Goal: Task Accomplishment & Management: Manage account settings

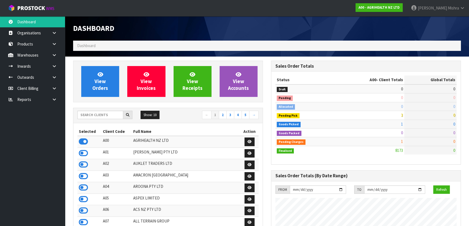
scroll to position [409, 198]
click at [101, 115] on input "text" at bounding box center [100, 115] width 46 height 8
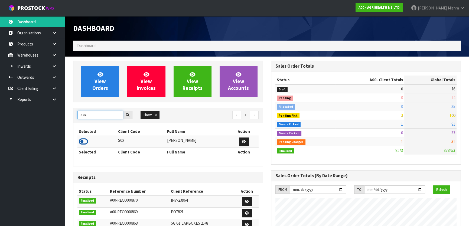
type input "S02"
click at [84, 139] on icon at bounding box center [83, 142] width 9 height 8
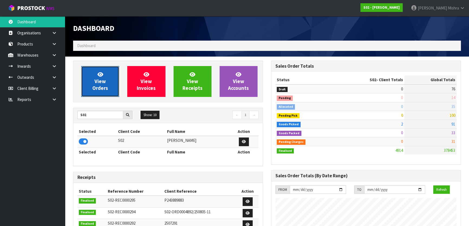
click at [104, 84] on span "View Orders" at bounding box center [100, 81] width 16 height 20
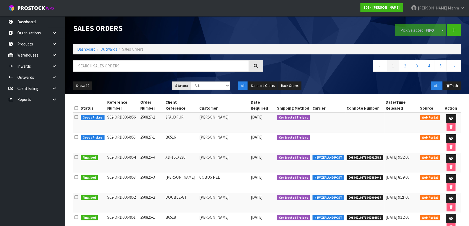
click at [213, 90] on div "Show: 10 5 10 25 50 Status: Draft Pending Allocated Pending Pick Goods Picked G…" at bounding box center [267, 85] width 396 height 17
click at [451, 118] on icon at bounding box center [451, 119] width 4 height 4
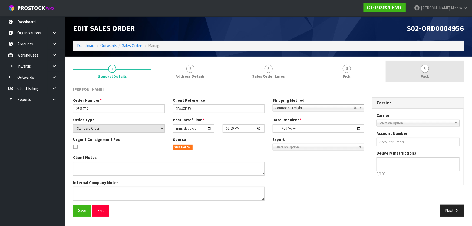
click at [419, 70] on link "5 Pack" at bounding box center [425, 71] width 78 height 21
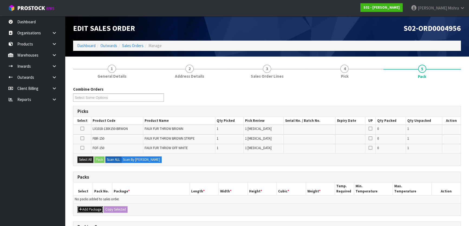
click at [83, 210] on button "Add Package" at bounding box center [89, 209] width 25 height 6
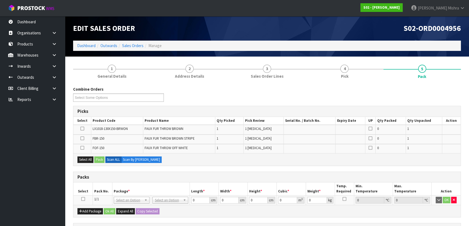
click at [83, 199] on icon at bounding box center [83, 199] width 4 height 0
click at [91, 160] on button "Select All" at bounding box center [85, 160] width 16 height 6
click at [102, 158] on button "Pack" at bounding box center [99, 160] width 10 height 6
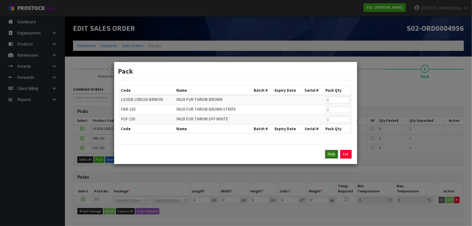
drag, startPoint x: 329, startPoint y: 155, endPoint x: 322, endPoint y: 156, distance: 7.4
click at [328, 155] on button "Pack" at bounding box center [331, 154] width 13 height 9
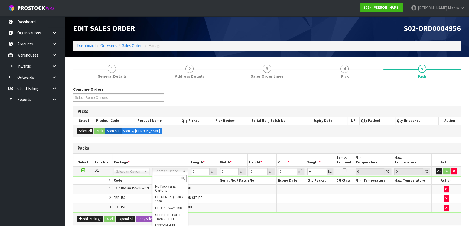
click at [166, 180] on input "text" at bounding box center [170, 178] width 33 height 7
type input "CTN9"
drag, startPoint x: 164, startPoint y: 191, endPoint x: 179, endPoint y: 181, distance: 18.0
type input "51"
type input "38"
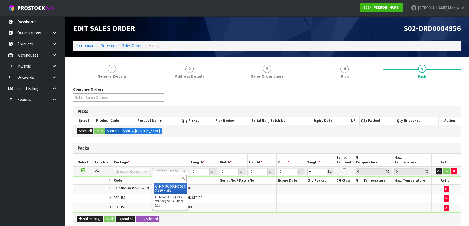
type input "58.5"
type input "0.113373"
type input "9.1"
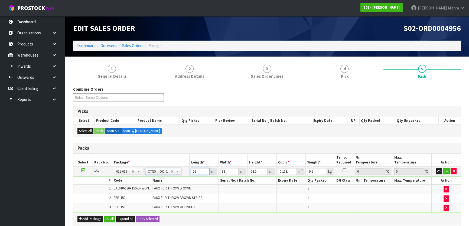
drag, startPoint x: 200, startPoint y: 171, endPoint x: 163, endPoint y: 171, distance: 36.8
click at [163, 171] on tr "1/1 NONE 007-001 007-002 007-004 007-009 007-013 007-014 007-015 007-017 007-01…" at bounding box center [266, 172] width 387 height 10
type input "5"
type input "0.011115"
type input "574"
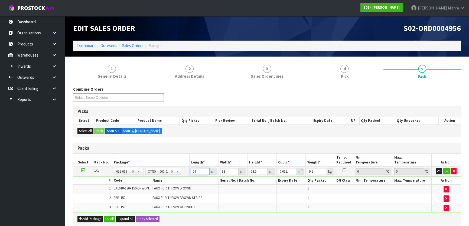
type input "1.276002"
type input "57"
type input "0.126711"
type input "5"
type input "0.011115"
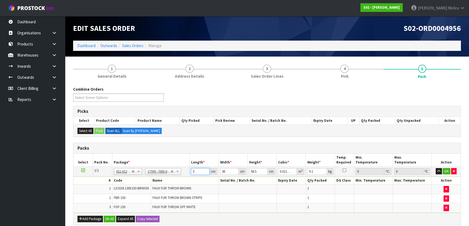
type input "54"
type input "0.120042"
type input "54"
type input "4"
type input "0.012636"
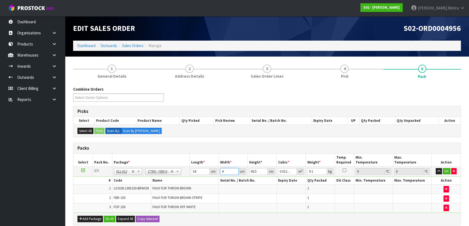
type input "41"
type input "0.129519"
type input "41"
type input "5"
type input "0.01107"
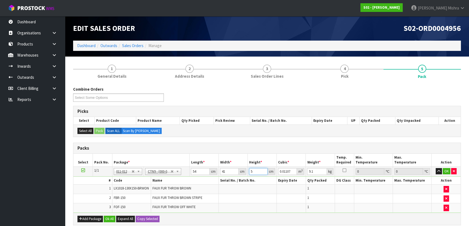
type input "50"
type input "0.1107"
type input "50"
type input "10"
click at [110, 222] on button "Ok All" at bounding box center [110, 219] width 12 height 6
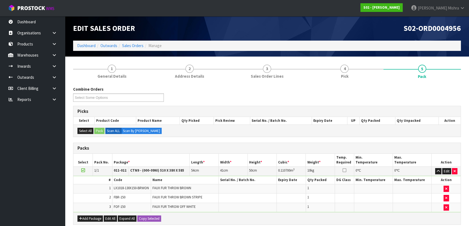
scroll to position [103, 0]
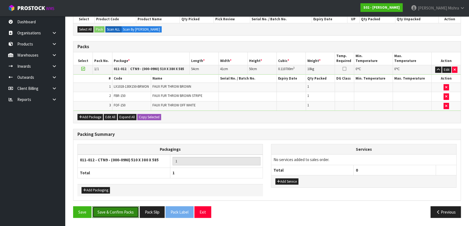
click at [118, 210] on button "Save & Confirm Packs" at bounding box center [115, 212] width 47 height 12
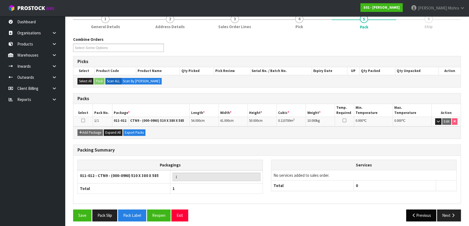
scroll to position [71, 0]
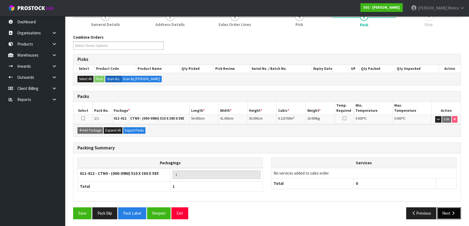
click at [443, 209] on button "Next" at bounding box center [449, 213] width 24 height 12
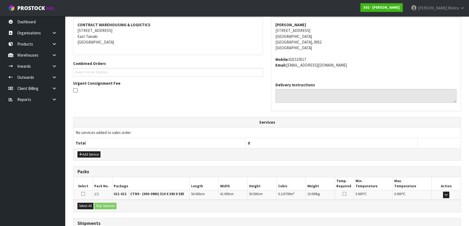
scroll to position [142, 0]
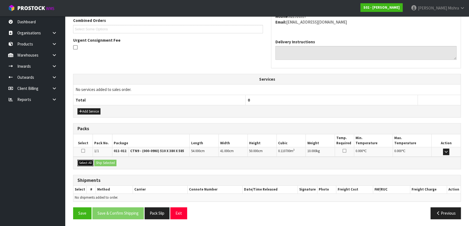
drag, startPoint x: 85, startPoint y: 165, endPoint x: 89, endPoint y: 164, distance: 4.4
click at [85, 165] on button "Select All" at bounding box center [85, 163] width 16 height 6
click at [108, 162] on button "Ship Selected" at bounding box center [105, 163] width 22 height 6
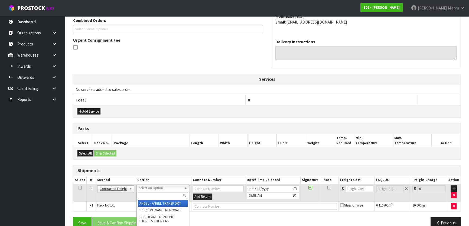
click at [154, 198] on input "text" at bounding box center [163, 195] width 50 height 7
type input "NZP"
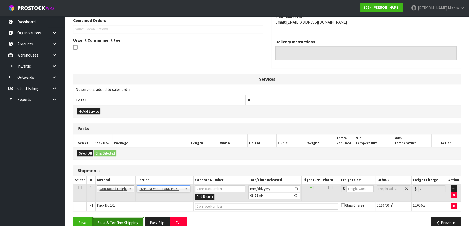
click at [110, 219] on button "Save & Confirm Shipping" at bounding box center [117, 223] width 51 height 12
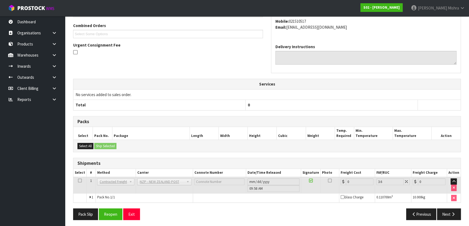
scroll to position [144, 0]
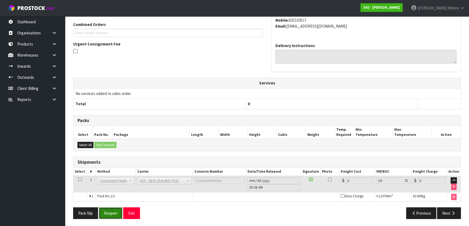
click at [111, 213] on button "Reopen" at bounding box center [111, 213] width 24 height 12
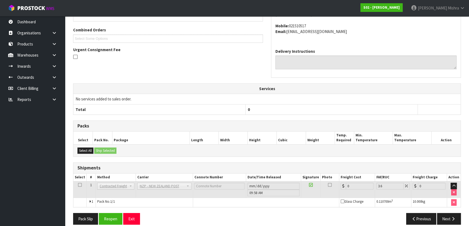
scroll to position [138, 0]
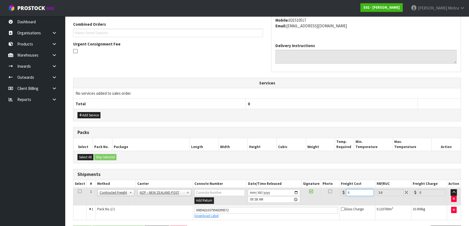
drag, startPoint x: 356, startPoint y: 192, endPoint x: 322, endPoint y: 193, distance: 33.9
click at [322, 193] on tr "1 Client Local Pickup Customer Local Pickup Company Freight Contracted Freight …" at bounding box center [266, 197] width 387 height 18
type input "4"
type input "4.14"
type input "4.3"
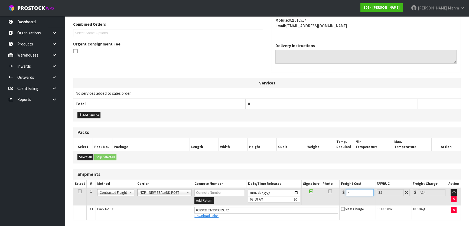
type input "4.45"
type input "4.33"
type input "4.49"
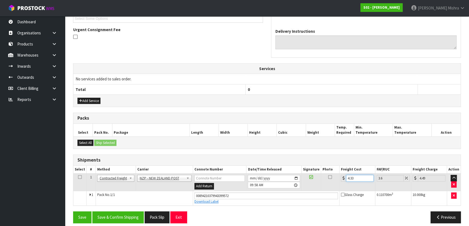
scroll to position [157, 0]
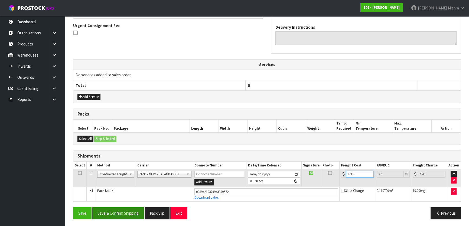
type input "4.33"
click at [119, 213] on button "Save & Confirm Shipping" at bounding box center [117, 213] width 51 height 12
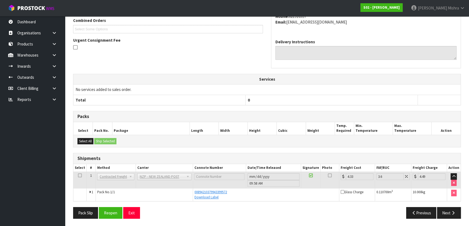
scroll to position [0, 0]
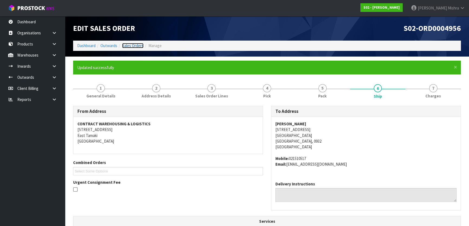
click at [131, 46] on link "Sales Orders" at bounding box center [132, 45] width 21 height 5
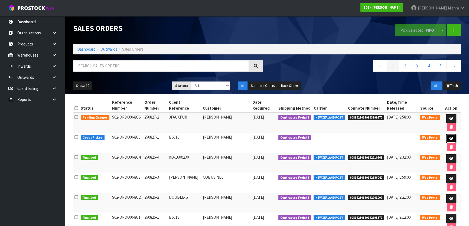
click at [446, 137] on link at bounding box center [451, 138] width 10 height 9
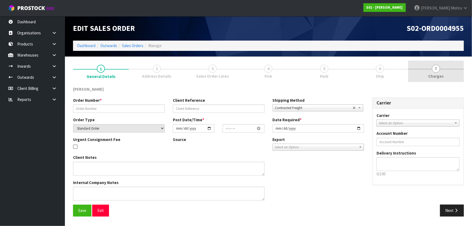
type input "250827-1"
type input "B6516"
select select "number:0"
type input "[DATE]"
type input "18:27:00.000"
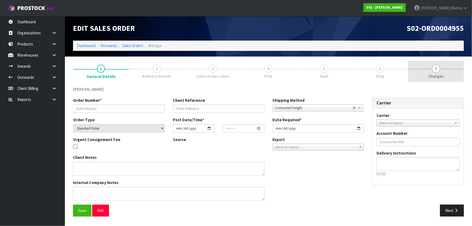
type input "[DATE]"
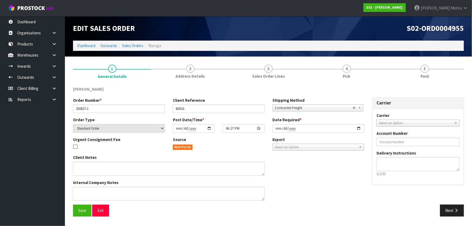
click at [431, 69] on link "5 Pack" at bounding box center [425, 71] width 78 height 21
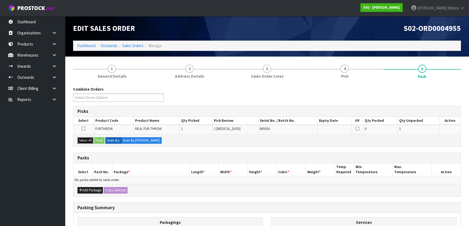
click at [86, 141] on button "Select All" at bounding box center [85, 140] width 16 height 6
click at [98, 140] on button "Pack" at bounding box center [99, 140] width 10 height 6
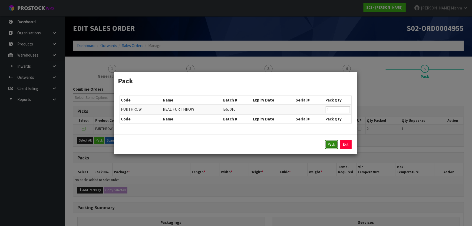
click at [332, 144] on button "Pack" at bounding box center [331, 144] width 13 height 9
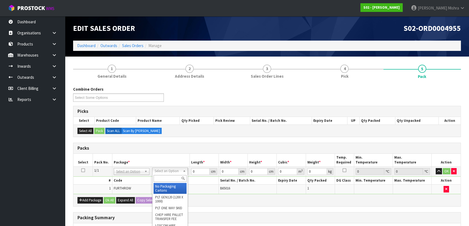
click at [160, 178] on input "text" at bounding box center [170, 178] width 33 height 7
type input "A4S"
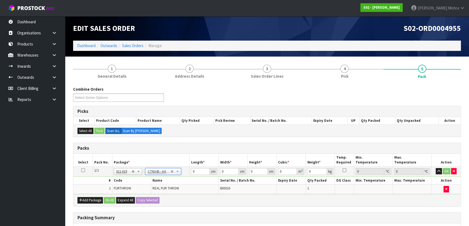
type input "30.5"
type input "21.5"
type input "20"
type input "0.013115"
type input "1.76"
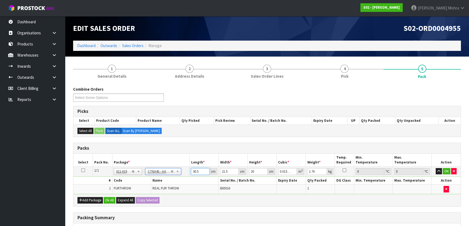
drag, startPoint x: 199, startPoint y: 172, endPoint x: 192, endPoint y: 172, distance: 6.5
click at [192, 172] on input "30.5" at bounding box center [200, 171] width 18 height 7
type input "3"
type input "0.00129"
type input "32"
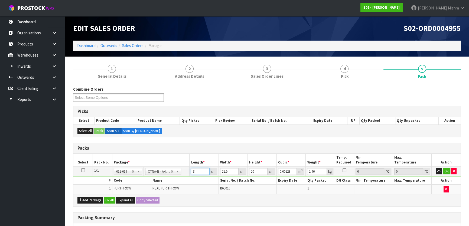
type input "0.01376"
type input "32"
type input "2"
type input "0.00128"
type input "24"
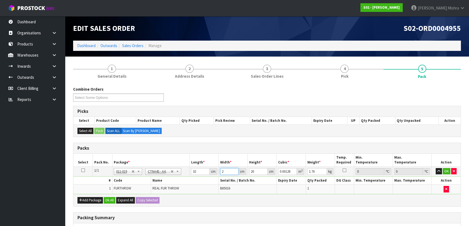
type input "0.01536"
type input "24"
type input "1"
type input "0.000768"
type input "15"
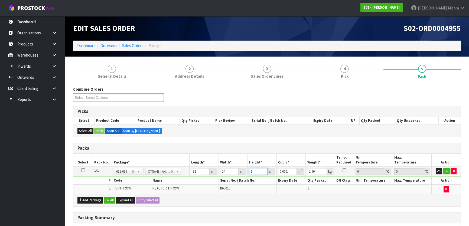
type input "0.01152"
type input "15"
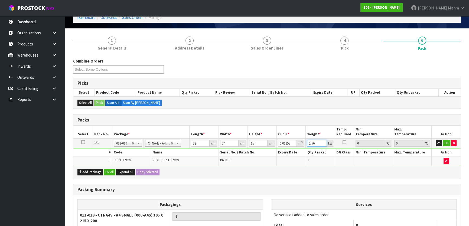
scroll to position [85, 0]
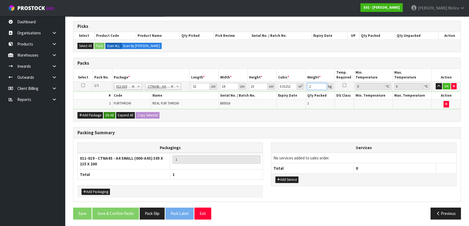
type input "2"
click at [106, 116] on button "Ok All" at bounding box center [110, 115] width 12 height 6
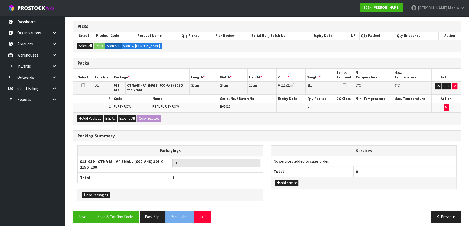
scroll to position [88, 0]
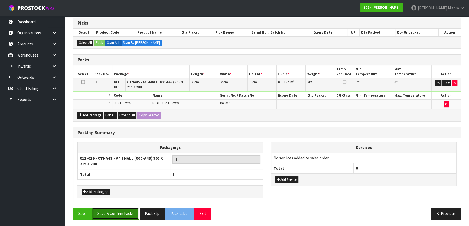
click at [106, 210] on button "Save & Confirm Packs" at bounding box center [115, 214] width 47 height 12
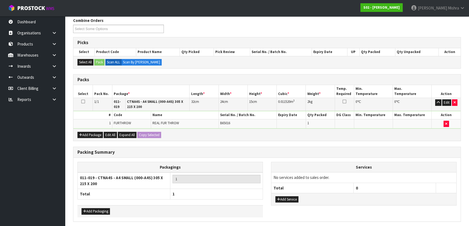
scroll to position [0, 0]
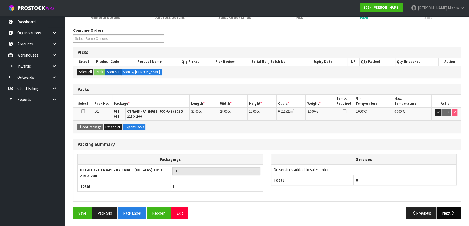
click at [451, 209] on button "Next" at bounding box center [449, 213] width 24 height 12
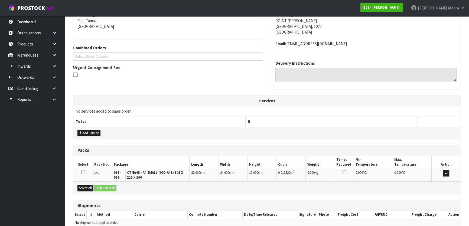
scroll to position [140, 0]
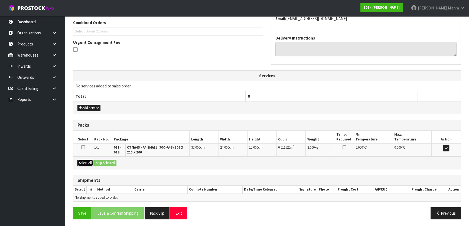
drag, startPoint x: 89, startPoint y: 161, endPoint x: 104, endPoint y: 161, distance: 15.7
click at [89, 161] on button "Select All" at bounding box center [85, 163] width 16 height 6
click at [105, 162] on button "Ship Selected" at bounding box center [105, 163] width 22 height 6
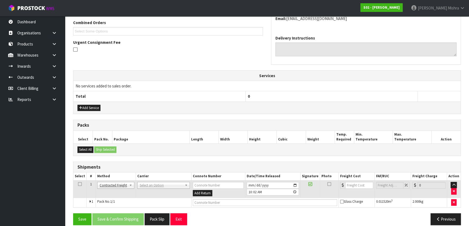
click at [157, 188] on td "ANGEL - ANGEL TRANSPORT CONROY - CONROY REMOVALS DEAEXPAKL - DEADLINE EXPRESS C…" at bounding box center [164, 189] width 56 height 18
drag, startPoint x: 158, startPoint y: 183, endPoint x: 158, endPoint y: 186, distance: 3.1
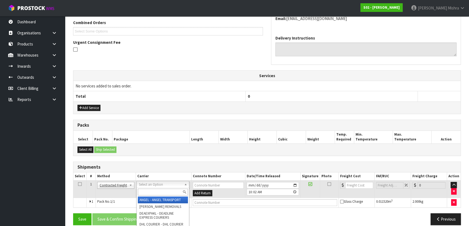
click at [156, 190] on input "text" at bounding box center [163, 192] width 50 height 7
paste input "87 Lady Ruby Drive"
type input "87 Lady Ruby Drive"
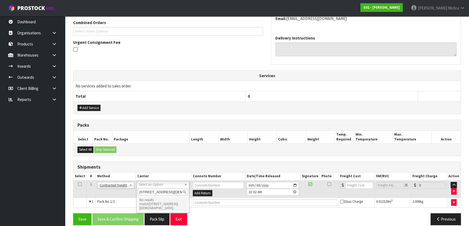
drag, startPoint x: 168, startPoint y: 190, endPoint x: 89, endPoint y: 174, distance: 80.8
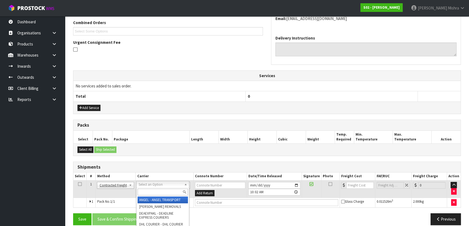
click at [160, 195] on input "text" at bounding box center [163, 192] width 50 height 7
type input "NZP"
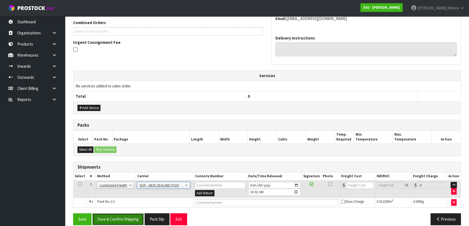
click at [112, 223] on button "Save & Confirm Shipping" at bounding box center [117, 219] width 51 height 12
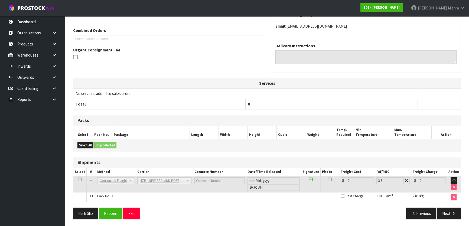
scroll to position [138, 0]
click at [111, 211] on button "Reopen" at bounding box center [111, 213] width 24 height 12
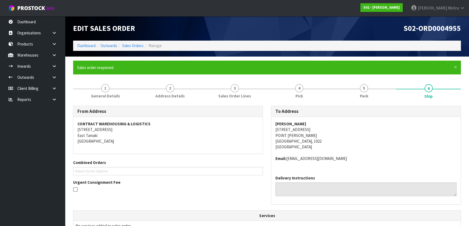
scroll to position [133, 0]
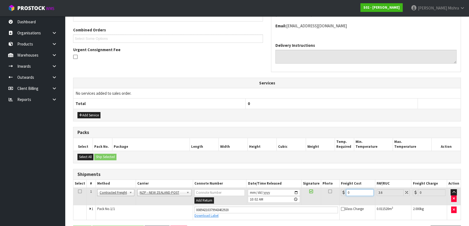
click at [333, 189] on tr "1 Client Local Pickup Customer Local Pickup Company Freight Contracted Freight …" at bounding box center [266, 197] width 387 height 18
type input "4"
type input "4.14"
type input "4.3"
type input "4.45"
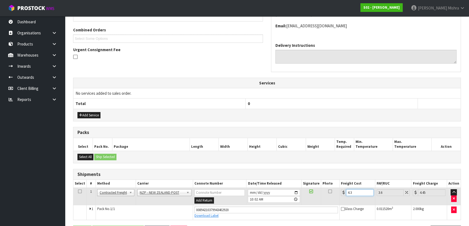
type input "4.33"
type input "4.49"
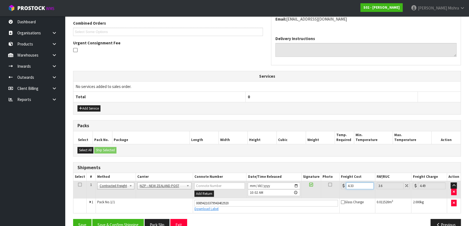
scroll to position [151, 0]
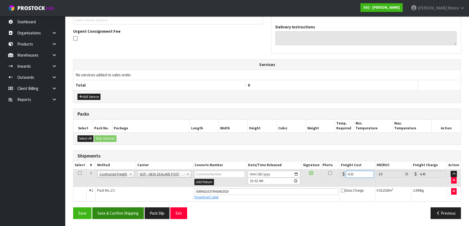
type input "4.33"
click at [117, 213] on button "Save & Confirm Shipping" at bounding box center [117, 213] width 51 height 12
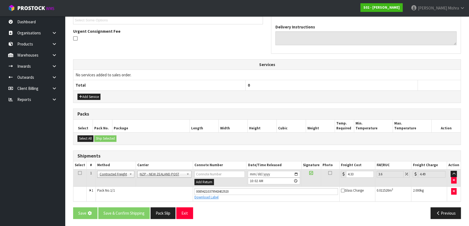
scroll to position [0, 0]
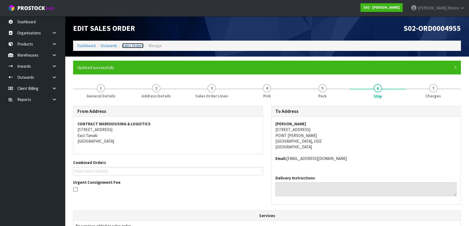
click at [138, 46] on link "Sales Orders" at bounding box center [132, 45] width 21 height 5
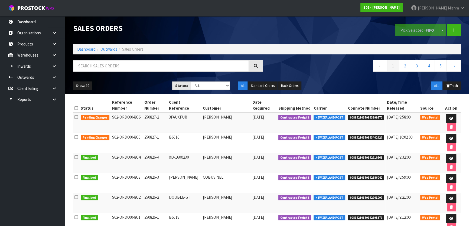
click at [92, 45] on ol "Dashboard Outwards Sales Orders" at bounding box center [267, 49] width 388 height 10
click at [90, 48] on link "Dashboard" at bounding box center [86, 49] width 18 height 5
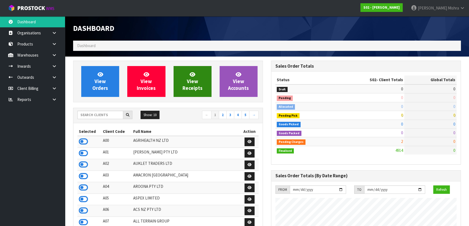
scroll to position [409, 198]
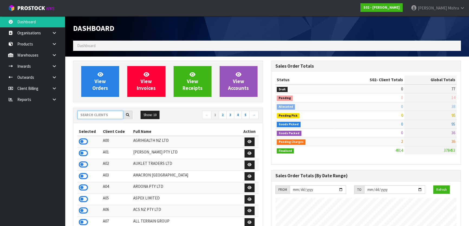
click at [101, 113] on input "text" at bounding box center [100, 115] width 46 height 8
click at [83, 176] on icon at bounding box center [83, 176] width 9 height 8
click at [95, 115] on input "text" at bounding box center [100, 115] width 46 height 8
type input "E04"
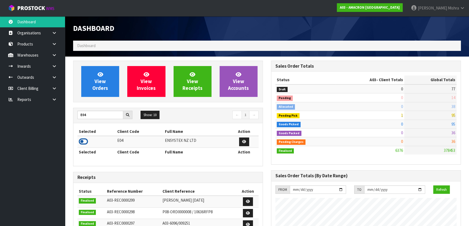
click at [82, 142] on icon at bounding box center [83, 142] width 9 height 8
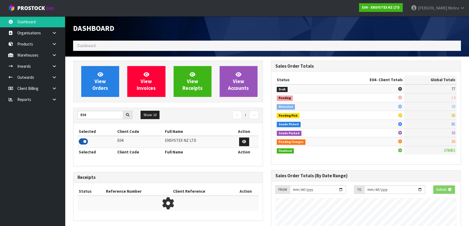
scroll to position [421, 198]
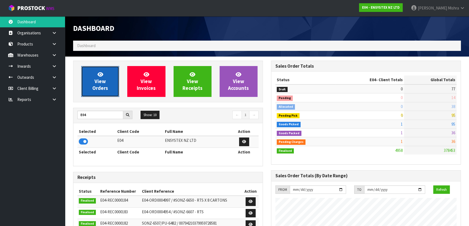
click at [106, 86] on span "View Orders" at bounding box center [100, 81] width 16 height 20
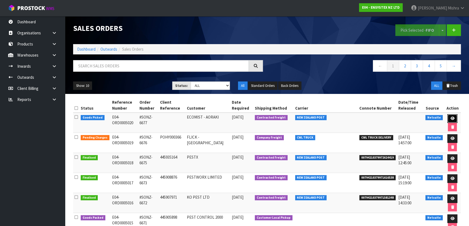
click at [452, 119] on icon at bounding box center [452, 119] width 4 height 4
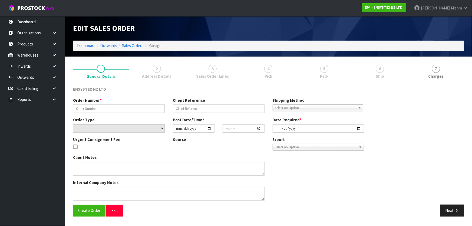
type input "#SONZ-6677"
select select "number:0"
type input "[DATE]"
type input "13:30:19.000"
type input "2025-08-27"
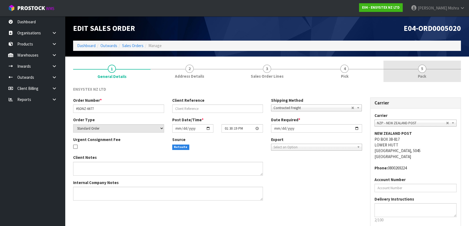
click at [420, 73] on span "Pack" at bounding box center [422, 76] width 8 height 6
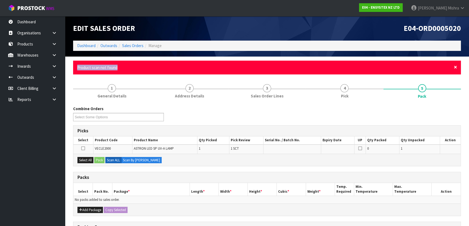
click at [456, 67] on div "× Close Product scan not found" at bounding box center [267, 68] width 388 height 14
click at [451, 67] on div "× Close Product scan not found" at bounding box center [267, 68] width 388 height 14
click at [455, 67] on span "×" at bounding box center [455, 67] width 3 height 8
click at [452, 66] on div "× Close Product scan not found" at bounding box center [267, 68] width 388 height 14
click at [455, 66] on span "×" at bounding box center [455, 67] width 3 height 8
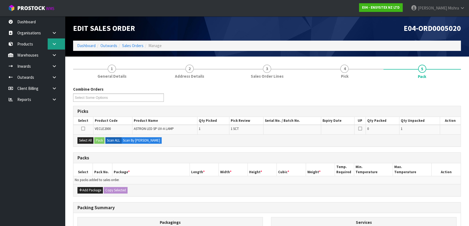
click at [60, 45] on link at bounding box center [56, 43] width 17 height 11
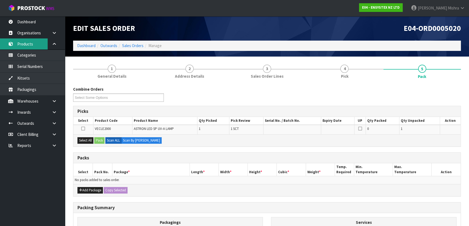
click at [30, 43] on link "Products" at bounding box center [32, 43] width 65 height 11
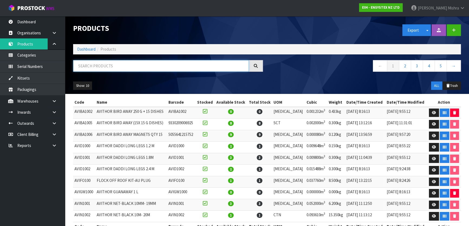
click at [104, 67] on input "text" at bounding box center [161, 66] width 176 height 12
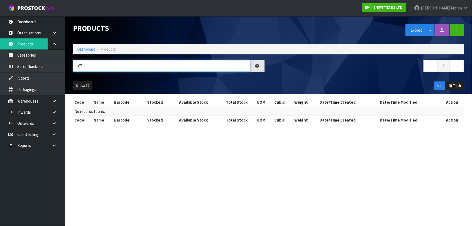
type input "8"
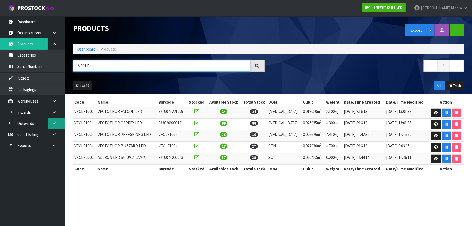
type input "VECLE"
click at [50, 122] on link at bounding box center [56, 123] width 17 height 11
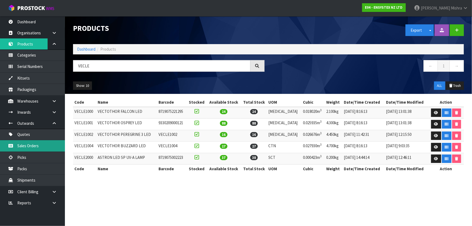
click at [37, 149] on link "Sales Orders" at bounding box center [32, 145] width 65 height 11
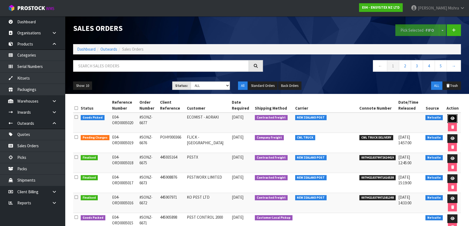
click at [451, 117] on icon at bounding box center [452, 119] width 4 height 4
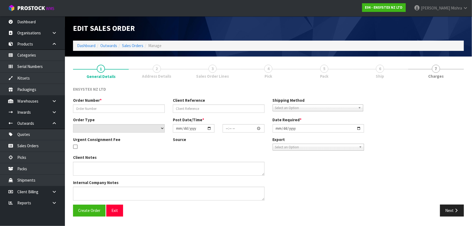
type input "#SONZ-6677"
select select "number:0"
type input "[DATE]"
type input "13:30:19.000"
type input "2025-08-27"
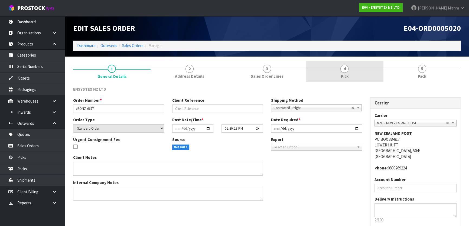
click at [383, 70] on link "4 Pick" at bounding box center [344, 71] width 77 height 21
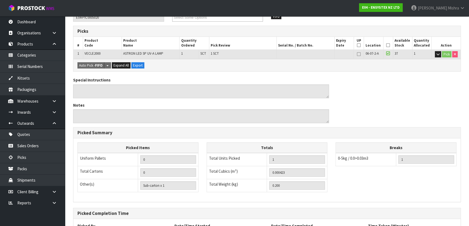
scroll to position [130, 0]
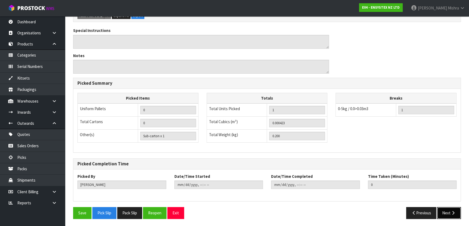
click at [445, 208] on button "Next" at bounding box center [449, 213] width 24 height 12
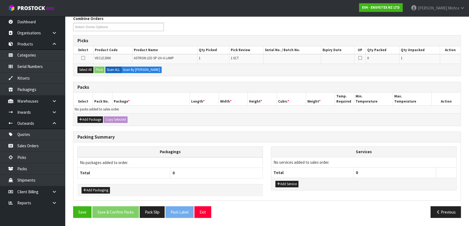
scroll to position [0, 0]
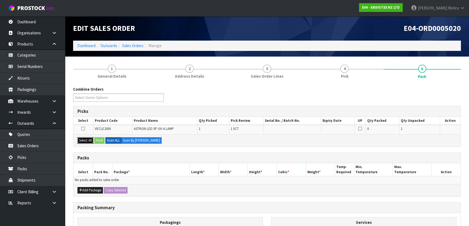
drag, startPoint x: 85, startPoint y: 138, endPoint x: 91, endPoint y: 139, distance: 6.6
click at [89, 139] on button "Select All" at bounding box center [85, 140] width 16 height 6
click at [102, 140] on button "Pack" at bounding box center [99, 140] width 10 height 6
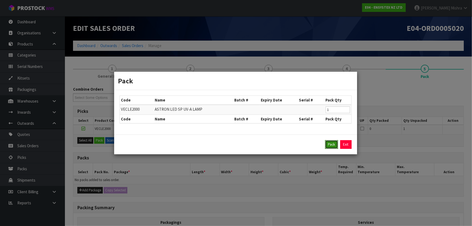
click at [334, 146] on button "Pack" at bounding box center [331, 144] width 13 height 9
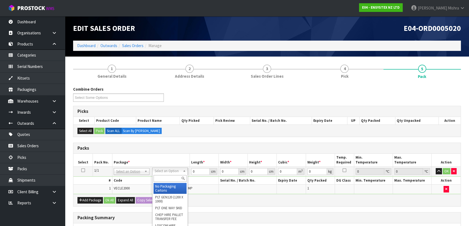
click at [168, 175] on input "text" at bounding box center [170, 178] width 33 height 7
drag, startPoint x: 166, startPoint y: 186, endPoint x: 173, endPoint y: 179, distance: 9.6
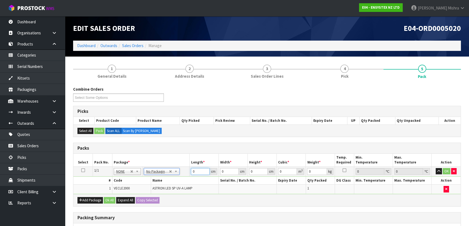
click at [192, 168] on input "0" at bounding box center [200, 171] width 18 height 7
type input "54"
type input "10"
type input "9"
type input "0.00486"
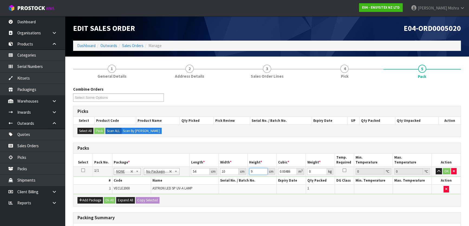
type input "9"
type input "1"
click at [109, 202] on button "Ok All" at bounding box center [110, 200] width 12 height 6
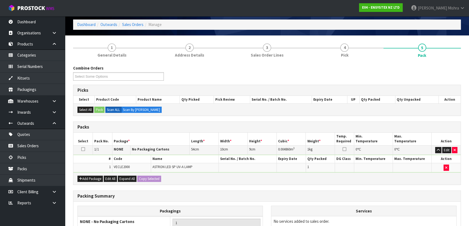
scroll to position [81, 0]
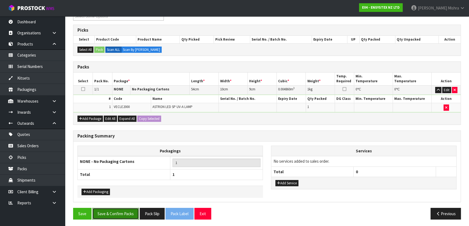
click at [114, 214] on button "Save & Confirm Packs" at bounding box center [115, 214] width 47 height 12
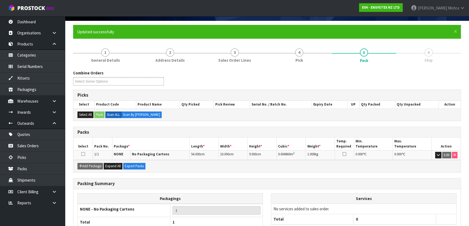
scroll to position [71, 0]
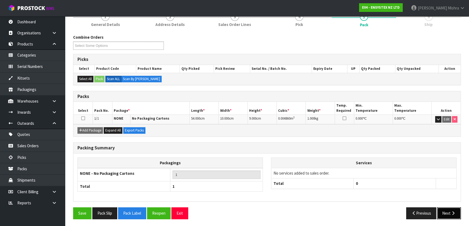
click at [442, 216] on button "Next" at bounding box center [449, 213] width 24 height 12
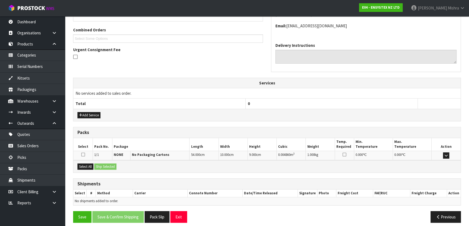
scroll to position [136, 0]
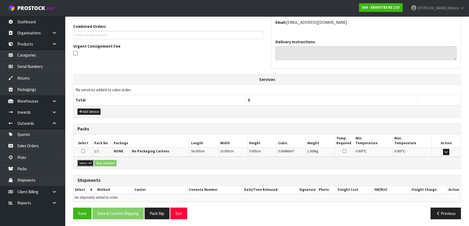
click at [90, 162] on button "Select All" at bounding box center [85, 163] width 16 height 6
click at [106, 162] on button "Ship Selected" at bounding box center [105, 163] width 22 height 6
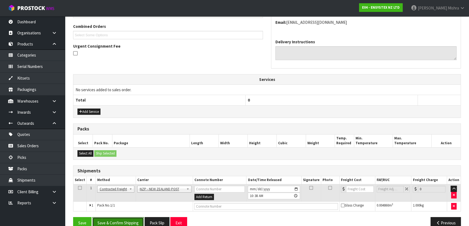
click at [123, 220] on button "Save & Confirm Shipping" at bounding box center [117, 223] width 51 height 12
click at [95, 109] on button "Add Service" at bounding box center [88, 112] width 23 height 6
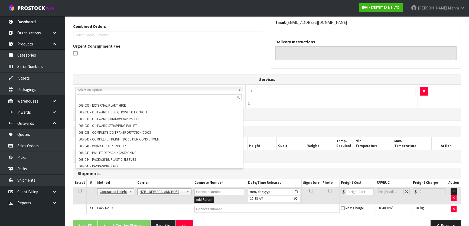
click at [120, 97] on input "text" at bounding box center [159, 97] width 165 height 7
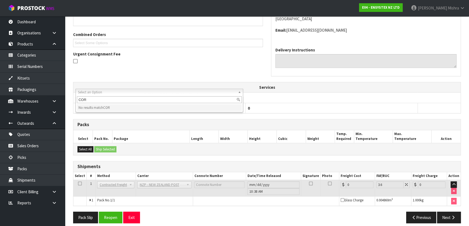
scroll to position [138, 0]
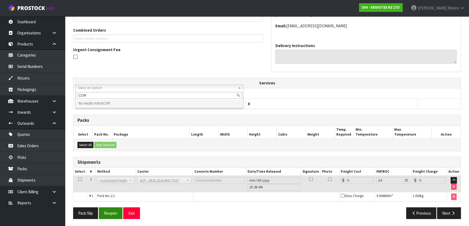
type input "COR"
click at [109, 216] on button "Reopen" at bounding box center [111, 213] width 24 height 12
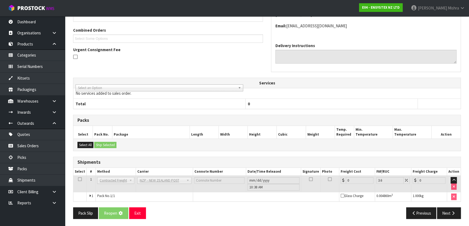
scroll to position [0, 0]
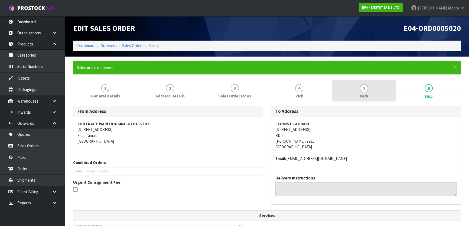
click at [364, 94] on span "Pack" at bounding box center [364, 96] width 8 height 6
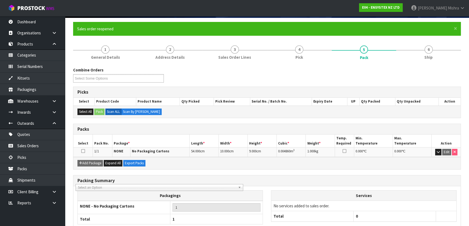
scroll to position [71, 0]
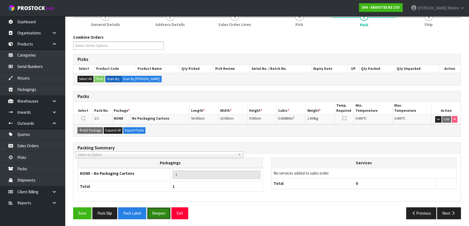
click at [167, 217] on button "Reopen" at bounding box center [159, 213] width 24 height 12
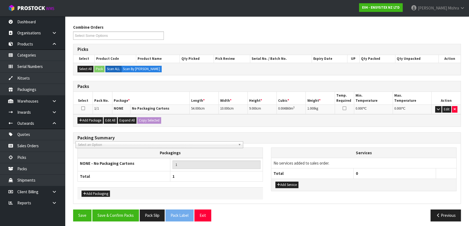
scroll to position [84, 0]
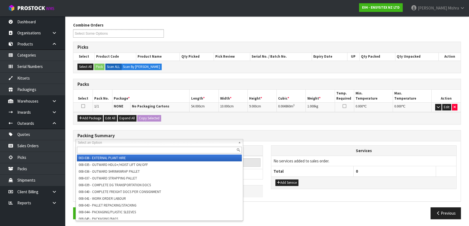
click at [137, 143] on span "Select an Option" at bounding box center [157, 142] width 158 height 6
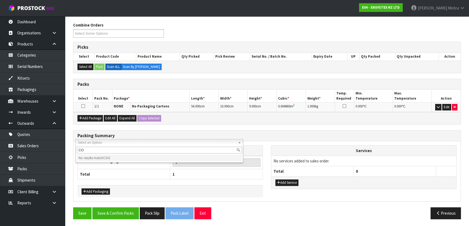
type input "C"
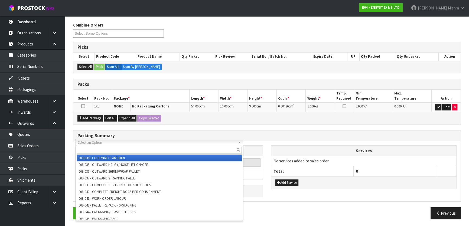
drag, startPoint x: 391, startPoint y: 222, endPoint x: 393, endPoint y: 219, distance: 3.3
click at [391, 221] on div "Save Save & Confirm Packs Pack Slip Pack Label Exit Previous" at bounding box center [267, 215] width 396 height 16
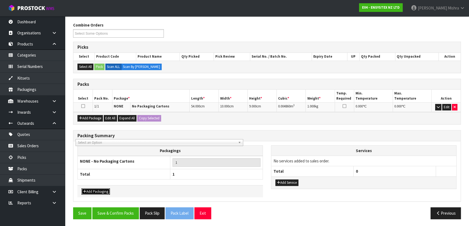
click at [103, 190] on button "Add Packaging" at bounding box center [95, 191] width 28 height 6
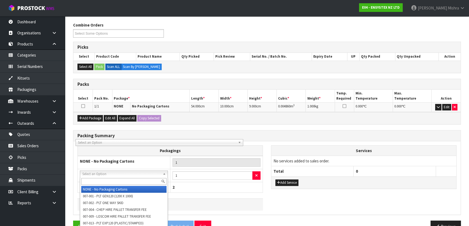
drag, startPoint x: 138, startPoint y: 173, endPoint x: 132, endPoint y: 178, distance: 7.3
click at [128, 181] on input "text" at bounding box center [123, 181] width 85 height 7
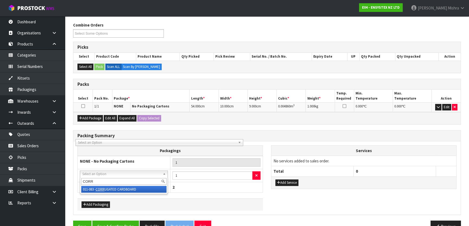
type input "CORR"
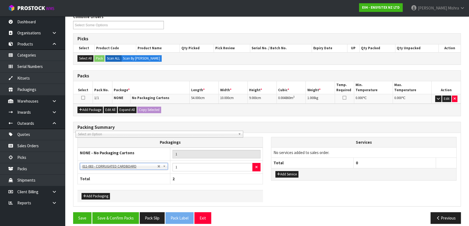
scroll to position [97, 0]
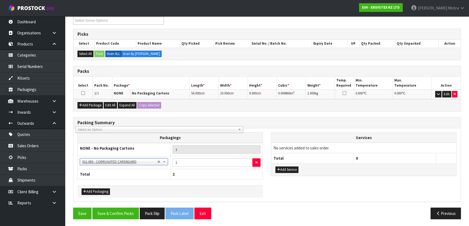
click at [120, 220] on div "Save Save & Confirm Packs Pack Slip Pack Label Exit Previous" at bounding box center [267, 216] width 396 height 16
click at [120, 215] on button "Save & Confirm Packs" at bounding box center [115, 214] width 47 height 12
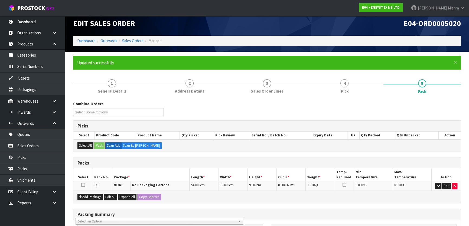
scroll to position [84, 0]
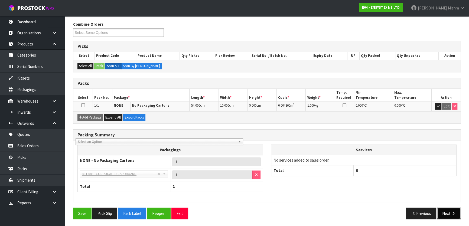
click at [455, 211] on icon "button" at bounding box center [453, 213] width 5 height 4
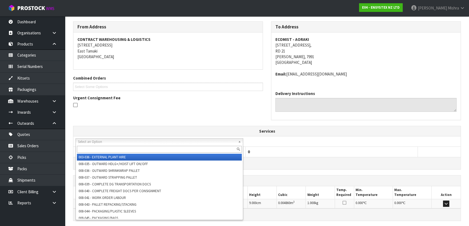
click at [238, 143] on link "Select an Option" at bounding box center [160, 141] width 168 height 7
click at [238, 145] on div at bounding box center [159, 149] width 167 height 9
click at [241, 143] on b at bounding box center [240, 142] width 5 height 6
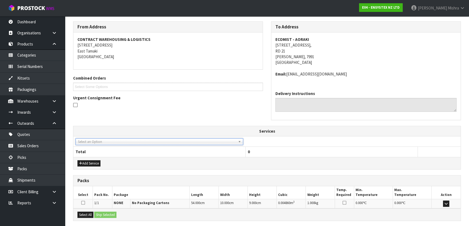
click at [218, 149] on th "Total" at bounding box center [159, 152] width 172 height 10
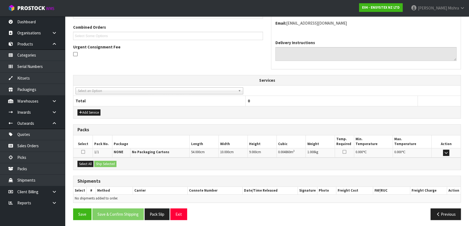
scroll to position [136, 0]
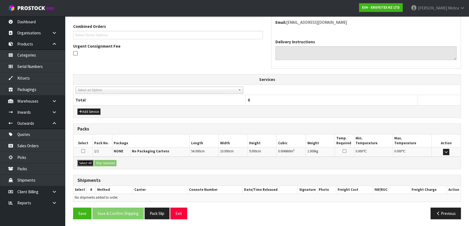
drag, startPoint x: 81, startPoint y: 164, endPoint x: 99, endPoint y: 161, distance: 17.3
click at [84, 163] on button "Select All" at bounding box center [85, 163] width 16 height 6
click at [101, 161] on button "Ship Selected" at bounding box center [105, 163] width 22 height 6
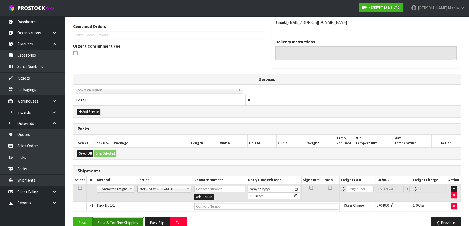
click at [129, 221] on button "Save & Confirm Shipping" at bounding box center [117, 223] width 51 height 12
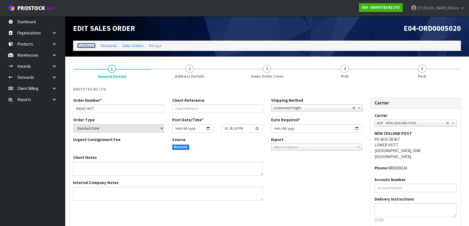
click at [89, 46] on link "Dashboard" at bounding box center [86, 45] width 18 height 5
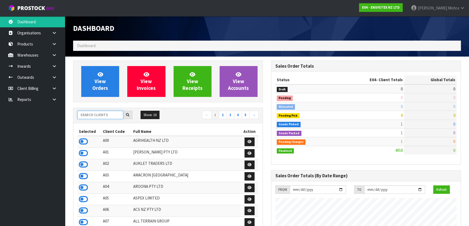
scroll to position [409, 198]
click at [103, 115] on input "text" at bounding box center [100, 115] width 46 height 8
type input "G"
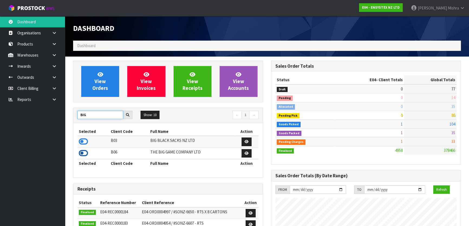
type input "BIG"
click at [83, 152] on icon at bounding box center [83, 153] width 9 height 8
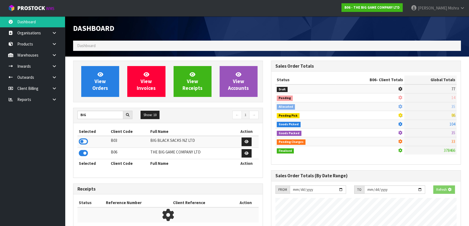
scroll to position [401, 198]
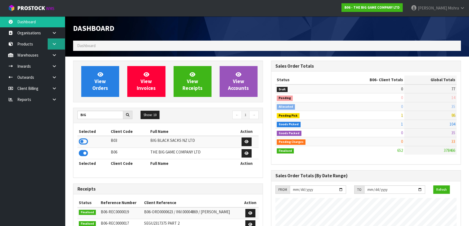
click at [59, 46] on link at bounding box center [56, 43] width 17 height 11
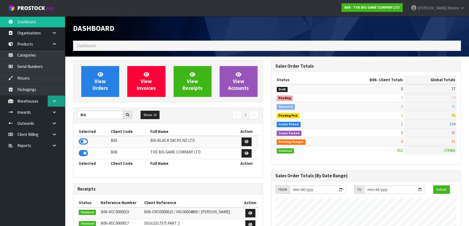
click at [54, 102] on icon at bounding box center [54, 101] width 5 height 4
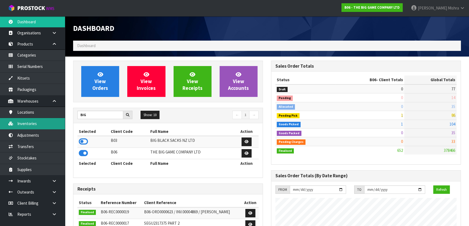
click at [41, 124] on link "Inventories" at bounding box center [32, 123] width 65 height 11
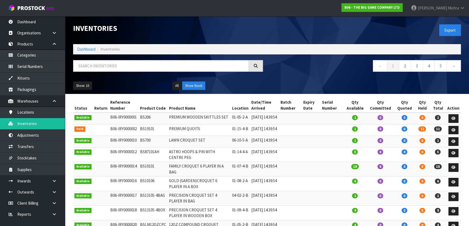
click at [129, 59] on div "Inventories Export Dashboard Inventories ← 1 2 3 4 5 → Show: 10 5 10 25 50 All …" at bounding box center [267, 55] width 396 height 78
click at [124, 71] on input "text" at bounding box center [161, 66] width 176 height 12
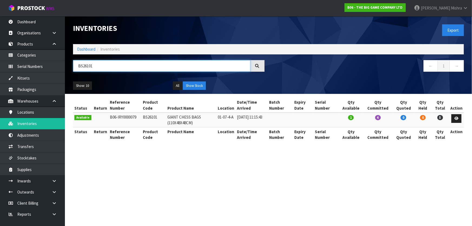
type input "BS26101"
click at [454, 114] on link at bounding box center [457, 118] width 10 height 9
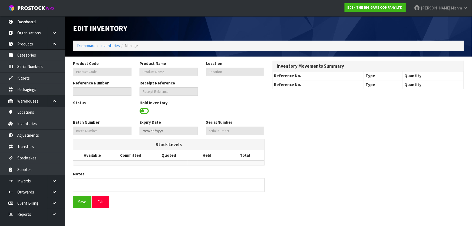
type input "BS26101"
type input "GIANT CHESS BAGS (110X48X48CM)"
type input "01-07-4-A"
type input "B06-IRY0000079"
type input "B06-REC0000006"
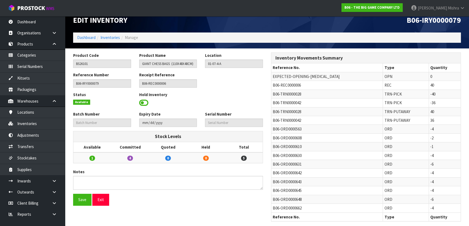
scroll to position [12, 0]
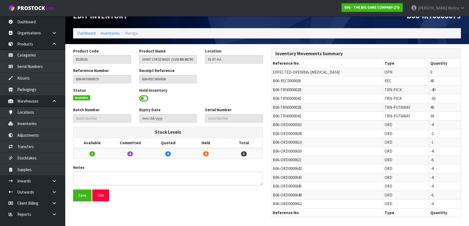
click at [281, 116] on span "B06-TRN0000042" at bounding box center [287, 115] width 28 height 5
click at [280, 116] on span "B06-TRN0000042" at bounding box center [287, 115] width 28 height 5
copy tr "B06-TRN0000042"
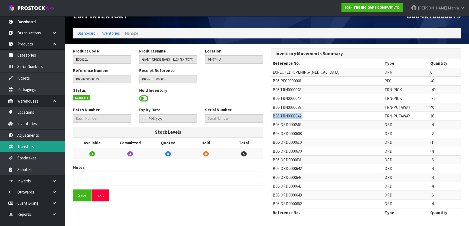
click at [45, 148] on link "Transfers" at bounding box center [32, 146] width 65 height 11
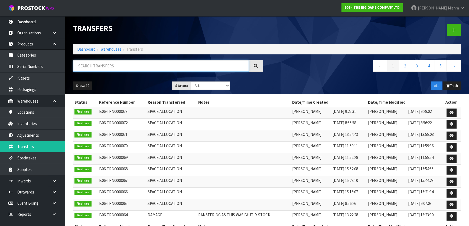
click at [175, 60] on input "text" at bounding box center [161, 66] width 176 height 12
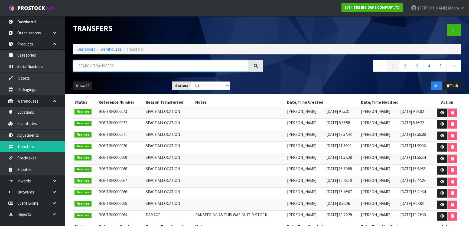
paste input "B06-TRN0000042"
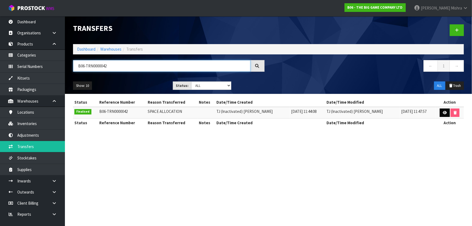
type input "B06-TRN0000042"
click at [440, 116] on link at bounding box center [445, 113] width 10 height 9
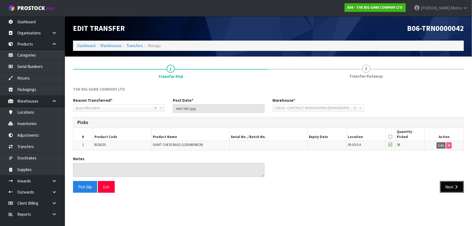
click at [451, 187] on button "Next" at bounding box center [453, 187] width 24 height 12
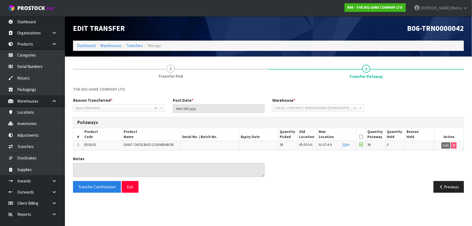
click at [100, 144] on td "BS26101" at bounding box center [102, 145] width 39 height 9
copy tr "BS26101"
click at [47, 125] on link "Inventories" at bounding box center [32, 123] width 65 height 11
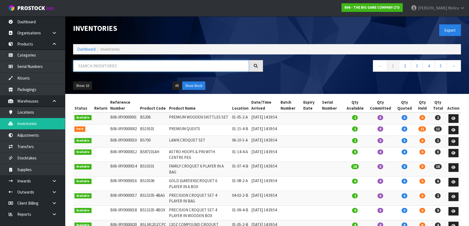
drag, startPoint x: 119, startPoint y: 63, endPoint x: 119, endPoint y: 66, distance: 3.0
click at [119, 66] on input "text" at bounding box center [161, 66] width 176 height 12
paste input "BS26101"
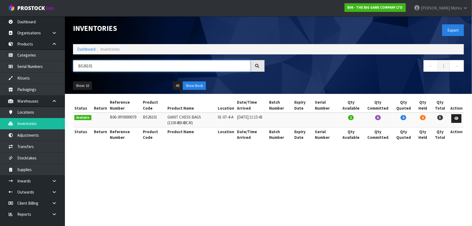
type input "BS26101"
click at [149, 115] on td "BS26101" at bounding box center [154, 120] width 25 height 15
copy td "BS26101"
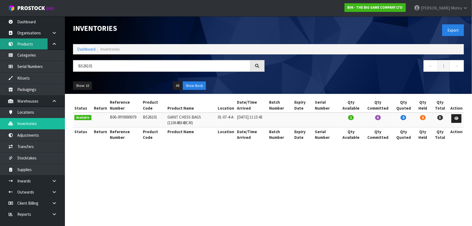
click at [39, 44] on link "Products" at bounding box center [32, 43] width 65 height 11
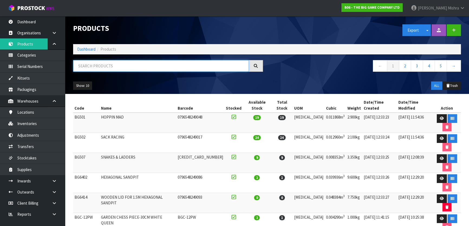
click at [124, 67] on input "text" at bounding box center [161, 66] width 176 height 12
paste input "BS26101"
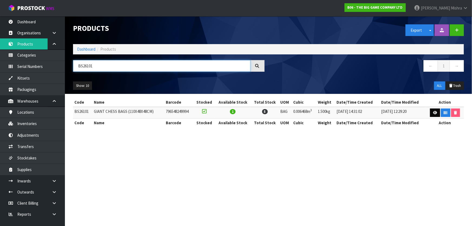
type input "BS26101"
click at [435, 111] on icon at bounding box center [435, 113] width 4 height 4
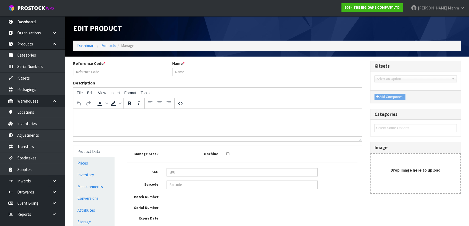
type input "BS26101"
type input "GIANT CHESS BAGS (110X48X48CM)"
type input "796548249994"
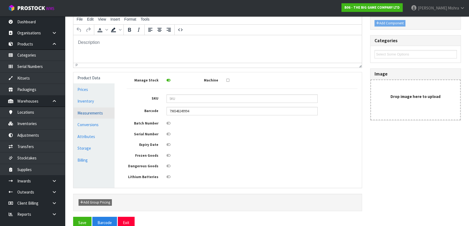
click at [92, 112] on link "Measurements" at bounding box center [93, 112] width 41 height 11
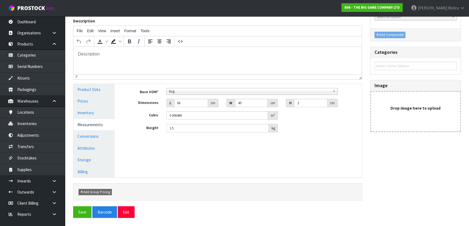
scroll to position [61, 0]
click at [102, 138] on link "Conversions" at bounding box center [93, 136] width 41 height 11
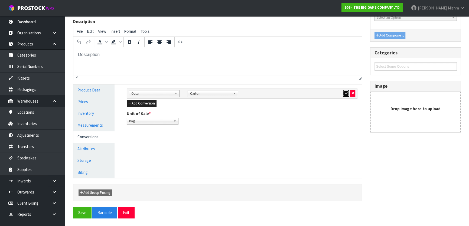
click at [346, 92] on icon "button" at bounding box center [345, 94] width 3 height 4
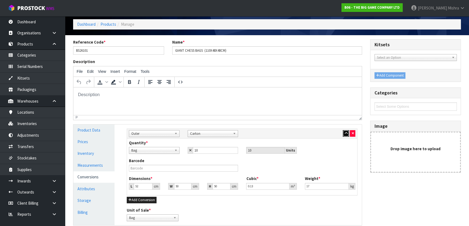
scroll to position [0, 0]
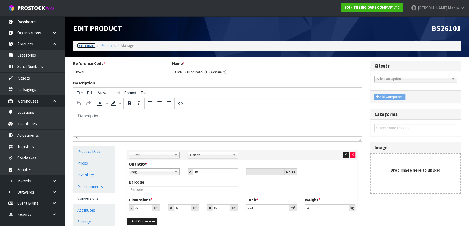
click at [91, 45] on link "Dashboard" at bounding box center [86, 45] width 18 height 5
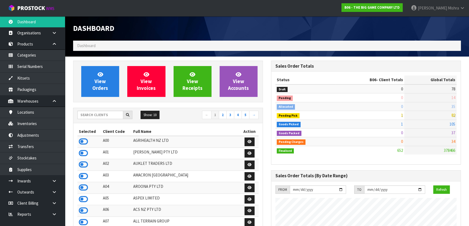
scroll to position [401, 198]
click at [100, 87] on span "View Orders" at bounding box center [100, 81] width 16 height 20
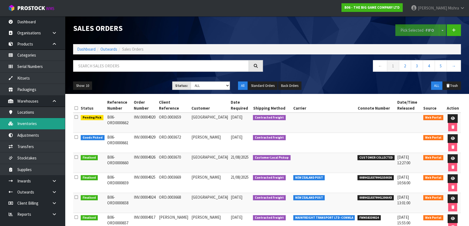
click at [33, 126] on body "Toggle navigation ProStock WMS B06 - THE BIG GAME COMPANY LTD Lalisha Mishra Lo…" at bounding box center [234, 113] width 469 height 226
click at [106, 64] on input "text" at bounding box center [161, 66] width 176 height 12
click at [25, 125] on link "Inventories" at bounding box center [32, 123] width 65 height 11
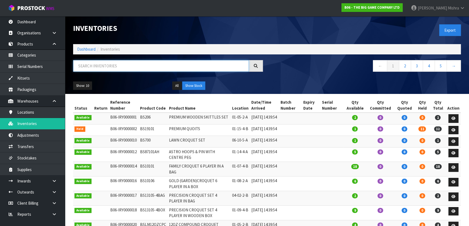
click at [107, 64] on input "text" at bounding box center [161, 66] width 176 height 12
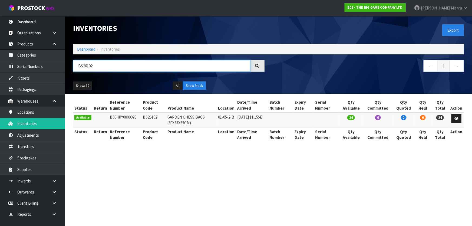
type input "BS26102"
click at [352, 118] on span "24" at bounding box center [352, 117] width 8 height 5
click at [352, 117] on span "24" at bounding box center [352, 117] width 8 height 5
click at [86, 48] on link "Dashboard" at bounding box center [86, 49] width 18 height 5
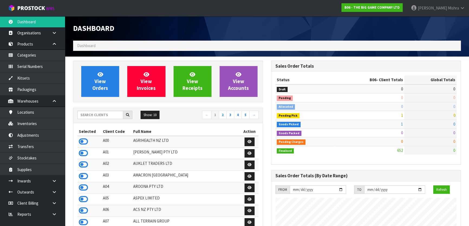
scroll to position [401, 198]
click at [101, 118] on input "text" at bounding box center [100, 115] width 46 height 8
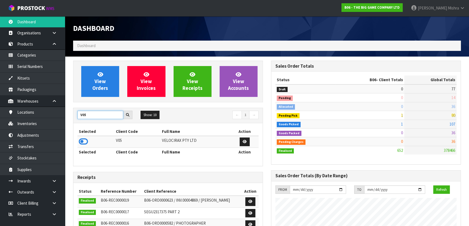
type input "V05"
click at [79, 142] on td at bounding box center [95, 142] width 37 height 12
click at [83, 139] on icon at bounding box center [83, 142] width 9 height 8
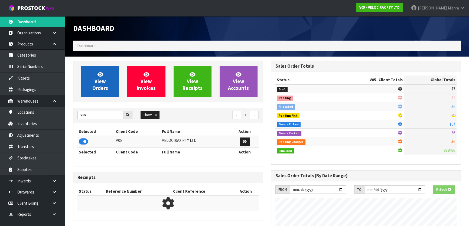
scroll to position [337, 198]
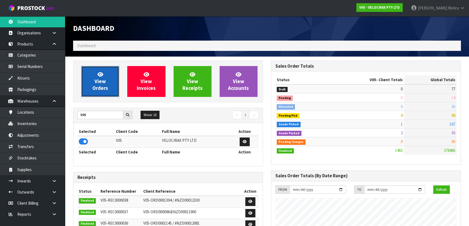
click at [95, 78] on span "View Orders" at bounding box center [100, 81] width 16 height 20
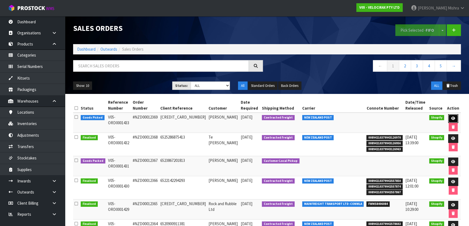
click at [451, 118] on icon at bounding box center [453, 119] width 4 height 4
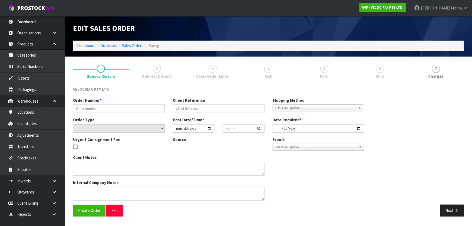
type input "#NZD00012369"
type input "6526626857237"
select select "number:0"
type input "2025-08-27"
type input "10:06:40.000"
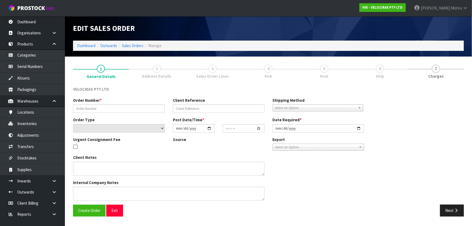
type input "2025-08-27"
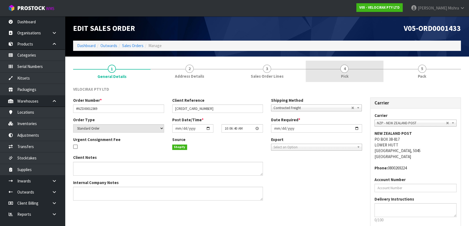
click at [343, 81] on link "4 Pick" at bounding box center [344, 71] width 77 height 21
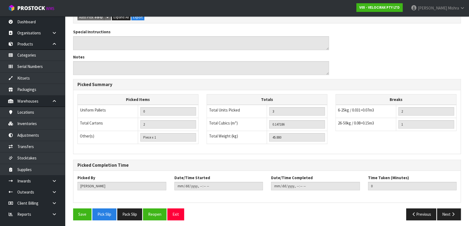
scroll to position [175, 0]
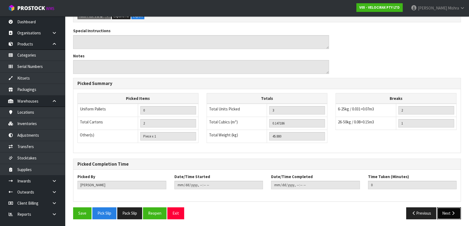
click at [452, 212] on icon "button" at bounding box center [453, 213] width 5 height 4
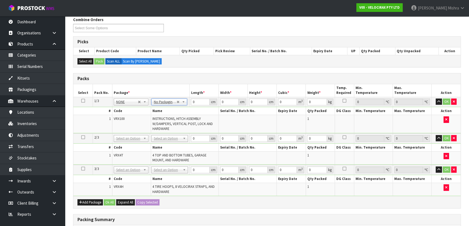
scroll to position [49, 0]
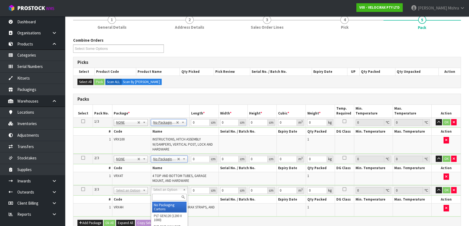
type input "3"
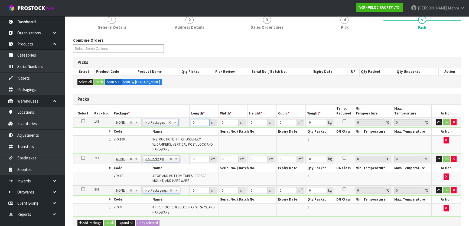
drag, startPoint x: 198, startPoint y: 120, endPoint x: 185, endPoint y: 122, distance: 12.8
click at [185, 122] on tr "1/3 NONE 007-001 007-002 007-004 007-009 007-013 007-014 007-015 007-017 007-01…" at bounding box center [266, 123] width 387 height 10
type input "149"
type input "31"
type input "1"
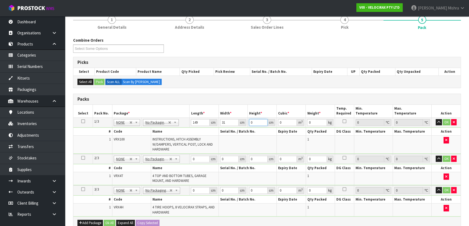
type input "0.004619"
type input "17"
type input "0.078523"
type input "17"
type input "24"
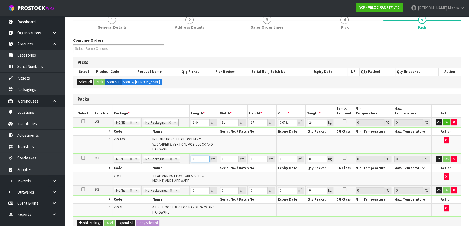
drag, startPoint x: 196, startPoint y: 157, endPoint x: 188, endPoint y: 159, distance: 8.4
click at [188, 159] on tr "2/3 NONE 007-001 007-002 007-004 007-009 007-013 007-014 007-015 007-017 007-01…" at bounding box center [266, 159] width 387 height 10
type input "120"
type input "16"
type input "1"
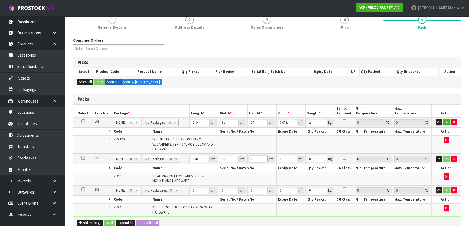
type input "0.00192"
type input "14"
type input "0.02688"
type input "1"
type input "0.00192"
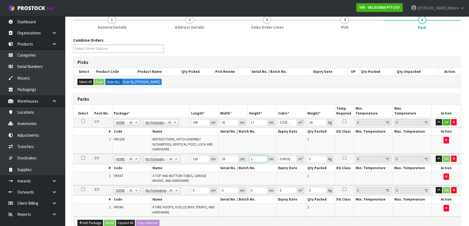
type input "15"
type input "0.0288"
type input "15"
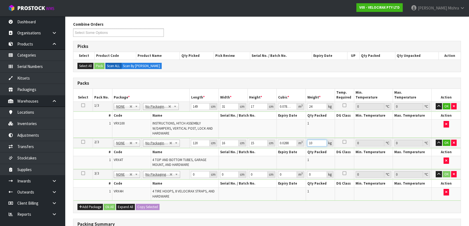
scroll to position [74, 0]
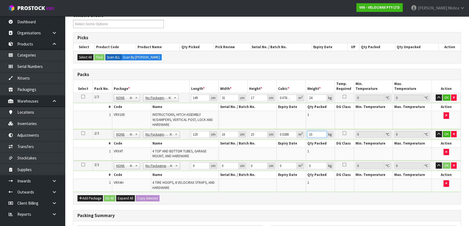
type input "10"
drag, startPoint x: 199, startPoint y: 165, endPoint x: 190, endPoint y: 163, distance: 9.8
click at [190, 163] on td "0 cm" at bounding box center [204, 166] width 29 height 10
type input "69"
type input "33"
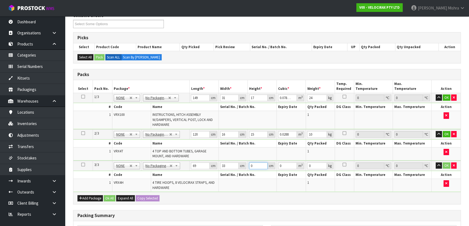
type input "2"
type input "0.004554"
type input "21"
type input "0.047817"
type input "21"
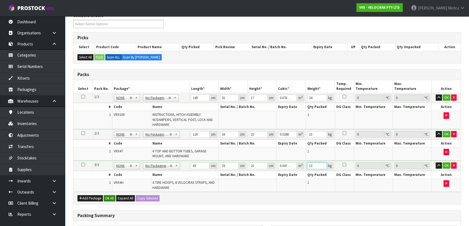
type input "13"
click at [107, 195] on button "Ok All" at bounding box center [110, 198] width 12 height 6
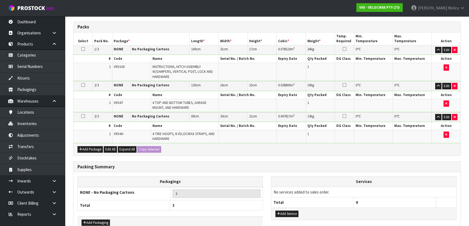
scroll to position [152, 0]
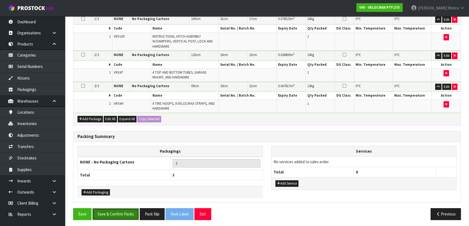
click at [113, 211] on button "Save & Confirm Packs" at bounding box center [115, 214] width 47 height 12
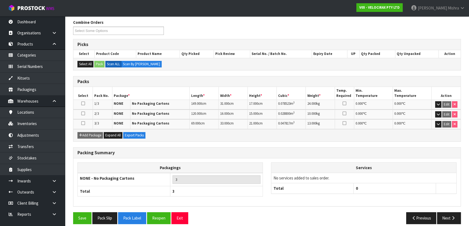
scroll to position [91, 0]
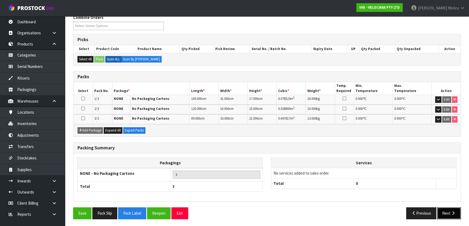
click at [446, 210] on button "Next" at bounding box center [449, 213] width 24 height 12
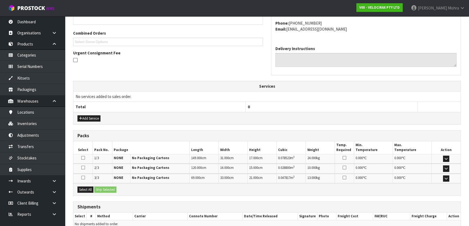
scroll to position [156, 0]
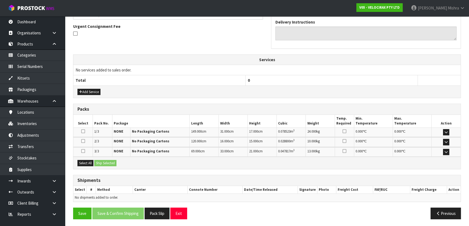
drag, startPoint x: 88, startPoint y: 165, endPoint x: 92, endPoint y: 165, distance: 4.1
click at [88, 165] on div "Select All Ship Selected" at bounding box center [266, 163] width 387 height 12
drag, startPoint x: 82, startPoint y: 163, endPoint x: 102, endPoint y: 166, distance: 19.7
click at [83, 163] on button "Select All" at bounding box center [85, 163] width 16 height 6
click at [111, 164] on button "Ship Selected" at bounding box center [105, 163] width 22 height 6
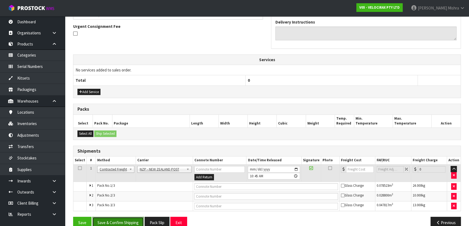
click at [124, 221] on button "Save & Confirm Shipping" at bounding box center [117, 223] width 51 height 12
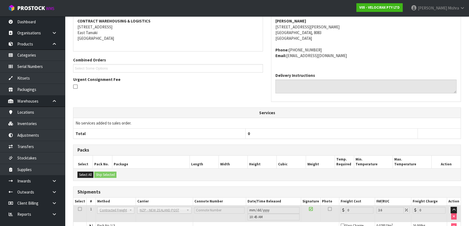
scroll to position [157, 0]
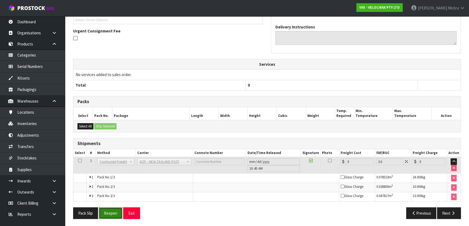
click at [116, 214] on button "Reopen" at bounding box center [111, 213] width 24 height 12
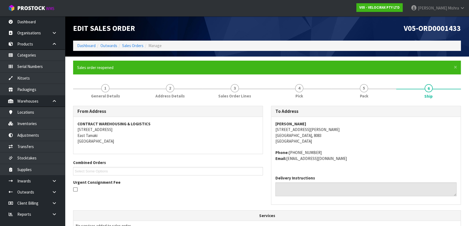
scroll to position [123, 0]
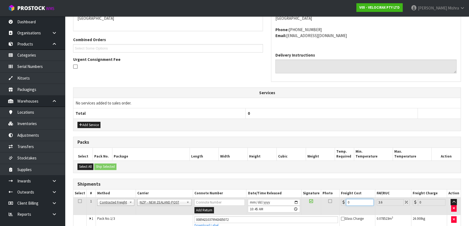
drag, startPoint x: 356, startPoint y: 201, endPoint x: 295, endPoint y: 203, distance: 61.2
click at [295, 203] on tr "1 Client Local Pickup Customer Local Pickup Company Freight Contracted Freight …" at bounding box center [266, 206] width 387 height 18
type input "6"
type input "6.22"
type input "63"
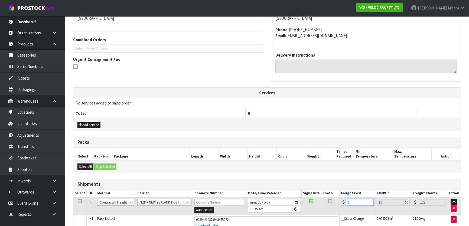
type input "65.27"
type input "63.1"
type input "65.37"
type input "63.17"
type input "65.44"
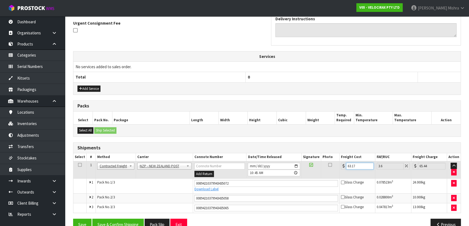
scroll to position [171, 0]
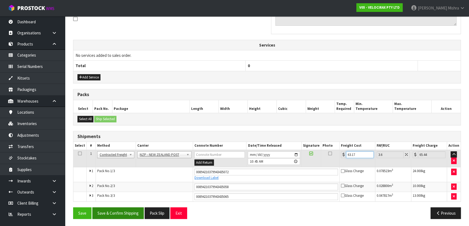
type input "63.17"
click at [109, 213] on button "Save & Confirm Shipping" at bounding box center [117, 213] width 51 height 12
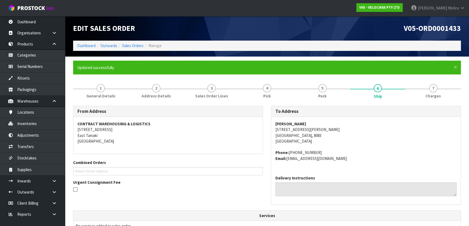
click at [397, 31] on h1 "V05-ORD0001433" at bounding box center [366, 28] width 190 height 8
click at [92, 44] on link "Dashboard" at bounding box center [86, 45] width 18 height 5
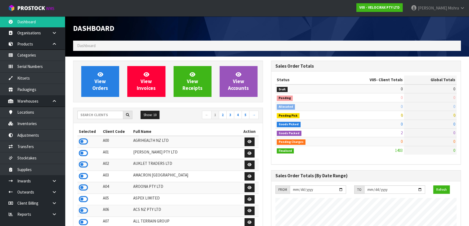
scroll to position [421, 198]
click at [86, 178] on icon at bounding box center [83, 176] width 9 height 8
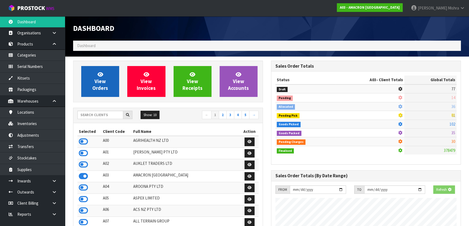
scroll to position [409, 198]
click at [105, 88] on span "View Orders" at bounding box center [100, 81] width 16 height 20
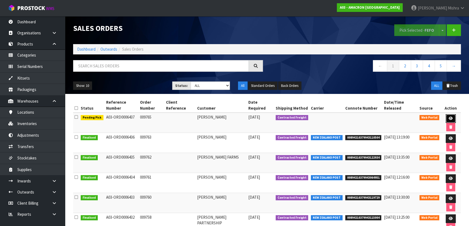
click at [449, 118] on icon at bounding box center [451, 119] width 4 height 4
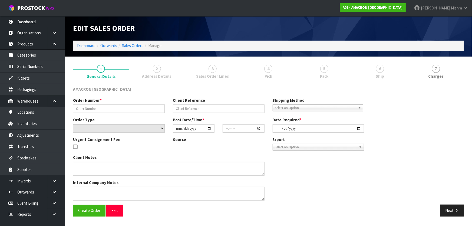
type input "009765"
select select "number:0"
type input "[DATE]"
type input "09:35:00.000"
type input "[DATE]"
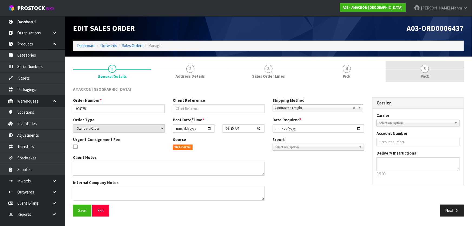
click at [415, 69] on link "5 Pack" at bounding box center [425, 71] width 78 height 21
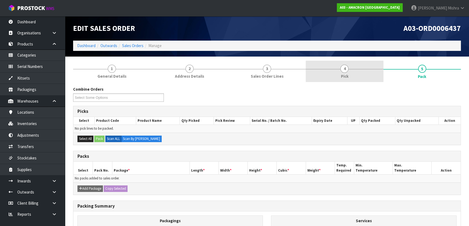
click at [362, 74] on link "4 Pick" at bounding box center [344, 71] width 77 height 21
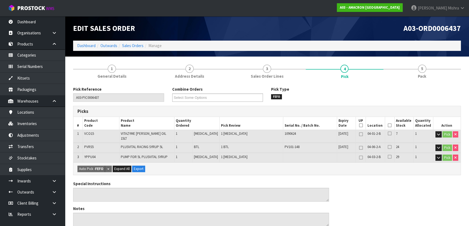
click at [389, 125] on icon at bounding box center [390, 125] width 4 height 0
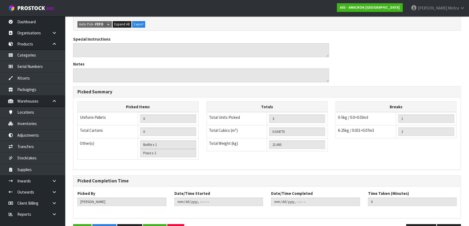
scroll to position [177, 0]
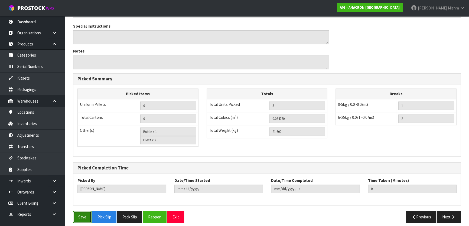
click at [83, 214] on button "Save" at bounding box center [82, 217] width 18 height 12
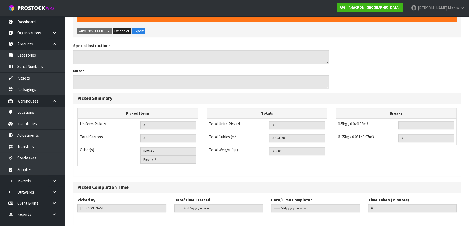
scroll to position [0, 0]
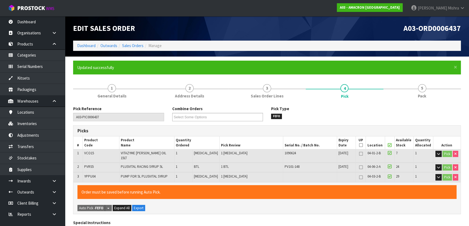
type input "Lalisha Mishra"
type input "2025-08-27T11:00:29"
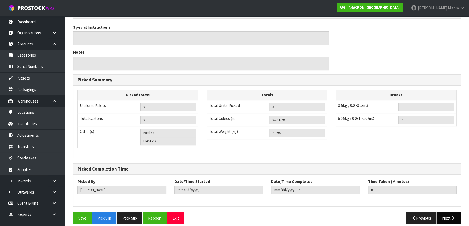
scroll to position [177, 0]
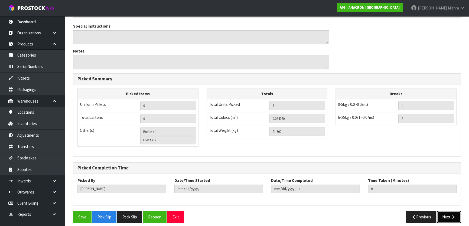
drag, startPoint x: 447, startPoint y: 210, endPoint x: 444, endPoint y: 210, distance: 2.7
click at [447, 211] on button "Next" at bounding box center [449, 217] width 24 height 12
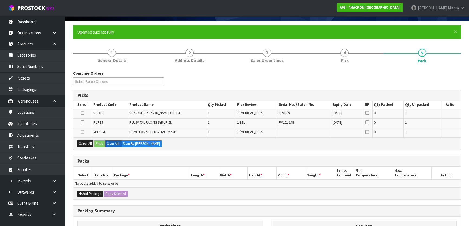
scroll to position [108, 0]
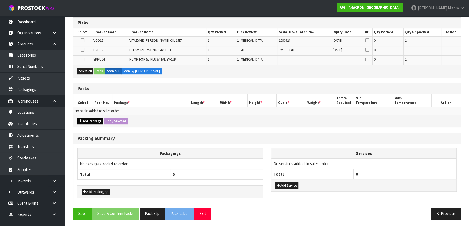
drag, startPoint x: 93, startPoint y: 124, endPoint x: 93, endPoint y: 121, distance: 3.5
click at [93, 122] on div "Add Package Copy Selected" at bounding box center [266, 121] width 387 height 12
click at [93, 119] on button "Add Package" at bounding box center [89, 121] width 25 height 6
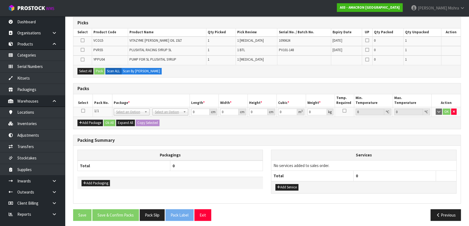
click at [83, 111] on icon at bounding box center [83, 111] width 4 height 0
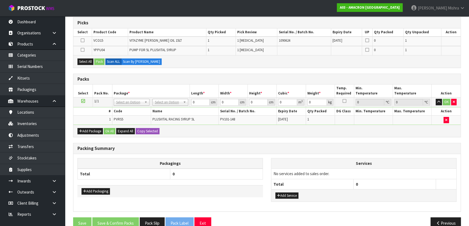
click at [79, 51] on td at bounding box center [82, 50] width 18 height 9
click at [83, 50] on icon at bounding box center [83, 50] width 4 height 0
click at [0, 0] on input "checkbox" at bounding box center [0, 0] width 0 height 0
click at [97, 61] on button "Pack" at bounding box center [99, 61] width 10 height 6
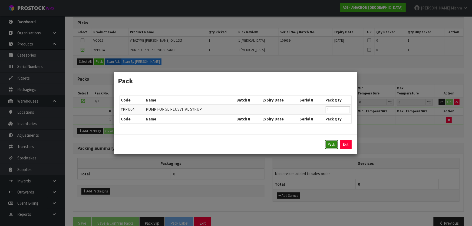
drag, startPoint x: 333, startPoint y: 146, endPoint x: 301, endPoint y: 167, distance: 38.0
click at [331, 146] on button "Pack" at bounding box center [331, 144] width 13 height 9
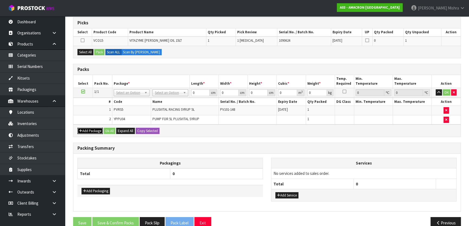
click at [95, 130] on button "Add Package" at bounding box center [89, 131] width 25 height 6
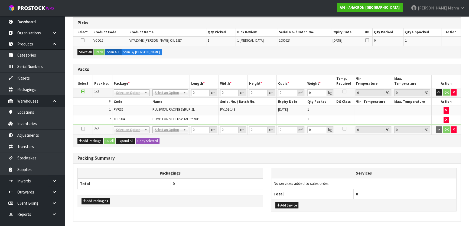
click at [84, 129] on icon at bounding box center [83, 129] width 4 height 0
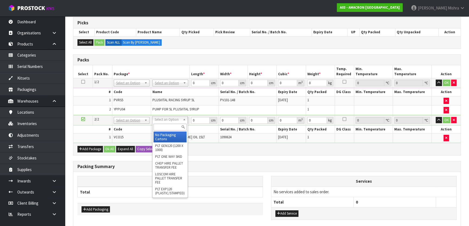
drag, startPoint x: 171, startPoint y: 135, endPoint x: 157, endPoint y: 106, distance: 32.3
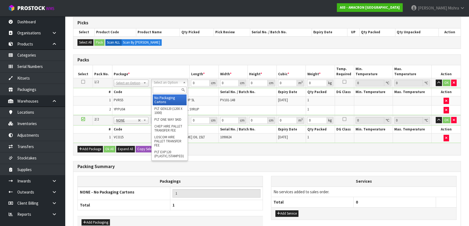
click at [163, 90] on input "text" at bounding box center [170, 90] width 34 height 7
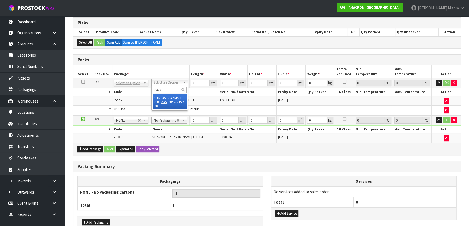
type input "A4S"
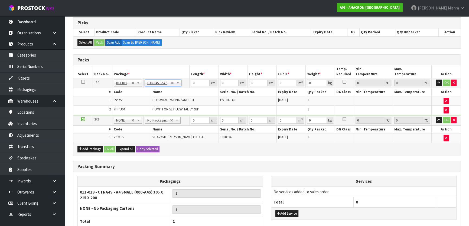
type input "30.5"
type input "21.5"
type input "20"
type input "0.013115"
type input "6.8"
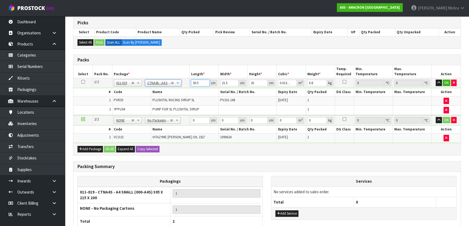
drag, startPoint x: 200, startPoint y: 83, endPoint x: 151, endPoint y: 84, distance: 48.5
click at [151, 84] on tr "1/2 NONE 007-001 007-002 007-004 007-009 007-013 007-014 007-015 007-017 007-01…" at bounding box center [266, 83] width 387 height 10
type input "2"
type input "0.00086"
type input "24"
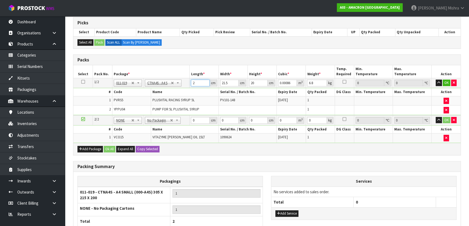
type input "0.01032"
type input "24"
type input "1"
type input "0.00048"
type input "15"
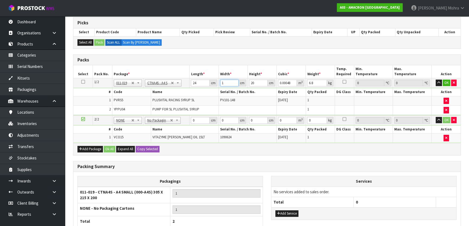
type input "0.0072"
type input "15"
type input "3"
type input "0.00108"
type input "32"
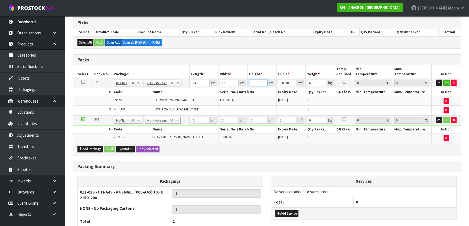
type input "0.01152"
type input "32"
type input "7"
drag, startPoint x: 201, startPoint y: 118, endPoint x: 190, endPoint y: 116, distance: 11.5
click at [190, 116] on td "0 cm" at bounding box center [204, 120] width 29 height 10
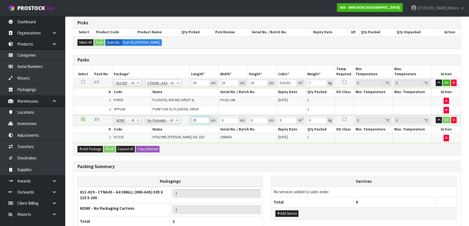
type input "29"
type input "3"
type input "0.002523"
type input "30"
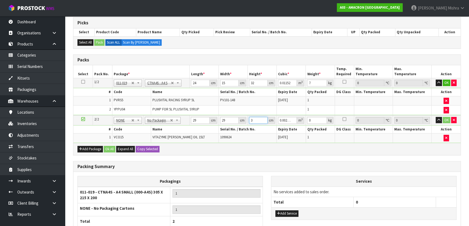
type input "0.02523"
type input "30"
type input "15"
click at [111, 151] on button "Ok All" at bounding box center [110, 149] width 12 height 6
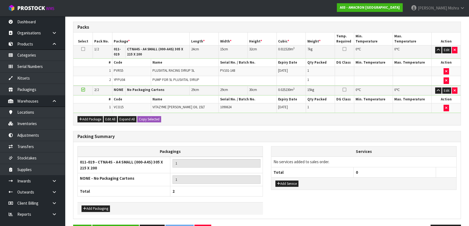
scroll to position [157, 0]
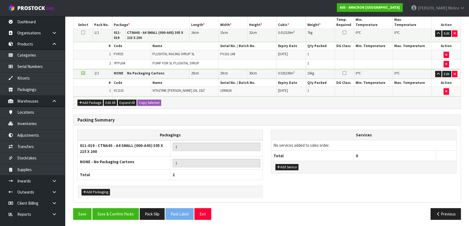
click at [116, 224] on section "× Close Updated successfully 1 General Details 2 Address Details 3 Sales Order …" at bounding box center [267, 63] width 404 height 329
click at [116, 216] on button "Save & Confirm Packs" at bounding box center [115, 214] width 47 height 12
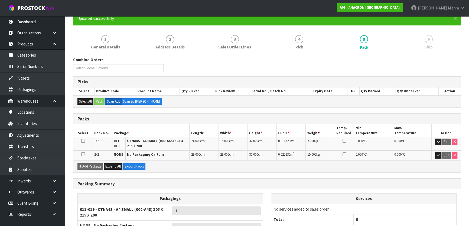
scroll to position [101, 0]
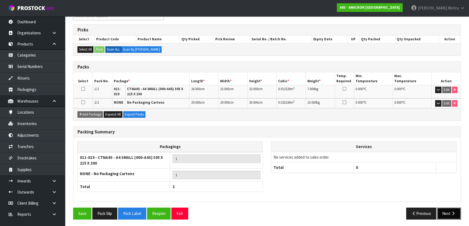
click at [445, 214] on button "Next" at bounding box center [449, 214] width 24 height 12
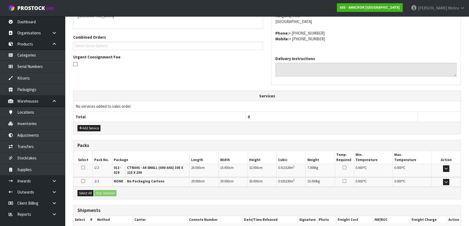
scroll to position [156, 0]
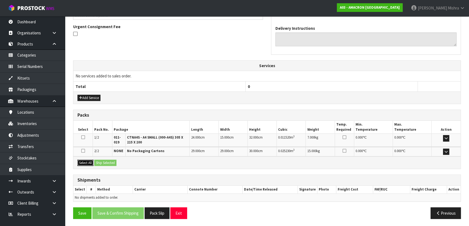
click at [92, 164] on button "Select All" at bounding box center [85, 163] width 16 height 6
click at [108, 162] on button "Ship Selected" at bounding box center [105, 163] width 22 height 6
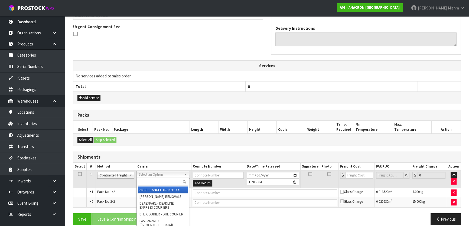
click at [162, 180] on input "text" at bounding box center [163, 182] width 50 height 7
type input "NZP"
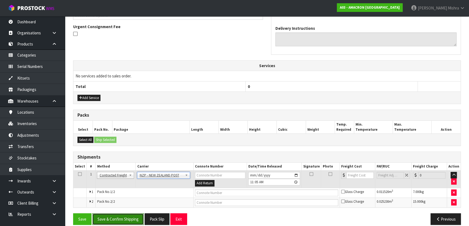
click at [123, 220] on button "Save & Confirm Shipping" at bounding box center [117, 219] width 51 height 12
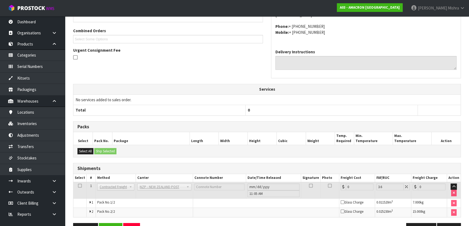
scroll to position [154, 0]
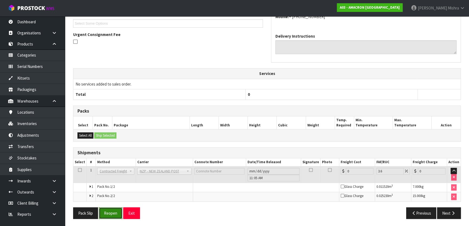
click at [114, 209] on button "Reopen" at bounding box center [111, 213] width 24 height 12
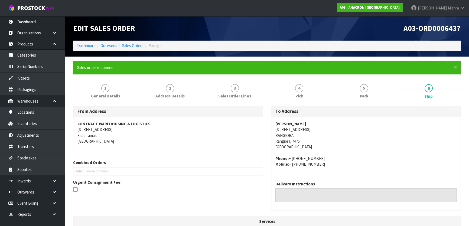
scroll to position [162, 0]
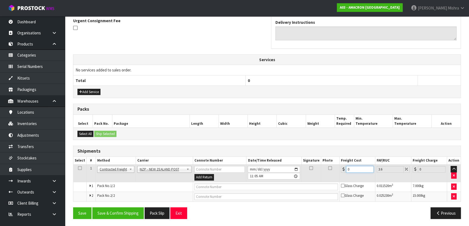
drag, startPoint x: 359, startPoint y: 168, endPoint x: 329, endPoint y: 169, distance: 30.4
click at [331, 173] on tr "1 Client Local Pickup Customer Local Pickup Company Freight Contracted Freight …" at bounding box center [266, 174] width 387 height 18
type input "2"
type input "2.07"
type input "29"
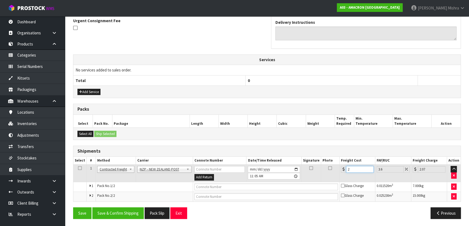
type input "30.04"
type input "29.8"
type input "30.87"
type input "29.83"
type input "30.9"
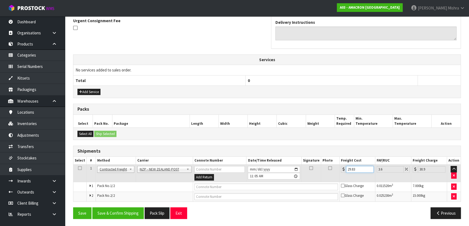
drag, startPoint x: 350, startPoint y: 170, endPoint x: 343, endPoint y: 171, distance: 6.4
click at [343, 171] on div "29.83" at bounding box center [357, 169] width 33 height 7
type input "39.83"
type input "41.26"
type input "39.83"
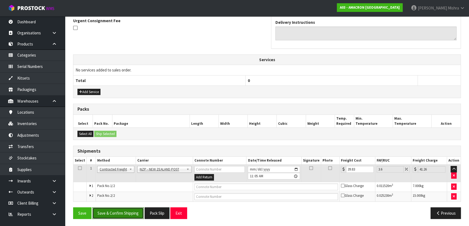
click at [100, 214] on button "Save & Confirm Shipping" at bounding box center [117, 213] width 51 height 12
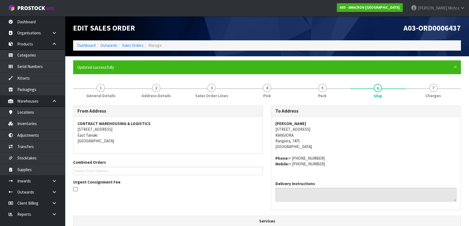
scroll to position [0, 0]
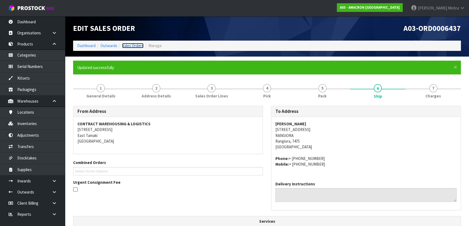
click at [142, 47] on link "Sales Orders" at bounding box center [132, 45] width 21 height 5
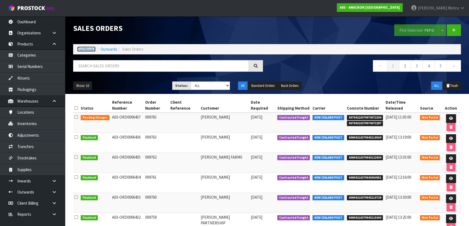
click at [77, 49] on link "Dashboard" at bounding box center [86, 49] width 18 height 5
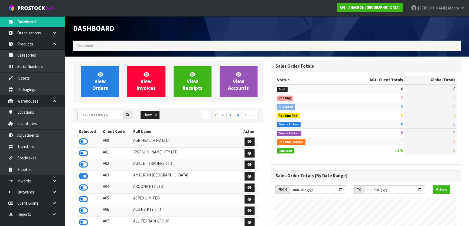
scroll to position [409, 198]
click at [94, 116] on input "text" at bounding box center [100, 115] width 46 height 8
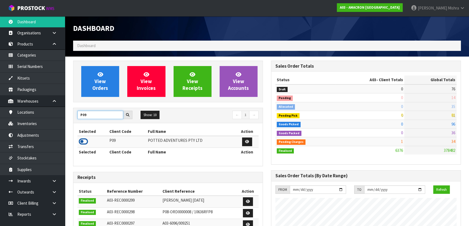
type input "P09"
click at [84, 141] on icon at bounding box center [83, 142] width 9 height 8
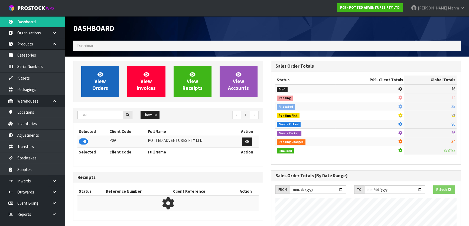
scroll to position [337, 198]
click at [98, 79] on span "View Orders" at bounding box center [100, 81] width 16 height 20
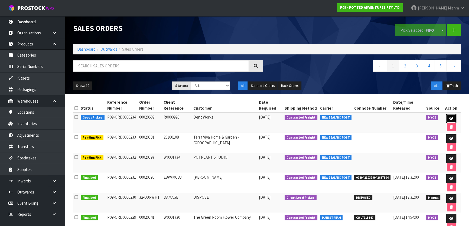
click at [453, 115] on link at bounding box center [451, 118] width 10 height 9
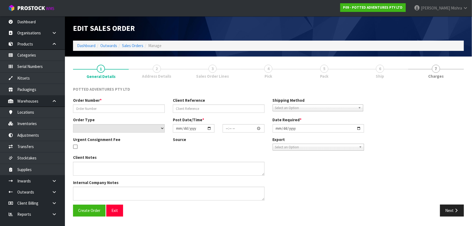
type input "00020609"
type input "R0000926"
select select "number:0"
type input "[DATE]"
type input "07:00:50.000"
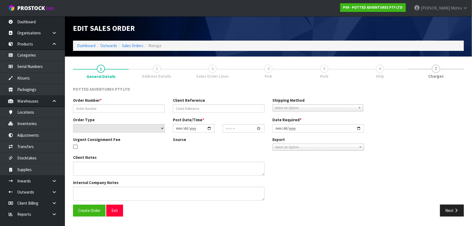
type input "[DATE]"
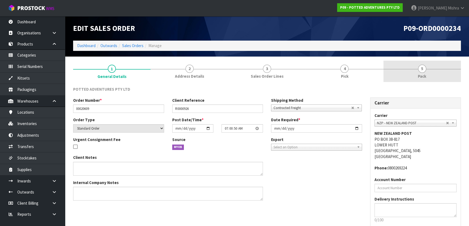
click at [417, 66] on link "5 Pack" at bounding box center [421, 71] width 77 height 21
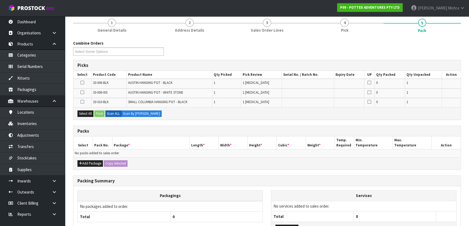
scroll to position [49, 0]
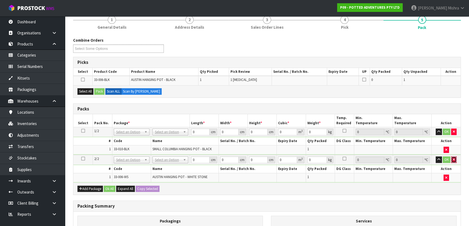
click at [455, 159] on button "button" at bounding box center [453, 160] width 5 height 6
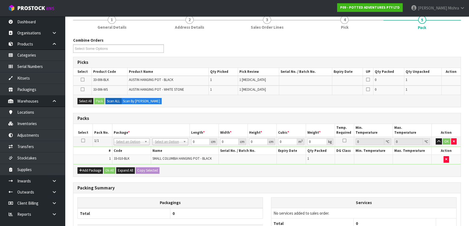
click at [83, 141] on icon at bounding box center [83, 141] width 4 height 0
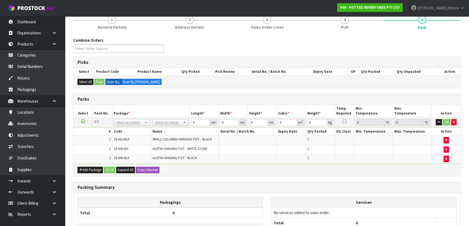
click at [170, 125] on td "No Packaging Cartons PLT GEN120 (1200 X 1000) PLT ONE WAY SKID CHEP HIRE PALLET…" at bounding box center [170, 123] width 39 height 10
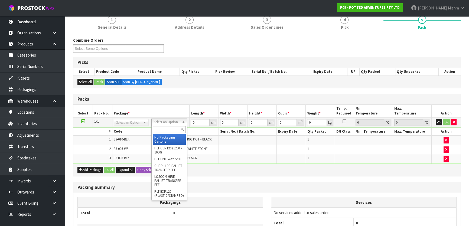
click at [170, 128] on input "text" at bounding box center [169, 129] width 33 height 7
type input "A4"
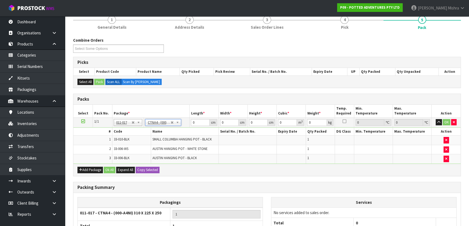
type input "31"
type input "22.5"
type input "25"
type input "0.017438"
type input "1.85"
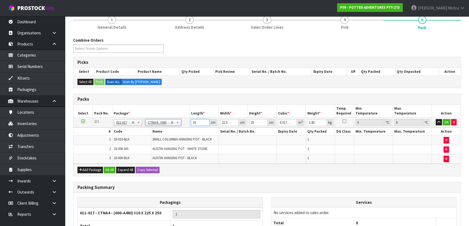
drag, startPoint x: 199, startPoint y: 122, endPoint x: 180, endPoint y: 120, distance: 19.3
click at [180, 120] on tr "1/1 NONE 007-001 007-002 007-004 007-009 007-013 007-014 007-015 007-017 007-01…" at bounding box center [266, 123] width 387 height 10
type input "3"
type input "0.001687"
type input "33"
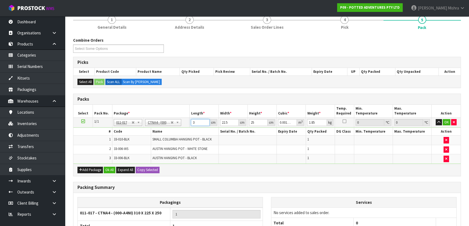
type input "0.018563"
type input "33"
type input "2"
type input "0.00165"
type input "25"
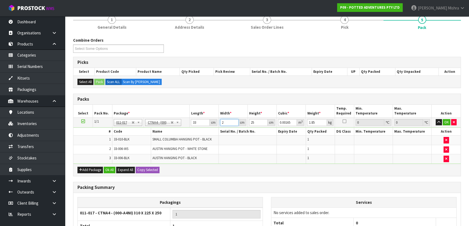
type input "0.020625"
type input "25"
type input "1"
type input "0.000825"
type input "18"
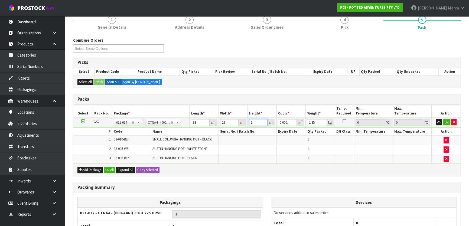
type input "0.01485"
type input "18"
type input "2"
click at [108, 171] on button "Ok All" at bounding box center [110, 170] width 12 height 6
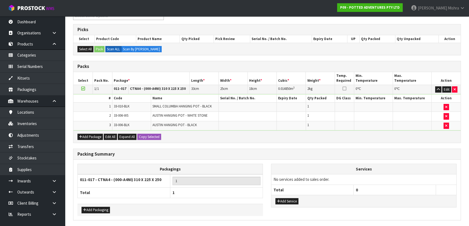
scroll to position [100, 0]
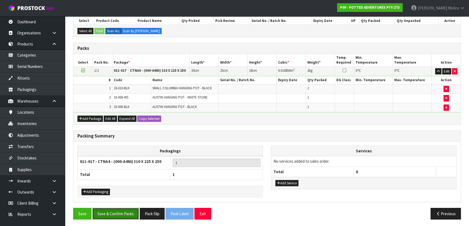
click at [106, 212] on button "Save & Confirm Packs" at bounding box center [115, 214] width 47 height 12
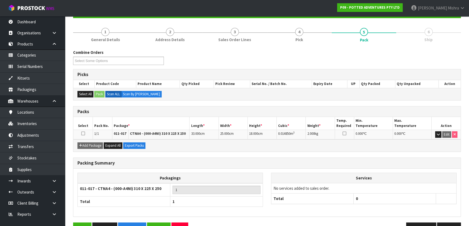
scroll to position [71, 0]
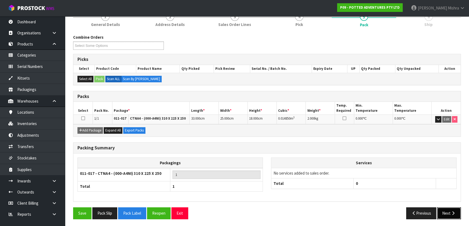
click at [447, 208] on button "Next" at bounding box center [449, 213] width 24 height 12
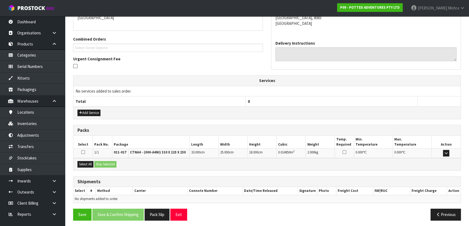
scroll to position [125, 0]
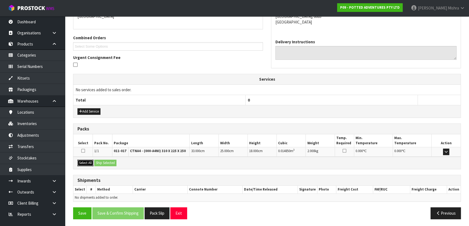
click at [83, 160] on button "Select All" at bounding box center [85, 163] width 16 height 6
click at [122, 163] on div "Select All Ship Selected" at bounding box center [266, 163] width 387 height 12
click at [115, 162] on button "Ship Selected" at bounding box center [105, 163] width 22 height 6
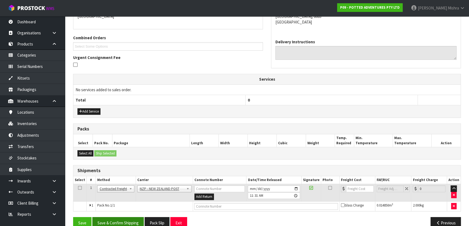
click at [131, 216] on div "From Address CONTRACT WAREHOUSING & LOGISTICS 17 Allens Road East Tamaki Auckla…" at bounding box center [267, 107] width 388 height 252
click at [131, 219] on button "Save & Confirm Shipping" at bounding box center [117, 223] width 51 height 12
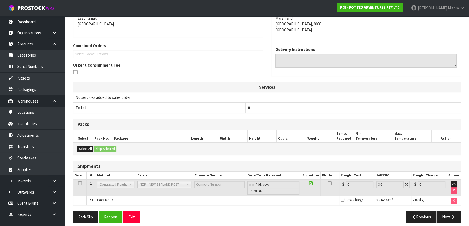
scroll to position [127, 0]
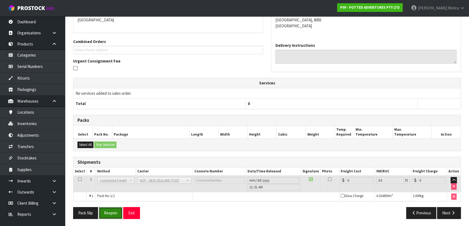
click at [118, 208] on button "Reopen" at bounding box center [111, 213] width 24 height 12
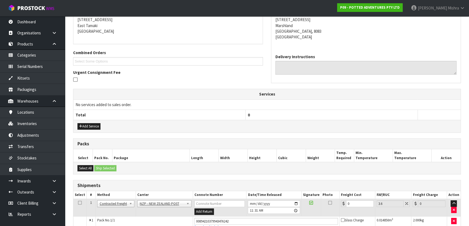
scroll to position [139, 0]
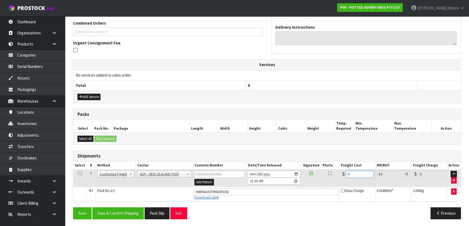
drag, startPoint x: 357, startPoint y: 176, endPoint x: 338, endPoint y: 172, distance: 19.3
click at [338, 172] on tr "1 Client Local Pickup Customer Local Pickup Company Freight Contracted Freight …" at bounding box center [266, 178] width 387 height 18
type input "1"
type input "1.04"
type input "11"
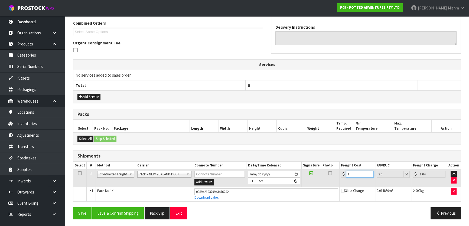
type input "11.4"
type input "11.6"
type input "12.02"
type input "11.61"
type input "12.03"
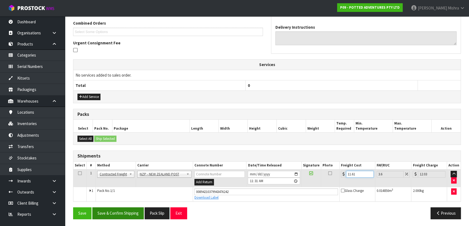
type input "11.61"
click at [133, 212] on button "Save & Confirm Shipping" at bounding box center [117, 213] width 51 height 12
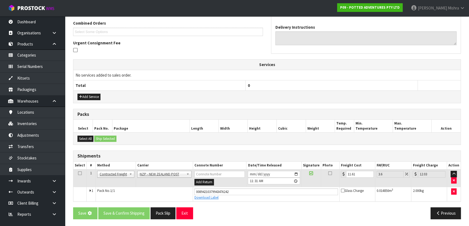
scroll to position [0, 0]
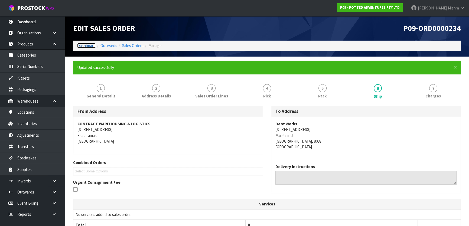
click at [83, 44] on link "Dashboard" at bounding box center [86, 45] width 18 height 5
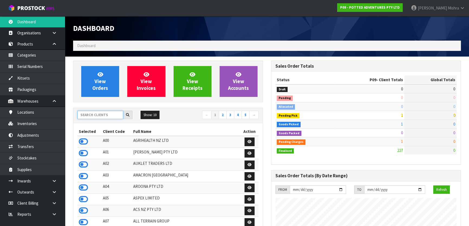
scroll to position [409, 198]
click at [87, 113] on input "text" at bounding box center [100, 115] width 46 height 8
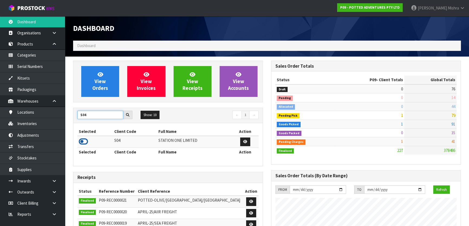
type input "S04"
click at [83, 142] on icon at bounding box center [83, 142] width 9 height 8
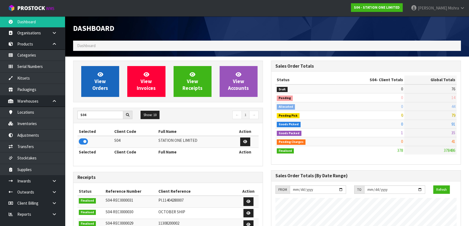
scroll to position [339, 198]
click at [95, 80] on span "View Orders" at bounding box center [100, 81] width 16 height 20
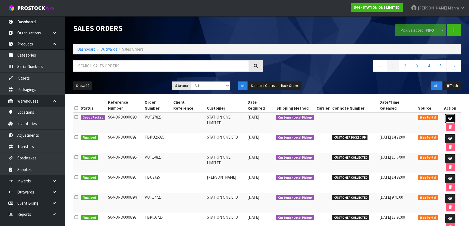
click at [448, 117] on icon at bounding box center [450, 119] width 4 height 4
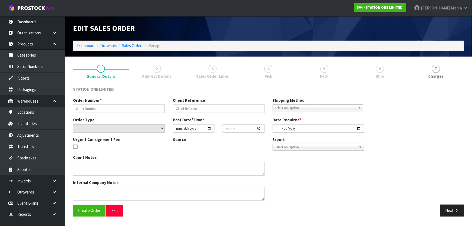
type input "PUT27825"
select select "number:0"
type input "[DATE]"
type input "08:01:00.000"
type input "[DATE]"
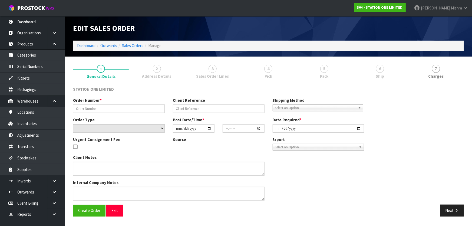
type textarea "CAN WE PICK UP AFTER NOON TODAY PLEASE?"
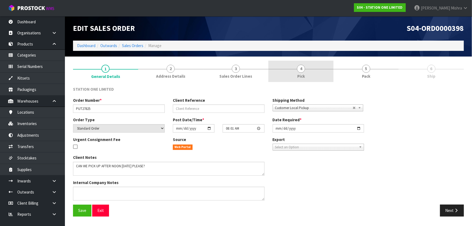
click at [327, 73] on link "4 Pick" at bounding box center [301, 71] width 65 height 21
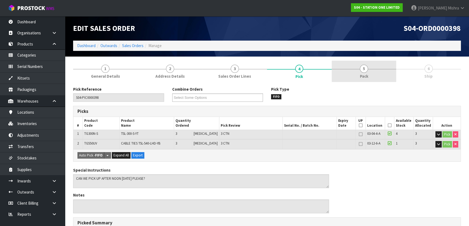
click at [370, 70] on link "5 Pack" at bounding box center [364, 71] width 65 height 21
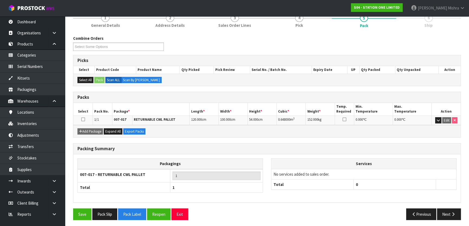
scroll to position [52, 0]
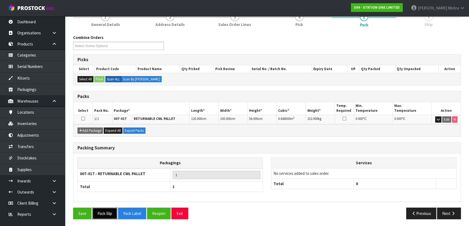
click at [102, 208] on button "Pack Slip" at bounding box center [104, 214] width 25 height 12
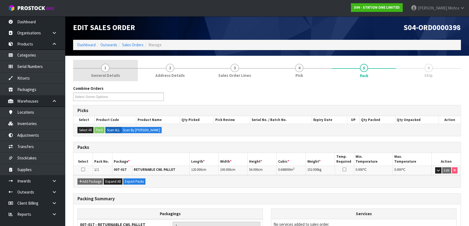
scroll to position [0, 0]
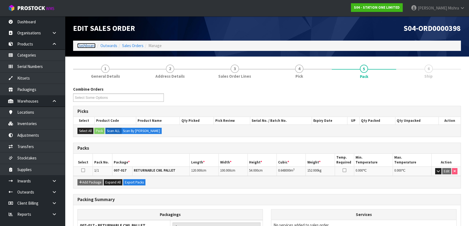
click at [90, 45] on link "Dashboard" at bounding box center [86, 45] width 18 height 5
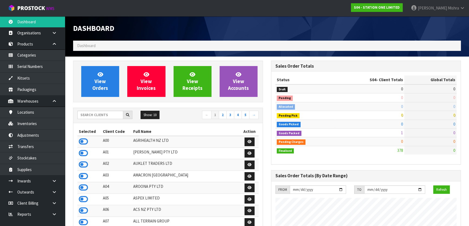
scroll to position [339, 198]
click at [103, 115] on input "text" at bounding box center [100, 115] width 46 height 8
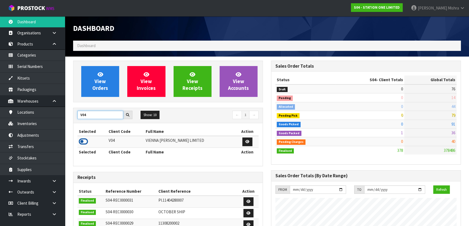
type input "V04"
click at [85, 143] on icon at bounding box center [83, 142] width 9 height 8
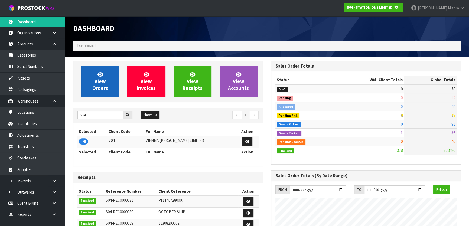
scroll to position [337, 198]
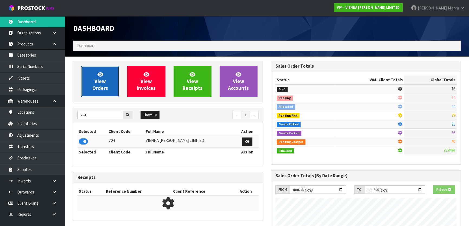
click at [92, 72] on link "View Orders" at bounding box center [100, 81] width 38 height 31
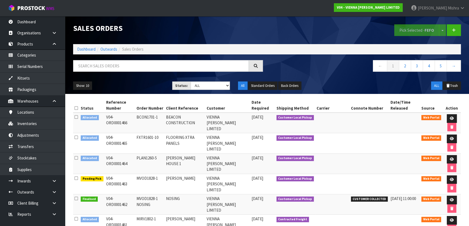
click at [207, 92] on div "Show: 10 5 10 25 50 Status: Draft Pending Allocated Pending Pick Goods Picked G…" at bounding box center [267, 85] width 396 height 17
drag, startPoint x: 207, startPoint y: 86, endPoint x: 206, endPoint y: 89, distance: 3.1
click at [207, 86] on select "Draft Pending Allocated Pending Pick Goods Picked Goods Packed Pending Charges …" at bounding box center [211, 85] width 40 height 8
select select "string:5"
click at [191, 81] on select "Draft Pending Allocated Pending Pick Goods Picked Goods Packed Pending Charges …" at bounding box center [211, 85] width 40 height 8
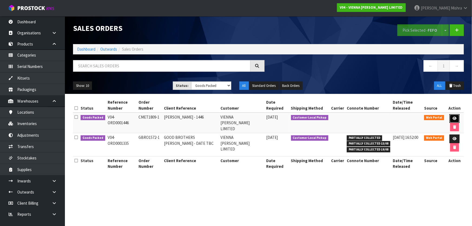
click at [454, 118] on icon at bounding box center [455, 119] width 4 height 4
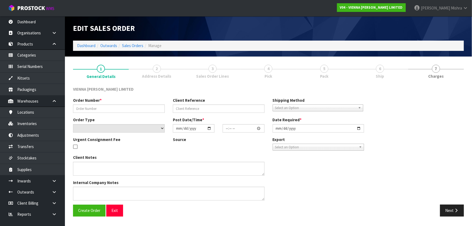
type input "CMET1809-1"
type input "CAITLIN METZ - 1446"
select select "number:0"
type input "2025-08-05"
type input "13:48:00.000"
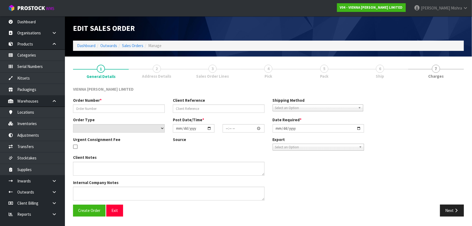
type input "[DATE]"
type textarea "CAITLIN METZ"
type textarea "THIS IS BEING COLLECTED NEXT WEDNESDAY- 27TH AUGUST."
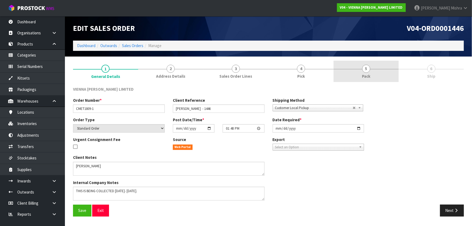
click at [370, 77] on span "Pack" at bounding box center [366, 76] width 8 height 6
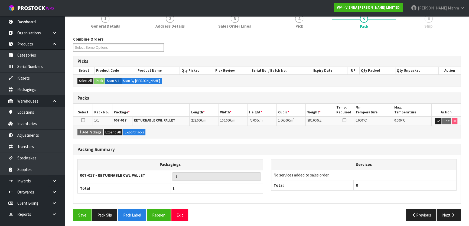
scroll to position [52, 0]
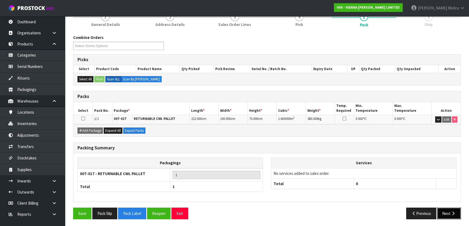
click at [451, 211] on icon "button" at bounding box center [453, 213] width 5 height 4
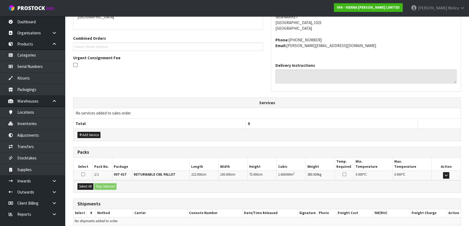
scroll to position [128, 0]
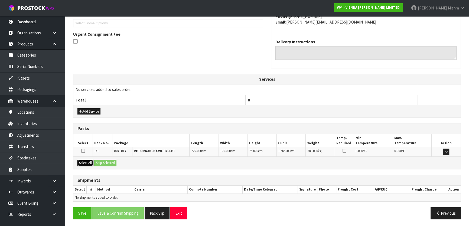
click at [89, 163] on button "Select All" at bounding box center [85, 163] width 16 height 6
click at [111, 162] on button "Ship Selected" at bounding box center [105, 163] width 22 height 6
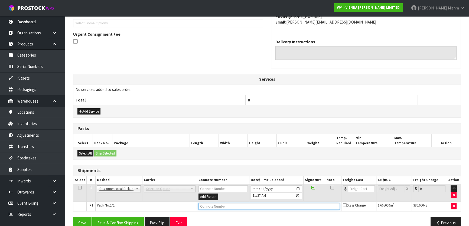
click at [205, 205] on input "text" at bounding box center [268, 206] width 141 height 7
type input "CUSTOMER COLLECTED"
click at [126, 222] on button "Save & Confirm Shipping" at bounding box center [117, 223] width 51 height 12
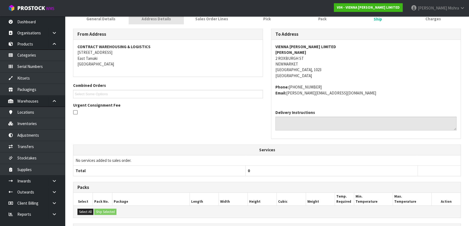
scroll to position [0, 0]
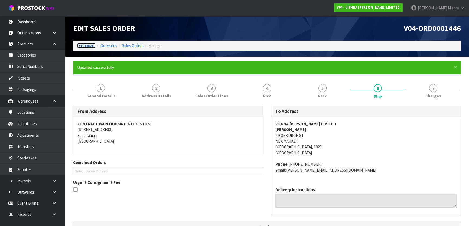
click at [85, 47] on link "Dashboard" at bounding box center [86, 45] width 18 height 5
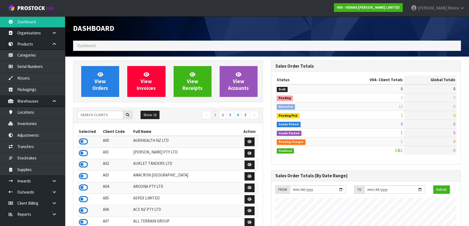
scroll to position [450, 198]
drag, startPoint x: 94, startPoint y: 111, endPoint x: 94, endPoint y: 116, distance: 4.4
click at [94, 116] on input "text" at bounding box center [100, 115] width 46 height 8
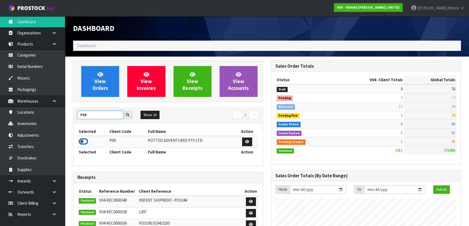
type input "P09"
click at [84, 141] on icon at bounding box center [83, 142] width 9 height 8
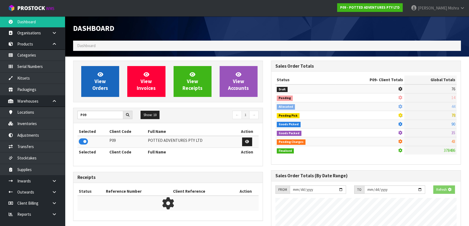
scroll to position [409, 198]
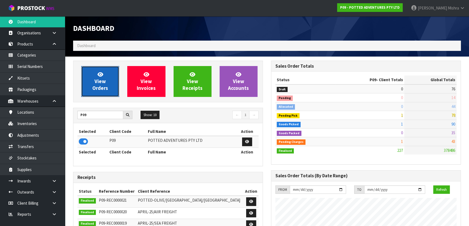
click at [99, 87] on span "View Orders" at bounding box center [100, 81] width 16 height 20
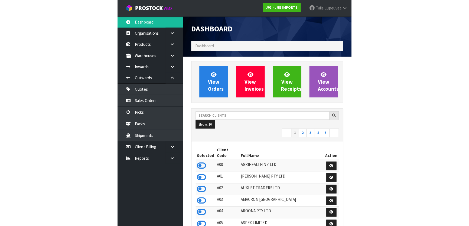
scroll to position [409, 198]
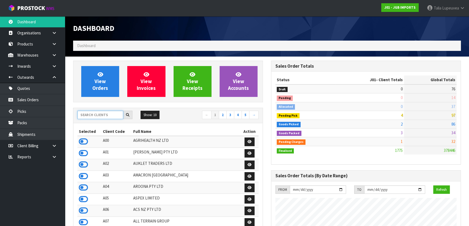
click at [89, 116] on input "text" at bounding box center [100, 115] width 46 height 8
type input "G"
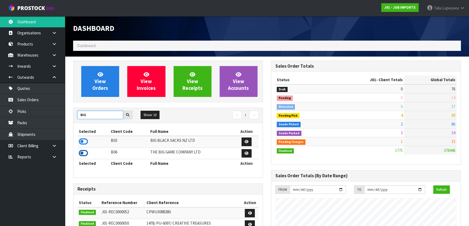
type input "BIG"
click at [83, 155] on icon at bounding box center [83, 153] width 9 height 8
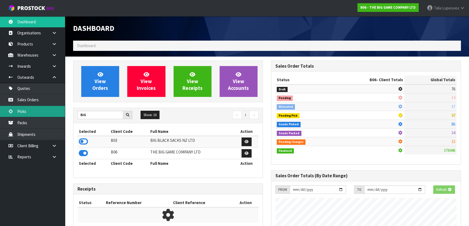
scroll to position [401, 198]
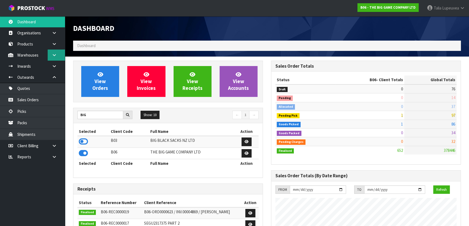
click at [54, 60] on link at bounding box center [56, 55] width 17 height 11
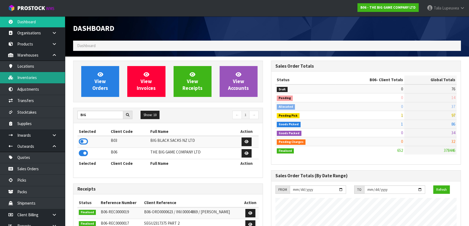
click at [46, 76] on link "Inventories" at bounding box center [32, 77] width 65 height 11
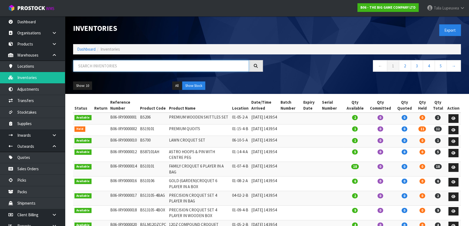
click at [160, 68] on input "text" at bounding box center [161, 66] width 176 height 12
paste input "BS23102"
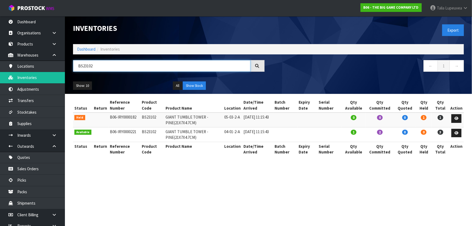
type input "BS23102"
click at [453, 117] on link at bounding box center [457, 118] width 10 height 9
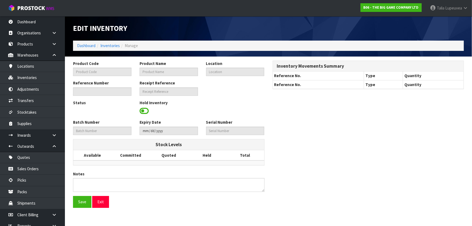
type input "BS23102"
type input "GIANT TUMBLE TOWER - PINE(21X7X4.7CM)"
type input "05-03-2-A"
type input "B06-IRY0000182"
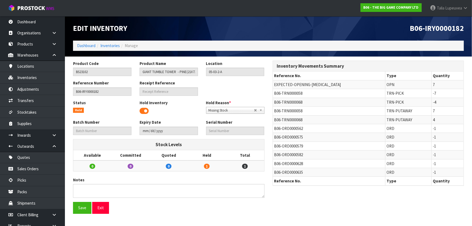
click at [294, 102] on span "B06-TRN0000068" at bounding box center [289, 102] width 28 height 5
copy tr "B06-TRN0000068"
click at [293, 94] on span "B06-TRN0000058" at bounding box center [289, 93] width 28 height 5
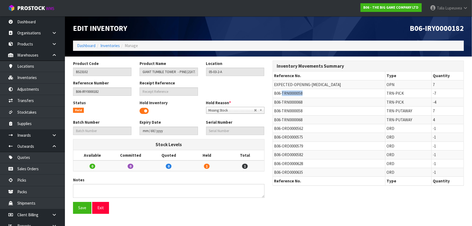
click at [293, 94] on span "B06-TRN0000058" at bounding box center [289, 93] width 28 height 5
copy tr "B06-TRN0000058"
click at [286, 101] on span "B06-TRN0000068" at bounding box center [289, 102] width 28 height 5
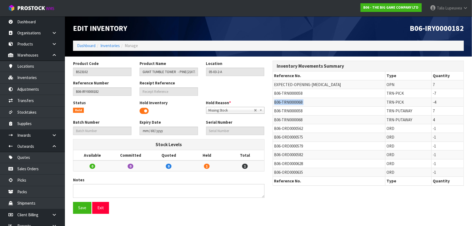
click at [286, 101] on span "B06-TRN0000068" at bounding box center [289, 102] width 28 height 5
copy tr "B06-TRN0000068"
click at [103, 71] on input "BS23102" at bounding box center [102, 72] width 58 height 8
click at [103, 70] on input "BS23102" at bounding box center [102, 72] width 58 height 8
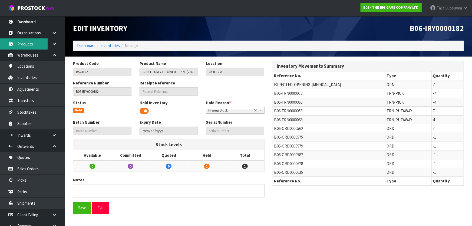
click at [32, 46] on link "Products" at bounding box center [32, 43] width 65 height 11
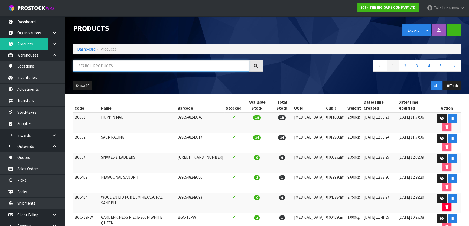
click at [90, 65] on input "text" at bounding box center [161, 66] width 176 height 12
paste input "BS23102"
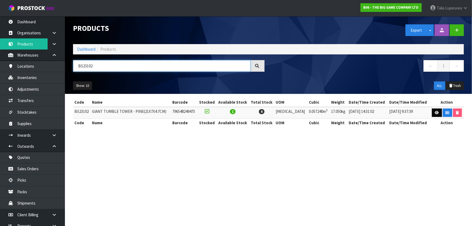
type input "BS23102"
click at [436, 113] on icon at bounding box center [437, 113] width 4 height 4
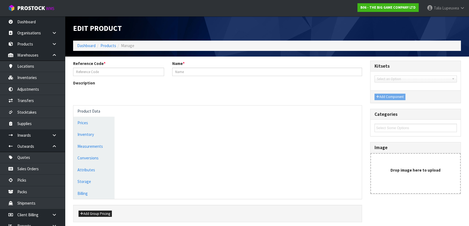
type input "BS23102"
type input "GIANT TUMBLE TOWER - PINE(21X7X4.7CM)"
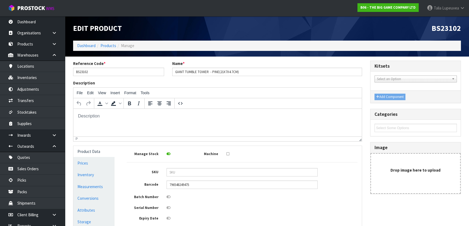
drag, startPoint x: 97, startPoint y: 190, endPoint x: 149, endPoint y: 174, distance: 54.5
click at [96, 190] on link "Measurements" at bounding box center [93, 186] width 41 height 11
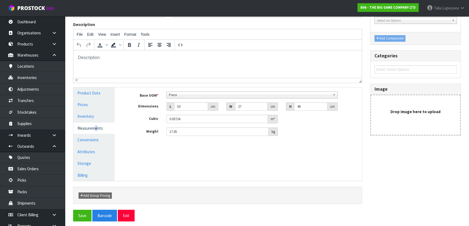
scroll to position [61, 0]
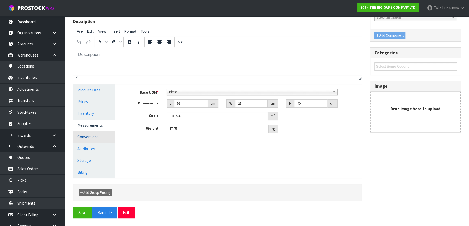
click at [92, 136] on link "Conversions" at bounding box center [93, 136] width 41 height 11
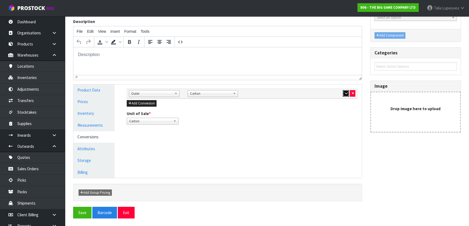
click at [347, 95] on button "button" at bounding box center [346, 93] width 6 height 6
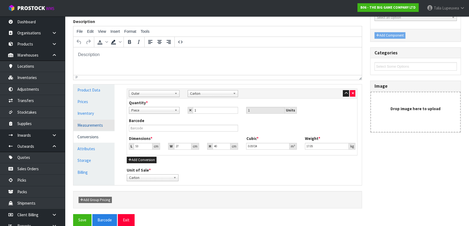
click at [92, 128] on link "Measurements" at bounding box center [93, 125] width 41 height 11
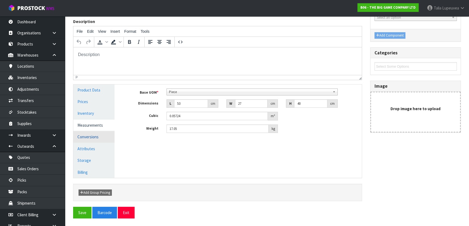
click at [97, 135] on link "Conversions" at bounding box center [93, 136] width 41 height 11
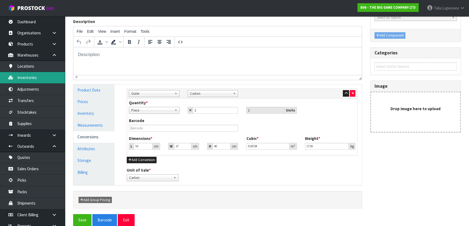
click at [43, 77] on link "Inventories" at bounding box center [32, 77] width 65 height 11
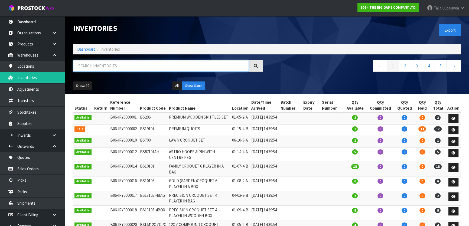
click at [81, 66] on input "text" at bounding box center [161, 66] width 176 height 12
paste input "BS19101"
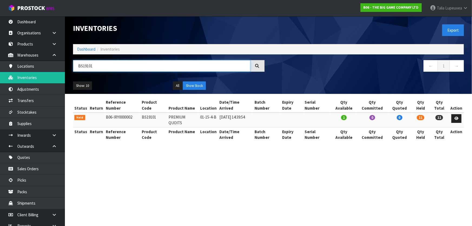
type input "BS19101"
drag, startPoint x: 456, startPoint y: 111, endPoint x: 456, endPoint y: 114, distance: 2.7
click at [456, 117] on icon at bounding box center [457, 119] width 4 height 4
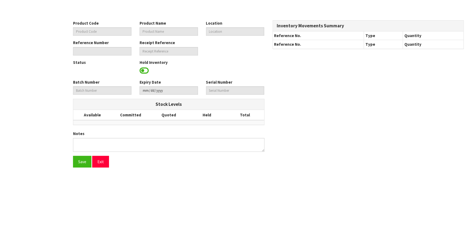
type input "BS23102"
type input "GIANT TUMBLE TOWER - PINE(21X7X4.7CM)"
type input "05-03-2-A"
type input "B06-IRY0000182"
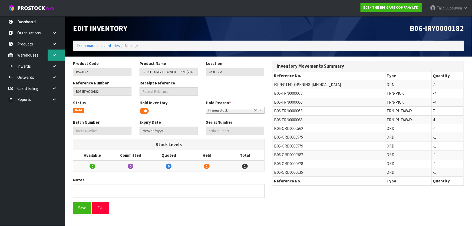
click at [49, 57] on link at bounding box center [56, 55] width 17 height 11
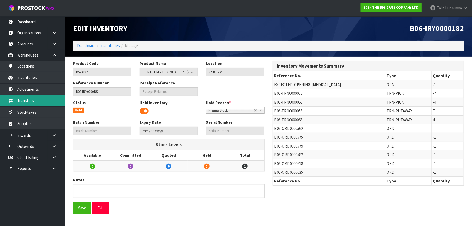
click at [33, 100] on link "Transfers" at bounding box center [32, 100] width 65 height 11
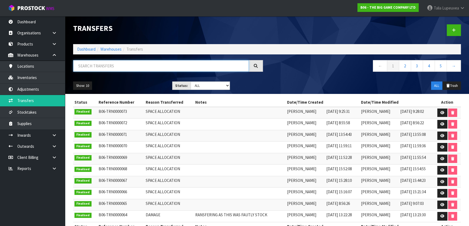
click at [143, 63] on input "text" at bounding box center [161, 66] width 176 height 12
paste input "B06-TRN0000068"
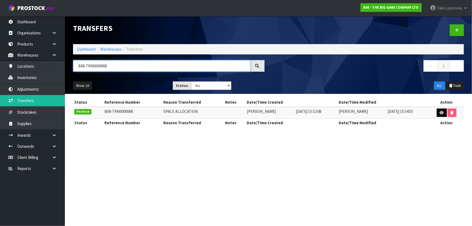
type input "B06-TRN0000068"
click at [441, 115] on link at bounding box center [442, 113] width 10 height 9
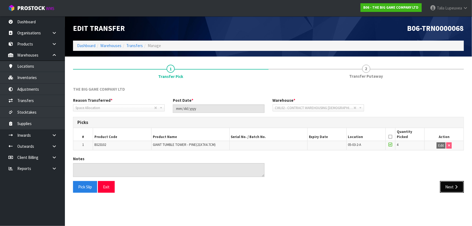
click at [452, 184] on button "Next" at bounding box center [453, 187] width 24 height 12
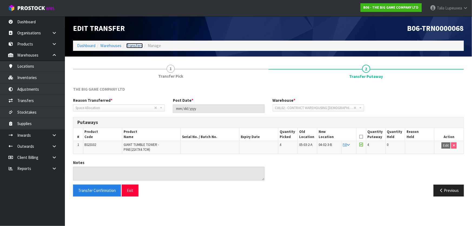
click at [135, 46] on link "Transfers" at bounding box center [134, 45] width 17 height 5
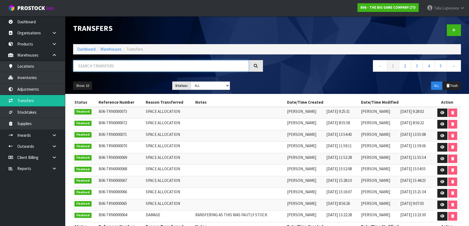
drag, startPoint x: 141, startPoint y: 69, endPoint x: 140, endPoint y: 76, distance: 6.9
click at [140, 73] on div at bounding box center [168, 68] width 198 height 16
paste input "B06-TRN0000058"
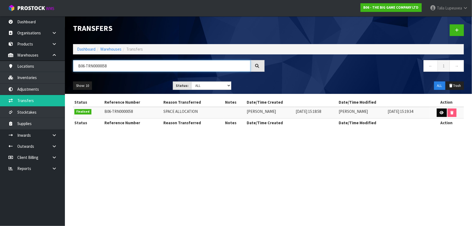
type input "B06-TRN0000058"
click at [439, 114] on link at bounding box center [442, 113] width 10 height 9
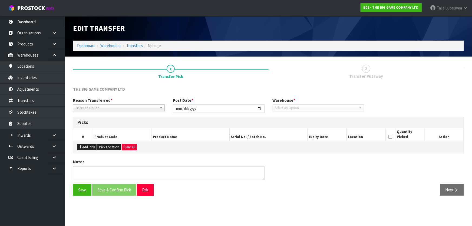
type input "2025-04-07"
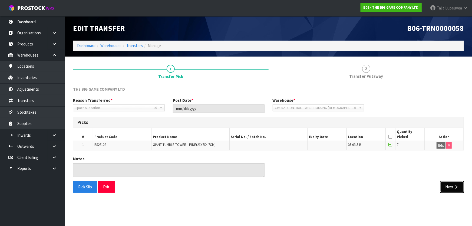
click at [452, 186] on button "Next" at bounding box center [453, 187] width 24 height 12
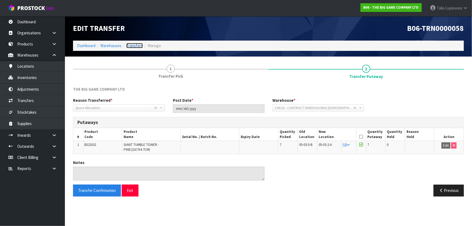
click at [135, 46] on link "Transfers" at bounding box center [134, 45] width 17 height 5
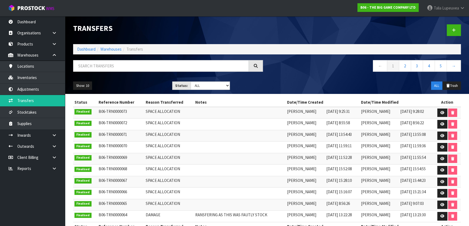
click at [153, 72] on div at bounding box center [168, 68] width 198 height 16
click at [130, 62] on input "text" at bounding box center [161, 66] width 176 height 12
paste input "B06-TRN0000068"
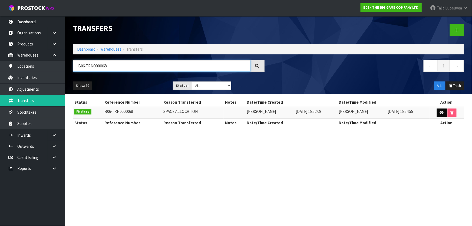
type input "B06-TRN0000068"
click at [441, 112] on icon at bounding box center [442, 113] width 4 height 4
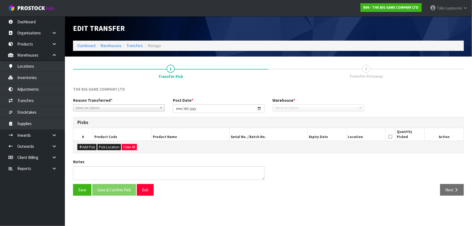
type input "2025-07-10"
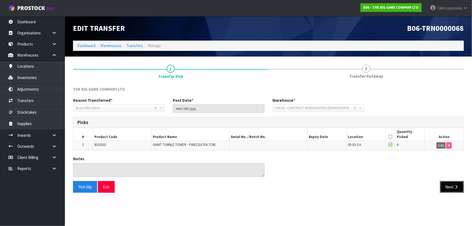
click at [453, 184] on button "Next" at bounding box center [453, 187] width 24 height 12
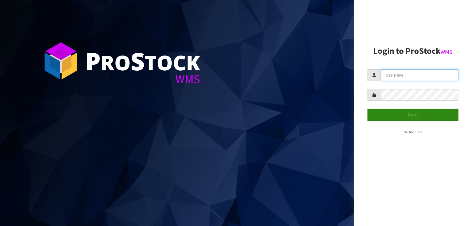
type input "[PERSON_NAME]"
click at [413, 116] on button "Login" at bounding box center [413, 115] width 91 height 12
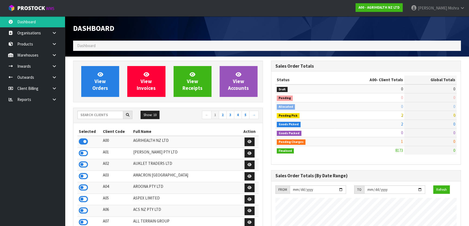
scroll to position [409, 198]
click at [94, 113] on input "text" at bounding box center [100, 115] width 46 height 8
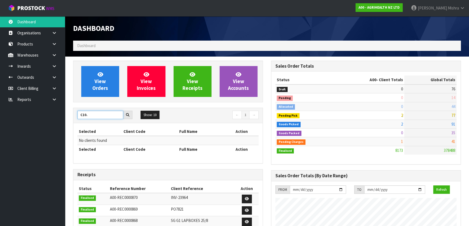
type input "C10"
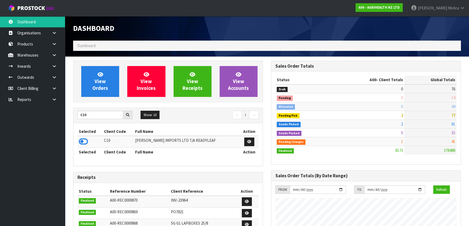
drag, startPoint x: 83, startPoint y: 143, endPoint x: 86, endPoint y: 106, distance: 37.2
click at [83, 141] on icon at bounding box center [83, 142] width 9 height 8
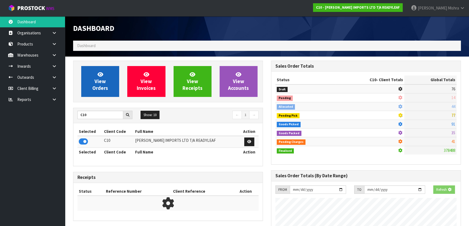
scroll to position [337, 198]
click at [97, 88] on span "View Orders" at bounding box center [100, 81] width 16 height 20
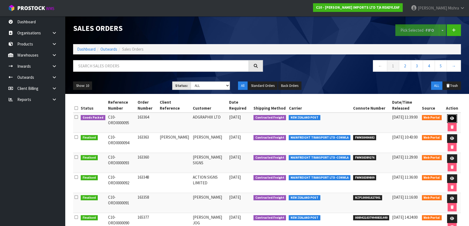
click at [453, 118] on link at bounding box center [452, 118] width 10 height 9
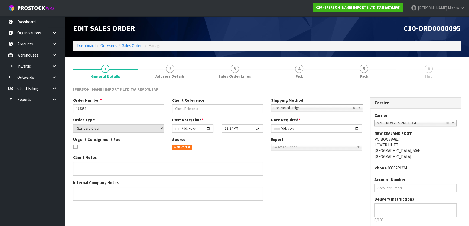
click at [374, 66] on link "5 Pack" at bounding box center [364, 71] width 65 height 21
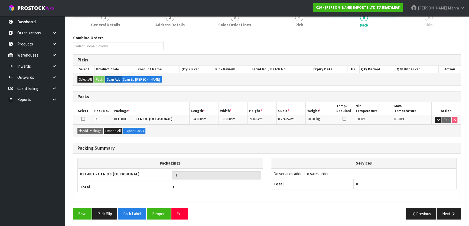
scroll to position [52, 0]
click at [454, 208] on button "Next" at bounding box center [449, 214] width 24 height 12
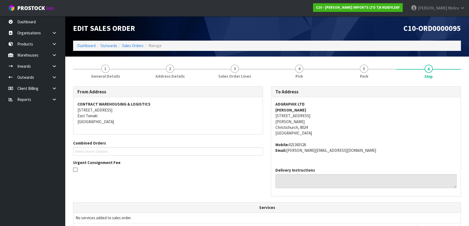
click at [292, 103] on strong "ADGRAPHIX LTD" at bounding box center [289, 104] width 29 height 5
copy strong "ADGRAPHIX LTD"
click at [307, 115] on address "ADGRAPHIX LTD [PERSON_NAME] [STREET_ADDRESS]" at bounding box center [365, 118] width 181 height 35
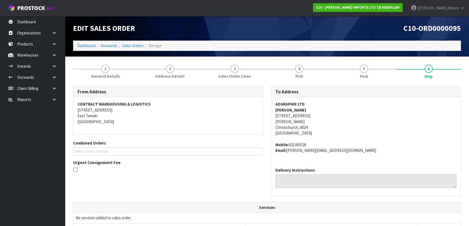
click at [307, 115] on address "ADGRAPHIX LTD [PERSON_NAME] [STREET_ADDRESS]" at bounding box center [365, 118] width 181 height 35
copy address "[STREET_ADDRESS]"
click at [302, 145] on address "Mobile: 021365526 Email: [PERSON_NAME][EMAIL_ADDRESS][DOMAIN_NAME]" at bounding box center [365, 148] width 181 height 12
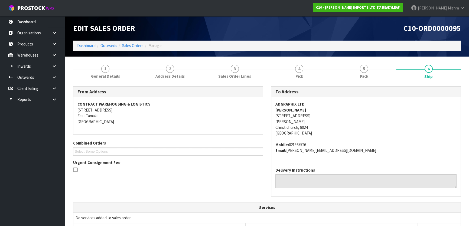
copy address "021365526"
drag, startPoint x: 354, startPoint y: 154, endPoint x: 287, endPoint y: 153, distance: 67.2
click at [287, 153] on div "ADGRAPHIX LTD [PERSON_NAME] [STREET_ADDRESS] Mobile: 021365526 Email: [PERSON_N…" at bounding box center [365, 130] width 189 height 66
copy address "[PERSON_NAME][EMAIL_ADDRESS][DOMAIN_NAME]"
click at [296, 110] on strong "[PERSON_NAME]" at bounding box center [290, 109] width 31 height 5
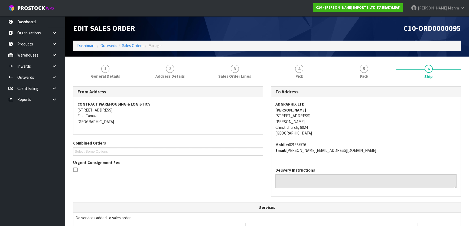
click at [296, 110] on strong "[PERSON_NAME]" at bounding box center [290, 109] width 31 height 5
copy strong "[PERSON_NAME]"
drag, startPoint x: 106, startPoint y: 65, endPoint x: 108, endPoint y: 79, distance: 14.0
click at [106, 65] on span "1" at bounding box center [105, 69] width 8 height 8
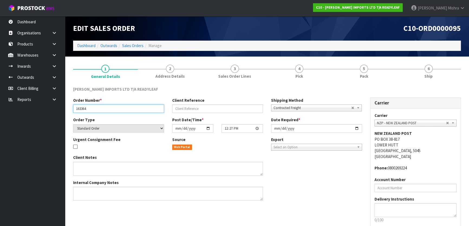
drag, startPoint x: 103, startPoint y: 107, endPoint x: 22, endPoint y: 108, distance: 80.4
click at [22, 108] on body "Toggle navigation ProStock WMS C10 - [PERSON_NAME] IMPORTS LTD T/A READYLEAF [P…" at bounding box center [234, 113] width 469 height 226
drag, startPoint x: 107, startPoint y: 110, endPoint x: 27, endPoint y: 110, distance: 79.9
click at [27, 110] on body "Toggle navigation ProStock WMS C10 - [PERSON_NAME] IMPORTS LTD T/A READYLEAF [P…" at bounding box center [234, 113] width 469 height 226
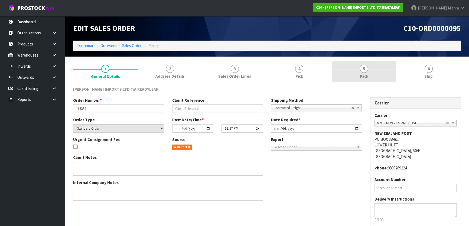
click at [381, 70] on link "5 Pack" at bounding box center [364, 71] width 65 height 21
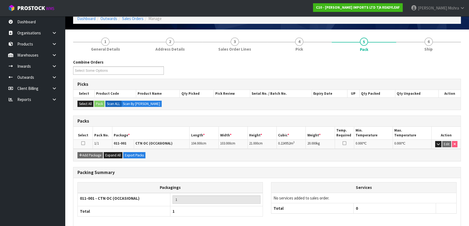
scroll to position [52, 0]
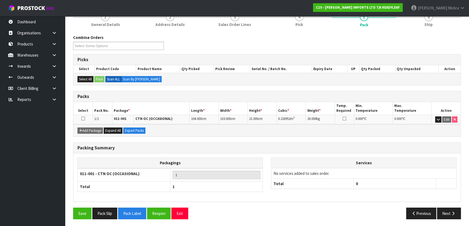
click at [156, 218] on div "Save Pack Slip Pack Label Reopen Exit Previous Next" at bounding box center [267, 216] width 396 height 16
click at [157, 214] on button "Reopen" at bounding box center [159, 214] width 24 height 12
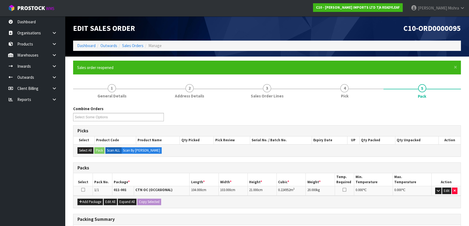
scroll to position [84, 0]
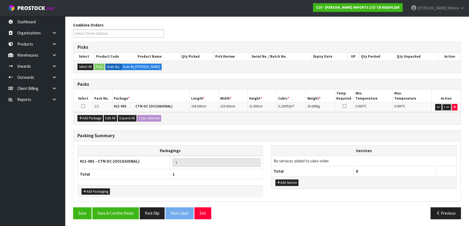
click at [444, 107] on button "Edit" at bounding box center [446, 107] width 9 height 6
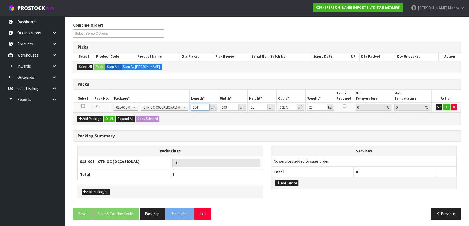
drag, startPoint x: 199, startPoint y: 105, endPoint x: 165, endPoint y: 105, distance: 33.6
click at [165, 105] on tr "1/1 NONE 007-001 007-002 007-004 007-009 007-013 007-014 007-015 007-017 007-01…" at bounding box center [266, 108] width 387 height 10
type input "1"
type input "0.002163"
type input "10"
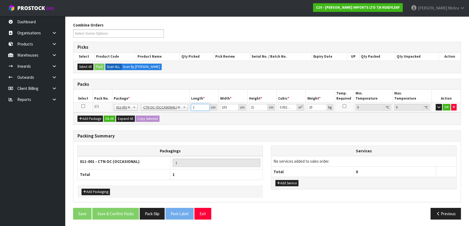
type input "0.02163"
type input "106"
type input "0.229278"
type input "106"
type input "1"
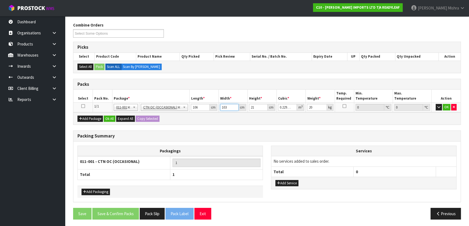
type input "0.002226"
type input "10"
type input "0.02226"
type input "106"
type input "0.235956"
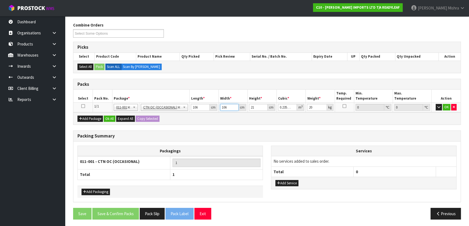
type input "106"
type input "2"
type input "0.022472"
type input "24"
type input "0.269664"
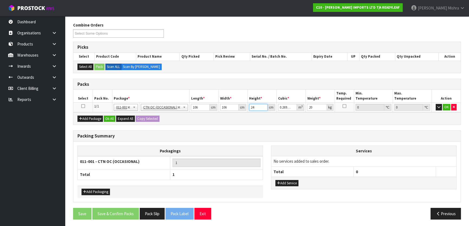
type input "24"
click at [107, 117] on button "Ok All" at bounding box center [110, 119] width 12 height 6
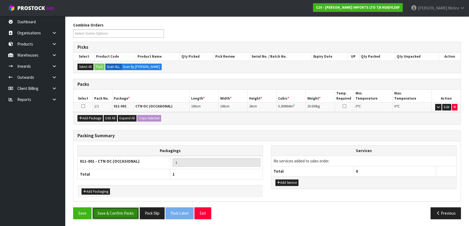
click at [111, 209] on button "Save & Confirm Packs" at bounding box center [115, 213] width 47 height 12
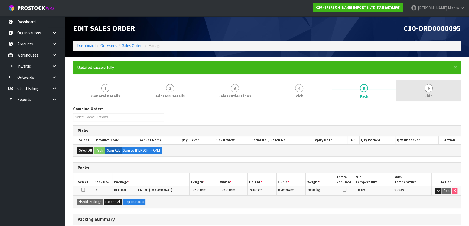
click at [430, 85] on span "6" at bounding box center [429, 88] width 8 height 8
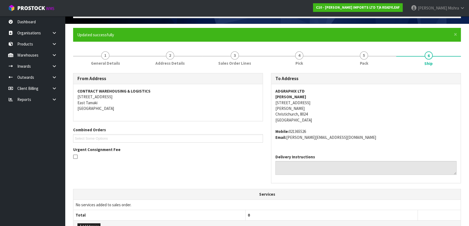
scroll to position [98, 0]
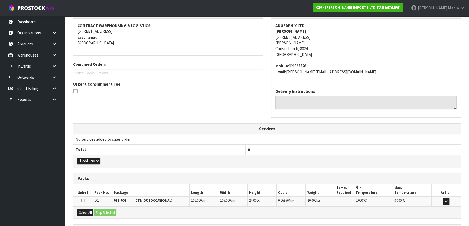
click at [304, 36] on address "ADGRAPHIX LTD [PERSON_NAME] [STREET_ADDRESS]" at bounding box center [365, 40] width 181 height 35
click at [304, 36] on address "ADGRAPHIX LTD JONO GALLACHER 32A BIRMINGHAM DRIVE MIDDLETON Christichurch, 8024…" at bounding box center [365, 40] width 181 height 35
copy address "32A BIRMINGHAM DRIVE"
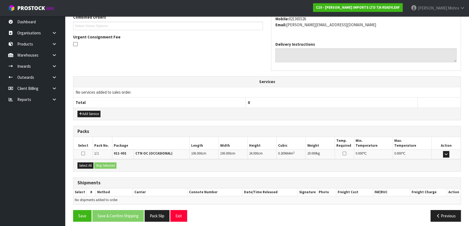
scroll to position [148, 0]
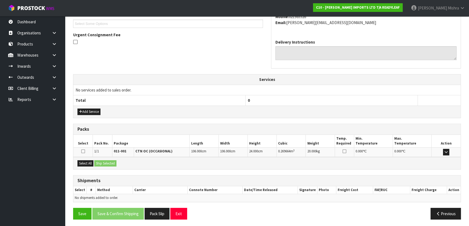
click at [87, 167] on div "Select All Ship Selected" at bounding box center [266, 163] width 387 height 12
click at [87, 163] on button "Select All" at bounding box center [85, 163] width 16 height 6
click at [103, 162] on button "Ship Selected" at bounding box center [105, 163] width 22 height 6
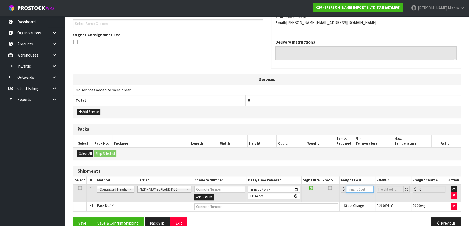
click at [352, 189] on input "number" at bounding box center [360, 189] width 28 height 7
type input "83.46"
click at [119, 221] on button "Save & Confirm Shipping" at bounding box center [117, 223] width 51 height 12
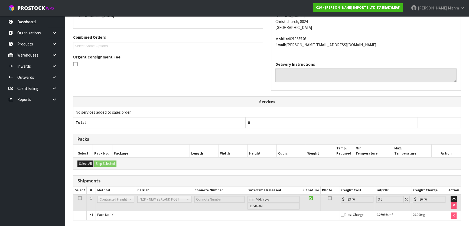
scroll to position [144, 0]
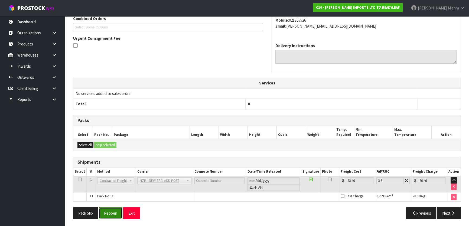
click at [119, 211] on button "Reopen" at bounding box center [111, 213] width 24 height 12
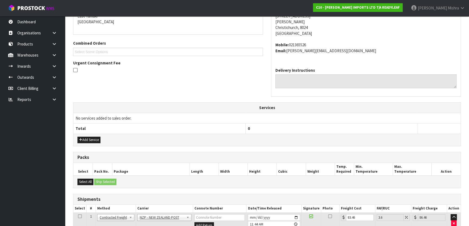
scroll to position [158, 0]
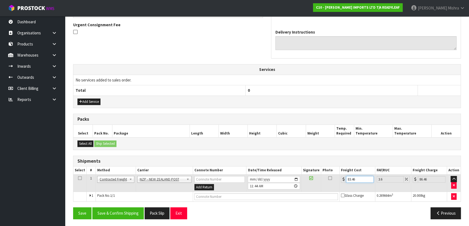
drag, startPoint x: 357, startPoint y: 177, endPoint x: 314, endPoint y: 177, distance: 43.1
click at [316, 177] on tr "1 Client Local Pickup Customer Local Pickup Company Freight Contracted Freight …" at bounding box center [266, 183] width 387 height 18
type input "9"
type input "9.32"
type input "92"
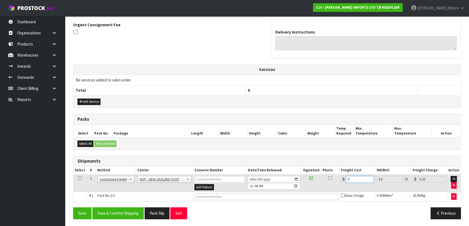
type input "95.31"
type input "92.2"
type input "95.52"
type input "92.22"
type input "95.54"
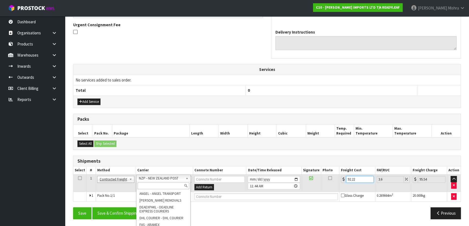
type input "92.22"
click at [161, 187] on input "text" at bounding box center [164, 185] width 52 height 7
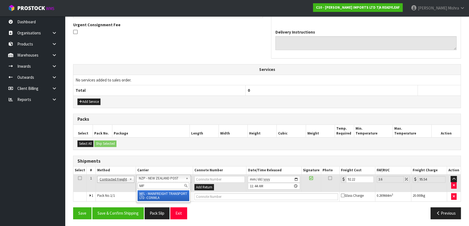
type input "MF"
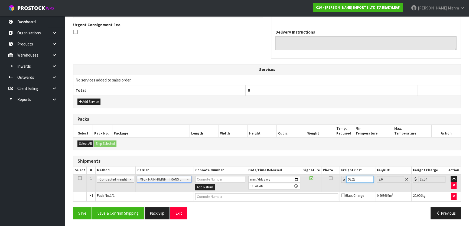
drag, startPoint x: 358, startPoint y: 178, endPoint x: 333, endPoint y: 181, distance: 25.1
click at [333, 181] on tr "1 Client Local Pickup Customer Local Pickup Company Freight Contracted Freight …" at bounding box center [266, 183] width 387 height 18
type input "6"
type input "6.22"
type input "61"
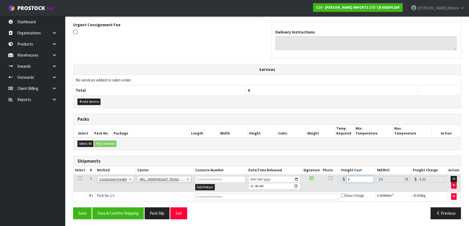
type input "63.2"
type input "61"
click at [112, 211] on button "Save & Confirm Shipping" at bounding box center [117, 213] width 51 height 12
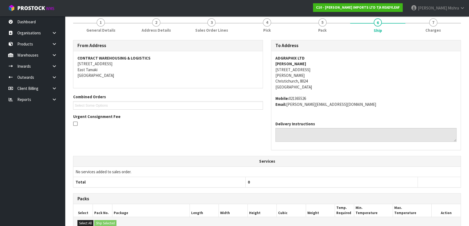
scroll to position [144, 0]
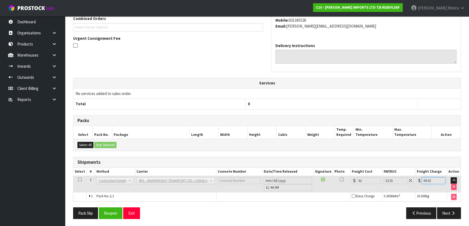
drag, startPoint x: 436, startPoint y: 179, endPoint x: 421, endPoint y: 178, distance: 14.6
click at [421, 178] on div "69.02" at bounding box center [430, 180] width 29 height 7
drag, startPoint x: 402, startPoint y: 177, endPoint x: 386, endPoint y: 177, distance: 16.0
click at [386, 177] on input "13.15" at bounding box center [396, 180] width 24 height 7
click at [119, 214] on button "Reopen" at bounding box center [111, 213] width 24 height 12
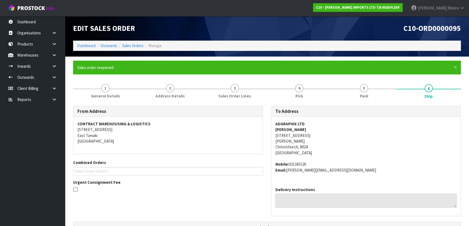
scroll to position [158, 0]
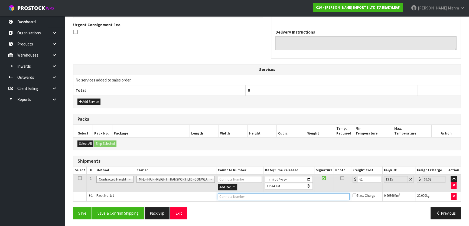
click at [334, 195] on input "text" at bounding box center [284, 196] width 132 height 7
paste input "FWM58428270"
type input "FWM58428270"
click at [130, 211] on button "Save & Confirm Shipping" at bounding box center [117, 213] width 51 height 12
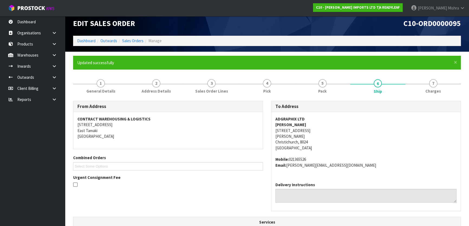
scroll to position [0, 0]
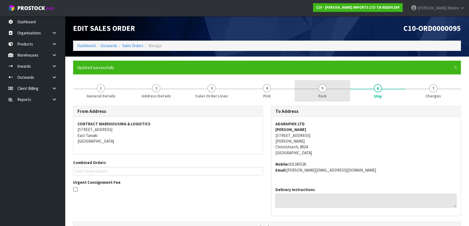
click at [337, 89] on link "5 Pack" at bounding box center [323, 90] width 56 height 21
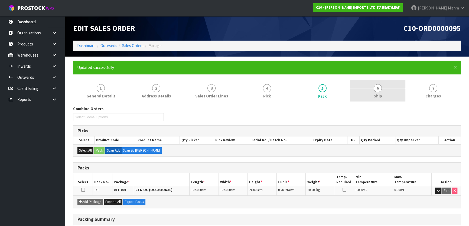
click at [393, 92] on link "6 Ship" at bounding box center [378, 90] width 56 height 21
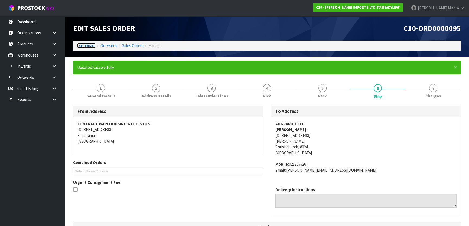
click at [86, 47] on link "Dashboard" at bounding box center [86, 45] width 18 height 5
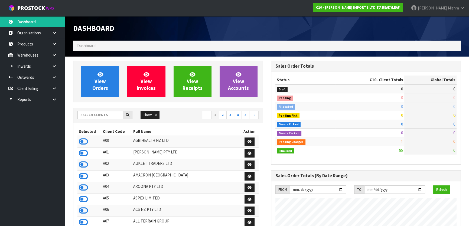
scroll to position [357, 198]
click at [95, 118] on input "text" at bounding box center [100, 115] width 46 height 8
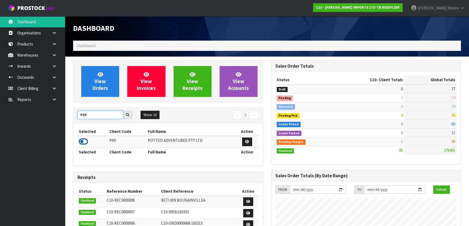
type input "P09"
click at [84, 141] on icon at bounding box center [83, 142] width 9 height 8
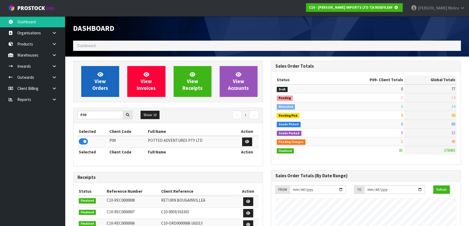
scroll to position [337, 198]
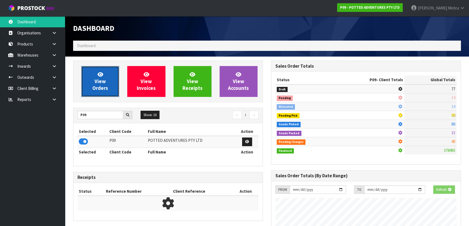
click at [97, 74] on icon at bounding box center [100, 74] width 6 height 5
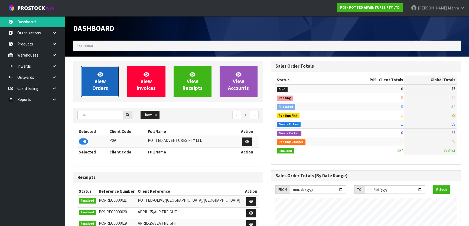
scroll to position [409, 198]
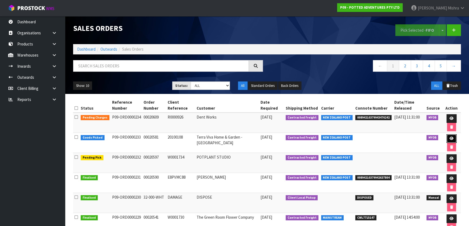
click at [455, 135] on link at bounding box center [451, 138] width 10 height 9
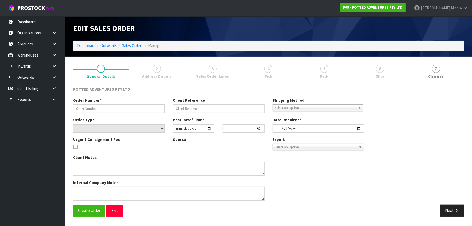
type input "00020581"
type input "20100108"
select select "number:0"
type input "[DATE]"
type input "17:00:17.000"
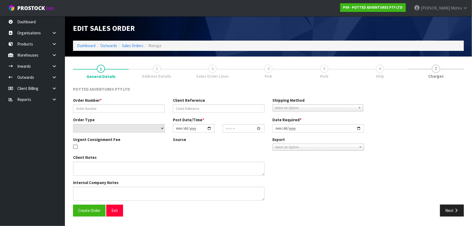
type input "[DATE]"
type textarea "REMOVED CODE 32-091-OAT X 3 32-093-OAT X 1"
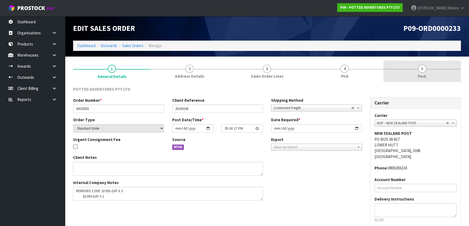
click at [417, 63] on link "5 Pack" at bounding box center [421, 71] width 77 height 21
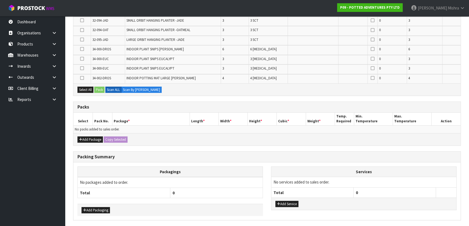
scroll to position [165, 0]
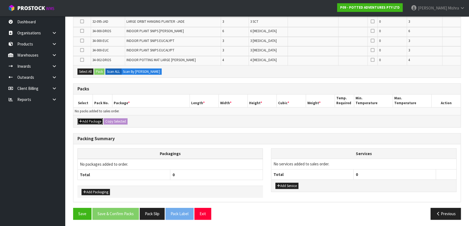
click at [83, 118] on button "Add Package" at bounding box center [89, 121] width 25 height 6
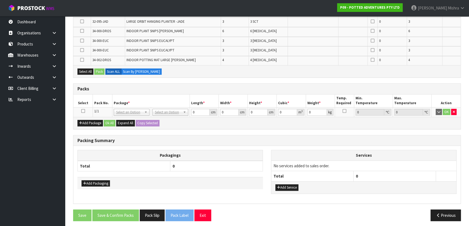
click at [84, 111] on icon at bounding box center [83, 111] width 4 height 0
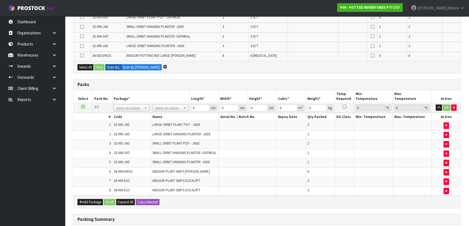
scroll to position [122, 0]
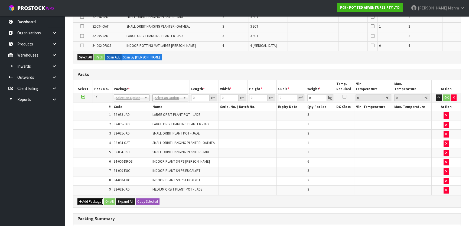
click at [97, 200] on button "Add Package" at bounding box center [89, 201] width 25 height 6
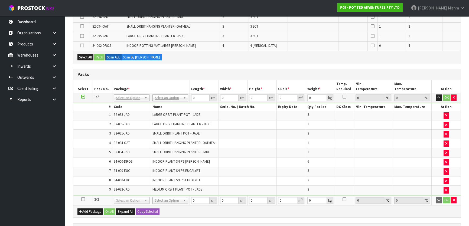
click at [81, 199] on icon at bounding box center [83, 199] width 4 height 0
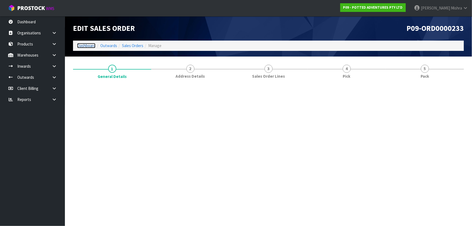
click at [80, 43] on link "Dashboard" at bounding box center [86, 45] width 18 height 5
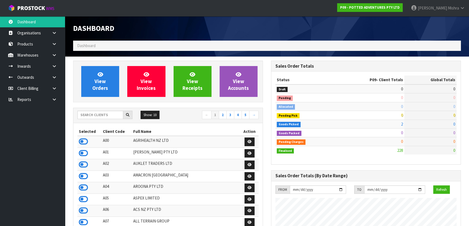
scroll to position [409, 198]
click at [100, 110] on div "Show: 10 5 10 25 50 ← 1 2 3 4 5 →" at bounding box center [167, 115] width 189 height 15
click at [99, 111] on input "text" at bounding box center [100, 115] width 46 height 8
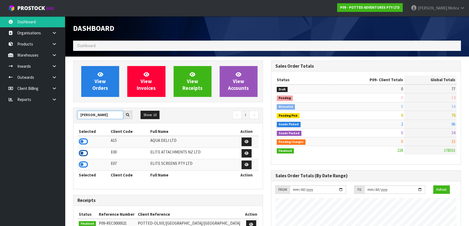
type input "[PERSON_NAME]"
click at [84, 153] on icon at bounding box center [83, 153] width 9 height 8
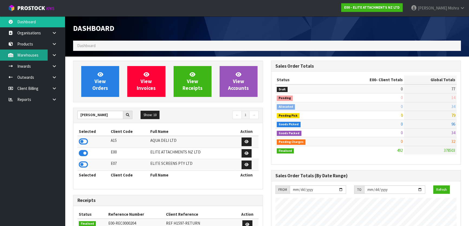
scroll to position [270433, 270565]
click at [49, 56] on link at bounding box center [56, 55] width 17 height 11
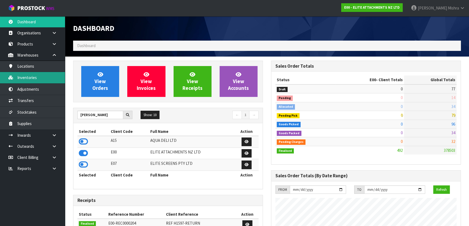
click at [44, 77] on link "Inventories" at bounding box center [32, 77] width 65 height 11
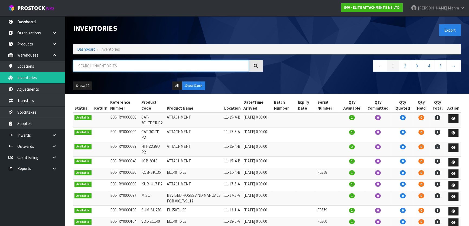
click at [97, 63] on input "text" at bounding box center [161, 66] width 176 height 12
paste input "KOM-PC55"
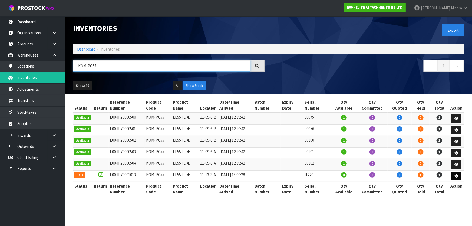
type input "KOM-PC55"
click at [456, 172] on link at bounding box center [457, 176] width 10 height 9
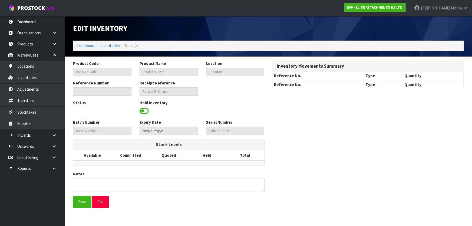
type input "KOM-PC55"
type input "EL55TL-45"
type input "11-13-3-A"
type input "E00-IRY0001013"
type input "E00-REC0000192"
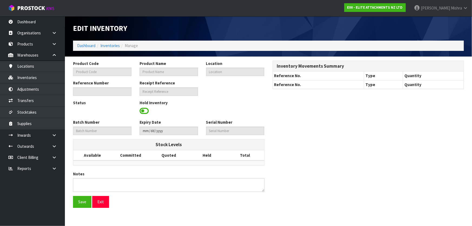
type input "I1220"
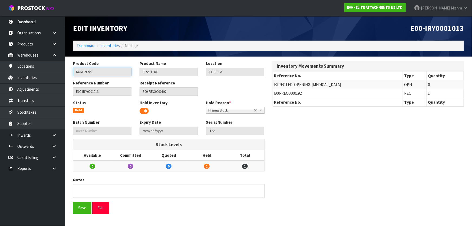
click at [109, 73] on input "KOM-PC55" at bounding box center [102, 72] width 58 height 8
click at [112, 45] on link "Inventories" at bounding box center [109, 45] width 19 height 5
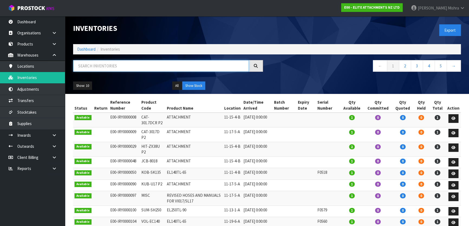
click at [127, 69] on input "text" at bounding box center [161, 66] width 176 height 12
paste input "KOM-PC55"
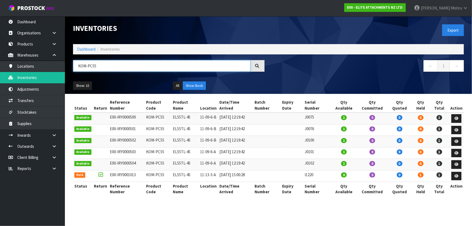
type input "KOM-PC55"
click at [89, 48] on link "Dashboard" at bounding box center [86, 49] width 18 height 5
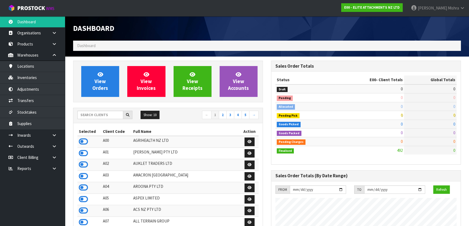
scroll to position [331, 198]
click at [92, 116] on input "text" at bounding box center [100, 115] width 46 height 8
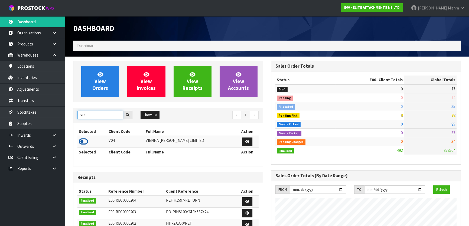
type input "VIE"
click at [86, 141] on icon at bounding box center [83, 142] width 9 height 8
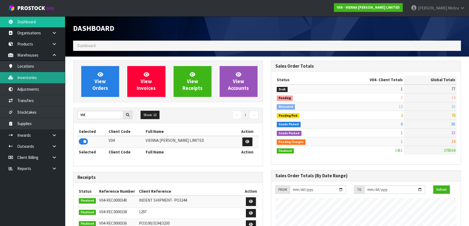
scroll to position [438, 198]
click at [29, 79] on link "Inventories" at bounding box center [32, 77] width 65 height 11
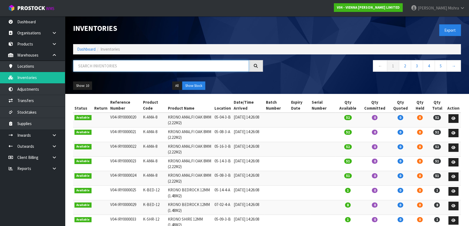
click at [103, 64] on input "text" at bounding box center [161, 66] width 176 height 12
click at [118, 67] on input "text" at bounding box center [161, 66] width 176 height 12
paste input "C-CAL-XML-2200"
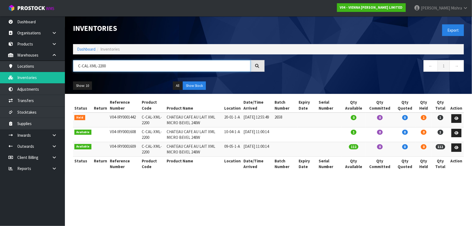
click at [138, 67] on input "C-CAL-XML-2200" at bounding box center [162, 66] width 178 height 12
paste input "K-AMA-8"
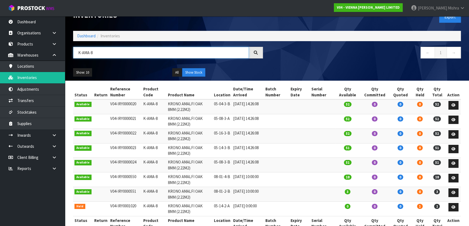
scroll to position [27, 0]
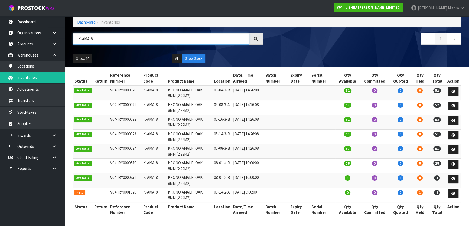
type input "K-AMA-8"
click at [457, 192] on link at bounding box center [453, 193] width 10 height 9
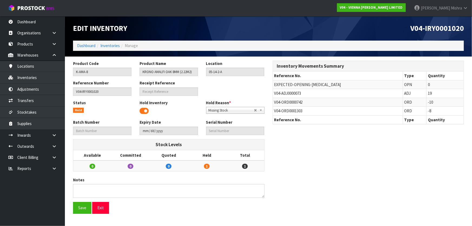
click at [292, 94] on span "V04-ADJ0000073" at bounding box center [288, 93] width 27 height 5
click at [292, 92] on span "V04-ADJ0000073" at bounding box center [288, 93] width 27 height 5
copy tr "V04-ADJ0000073"
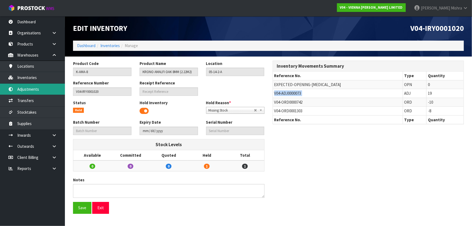
click at [56, 87] on link "Adjustments" at bounding box center [32, 89] width 65 height 11
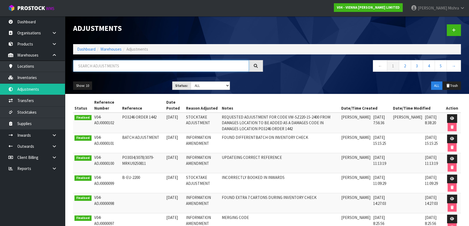
click at [113, 66] on input "text" at bounding box center [161, 66] width 176 height 12
paste input "V04-ADJ0000073"
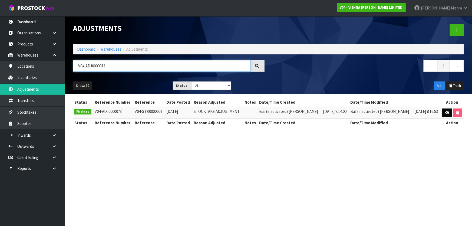
type input "V04-ADJ0000073"
click at [444, 114] on link at bounding box center [448, 113] width 10 height 9
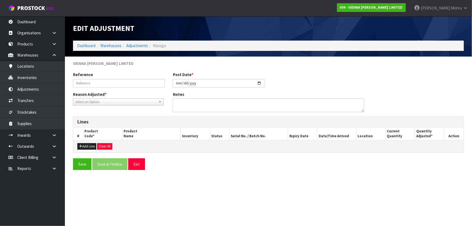
type input "V04-STK0000001"
type input "2023-09-13"
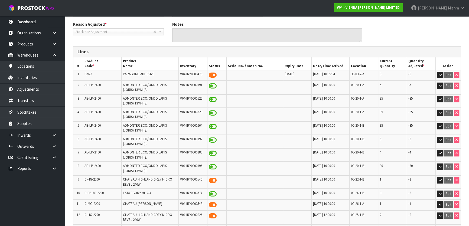
scroll to position [98, 0]
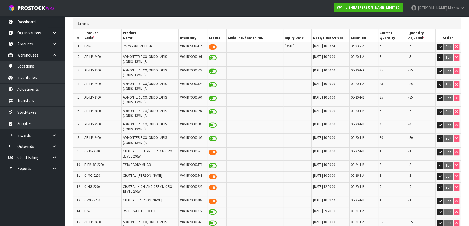
click at [347, 8] on nav "Toggle navigation ProStock WMS V04 - VIENNA WOODS LIMITED Lalisha Mishra Logout" at bounding box center [234, 8] width 469 height 17
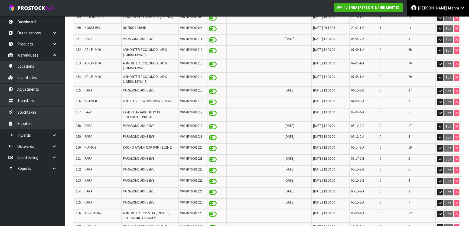
scroll to position [1182, 0]
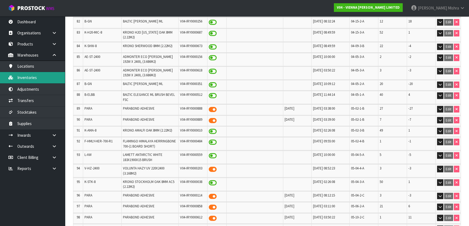
click at [31, 77] on link "Inventories" at bounding box center [32, 77] width 65 height 11
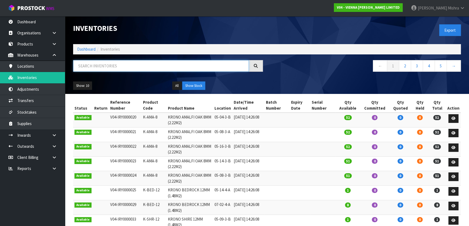
drag, startPoint x: 136, startPoint y: 66, endPoint x: 135, endPoint y: 68, distance: 2.9
click at [135, 68] on input "text" at bounding box center [161, 66] width 176 height 12
paste input "K-AMA-8"
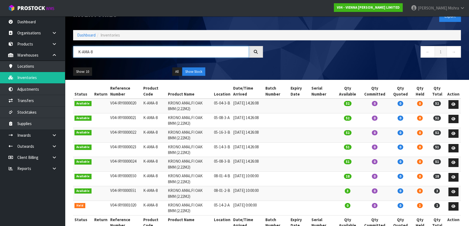
scroll to position [27, 0]
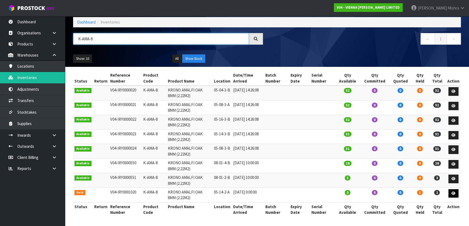
type input "K-AMA-8"
click at [454, 194] on icon at bounding box center [453, 194] width 4 height 4
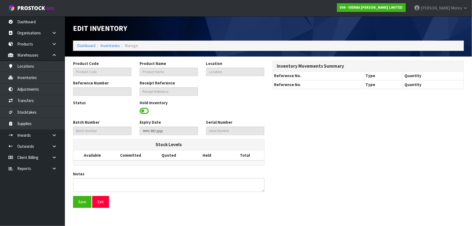
type input "K-AMA-8"
type input "KRONO AMALFI OAK 8MM (2.22M2)"
type input "05-14-2-A"
type input "V04-IRY0001020"
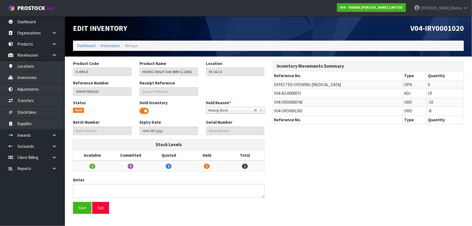
click at [282, 90] on td "V04-ADJ0000073" at bounding box center [338, 93] width 130 height 9
copy tr "V04-ADJ0000073"
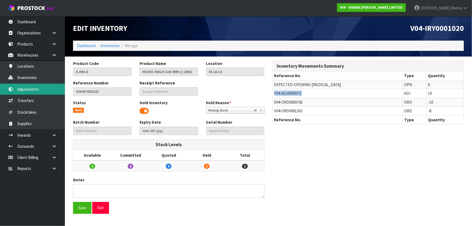
click at [43, 90] on link "Adjustments" at bounding box center [32, 89] width 65 height 11
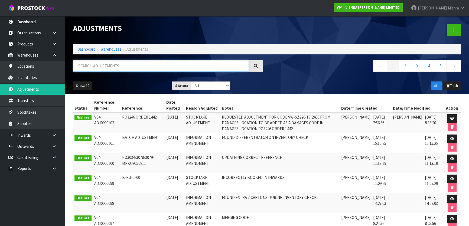
click at [102, 69] on input "text" at bounding box center [161, 66] width 176 height 12
paste input "V04-ADJ0000073"
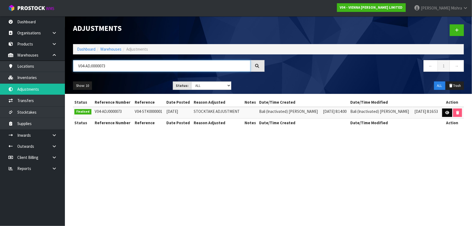
type input "V04-ADJ0000073"
click at [444, 111] on link at bounding box center [448, 113] width 10 height 9
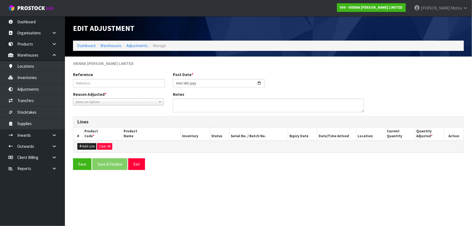
type input "V04-STK0000001"
type input "2023-09-13"
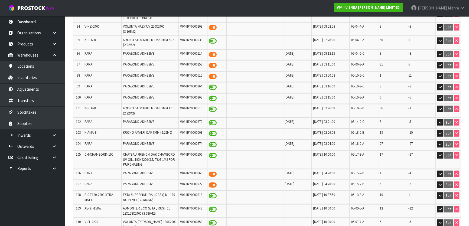
scroll to position [1999, 0]
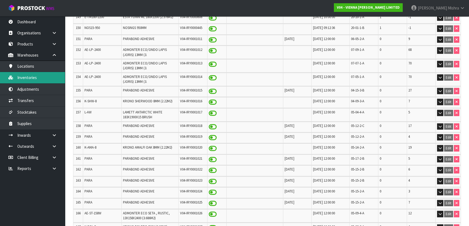
click at [31, 73] on link "Inventories" at bounding box center [32, 77] width 65 height 11
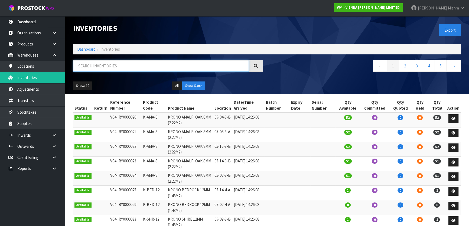
click at [95, 67] on input "text" at bounding box center [161, 66] width 176 height 12
paste input "C-CAL-XML-2200"
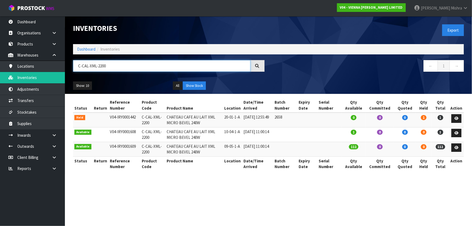
type input "C-CAL-XML-2200"
click at [462, 119] on td at bounding box center [456, 120] width 15 height 15
click at [460, 120] on link at bounding box center [457, 118] width 10 height 9
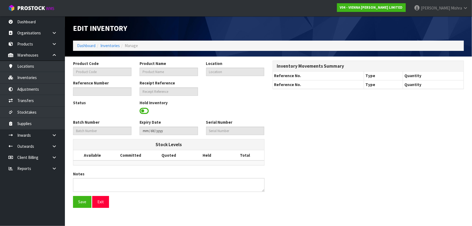
type input "C-CAL-XML-2200"
type input "CHATEAU CAFE AU LAIT XML MICRO BEVEL 240W"
type input "20-01-1-A"
type input "V04-IRY0001442"
type input "V04-REC0000283"
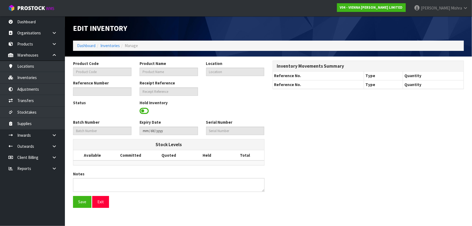
type input "2658"
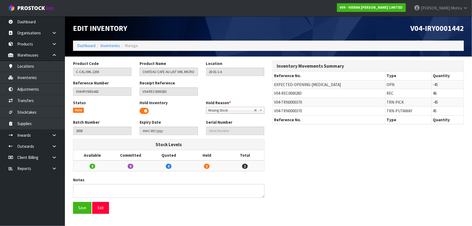
click at [294, 102] on span "V04-TRN0000370" at bounding box center [289, 102] width 28 height 5
copy tr "V04-TRN0000370"
click at [49, 103] on link "Transfers" at bounding box center [32, 100] width 65 height 11
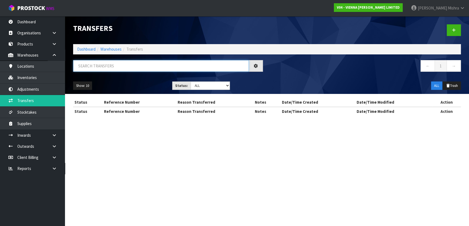
click at [151, 64] on input "text" at bounding box center [161, 66] width 176 height 12
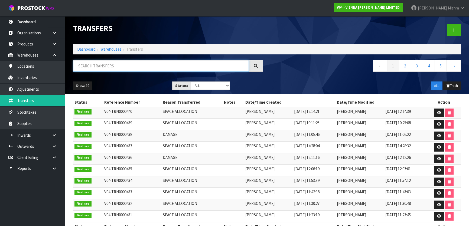
paste input "V04-TRN0000370"
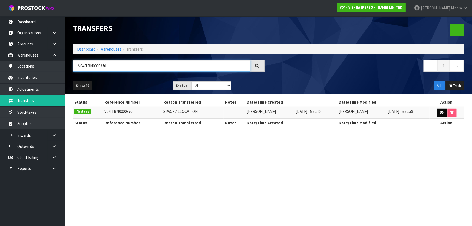
type input "V04-TRN0000370"
click at [442, 113] on icon at bounding box center [442, 113] width 4 height 4
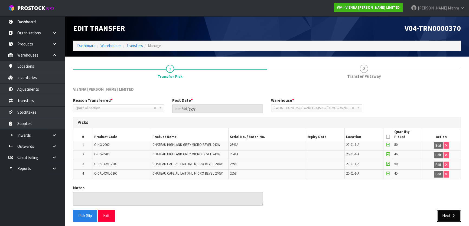
click at [445, 214] on button "Next" at bounding box center [449, 216] width 24 height 12
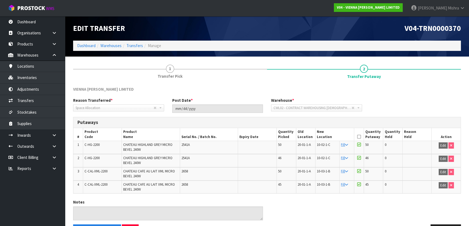
click at [89, 43] on ol "Dashboard Warehouses Transfers Manage" at bounding box center [267, 46] width 388 height 10
click at [88, 44] on link "Dashboard" at bounding box center [86, 45] width 18 height 5
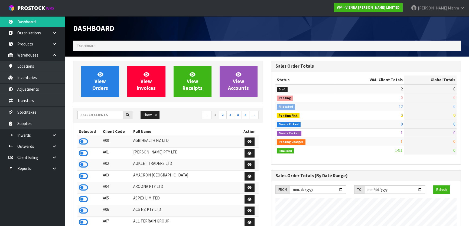
scroll to position [450, 198]
click at [83, 112] on input "text" at bounding box center [100, 115] width 46 height 8
click at [83, 191] on icon at bounding box center [83, 188] width 9 height 8
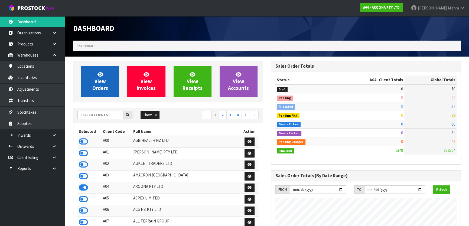
scroll to position [270433, 270565]
click at [103, 78] on link "View Orders" at bounding box center [100, 81] width 38 height 31
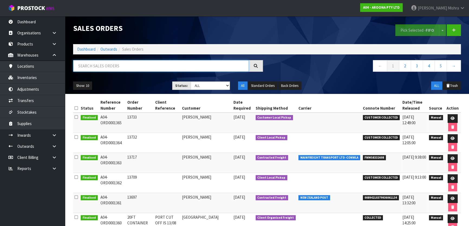
click at [168, 64] on input "text" at bounding box center [161, 66] width 176 height 12
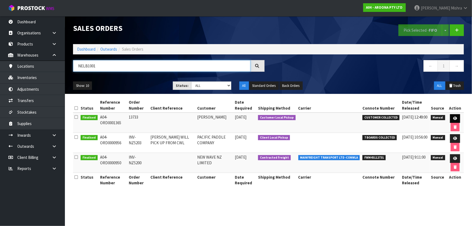
type input "NELB1001"
click at [454, 118] on icon at bounding box center [456, 119] width 4 height 4
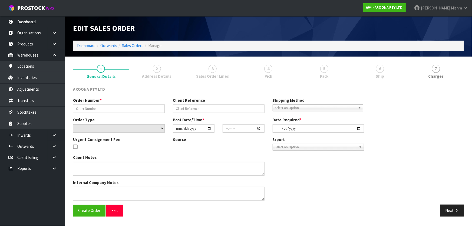
type input "13733"
select select "number:0"
type input "2025-08-21"
type input "12:29:00.000"
type input "2025-08-22"
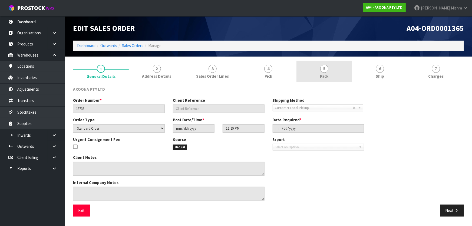
click at [332, 68] on link "5 Pack" at bounding box center [325, 71] width 56 height 21
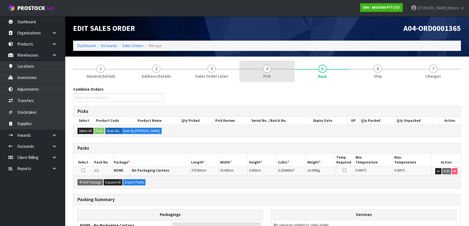
click at [274, 71] on link "4 Pick" at bounding box center [267, 71] width 56 height 21
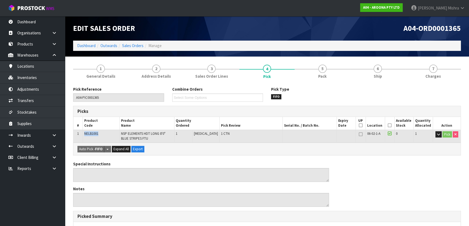
drag, startPoint x: 101, startPoint y: 132, endPoint x: 83, endPoint y: 133, distance: 18.7
click at [83, 133] on tr "1 NELB1001 NSP ELEMENTS HDT LONG 8'0" BLUE STRIPES FTU 1 PCE 1 CTN 06-02-1-A 0 …" at bounding box center [266, 136] width 387 height 13
copy tr "NELB1001"
click at [44, 77] on link "Inventories" at bounding box center [32, 77] width 65 height 11
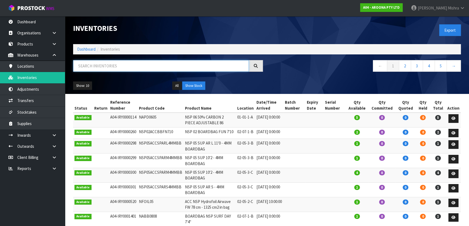
click at [96, 68] on input "text" at bounding box center [161, 66] width 176 height 12
paste input "NELB1001"
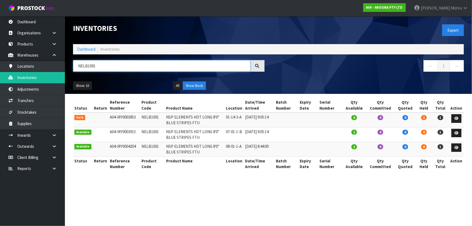
type input "NELB1001"
click at [88, 51] on link "Dashboard" at bounding box center [86, 49] width 18 height 5
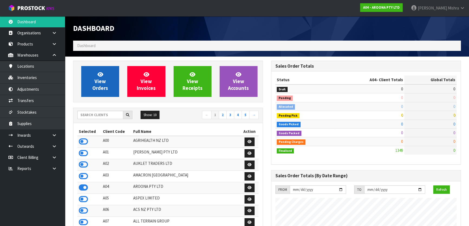
scroll to position [331, 198]
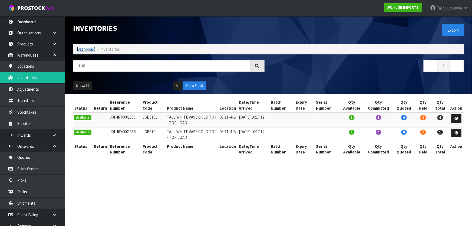
drag, startPoint x: 89, startPoint y: 50, endPoint x: 88, endPoint y: 53, distance: 3.0
click at [89, 50] on link "Dashboard" at bounding box center [86, 49] width 18 height 5
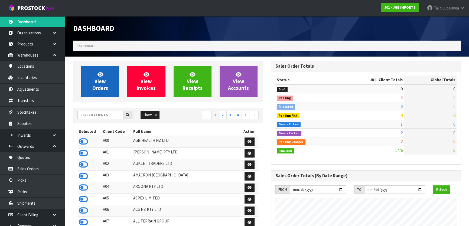
scroll to position [409, 198]
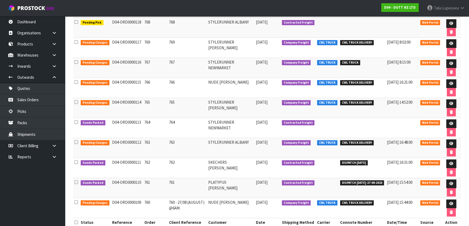
scroll to position [98, 0]
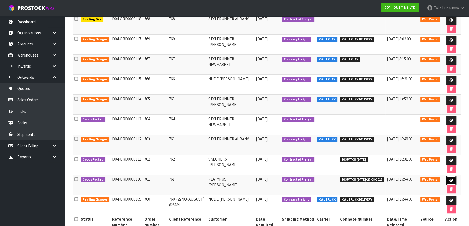
click at [451, 181] on link at bounding box center [451, 180] width 10 height 9
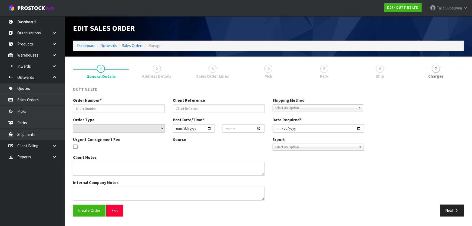
type input "761"
select select "number:0"
type input "[DATE]"
type input "12:18:00.000"
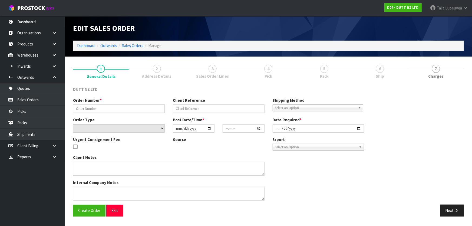
type input "[DATE]"
type textarea "TROLLEY/ DOLLEY DELIVERY DURING TRADE SITE CONTACT - [PHONE_NUMBER]"
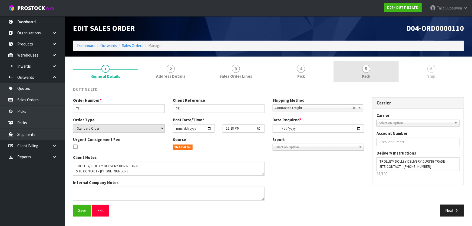
click at [386, 74] on link "5 Pack" at bounding box center [366, 71] width 65 height 21
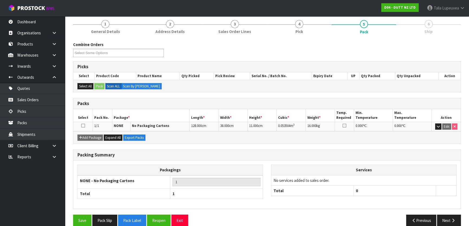
scroll to position [52, 0]
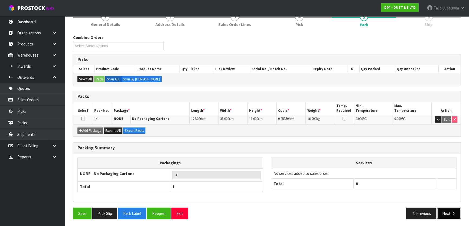
click at [456, 215] on button "Next" at bounding box center [449, 214] width 24 height 12
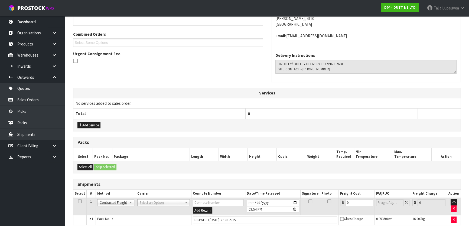
scroll to position [132, 0]
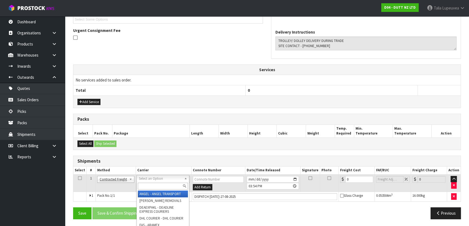
click at [147, 184] on input "text" at bounding box center [163, 186] width 50 height 7
type input "NZP"
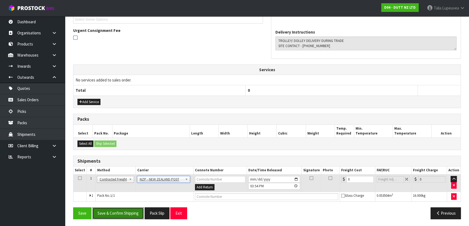
click at [129, 210] on button "Save & Confirm Shipping" at bounding box center [117, 213] width 51 height 12
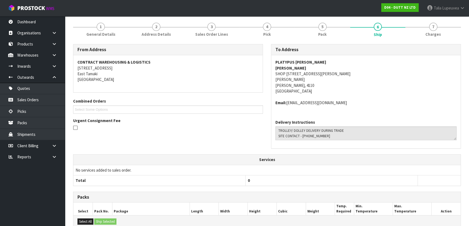
scroll to position [144, 0]
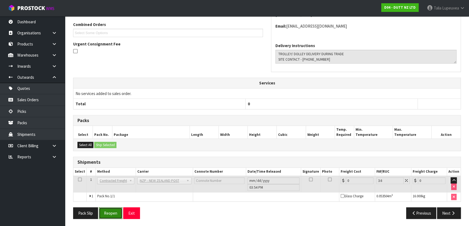
click at [111, 212] on button "Reopen" at bounding box center [111, 213] width 24 height 12
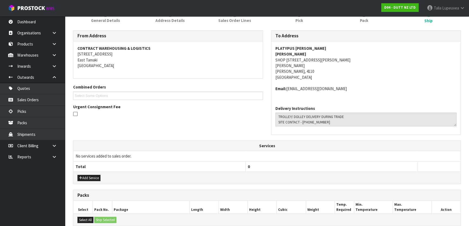
scroll to position [157, 0]
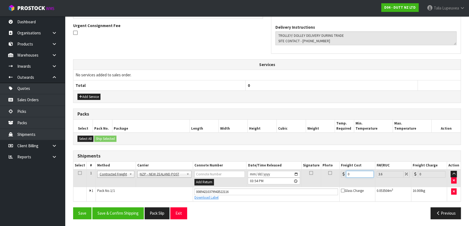
drag, startPoint x: 347, startPoint y: 175, endPoint x: 342, endPoint y: 175, distance: 4.3
click at [345, 175] on div "0" at bounding box center [357, 174] width 33 height 7
type input "1"
type input "1.04"
type input "13"
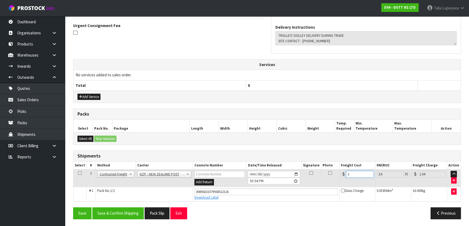
type input "13.47"
type input "13.3"
type input "13.78"
type input "13.33"
type input "13.81"
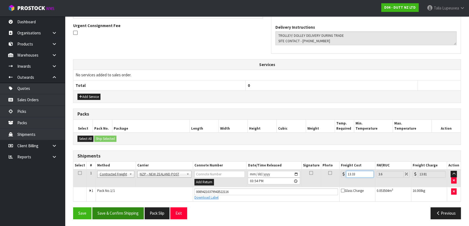
type input "13.33"
click at [125, 215] on button "Save & Confirm Shipping" at bounding box center [117, 213] width 51 height 12
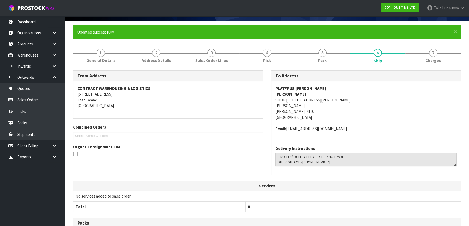
scroll to position [0, 0]
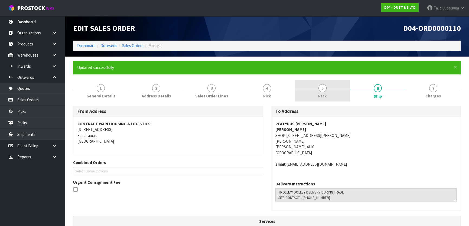
click at [321, 89] on span "5" at bounding box center [322, 88] width 8 height 8
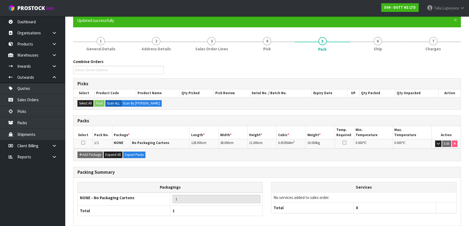
scroll to position [71, 0]
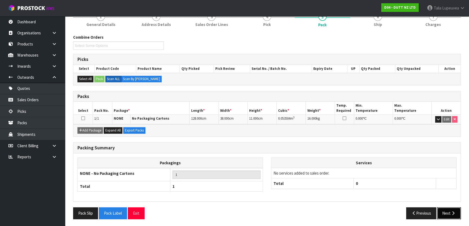
click at [451, 212] on icon "button" at bounding box center [453, 213] width 5 height 4
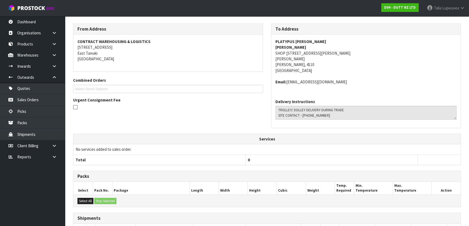
scroll to position [0, 0]
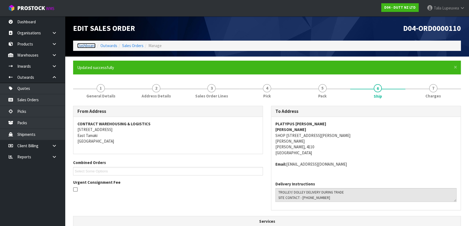
click at [81, 45] on link "Dashboard" at bounding box center [86, 45] width 18 height 5
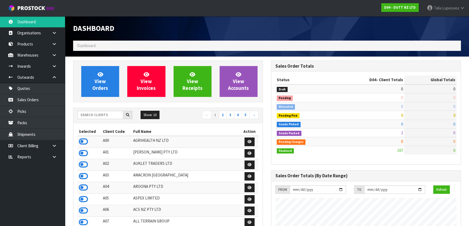
scroll to position [409, 198]
click at [92, 113] on input "text" at bounding box center [100, 115] width 46 height 8
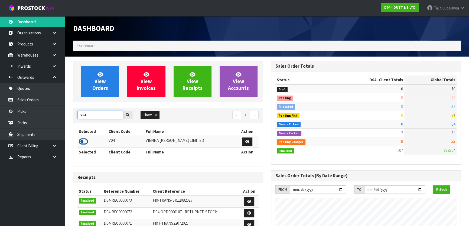
type input "V04"
click at [81, 141] on icon at bounding box center [83, 142] width 9 height 8
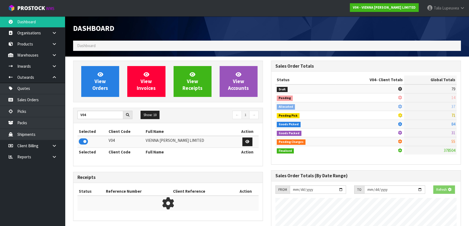
scroll to position [337, 198]
click at [88, 103] on div "View Orders View Invoices View Receipts View Accounts V04 Show: 10 5 10 25 50 ←…" at bounding box center [168, 171] width 198 height 221
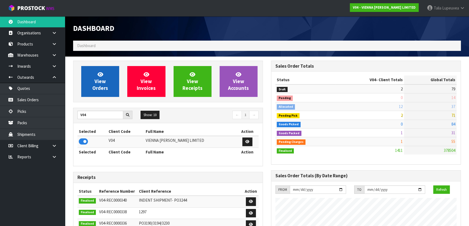
scroll to position [444, 198]
click at [91, 93] on link "View Orders" at bounding box center [100, 81] width 38 height 31
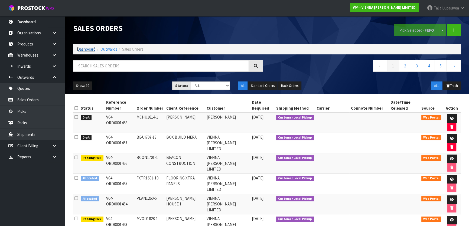
click at [92, 48] on link "Dashboard" at bounding box center [86, 49] width 18 height 5
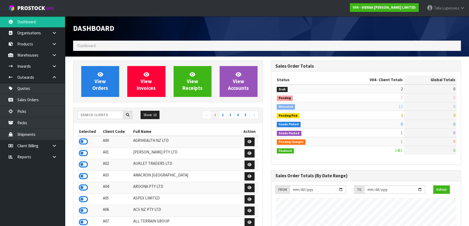
scroll to position [444, 198]
click at [100, 111] on input "text" at bounding box center [100, 115] width 46 height 8
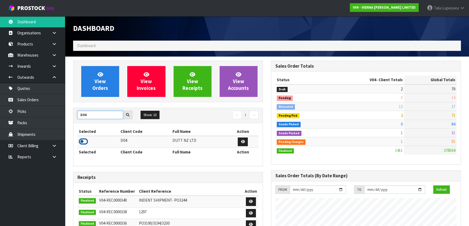
type input "D04"
click at [86, 140] on icon at bounding box center [83, 142] width 9 height 8
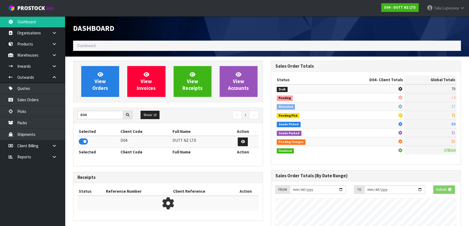
scroll to position [409, 198]
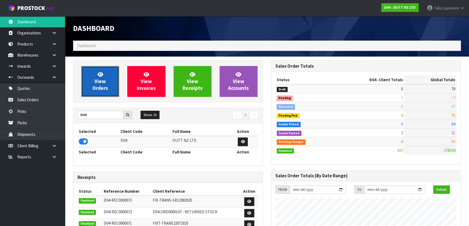
click at [105, 89] on span "View Orders" at bounding box center [100, 81] width 16 height 20
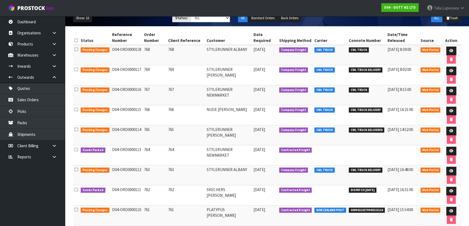
scroll to position [74, 0]
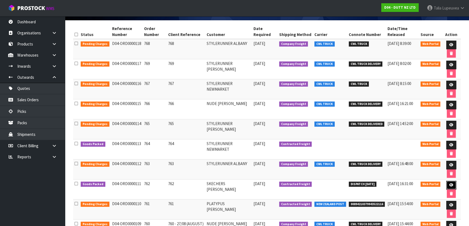
click at [451, 185] on icon at bounding box center [451, 185] width 4 height 4
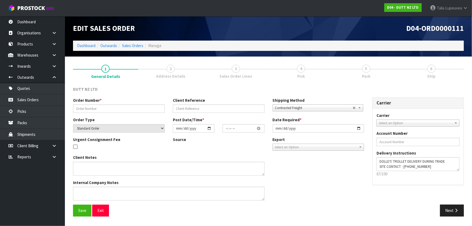
type input "762"
select select "number:0"
type input "2025-08-25"
type input "12:21:00.000"
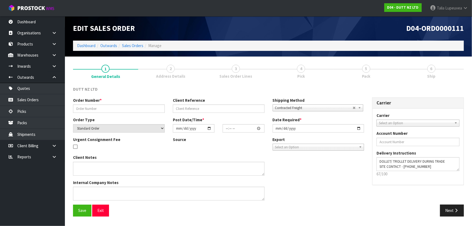
type input "2025-09-01"
type textarea "DOLLET/ TROLLET DELIVERY DURING TRADE SITE CONTACT - +64 6 881 9036"
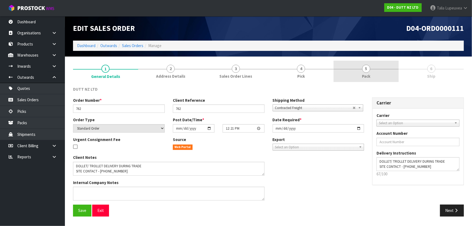
click at [386, 75] on link "5 Pack" at bounding box center [366, 71] width 65 height 21
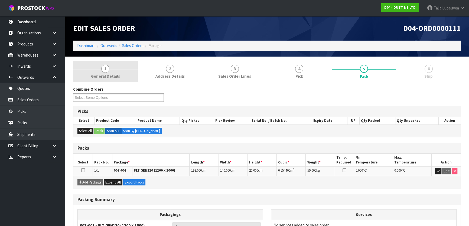
click at [102, 70] on span "1" at bounding box center [105, 69] width 8 height 8
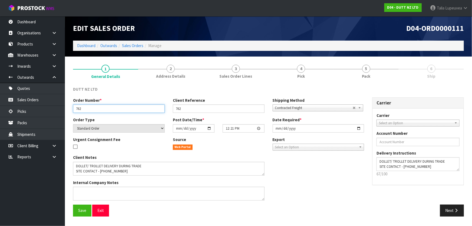
drag, startPoint x: 101, startPoint y: 107, endPoint x: 74, endPoint y: 108, distance: 27.4
click at [74, 108] on input "762" at bounding box center [119, 109] width 92 height 8
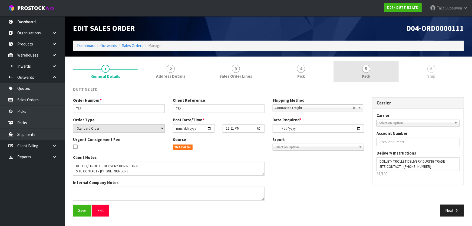
click at [355, 62] on link "5 Pack" at bounding box center [366, 71] width 65 height 21
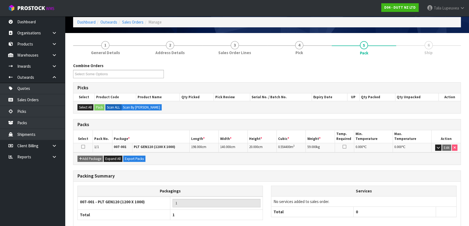
scroll to position [52, 0]
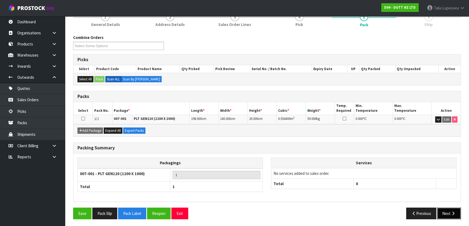
click at [443, 212] on button "Next" at bounding box center [449, 214] width 24 height 12
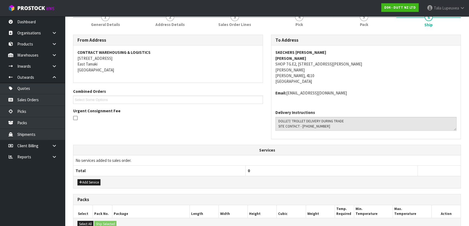
click at [291, 64] on address "SKECHERS NAPIER JEROME FERNANDO SHOP TG.E2, 65 EMERSON STREET NAPIER NAPIER, 41…" at bounding box center [365, 67] width 181 height 35
copy address "SHOP TG.E2, 65 EMERSON STREET"
click at [295, 51] on strong "SKECHERS NAPIER" at bounding box center [300, 52] width 51 height 5
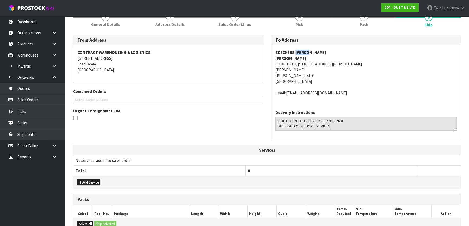
click at [295, 51] on strong "SKECHERS NAPIER" at bounding box center [300, 52] width 51 height 5
copy strong "SKECHERS NAPIER"
click at [313, 63] on address "SKECHERS NAPIER JEROME FERNANDO SHOP TG.E2, 65 EMERSON STREET NAPIER NAPIER, 41…" at bounding box center [365, 67] width 181 height 35
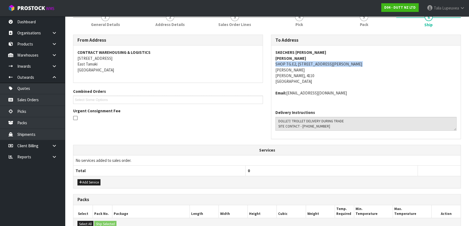
click at [313, 63] on address "SKECHERS NAPIER JEROME FERNANDO SHOP TG.E2, 65 EMERSON STREET NAPIER NAPIER, 41…" at bounding box center [365, 67] width 181 height 35
copy address "SHOP TG.E2, 65 EMERSON STREET"
click at [295, 56] on strong "JEROME FERNANDO" at bounding box center [290, 58] width 31 height 5
click at [295, 56] on strong "[PERSON_NAME]" at bounding box center [290, 58] width 31 height 5
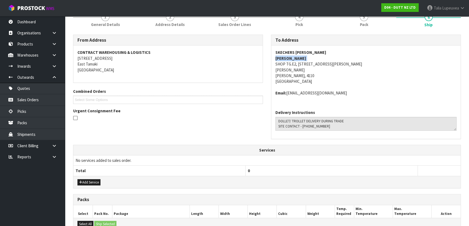
copy strong "[PERSON_NAME]"
drag, startPoint x: 332, startPoint y: 97, endPoint x: 287, endPoint y: 97, distance: 45.2
click at [287, 97] on div "SKECHERS NAPIER JEROME FERNANDO SHOP TG.E2, 65 EMERSON STREET NAPIER NAPIER, 41…" at bounding box center [365, 75] width 189 height 60
copy address "[EMAIL_ADDRESS][DOMAIN_NAME]"
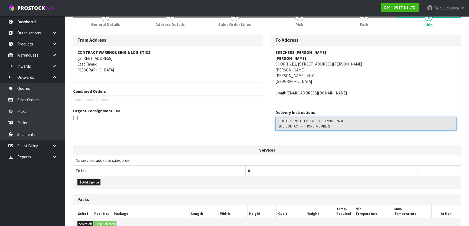
drag, startPoint x: 325, startPoint y: 125, endPoint x: 301, endPoint y: 125, distance: 23.8
click at [301, 125] on textarea at bounding box center [365, 124] width 181 height 14
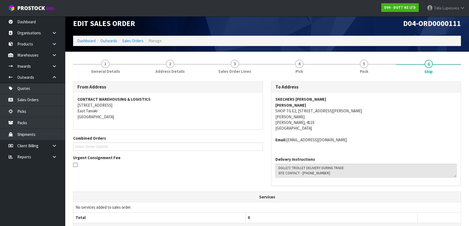
scroll to position [0, 0]
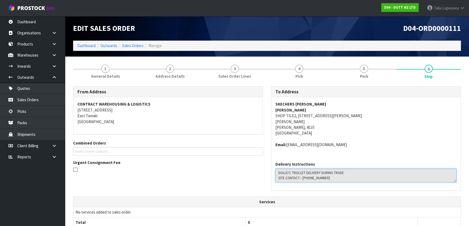
drag, startPoint x: 279, startPoint y: 173, endPoint x: 335, endPoint y: 178, distance: 56.8
click at [335, 178] on textarea at bounding box center [365, 176] width 181 height 14
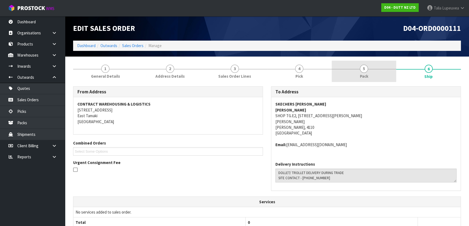
click at [354, 74] on link "5 Pack" at bounding box center [364, 71] width 65 height 21
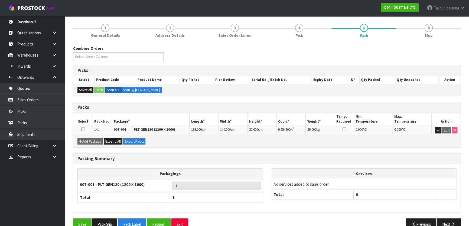
scroll to position [49, 0]
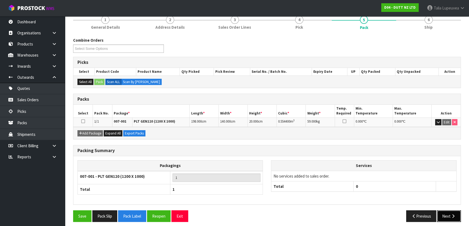
click at [447, 218] on button "Next" at bounding box center [449, 216] width 24 height 12
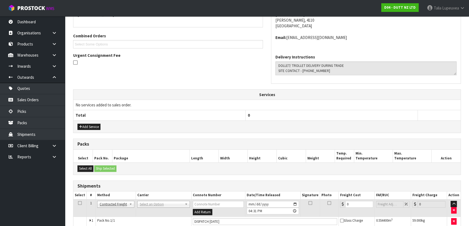
scroll to position [132, 0]
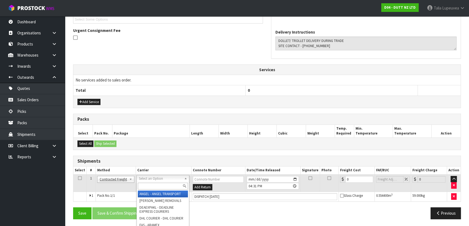
click at [158, 185] on input "text" at bounding box center [163, 186] width 50 height 7
type input "N"
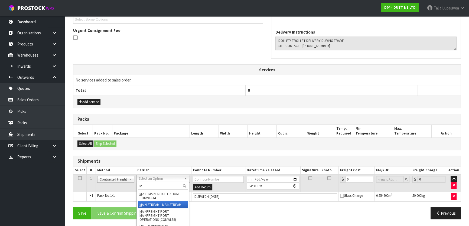
type input "M"
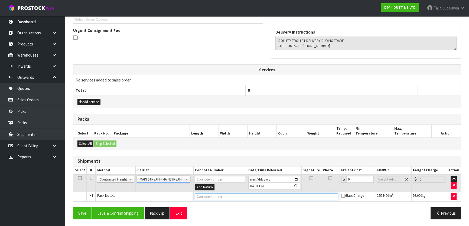
click at [217, 195] on input "text" at bounding box center [266, 196] width 143 height 7
paste input "CWL7718214"
type input "CWL7718214"
click at [353, 174] on td "0" at bounding box center [357, 183] width 35 height 18
drag, startPoint x: 353, startPoint y: 177, endPoint x: 337, endPoint y: 179, distance: 16.1
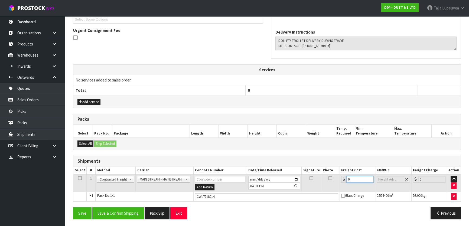
click at [337, 179] on tr "1 Client Local Pickup Customer Local Pickup Company Freight Contracted Freight …" at bounding box center [266, 183] width 387 height 18
type input "37"
click at [108, 210] on button "Save & Confirm Shipping" at bounding box center [117, 213] width 51 height 12
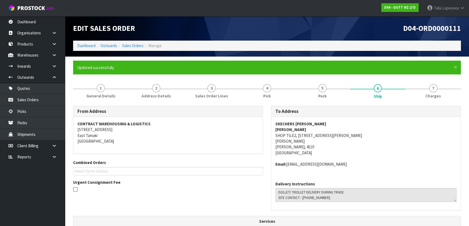
scroll to position [138, 0]
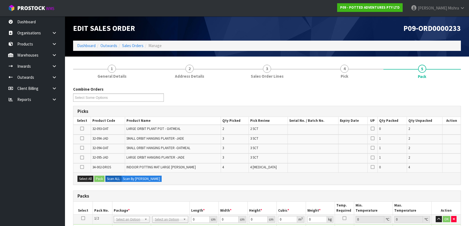
scroll to position [122, 0]
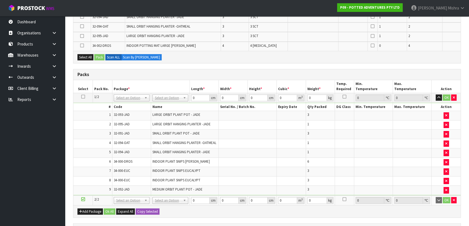
click at [80, 95] on td at bounding box center [82, 98] width 19 height 10
click at [81, 97] on icon at bounding box center [83, 97] width 4 height 0
click at [82, 199] on icon at bounding box center [83, 199] width 4 height 0
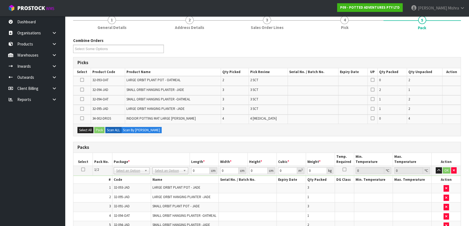
scroll to position [23, 0]
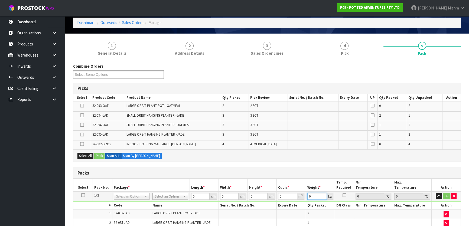
drag, startPoint x: 317, startPoint y: 195, endPoint x: 290, endPoint y: 195, distance: 27.1
click at [290, 195] on tr "1/2 NONE 007-001 007-002 007-004 007-009 007-013 007-014 007-015 007-017 007-01…" at bounding box center [266, 196] width 387 height 10
type input "23"
click at [159, 201] on input "text" at bounding box center [170, 203] width 33 height 7
type input "CTN9"
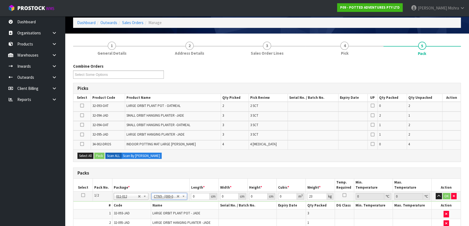
type input "51"
type input "38"
type input "58.5"
type input "0.113373"
type input "22.02"
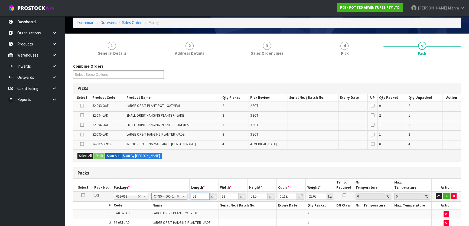
drag, startPoint x: 196, startPoint y: 197, endPoint x: 170, endPoint y: 192, distance: 26.6
click at [170, 195] on tr "1/2 NONE 007-001 007-002 007-004 007-009 007-013 007-014 007-015 007-017 007-01…" at bounding box center [266, 196] width 387 height 10
type input "5"
type input "0.011115"
type input "52"
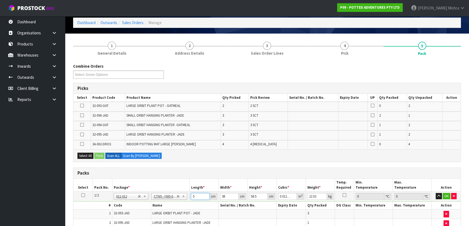
type input "0.115596"
type input "52"
type input "4"
type input "0.012168"
type input "43"
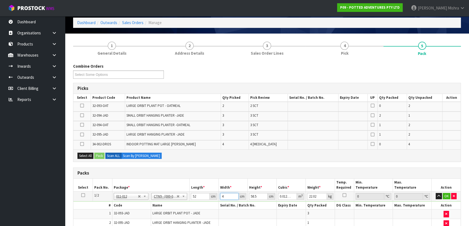
type input "0.130806"
type input "43"
type input "5"
type input "0.01118"
type input "57"
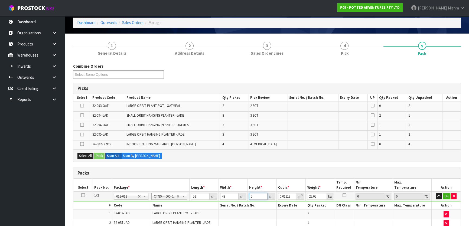
type input "0.127452"
type input "57"
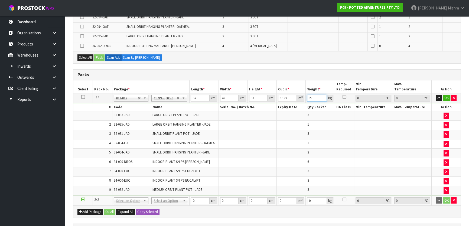
scroll to position [122, 0]
type input "23"
click at [446, 97] on button "OK" at bounding box center [447, 97] width 8 height 6
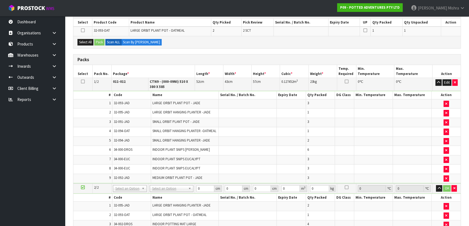
scroll to position [123, 0]
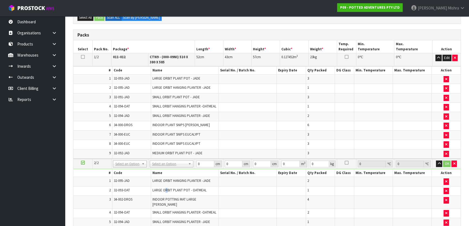
click at [166, 191] on td "LARGE ORBIT PLANT POT - OATMEAL" at bounding box center [185, 190] width 68 height 9
click at [167, 191] on td "LARGE ORBIT PLANT POT - OATMEAL" at bounding box center [185, 190] width 68 height 9
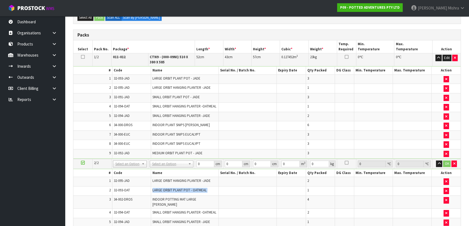
click at [167, 191] on td "LARGE ORBIT PLANT POT - OATMEAL" at bounding box center [185, 190] width 68 height 9
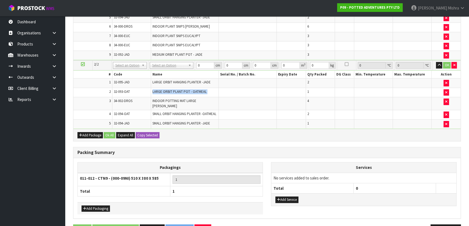
scroll to position [0, 0]
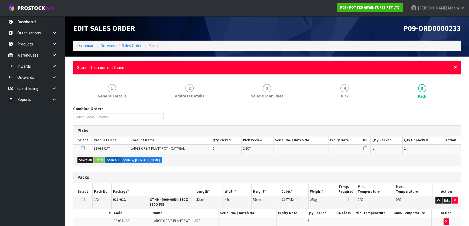
click at [457, 67] on span "×" at bounding box center [455, 67] width 3 height 8
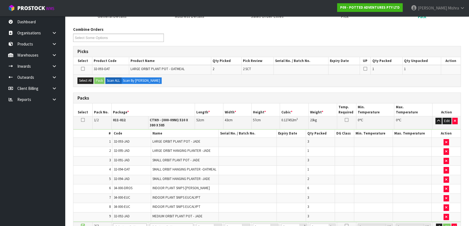
scroll to position [49, 0]
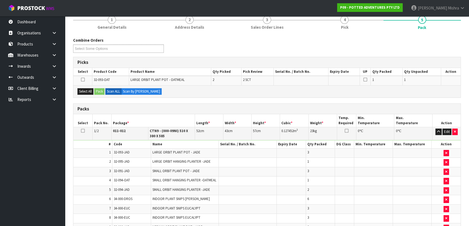
click at [194, 99] on div "Combine Orders P09-ORD0000232 P09-ORD0000233 Select Some Options Picks Select P…" at bounding box center [267, 225] width 388 height 376
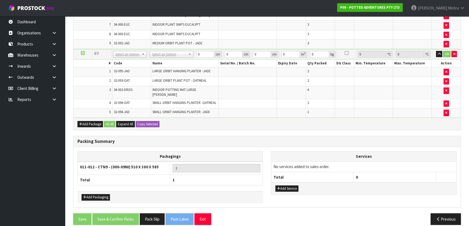
scroll to position [224, 0]
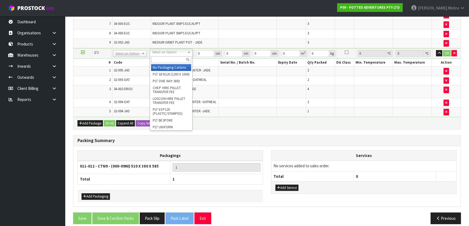
click at [162, 62] on input "text" at bounding box center [171, 59] width 40 height 7
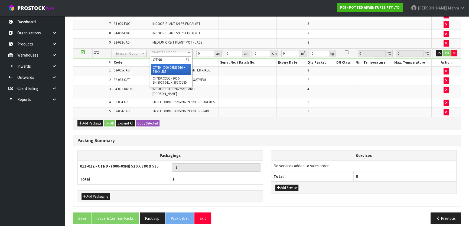
type input "CTN9"
drag, startPoint x: 162, startPoint y: 68, endPoint x: 165, endPoint y: 66, distance: 3.8
type input "2"
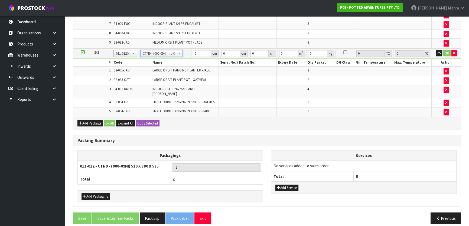
type input "51"
type input "38"
type input "58.5"
type input "0.113373"
type input "13.42"
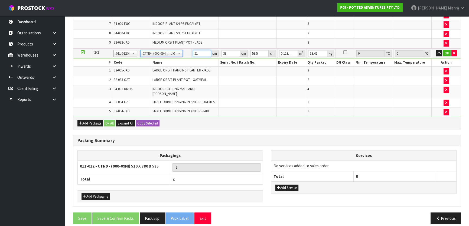
drag, startPoint x: 203, startPoint y: 53, endPoint x: 170, endPoint y: 51, distance: 33.4
type input "1"
type input "5"
type input "0.011115"
type input "54"
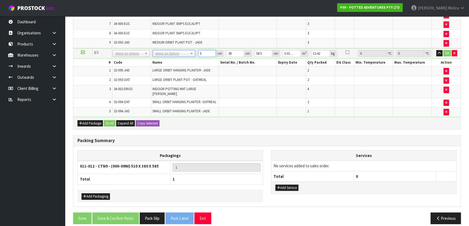
type input "0.120042"
type input "54"
type input "4"
type input "0.012636"
type input "43"
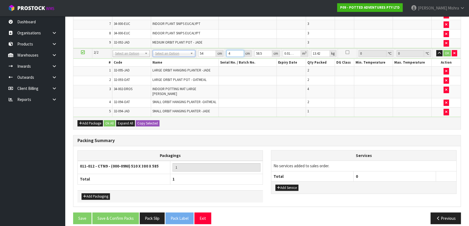
type input "0.135837"
type input "43"
type input "4"
type input "0.009288"
type input "42"
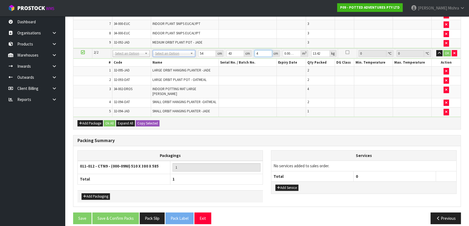
type input "0.097524"
type input "42"
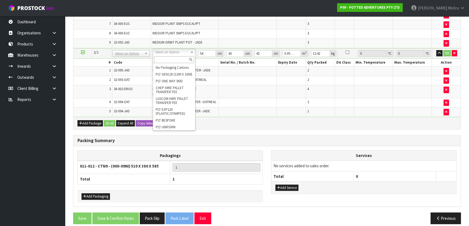
click at [165, 62] on input "text" at bounding box center [174, 59] width 40 height 7
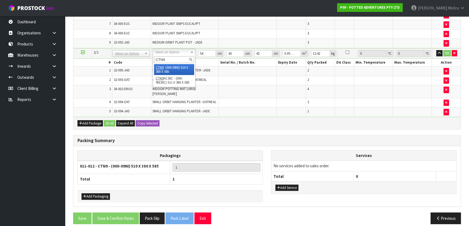
type input "CTN9"
drag, startPoint x: 164, startPoint y: 71, endPoint x: 168, endPoint y: 66, distance: 6.6
type input "2"
type input "51"
type input "38"
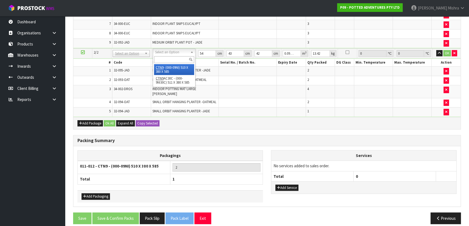
type input "58.5"
type input "0.113373"
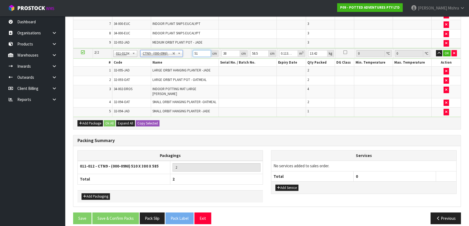
click at [187, 57] on tbody "2/2 NONE 007-001 007-002 007-004 007-009 007-013 007-014 007-015 007-017 007-01…" at bounding box center [266, 82] width 387 height 69
type input "5"
type input "0.011115"
type input "54"
type input "0.120042"
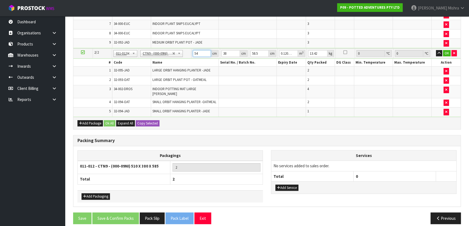
type input "54"
type input "4"
type input "0.012636"
type input "43"
type input "0.135837"
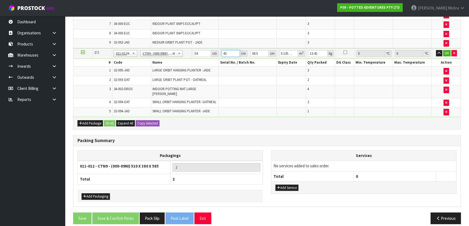
type input "43"
type input "4"
type input "0.009288"
type input "42"
type input "0.097524"
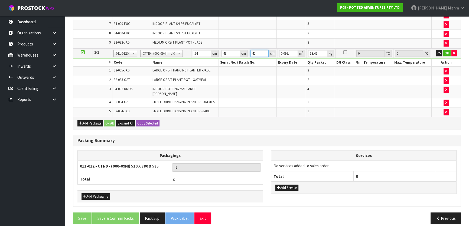
type input "42"
type input "14"
click at [447, 55] on td "OK" at bounding box center [446, 53] width 29 height 10
click at [446, 52] on button "OK" at bounding box center [447, 53] width 8 height 6
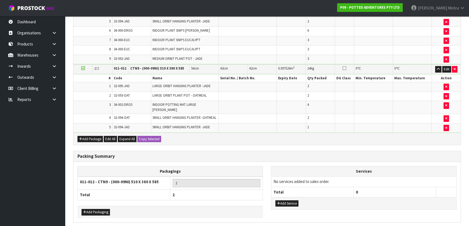
scroll to position [220, 0]
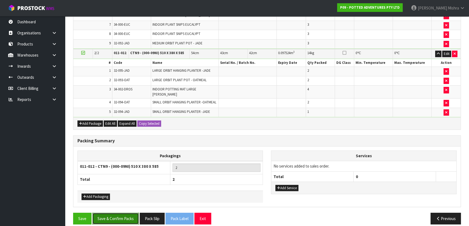
click at [107, 214] on button "Save & Confirm Packs" at bounding box center [115, 219] width 47 height 12
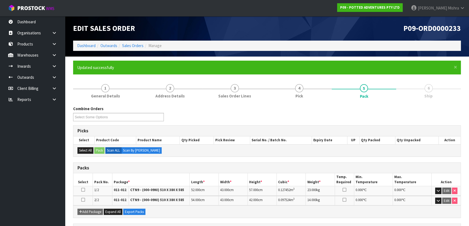
scroll to position [81, 0]
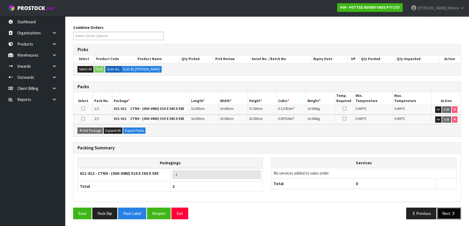
click at [449, 211] on button "Next" at bounding box center [449, 214] width 24 height 12
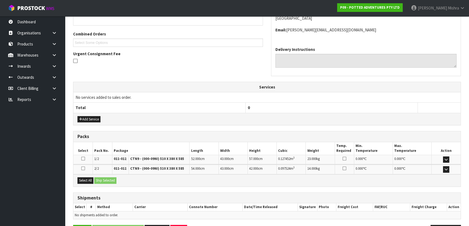
scroll to position [146, 0]
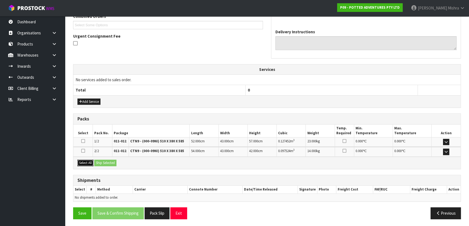
click at [84, 163] on button "Select All" at bounding box center [85, 163] width 16 height 6
click at [103, 162] on button "Ship Selected" at bounding box center [105, 163] width 22 height 6
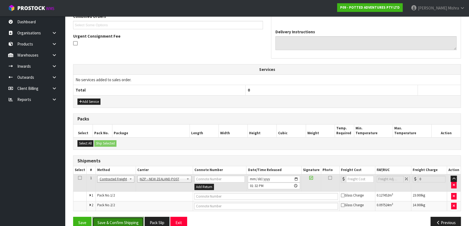
click at [125, 220] on button "Save & Confirm Shipping" at bounding box center [117, 223] width 51 height 12
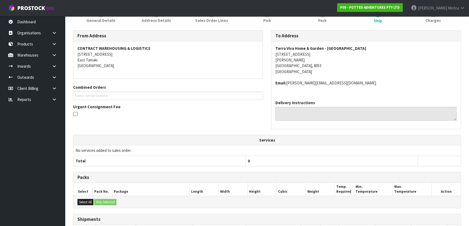
scroll to position [0, 0]
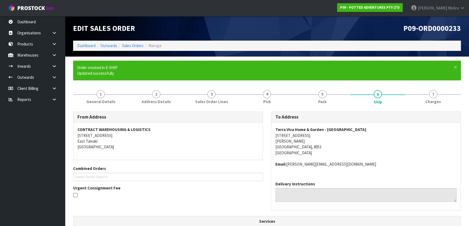
click at [428, 31] on span "P09-ORD0000233" at bounding box center [431, 28] width 57 height 9
copy div "P09-ORD0000233"
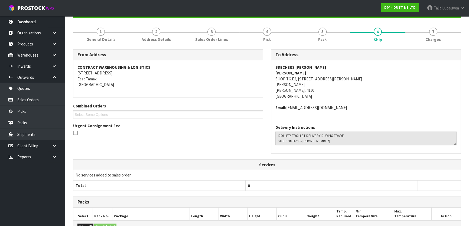
scroll to position [15, 0]
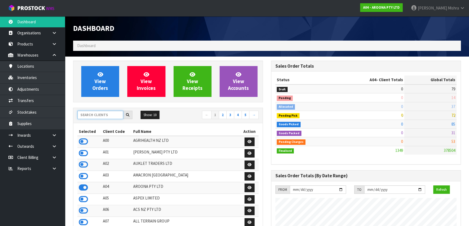
click at [85, 116] on input "text" at bounding box center [100, 115] width 46 height 8
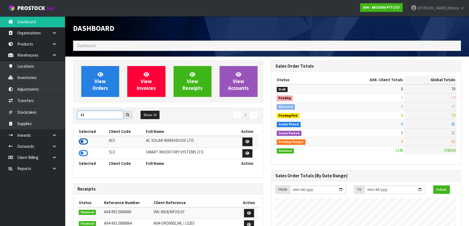
type input "13"
click at [83, 142] on icon at bounding box center [83, 142] width 9 height 8
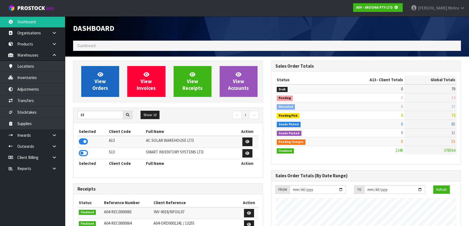
scroll to position [337, 198]
click at [93, 79] on link "View Orders" at bounding box center [100, 81] width 38 height 31
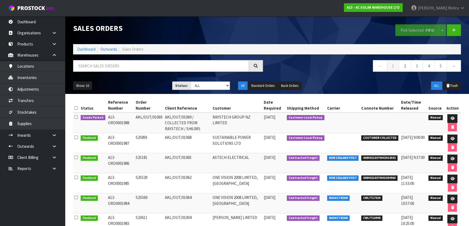
click at [386, 135] on span "CUSTOMER COLLECTED" at bounding box center [379, 137] width 37 height 5
copy tr "CUSTOMER COLLECTED"
click at [455, 115] on link at bounding box center [452, 118] width 10 height 9
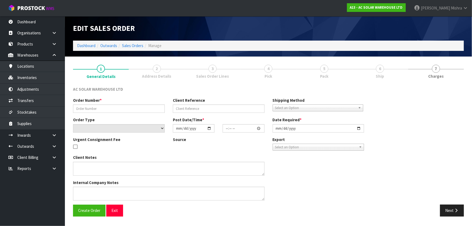
type input "AKL/OUT/01069"
type input "AKL/OUT/01069 / COLLECTED FROM RAYSTECH / SH6.0RS"
select select "number:0"
type input "[DATE]"
type input "11:51:00.000"
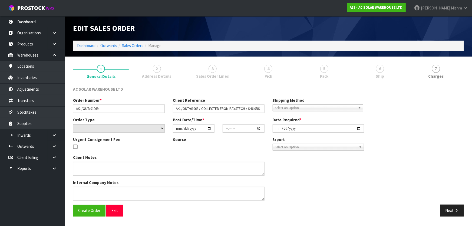
type input "[DATE]"
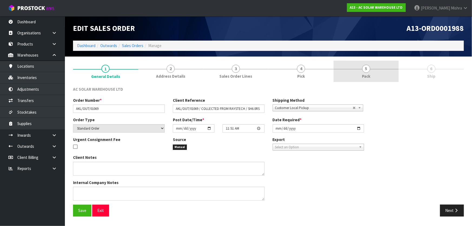
click at [381, 72] on link "5 Pack" at bounding box center [366, 71] width 65 height 21
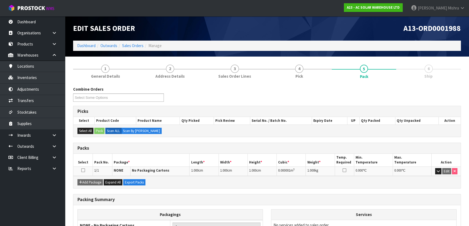
scroll to position [52, 0]
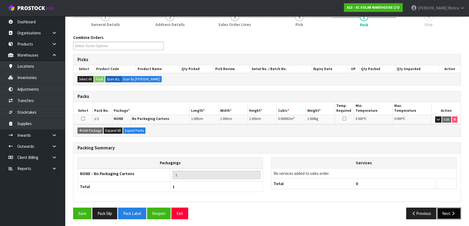
click at [444, 212] on button "Next" at bounding box center [449, 214] width 24 height 12
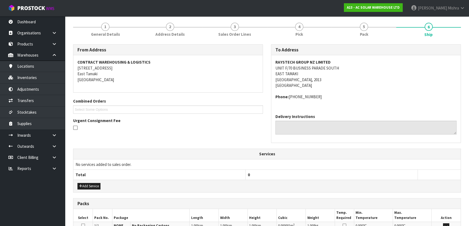
scroll to position [117, 0]
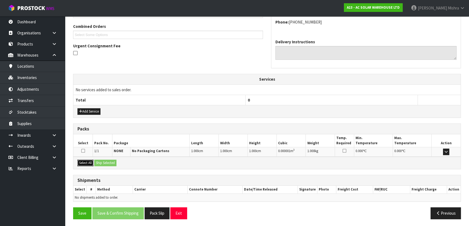
click at [87, 160] on button "Select All" at bounding box center [85, 163] width 16 height 6
click at [105, 163] on button "Ship Selected" at bounding box center [105, 163] width 22 height 6
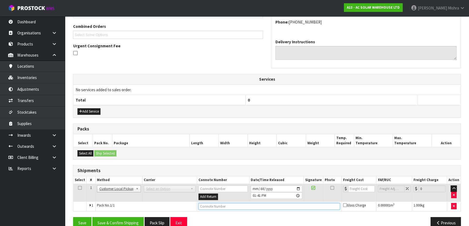
click at [211, 204] on input "text" at bounding box center [269, 206] width 142 height 7
paste input "CUSTOMER COLLECTED"
type input "CUSTOMER COLLECTED"
click at [114, 222] on button "Save & Confirm Shipping" at bounding box center [117, 223] width 51 height 12
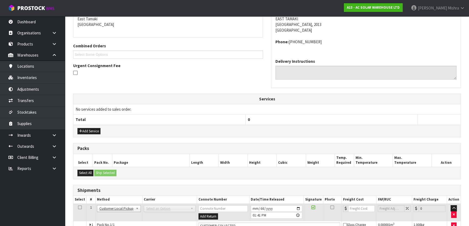
scroll to position [0, 0]
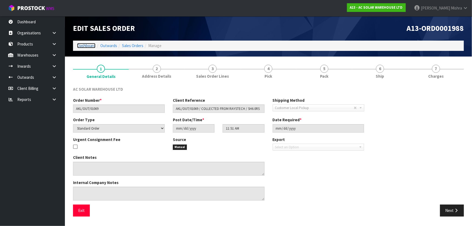
click at [83, 48] on link "Dashboard" at bounding box center [86, 45] width 18 height 5
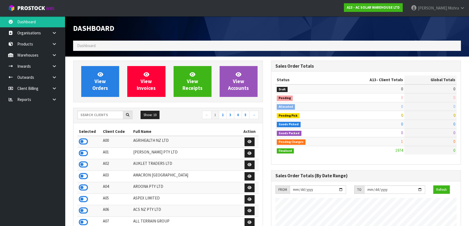
scroll to position [450, 198]
click at [102, 115] on input "text" at bounding box center [100, 115] width 46 height 8
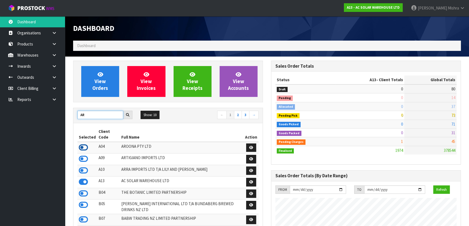
type input "AR"
click at [81, 144] on icon at bounding box center [83, 148] width 9 height 8
click at [62, 53] on link at bounding box center [56, 55] width 17 height 11
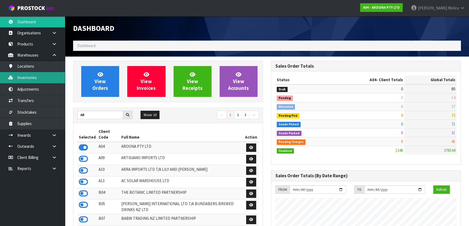
click at [47, 83] on link "Inventories" at bounding box center [32, 77] width 65 height 11
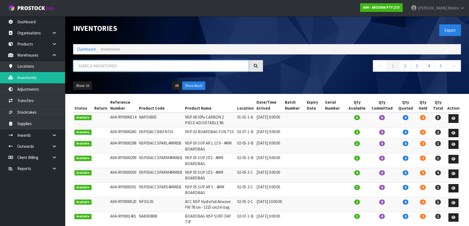
click at [100, 68] on input "text" at bounding box center [161, 66] width 176 height 12
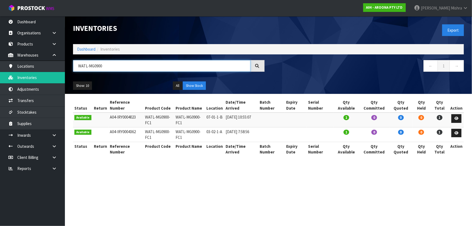
click at [94, 66] on input "WATL-MG0900" at bounding box center [162, 66] width 178 height 12
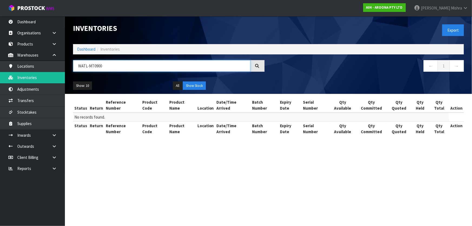
click at [115, 67] on input "WATL-MT0900" at bounding box center [162, 66] width 178 height 12
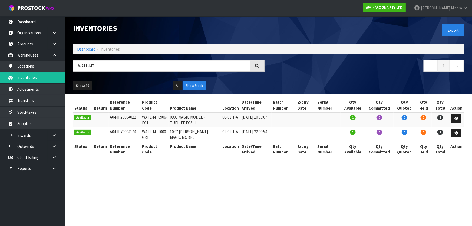
click at [295, 169] on section "Inventories Export Dashboard Inventories WATL-MT ← 1 → Show: 10 5 10 25 50 All …" at bounding box center [236, 113] width 472 height 226
click at [236, 169] on section "Inventories Export Dashboard Inventories WATL-MT ← 1 → Show: 10 5 10 25 50 All …" at bounding box center [236, 113] width 472 height 226
click at [115, 64] on input "WATL-MT" at bounding box center [162, 66] width 178 height 12
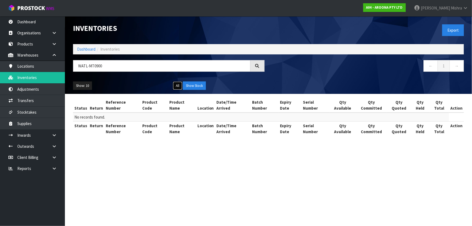
click at [174, 84] on button "All" at bounding box center [177, 85] width 9 height 9
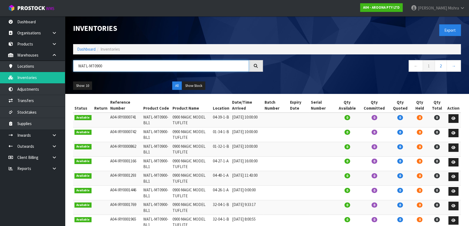
click at [145, 66] on input "WATL-MT0900" at bounding box center [161, 66] width 176 height 12
drag, startPoint x: 93, startPoint y: 64, endPoint x: 97, endPoint y: 64, distance: 4.6
click at [93, 64] on input "WATL-MT0900" at bounding box center [161, 66] width 176 height 12
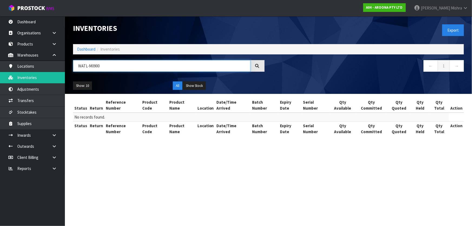
click at [105, 68] on input "WATL-M0900" at bounding box center [162, 66] width 178 height 12
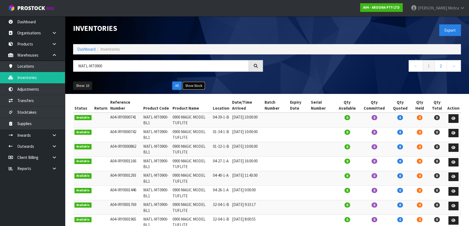
click at [191, 82] on button "Show Stock" at bounding box center [193, 85] width 23 height 9
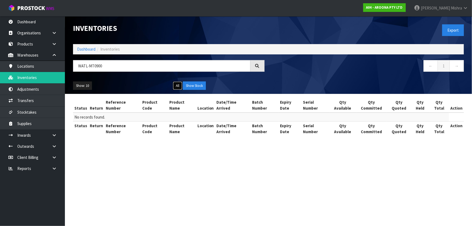
click at [177, 86] on button "All" at bounding box center [177, 85] width 9 height 9
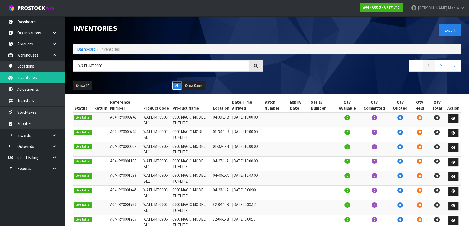
click at [178, 87] on button "All" at bounding box center [176, 85] width 9 height 9
click at [197, 86] on button "Show Stock" at bounding box center [193, 85] width 23 height 9
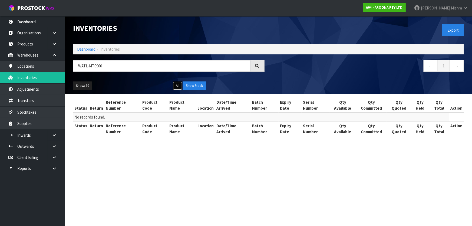
click at [175, 85] on button "All" at bounding box center [177, 85] width 9 height 9
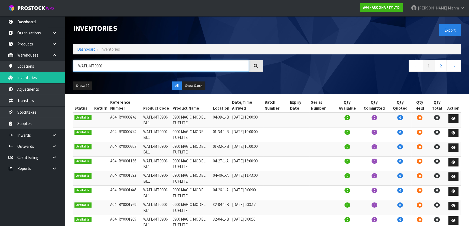
click at [108, 64] on input "WATL-MT0900" at bounding box center [161, 66] width 176 height 12
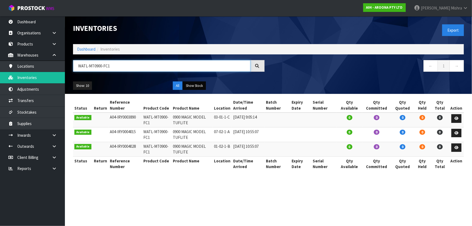
type input "WATL-MT0900-FC1"
click at [194, 89] on button "Show Stock" at bounding box center [194, 85] width 23 height 9
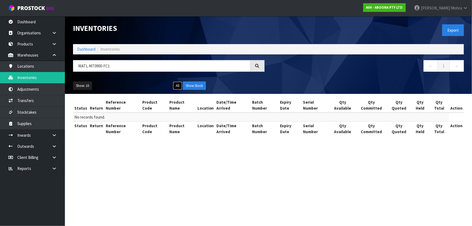
click at [179, 86] on button "All" at bounding box center [177, 85] width 9 height 9
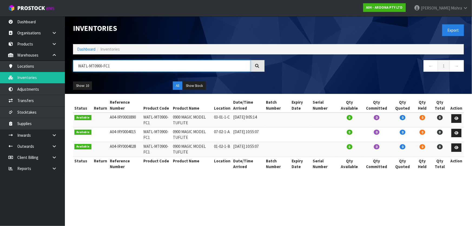
click at [118, 62] on input "WATL-MT0900-FC1" at bounding box center [162, 66] width 178 height 12
drag, startPoint x: 118, startPoint y: 63, endPoint x: 118, endPoint y: 69, distance: 6.2
click at [118, 64] on input "WATL-MT0900-FC1" at bounding box center [162, 66] width 178 height 12
click at [56, 54] on icon at bounding box center [54, 55] width 5 height 4
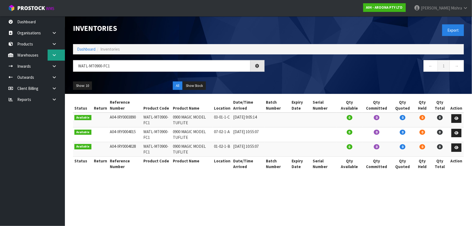
click at [56, 54] on icon at bounding box center [54, 55] width 5 height 4
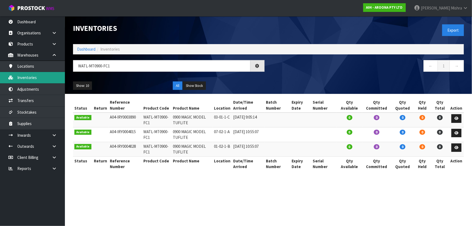
click at [51, 77] on link "Inventories" at bounding box center [32, 77] width 65 height 11
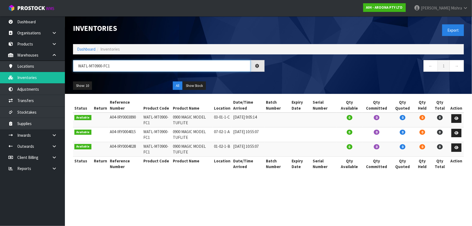
click at [116, 65] on input "WATL-MT0900-FC1" at bounding box center [162, 66] width 178 height 12
click at [136, 68] on input "WATL-MT0900-FC1" at bounding box center [162, 66] width 178 height 12
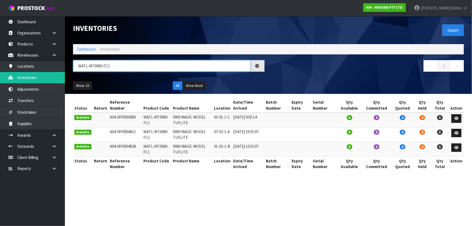
click at [136, 68] on input "WATL-MT0900-FC1" at bounding box center [162, 66] width 178 height 12
click at [82, 48] on link "Dashboard" at bounding box center [86, 49] width 18 height 5
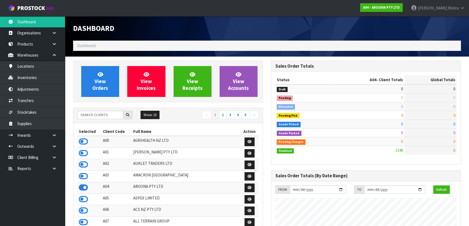
scroll to position [331, 198]
click at [96, 115] on input "text" at bounding box center [100, 115] width 46 height 8
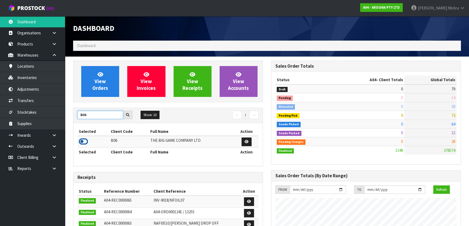
type input "B06"
click at [81, 142] on icon at bounding box center [83, 142] width 9 height 8
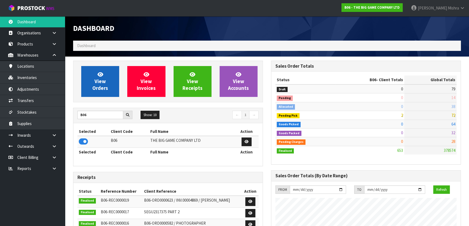
scroll to position [401, 198]
click at [95, 80] on span "View Orders" at bounding box center [100, 81] width 16 height 20
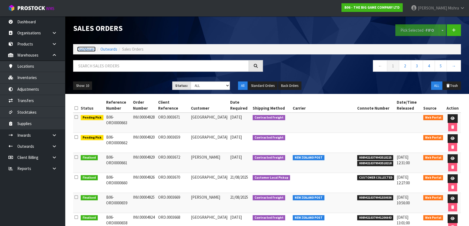
click at [81, 47] on link "Dashboard" at bounding box center [86, 49] width 18 height 5
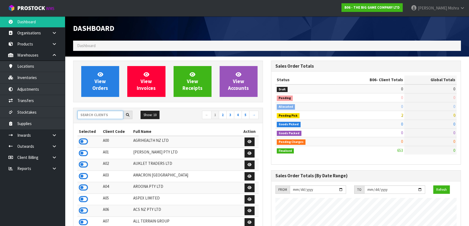
scroll to position [401, 198]
click at [92, 116] on input "text" at bounding box center [100, 115] width 46 height 8
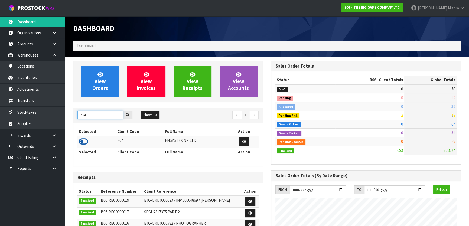
type input "E04"
click at [85, 140] on icon at bounding box center [83, 142] width 9 height 8
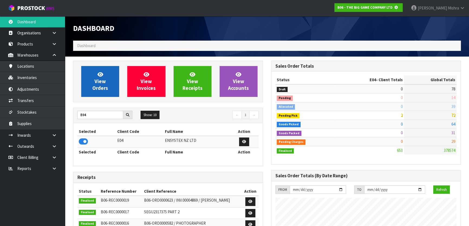
scroll to position [270426, 270565]
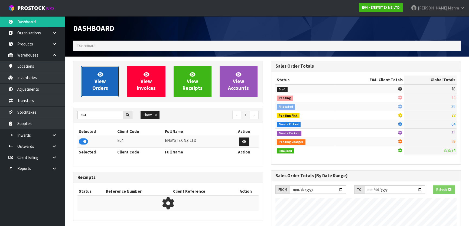
click at [92, 81] on link "View Orders" at bounding box center [100, 81] width 38 height 31
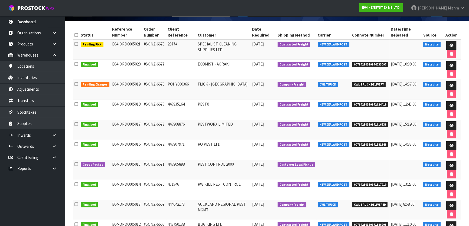
scroll to position [74, 0]
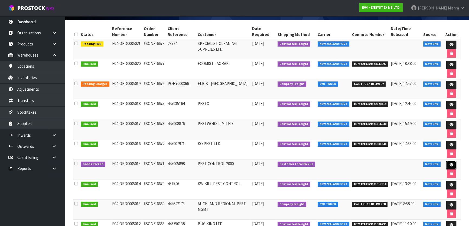
click at [451, 165] on icon at bounding box center [451, 165] width 4 height 4
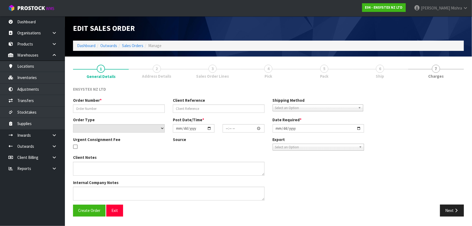
type input "#SONZ-6671"
type input "445905898"
select select "number:0"
type input "[DATE]"
type input "12:15:07.000"
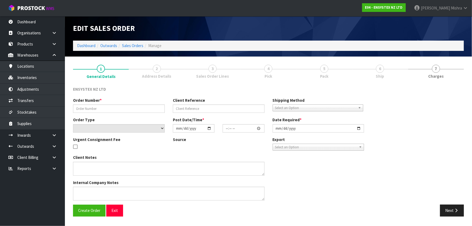
type input "[DATE]"
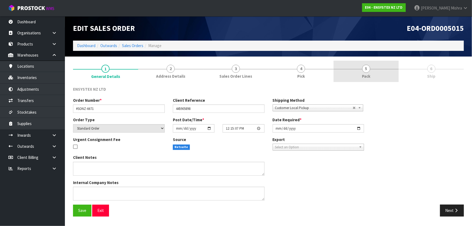
click at [363, 74] on span "Pack" at bounding box center [366, 76] width 8 height 6
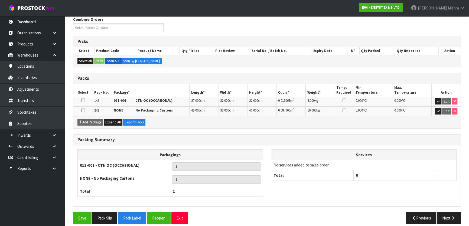
scroll to position [75, 0]
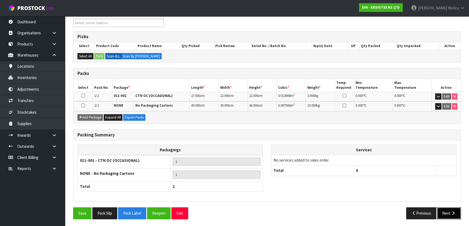
click at [447, 211] on button "Next" at bounding box center [449, 213] width 24 height 12
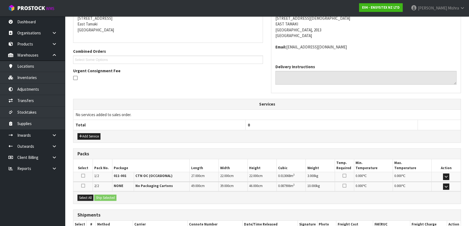
scroll to position [0, 0]
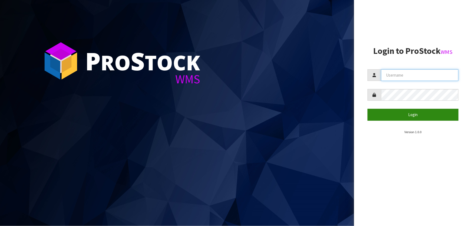
type input "[PERSON_NAME]"
click at [436, 120] on button "Login" at bounding box center [413, 115] width 91 height 12
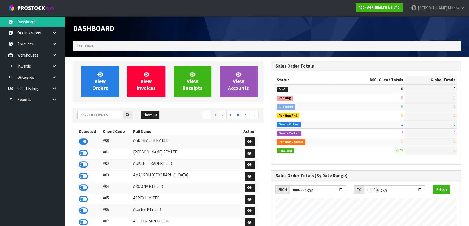
scroll to position [409, 198]
click at [100, 112] on input "text" at bounding box center [100, 115] width 46 height 8
type input "13"
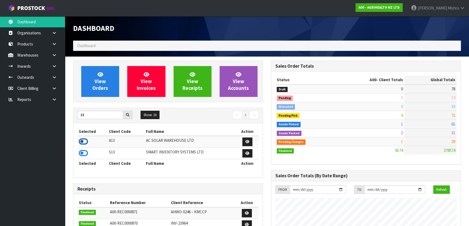
click at [87, 141] on icon at bounding box center [83, 142] width 9 height 8
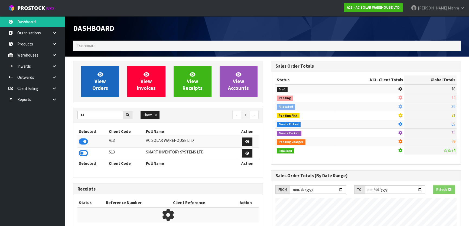
scroll to position [337, 198]
click at [97, 91] on span "View Orders" at bounding box center [100, 81] width 16 height 20
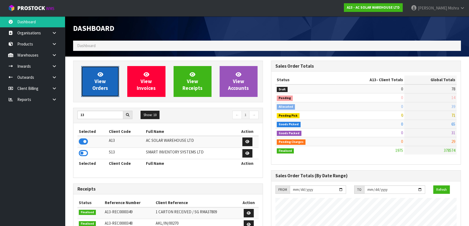
scroll to position [450, 198]
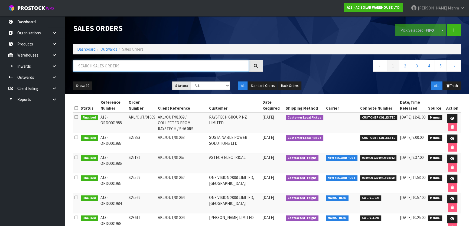
click at [111, 67] on input "text" at bounding box center [161, 66] width 176 height 12
type input "S25893"
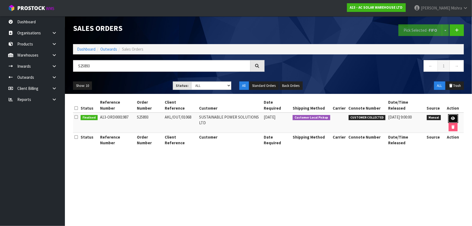
click at [452, 117] on icon at bounding box center [454, 119] width 4 height 4
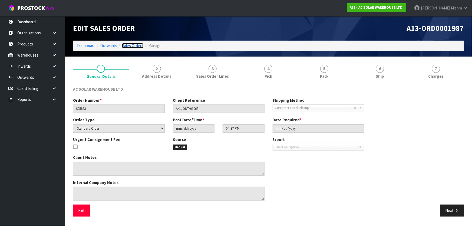
click at [135, 46] on link "Sales Orders" at bounding box center [132, 45] width 21 height 5
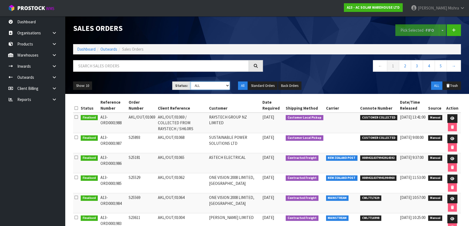
drag, startPoint x: 218, startPoint y: 86, endPoint x: 216, endPoint y: 89, distance: 3.2
click at [218, 86] on select "Draft Pending Allocated Pending Pick Goods Picked Goods Packed Pending Charges …" at bounding box center [211, 85] width 40 height 8
select select "string:3"
click at [191, 81] on select "Draft Pending Allocated Pending Pick Goods Picked Goods Packed Pending Charges …" at bounding box center [211, 85] width 40 height 8
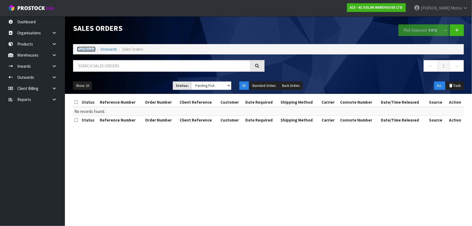
click at [81, 48] on link "Dashboard" at bounding box center [86, 49] width 18 height 5
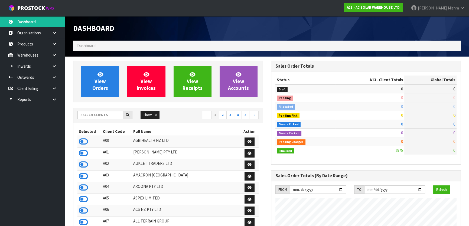
scroll to position [444, 198]
click at [96, 119] on div "Show: 10 5 10 25 50 ← 1 2 3 4 5 →" at bounding box center [167, 115] width 189 height 9
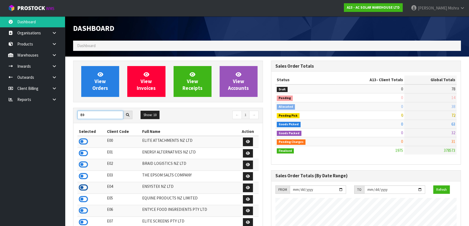
type input "E0"
click at [84, 186] on icon at bounding box center [83, 188] width 9 height 8
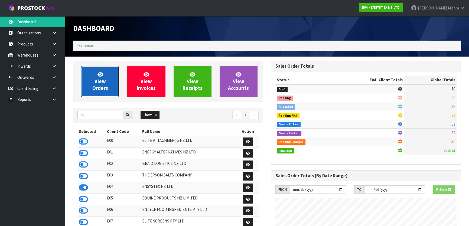
click at [101, 67] on link "View Orders" at bounding box center [100, 81] width 38 height 31
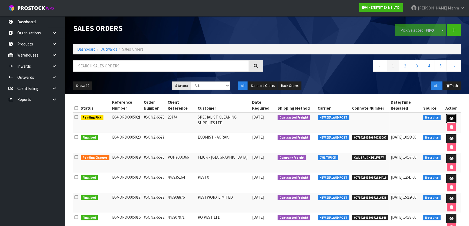
click at [451, 118] on icon at bounding box center [451, 119] width 4 height 4
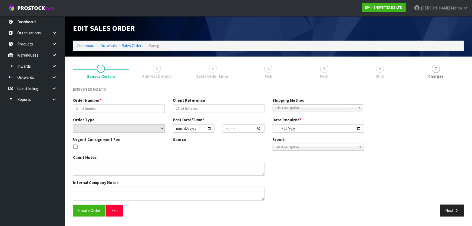
type input "#SONZ-6678"
type input "28774"
select select "number:0"
type input "[DATE]"
type input "11:30:18.000"
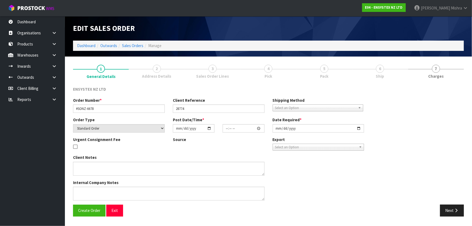
type input "[DATE]"
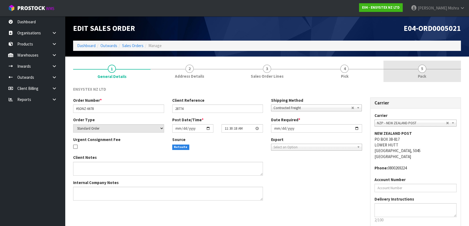
click at [414, 73] on link "5 Pack" at bounding box center [421, 71] width 77 height 21
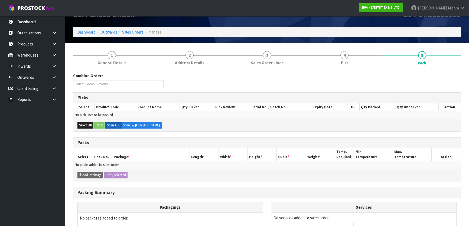
scroll to position [24, 0]
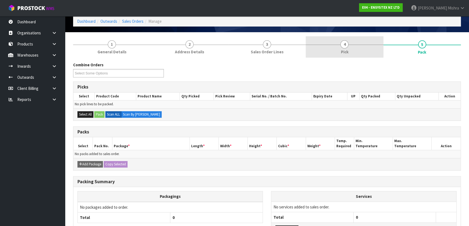
click at [335, 56] on link "4 Pick" at bounding box center [344, 46] width 77 height 21
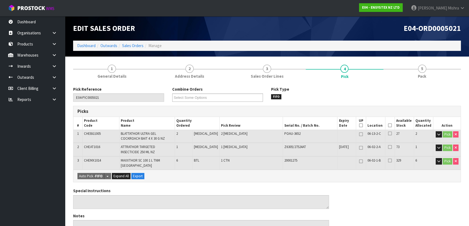
click at [388, 126] on icon at bounding box center [390, 125] width 4 height 0
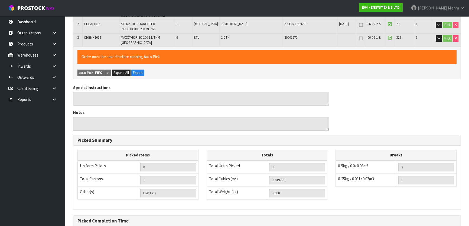
scroll to position [176, 0]
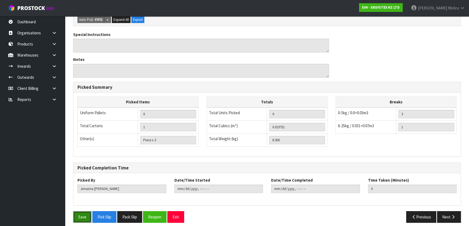
click at [77, 211] on button "Save" at bounding box center [82, 217] width 18 height 12
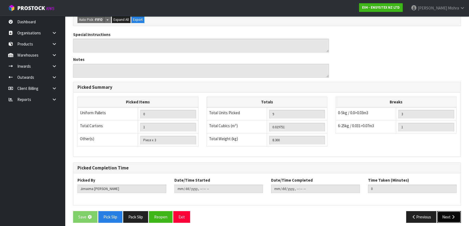
click at [446, 211] on button "Next" at bounding box center [449, 217] width 24 height 12
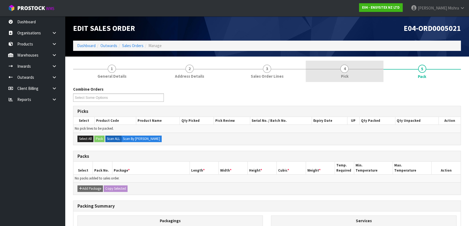
click at [352, 67] on link "4 Pick" at bounding box center [344, 71] width 77 height 21
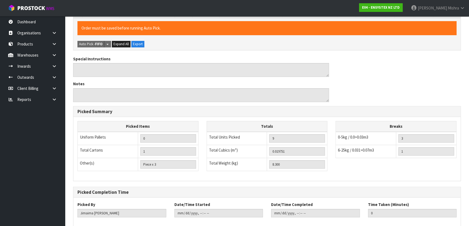
scroll to position [176, 0]
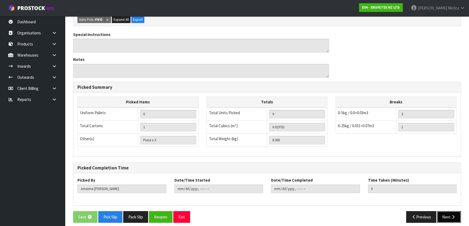
click at [447, 214] on button "Next" at bounding box center [449, 217] width 24 height 12
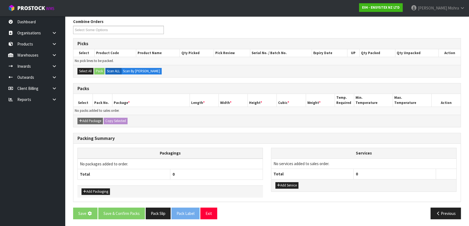
scroll to position [0, 0]
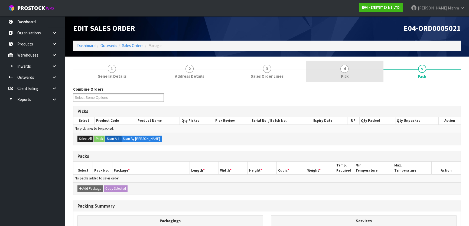
click at [351, 64] on link "4 Pick" at bounding box center [344, 71] width 77 height 21
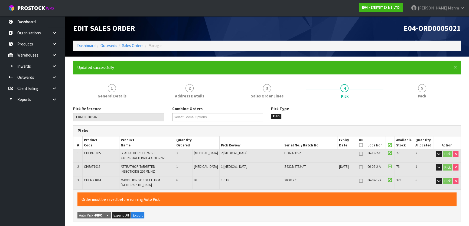
type input "Lalisha Mishra"
type input "2025-08-27T14:27:30"
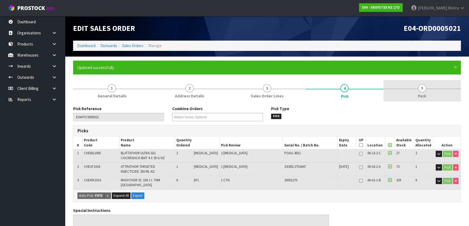
click at [430, 92] on link "5 Pack" at bounding box center [421, 90] width 77 height 21
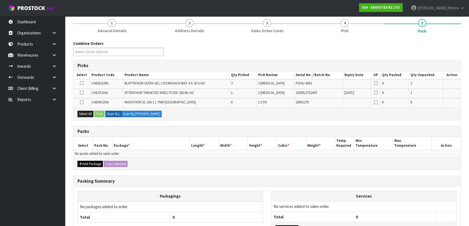
scroll to position [74, 0]
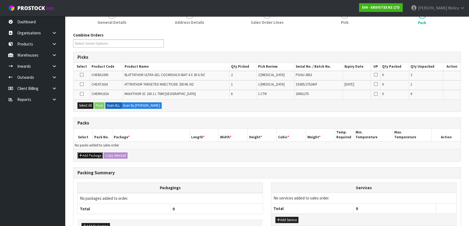
click at [99, 154] on button "Add Package" at bounding box center [89, 155] width 25 height 6
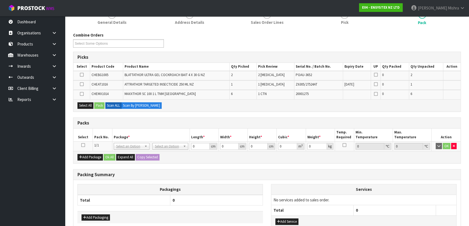
click at [84, 145] on icon at bounding box center [83, 145] width 4 height 0
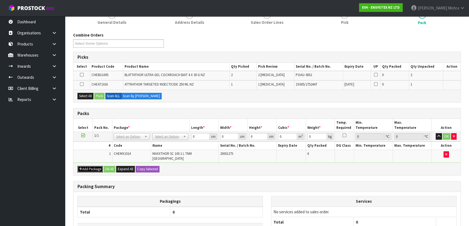
click at [84, 166] on button "Add Package" at bounding box center [89, 169] width 25 height 6
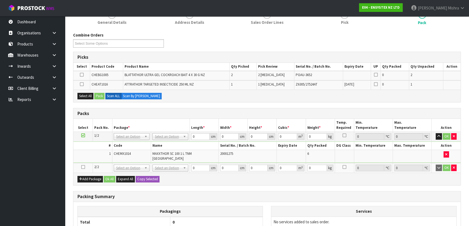
click at [82, 167] on icon at bounding box center [83, 167] width 4 height 0
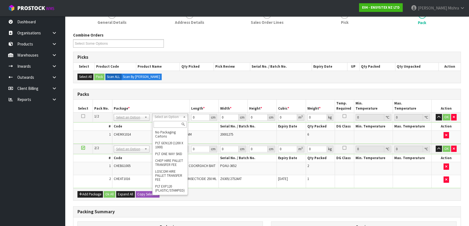
click at [174, 100] on th "Package *" at bounding box center [150, 106] width 77 height 13
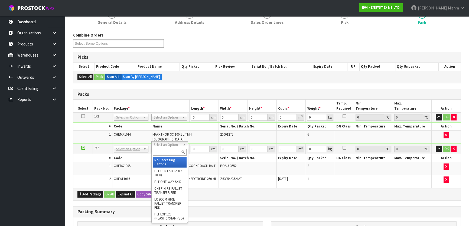
drag, startPoint x: 175, startPoint y: 145, endPoint x: 169, endPoint y: 152, distance: 8.6
click at [166, 153] on input "text" at bounding box center [170, 152] width 34 height 7
type input "c"
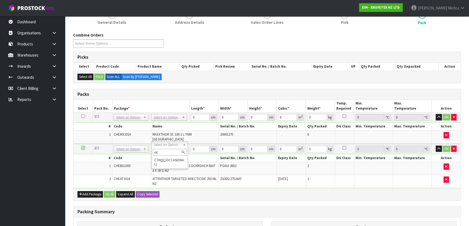
type input "oc"
click at [164, 167] on div "oc CTN OC (OCCASIONAL)" at bounding box center [169, 158] width 37 height 21
type input "0.85"
drag, startPoint x: 198, startPoint y: 146, endPoint x: 183, endPoint y: 143, distance: 15.7
click at [190, 144] on td "0 cm" at bounding box center [204, 149] width 29 height 10
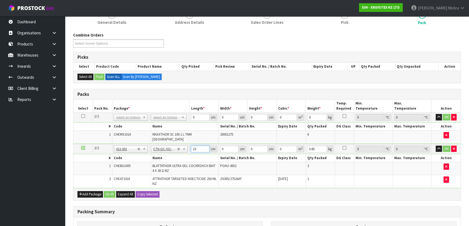
type input "23"
type input "18"
type input "1"
type input "0.000414"
type input "17"
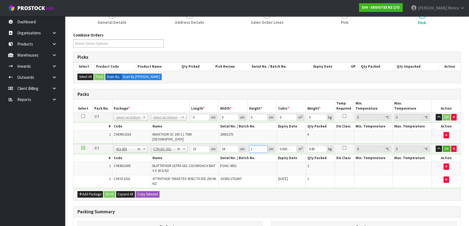
type input "0.007038"
type input "17"
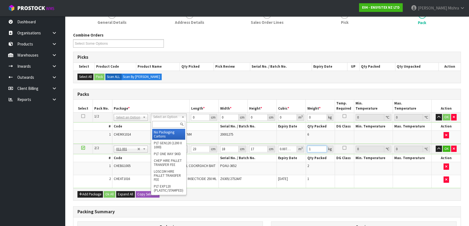
type input "1"
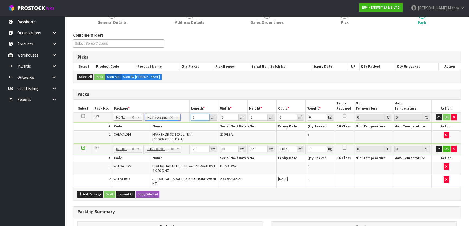
drag, startPoint x: 197, startPoint y: 117, endPoint x: 191, endPoint y: 117, distance: 6.2
click at [191, 117] on input "0" at bounding box center [200, 117] width 18 height 7
type input "28"
type input "23"
type input "2"
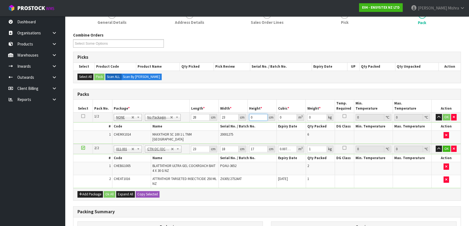
type input "0.001288"
type input "28"
type input "0.018032"
type input "28"
type input "8"
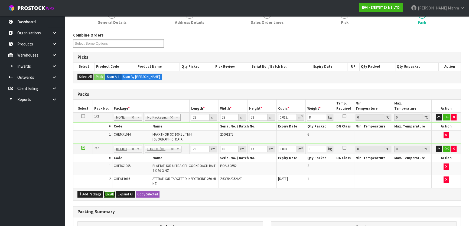
click at [109, 191] on button "Ok All" at bounding box center [110, 194] width 12 height 6
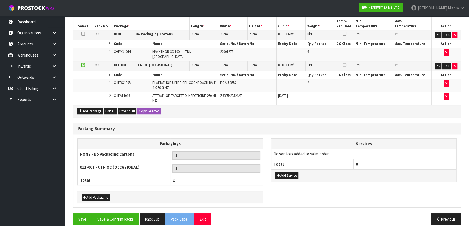
scroll to position [158, 0]
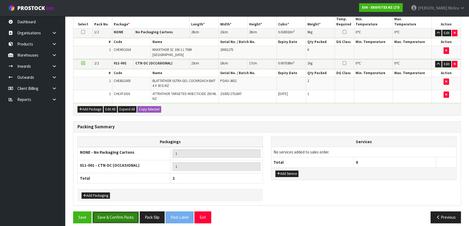
click at [111, 214] on button "Save & Confirm Packs" at bounding box center [115, 217] width 47 height 12
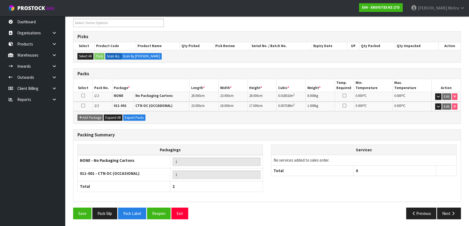
scroll to position [94, 0]
click at [450, 216] on button "Next" at bounding box center [449, 213] width 24 height 12
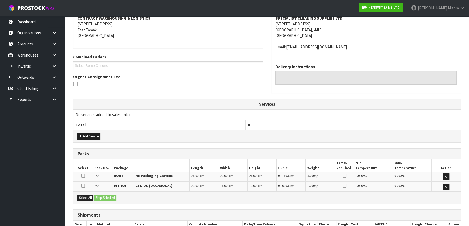
scroll to position [141, 0]
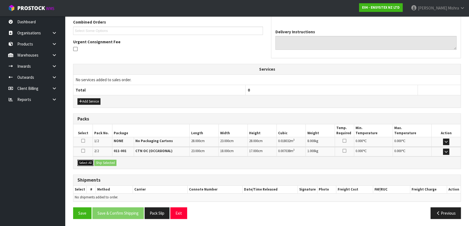
click at [89, 162] on button "Select All" at bounding box center [85, 163] width 16 height 6
click at [103, 163] on button "Ship Selected" at bounding box center [105, 163] width 22 height 6
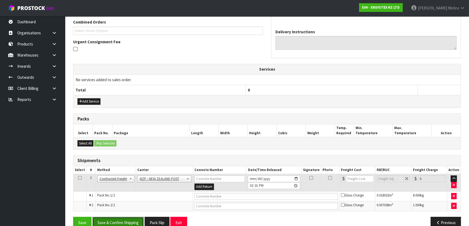
click at [136, 219] on button "Save & Confirm Shipping" at bounding box center [117, 223] width 51 height 12
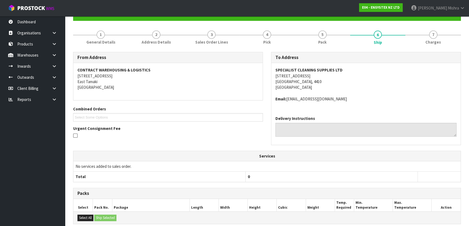
scroll to position [142, 0]
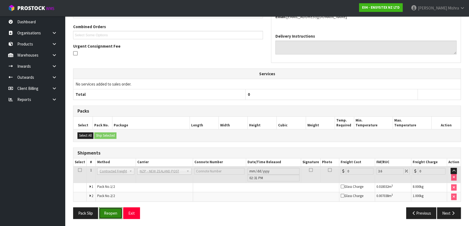
click at [111, 212] on button "Reopen" at bounding box center [111, 213] width 24 height 12
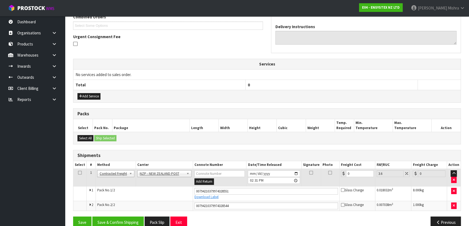
scroll to position [155, 0]
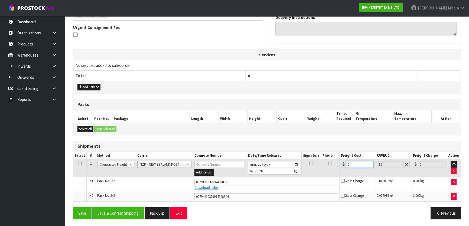
drag, startPoint x: 356, startPoint y: 162, endPoint x: 311, endPoint y: 162, distance: 45.2
click at [311, 162] on tr "1 Client Local Pickup Customer Local Pickup Company Freight Contracted Freight …" at bounding box center [266, 169] width 387 height 18
type input "1"
type input "1.04"
type input "16"
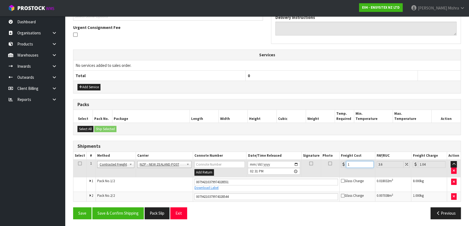
type input "16.58"
type input "16"
click at [99, 211] on button "Save & Confirm Shipping" at bounding box center [117, 213] width 51 height 12
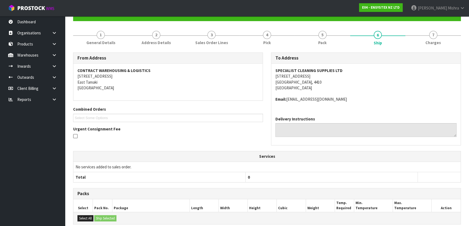
scroll to position [0, 0]
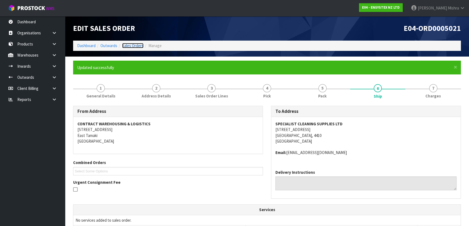
click at [136, 46] on link "Sales Orders" at bounding box center [132, 45] width 21 height 5
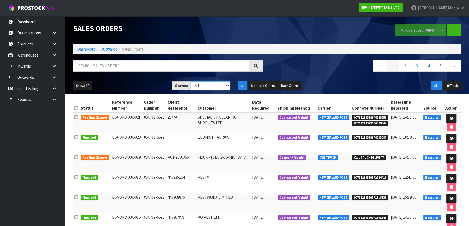
click at [212, 87] on select "Draft Pending Allocated Pending Pick Goods Picked Goods Packed Pending Charges …" at bounding box center [211, 85] width 40 height 8
click at [136, 149] on td "E04-ORD0005020" at bounding box center [127, 143] width 32 height 20
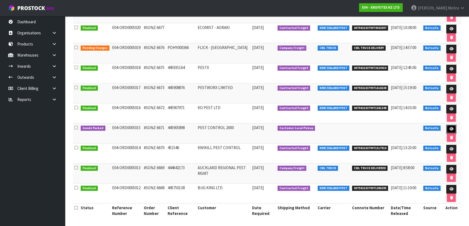
click at [450, 128] on icon at bounding box center [451, 129] width 4 height 4
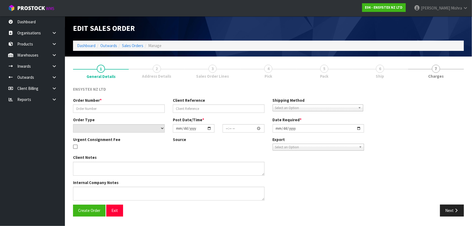
type input "#SONZ-6671"
type input "445905898"
select select "number:0"
type input "2025-08-22"
type input "12:15:07.000"
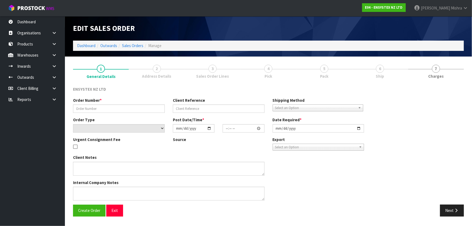
type input "2025-08-25"
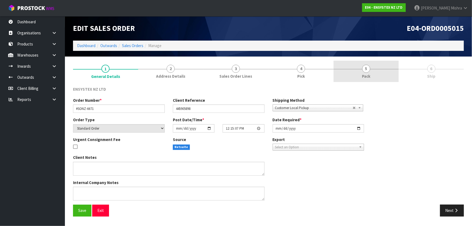
click at [379, 71] on link "5 Pack" at bounding box center [366, 71] width 65 height 21
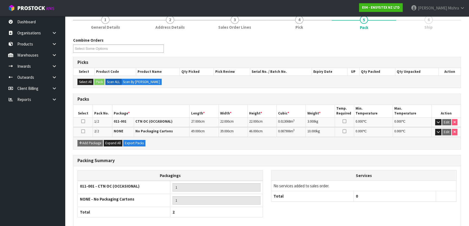
scroll to position [75, 0]
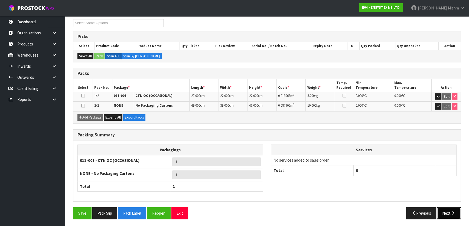
click at [450, 209] on button "Next" at bounding box center [449, 213] width 24 height 12
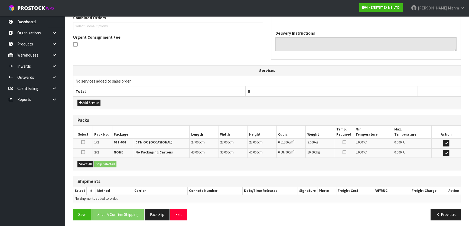
scroll to position [127, 0]
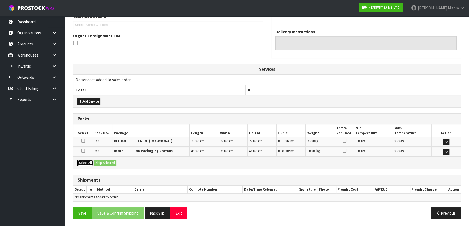
drag, startPoint x: 83, startPoint y: 161, endPoint x: 103, endPoint y: 162, distance: 19.8
click at [84, 161] on button "Select All" at bounding box center [85, 163] width 16 height 6
click at [103, 162] on button "Ship Selected" at bounding box center [105, 163] width 22 height 6
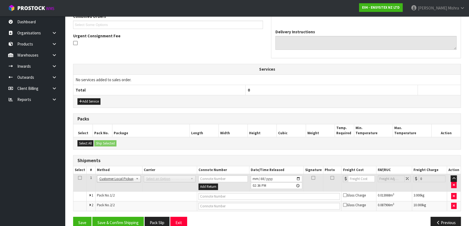
click at [213, 199] on td at bounding box center [269, 196] width 145 height 10
click at [214, 196] on input "text" at bounding box center [269, 196] width 142 height 7
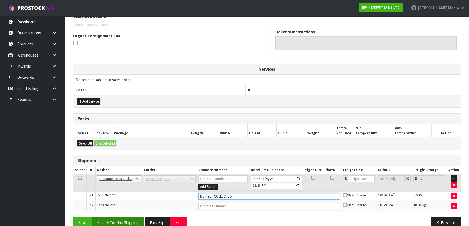
type input "NOT YET COLLECTED"
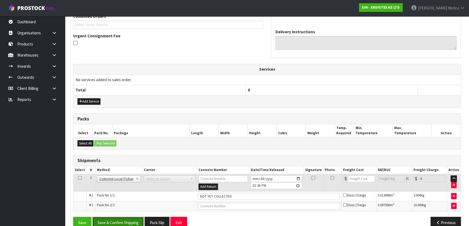
click at [103, 221] on button "Save & Confirm Shipping" at bounding box center [117, 223] width 51 height 12
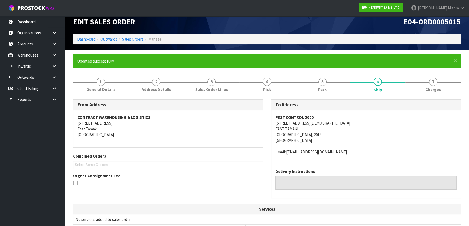
scroll to position [0, 0]
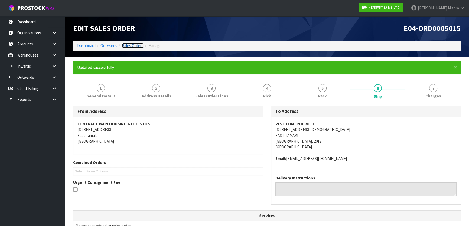
click at [123, 47] on link "Sales Orders" at bounding box center [132, 45] width 21 height 5
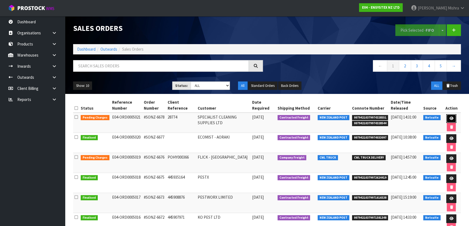
click at [452, 117] on icon at bounding box center [451, 119] width 4 height 4
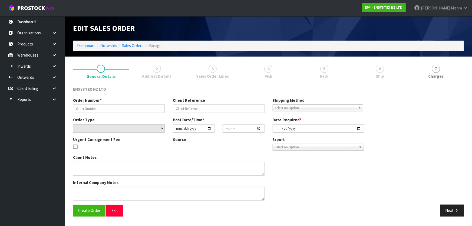
type input "#SONZ-6678"
type input "28774"
select select "number:0"
type input "2025-08-27"
type input "11:30:18.000"
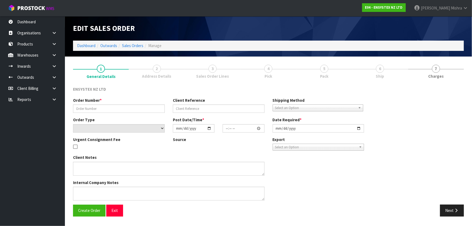
type input "2025-08-27"
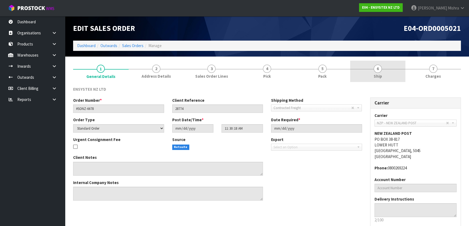
click at [353, 70] on link "6 Ship" at bounding box center [378, 71] width 56 height 21
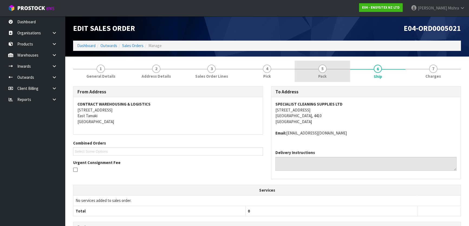
click at [336, 75] on link "5 Pack" at bounding box center [323, 71] width 56 height 21
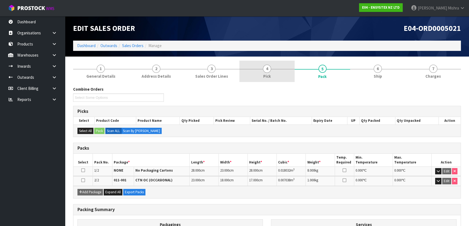
click at [264, 74] on span "Pick" at bounding box center [267, 76] width 8 height 6
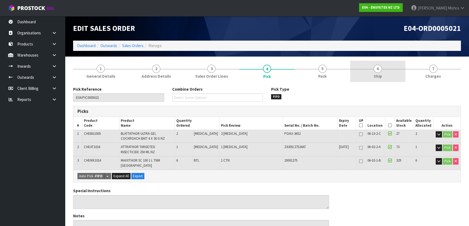
click at [360, 78] on link "6 Ship" at bounding box center [378, 71] width 56 height 21
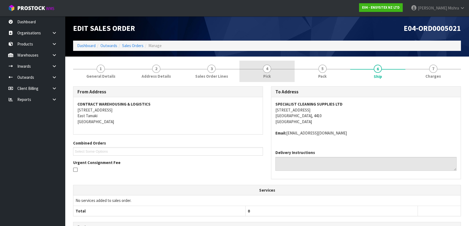
click at [283, 71] on link "4 Pick" at bounding box center [267, 71] width 56 height 21
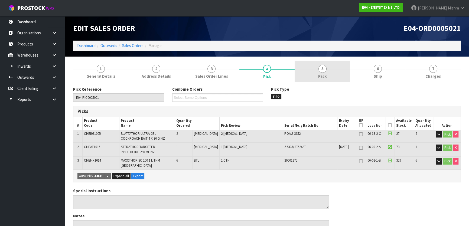
click at [318, 72] on link "5 Pack" at bounding box center [323, 71] width 56 height 21
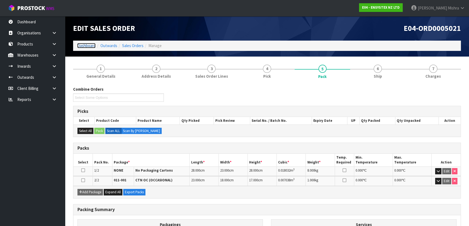
click at [86, 45] on link "Dashboard" at bounding box center [86, 45] width 18 height 5
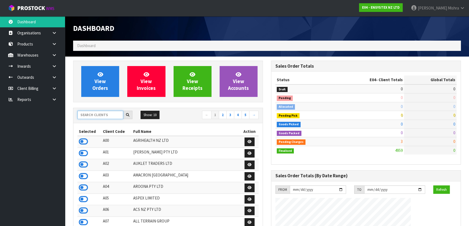
click at [90, 113] on input "text" at bounding box center [100, 115] width 46 height 8
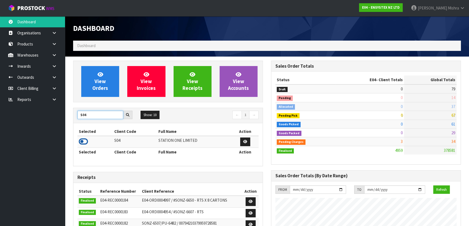
type input "S04"
click at [81, 145] on icon at bounding box center [83, 142] width 9 height 8
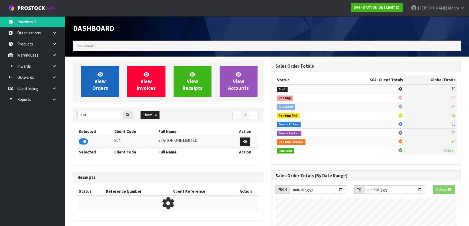
scroll to position [337, 198]
click at [90, 80] on link "View Orders" at bounding box center [100, 81] width 38 height 31
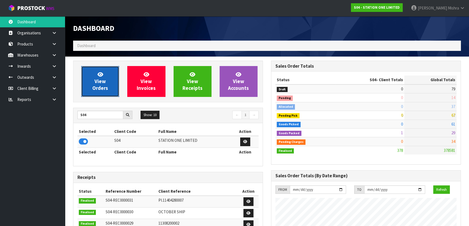
scroll to position [339, 198]
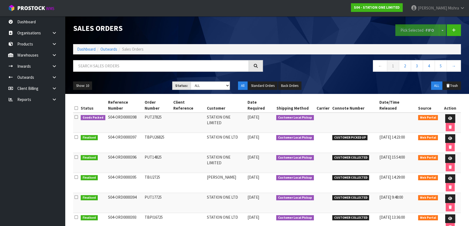
click at [348, 135] on span "CUSTOMER PICKED UP" at bounding box center [349, 137] width 35 height 5
copy tr "CUSTOMER PICKED UP"
click at [446, 114] on link at bounding box center [450, 118] width 10 height 9
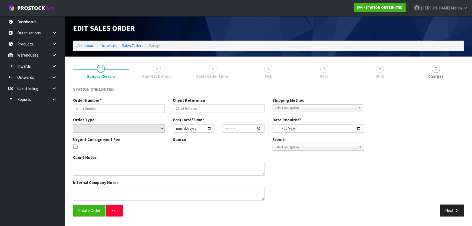
type input "PUT27825"
select select "number:0"
type input "2025-08-27"
type input "08:01:00.000"
type input "2025-08-27"
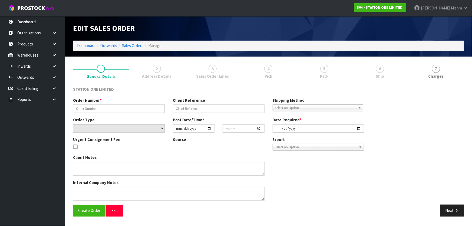
type textarea "CAN WE PICK UP AFTER NOON TODAY PLEASE?"
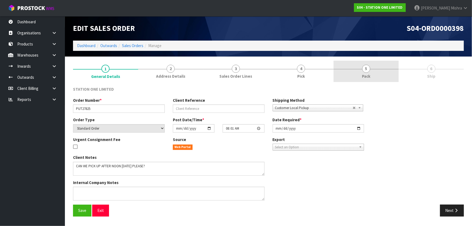
drag, startPoint x: 374, startPoint y: 68, endPoint x: 378, endPoint y: 80, distance: 13.1
click at [374, 71] on link "5 Pack" at bounding box center [366, 71] width 65 height 21
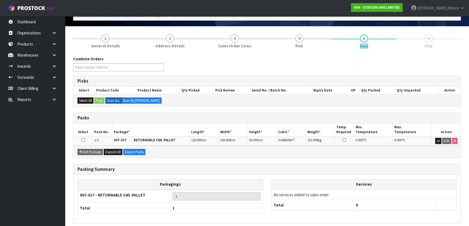
scroll to position [52, 0]
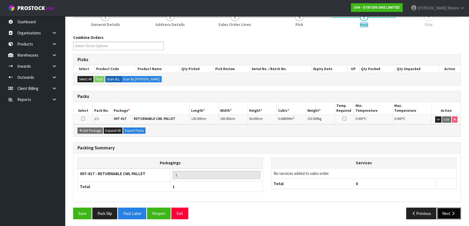
click at [448, 210] on button "Next" at bounding box center [449, 214] width 24 height 12
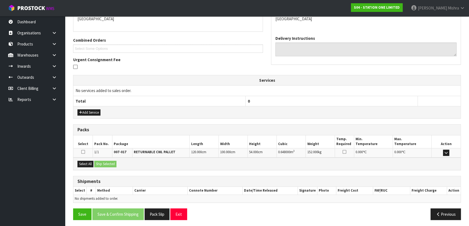
scroll to position [104, 0]
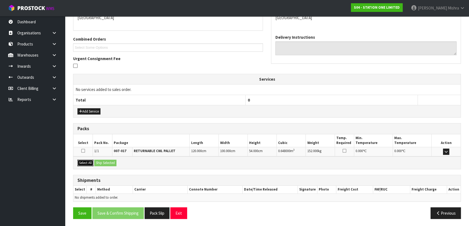
click at [81, 165] on button "Select All" at bounding box center [85, 163] width 16 height 6
click at [107, 162] on button "Ship Selected" at bounding box center [105, 163] width 22 height 6
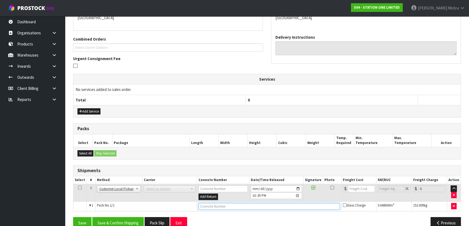
click at [209, 203] on input "text" at bounding box center [268, 206] width 141 height 7
paste input "CUSTOMER PICKED UP"
drag, startPoint x: 236, startPoint y: 205, endPoint x: 216, endPoint y: 206, distance: 19.8
click at [216, 206] on input "CUSTOMER PICKED UP" at bounding box center [268, 206] width 141 height 7
type input "CUSTOMER COLLECTED"
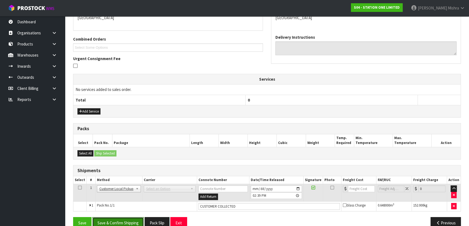
click at [124, 224] on button "Save & Confirm Shipping" at bounding box center [117, 223] width 51 height 12
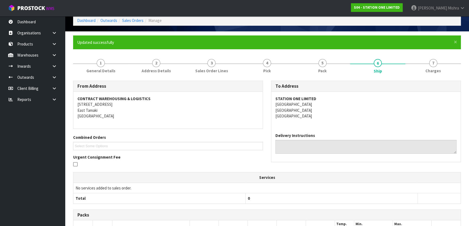
scroll to position [0, 0]
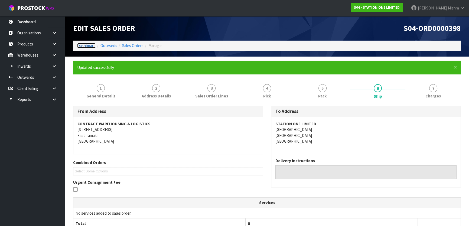
click at [92, 45] on link "Dashboard" at bounding box center [86, 45] width 18 height 5
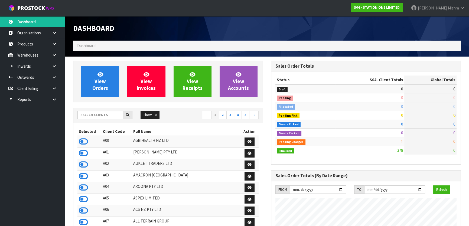
scroll to position [339, 198]
click at [95, 114] on input "text" at bounding box center [100, 115] width 46 height 8
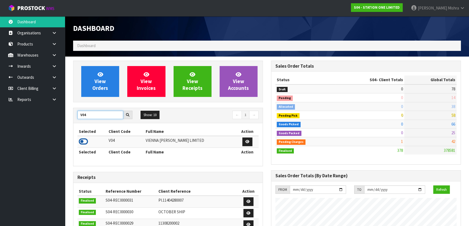
type input "V04"
click at [81, 142] on icon at bounding box center [83, 142] width 9 height 8
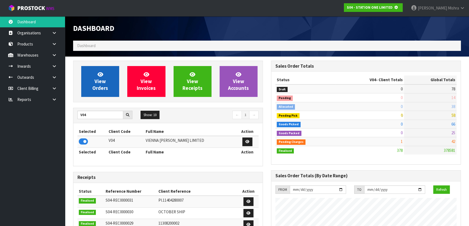
scroll to position [270426, 270565]
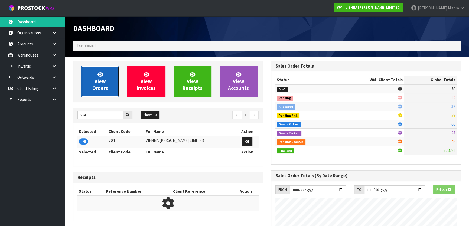
click at [93, 84] on link "View Orders" at bounding box center [100, 81] width 38 height 31
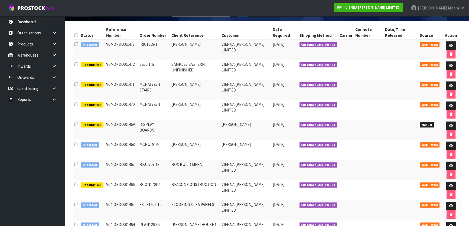
scroll to position [74, 0]
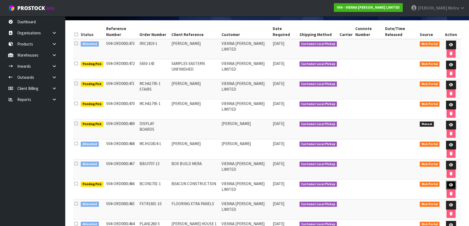
click at [449, 185] on icon at bounding box center [451, 185] width 4 height 4
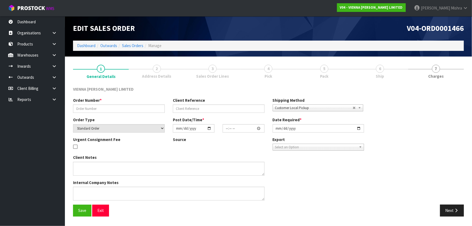
type input "BCON1701-1"
type input "BEACON CONSTRUCTION"
select select "number:0"
type input "2025-08-26"
type input "15:29:00.000"
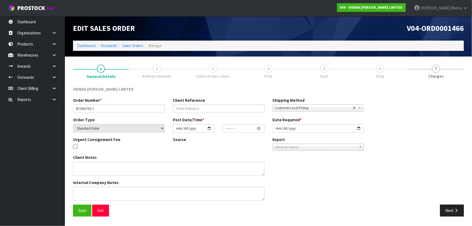
type input "2025-09-10"
type textarea "BEACON CONSTRUCTION ARTHUR CRESCENT HAURAKI"
type textarea "OUR CUSTOMER HAS REQUESTED TO SEE ONE CARTON OF THIS PRODUCT BEFORE IT IS DELIV…"
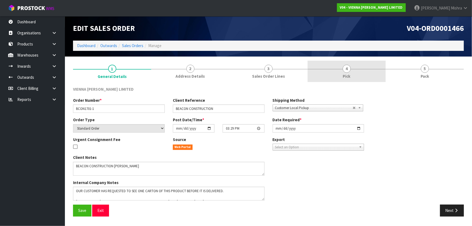
click at [362, 73] on link "4 Pick" at bounding box center [347, 71] width 78 height 21
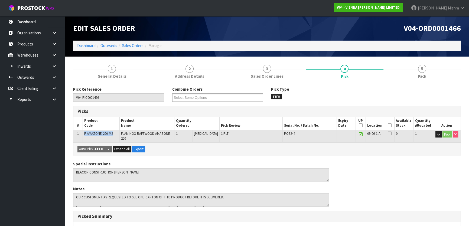
drag, startPoint x: 114, startPoint y: 133, endPoint x: 83, endPoint y: 131, distance: 30.7
click at [83, 131] on td "F-AMAZONE-220-M2" at bounding box center [101, 136] width 37 height 13
copy span "F-AMAZONE-220-M2"
click at [54, 64] on link at bounding box center [56, 66] width 17 height 11
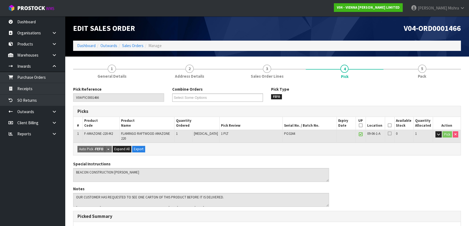
click at [34, 152] on ul "Dashboard Organisations Clients Consignees Carriers Products Categories Serial …" at bounding box center [32, 121] width 65 height 210
click at [57, 107] on link at bounding box center [56, 111] width 17 height 11
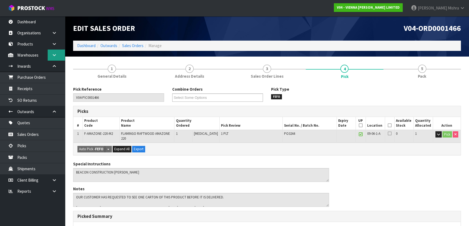
click at [57, 53] on link at bounding box center [56, 55] width 17 height 11
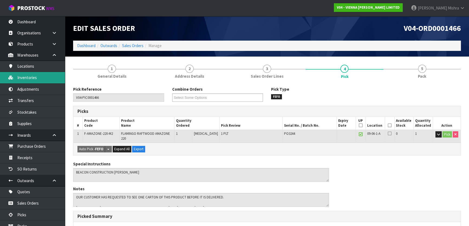
click at [40, 77] on link "Inventories" at bounding box center [32, 77] width 65 height 11
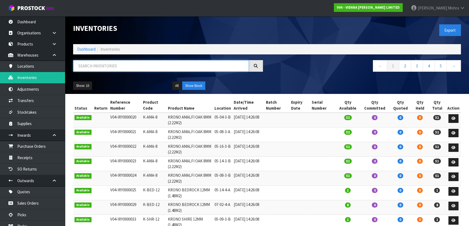
click at [101, 66] on input "text" at bounding box center [161, 66] width 176 height 12
paste input "F-AMAZONE-220-M2"
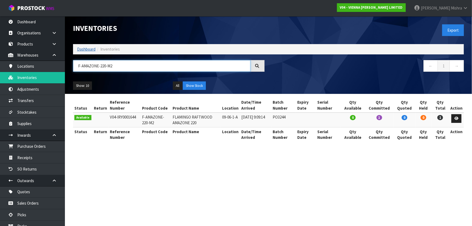
type input "F-AMAZONE-220-M2"
click at [86, 47] on link "Dashboard" at bounding box center [86, 49] width 18 height 5
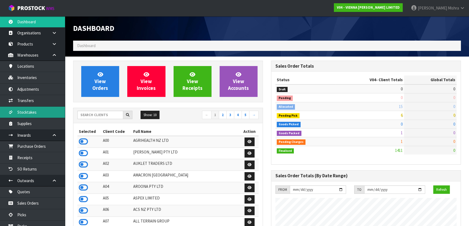
scroll to position [438, 198]
click at [103, 64] on div "View Orders View Invoices View Receipts View Accounts" at bounding box center [168, 82] width 190 height 42
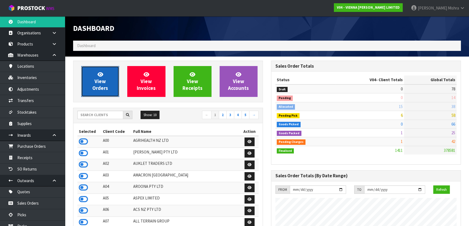
click at [103, 73] on icon at bounding box center [100, 74] width 6 height 5
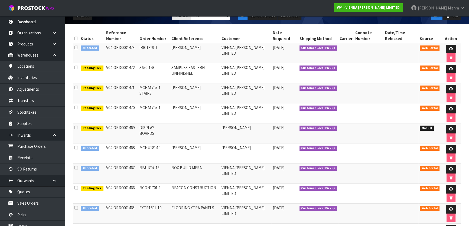
scroll to position [74, 0]
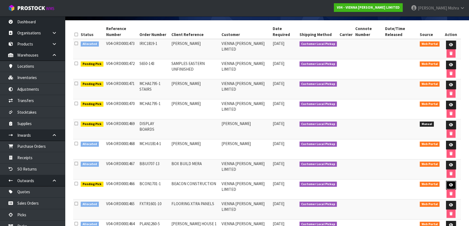
click at [449, 185] on icon at bounding box center [451, 185] width 4 height 4
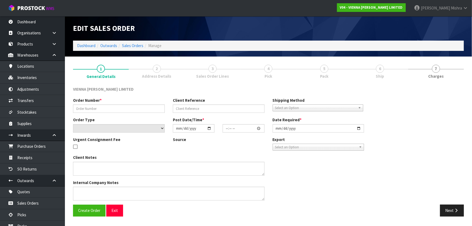
type input "BCON1701-1"
type input "BEACON CONSTRUCTION"
select select "number:0"
type input "2025-08-26"
type input "15:29:00.000"
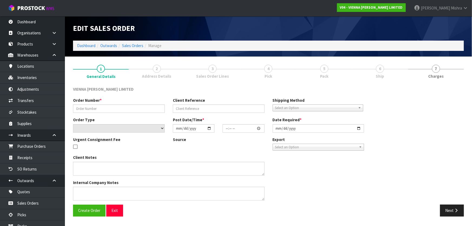
type input "2025-09-10"
type textarea "BEACON CONSTRUCTION ARTHUR CRESCENT HAURAKI"
type textarea "OUR CUSTOMER HAS REQUESTED TO SEE ONE CARTON OF THIS PRODUCT BEFORE IT IS DELIV…"
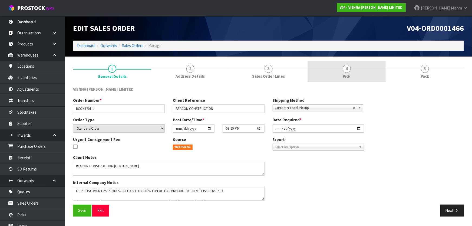
click at [360, 66] on link "4 Pick" at bounding box center [347, 71] width 78 height 21
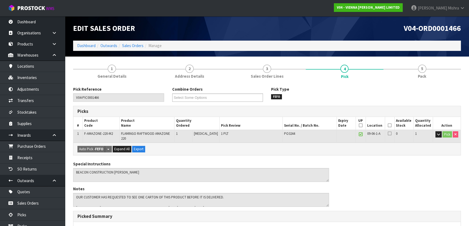
click at [360, 126] on icon at bounding box center [361, 125] width 4 height 0
click at [439, 137] on button "button" at bounding box center [438, 134] width 6 height 6
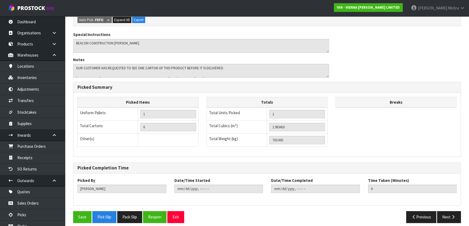
scroll to position [172, 0]
click at [89, 211] on button "Save" at bounding box center [82, 217] width 18 height 12
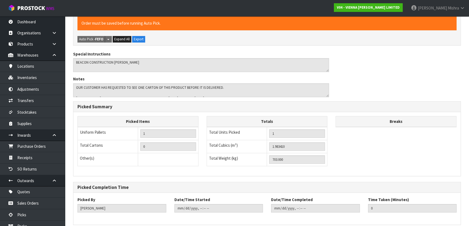
scroll to position [0, 0]
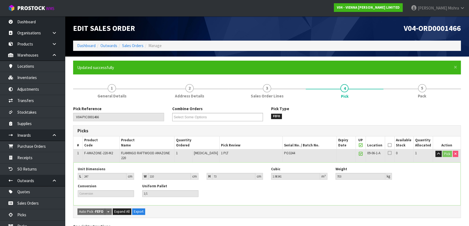
type input "Lalisha Mishra"
type input "2025-08-27T14:52:56"
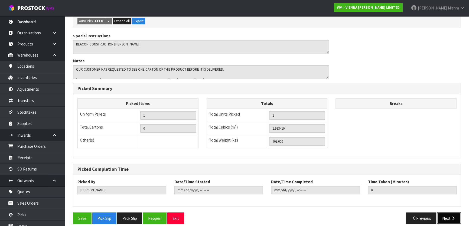
drag, startPoint x: 450, startPoint y: 210, endPoint x: 447, endPoint y: 210, distance: 2.8
click at [449, 213] on button "Next" at bounding box center [449, 219] width 24 height 12
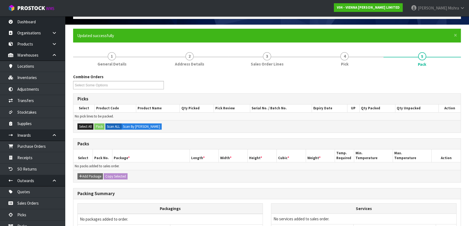
scroll to position [0, 0]
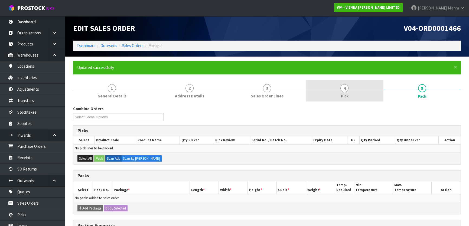
click at [341, 91] on link "4 Pick" at bounding box center [344, 90] width 77 height 21
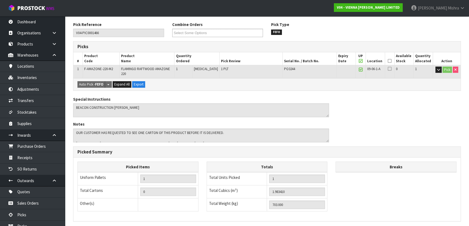
scroll to position [123, 0]
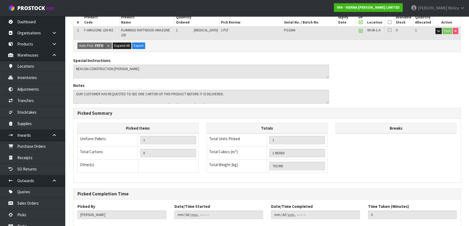
click at [388, 22] on icon at bounding box center [390, 22] width 4 height 0
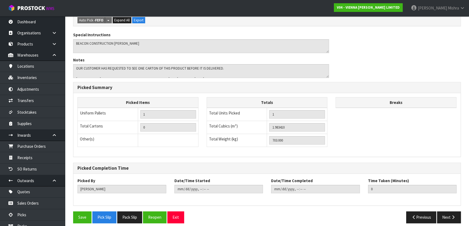
scroll to position [169, 0]
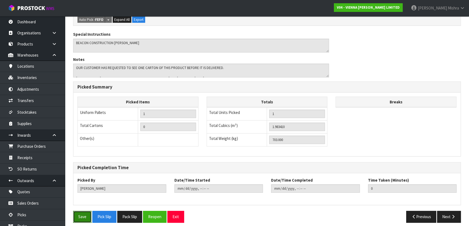
click at [82, 211] on button "Save" at bounding box center [82, 217] width 18 height 12
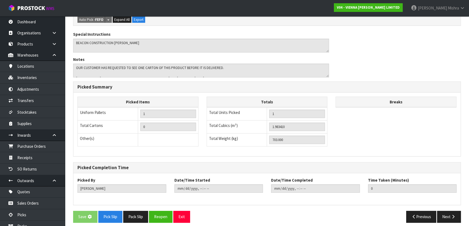
scroll to position [0, 0]
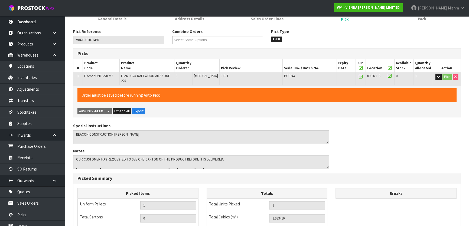
type input "2025-08-27T14:53:05"
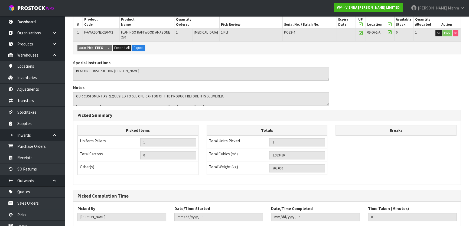
scroll to position [149, 0]
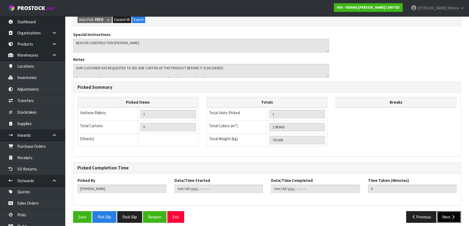
click at [450, 211] on button "Next" at bounding box center [449, 217] width 24 height 12
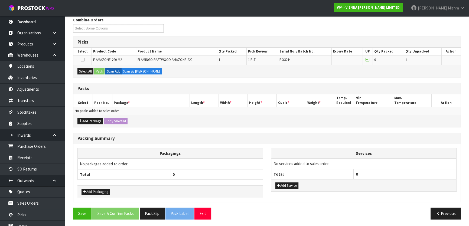
scroll to position [89, 0]
click at [86, 120] on button "Add Package" at bounding box center [89, 121] width 25 height 6
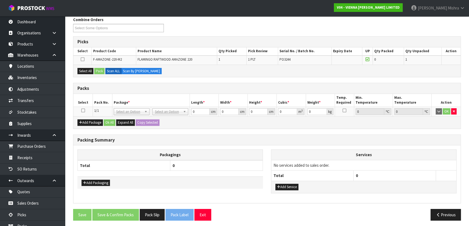
click at [85, 111] on td at bounding box center [82, 112] width 19 height 10
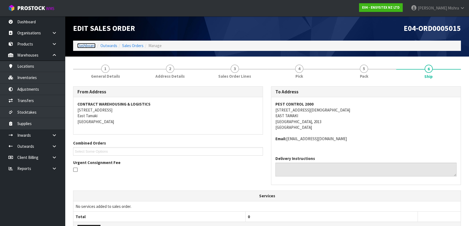
click at [86, 47] on link "Dashboard" at bounding box center [86, 45] width 18 height 5
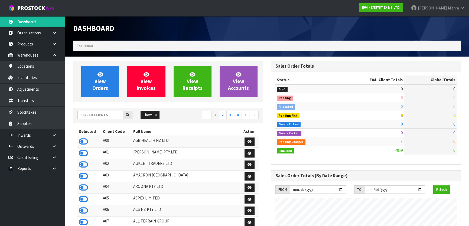
scroll to position [409, 198]
click at [92, 114] on input "text" at bounding box center [100, 115] width 46 height 8
type input "G"
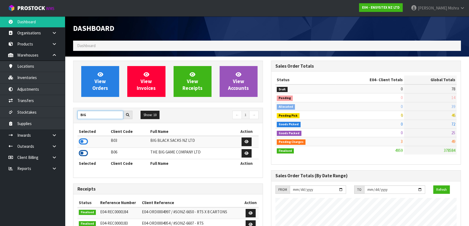
type input "BIG"
click at [84, 153] on icon at bounding box center [83, 153] width 9 height 8
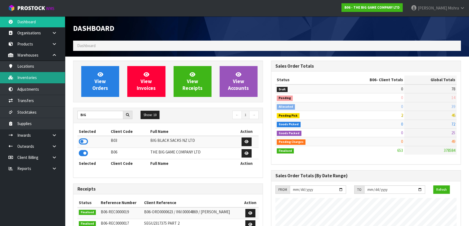
scroll to position [401, 198]
click at [41, 77] on link "Inventories" at bounding box center [32, 77] width 65 height 11
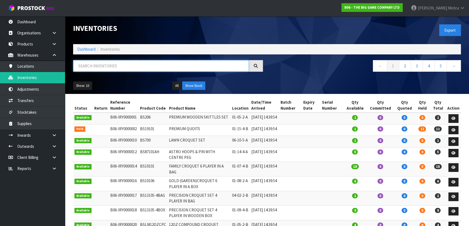
click at [89, 62] on input "text" at bounding box center [161, 66] width 176 height 12
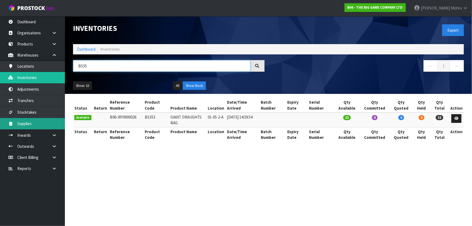
type input "BS35"
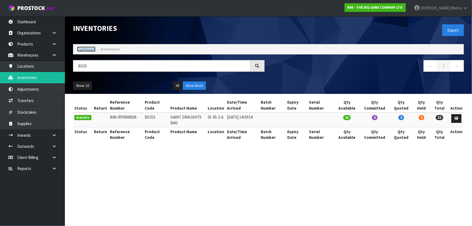
click at [85, 50] on link "Dashboard" at bounding box center [86, 49] width 18 height 5
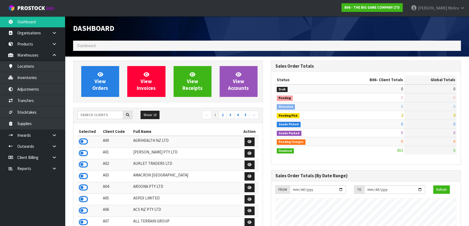
scroll to position [401, 198]
click at [100, 111] on input "text" at bounding box center [100, 115] width 46 height 8
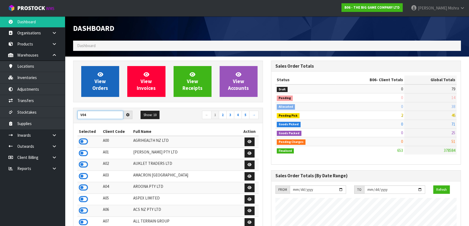
type input "V04"
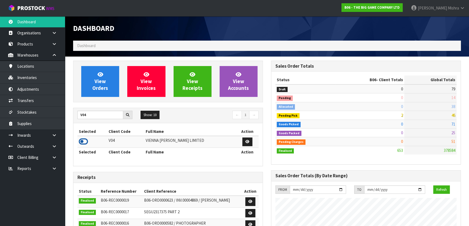
click at [85, 142] on icon at bounding box center [83, 142] width 9 height 8
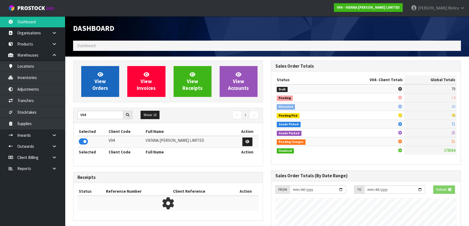
scroll to position [270426, 270565]
click at [87, 84] on link "View Orders" at bounding box center [100, 81] width 38 height 31
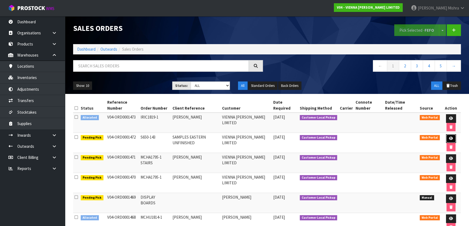
click at [451, 138] on icon at bounding box center [451, 139] width 4 height 4
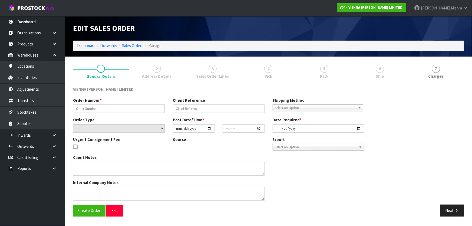
type input "S650-143"
type input "SAMPLES EASTERN UNFINISHED"
select select "number:0"
type input "[DATE]"
type input "14:08:00.000"
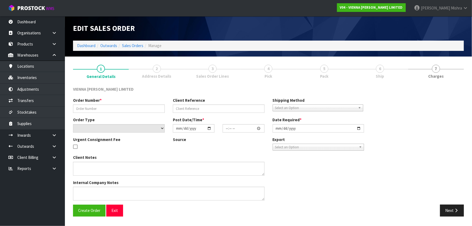
type input "[DATE]"
type textarea "EASTERN UNFINISHED"
type textarea "CAN [PERSON_NAME] PLEASE COLLECT ORDER 1472 FOR ONE CARTON WITH THE DISPLAY BOA…"
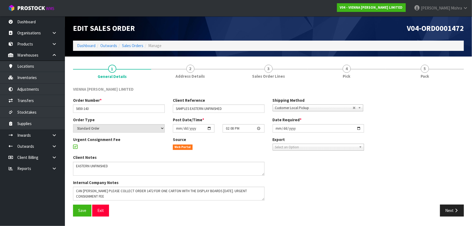
click at [337, 59] on section "1 General Details 2 Address Details 3 Sales Order Lines 4 Pick 5 Pack VIENNA [P…" at bounding box center [268, 141] width 407 height 168
click at [356, 87] on div "VIENNA [PERSON_NAME] LIMITED" at bounding box center [268, 91] width 399 height 11
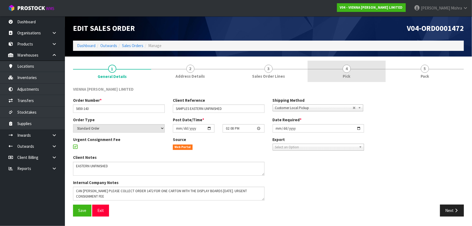
click at [354, 75] on link "4 Pick" at bounding box center [347, 71] width 78 height 21
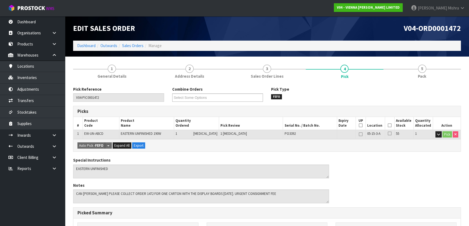
click at [386, 125] on th "Picked" at bounding box center [389, 123] width 9 height 13
click at [389, 125] on icon at bounding box center [390, 125] width 4 height 0
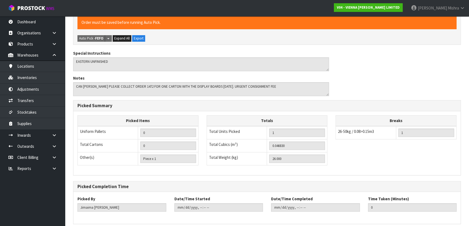
scroll to position [149, 0]
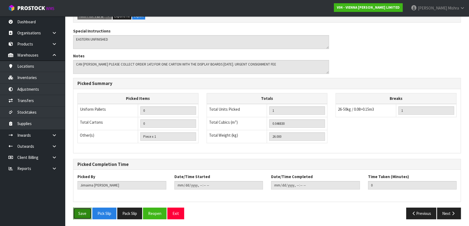
drag, startPoint x: 82, startPoint y: 213, endPoint x: 258, endPoint y: 152, distance: 185.7
click at [83, 213] on button "Save" at bounding box center [82, 214] width 18 height 12
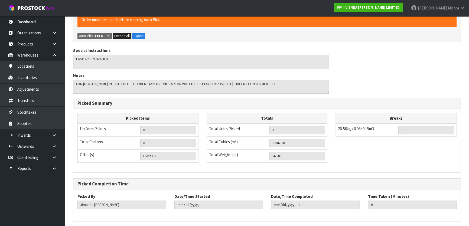
scroll to position [0, 0]
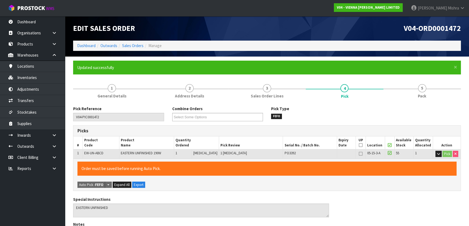
type input "[PERSON_NAME]"
type input "[DATE]T15:33:54"
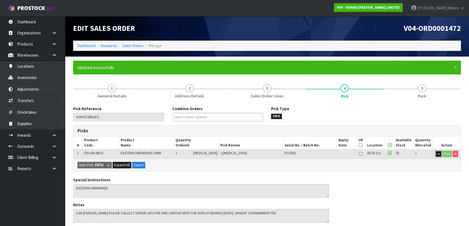
click at [437, 155] on icon "button" at bounding box center [438, 154] width 3 height 4
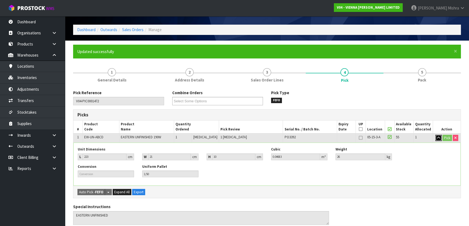
scroll to position [24, 0]
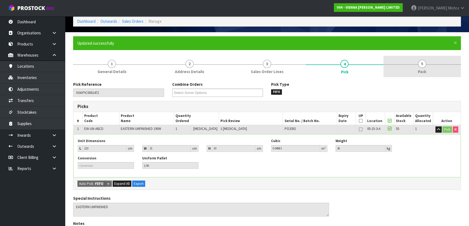
click at [422, 64] on span "5" at bounding box center [422, 64] width 8 height 8
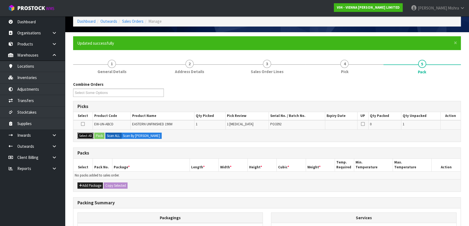
drag, startPoint x: 88, startPoint y: 135, endPoint x: 96, endPoint y: 135, distance: 8.1
click at [89, 135] on button "Select All" at bounding box center [85, 136] width 16 height 6
click at [96, 135] on button "Pack" at bounding box center [99, 136] width 10 height 6
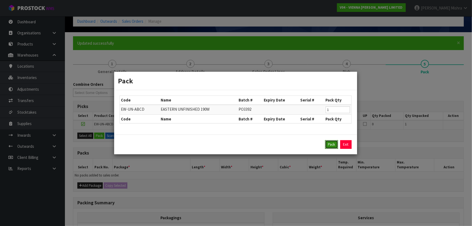
click at [334, 148] on button "Pack" at bounding box center [331, 144] width 13 height 9
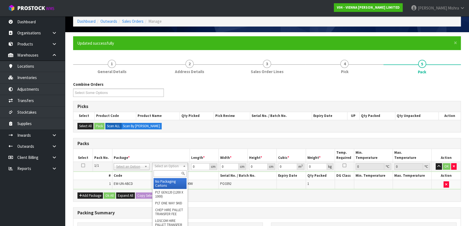
drag, startPoint x: 162, startPoint y: 184, endPoint x: 189, endPoint y: 172, distance: 29.1
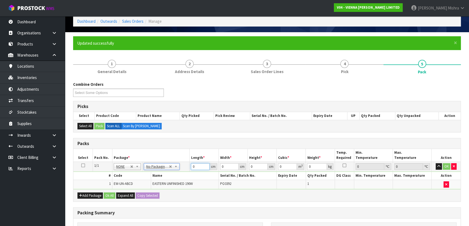
drag, startPoint x: 198, startPoint y: 166, endPoint x: 172, endPoint y: 164, distance: 26.3
click at [172, 165] on tr "1/1 NONE 007-001 007-002 007-004 007-009 007-013 007-014 007-015 007-017 007-01…" at bounding box center [266, 167] width 387 height 10
type input "223"
type input "21"
type input "1"
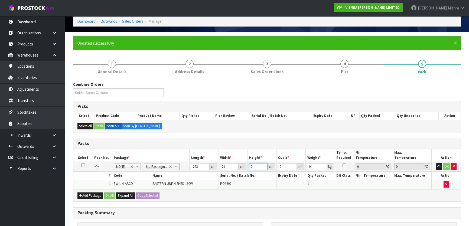
type input "0.004683"
type input "10"
type input "0.04683"
type input "10"
type input "26"
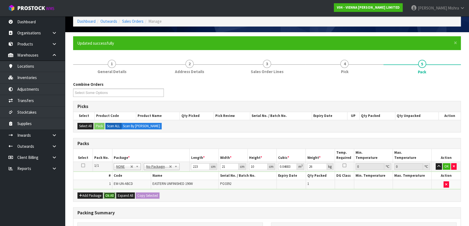
click at [113, 193] on button "Ok All" at bounding box center [110, 196] width 12 height 6
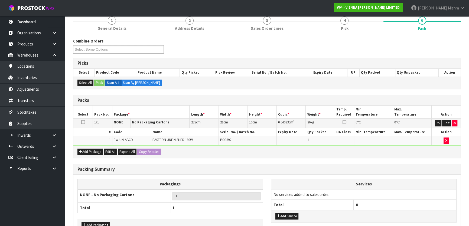
scroll to position [101, 0]
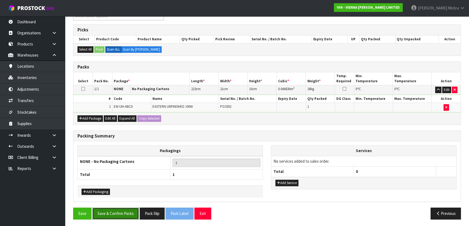
click at [109, 210] on button "Save & Confirm Packs" at bounding box center [115, 214] width 47 height 12
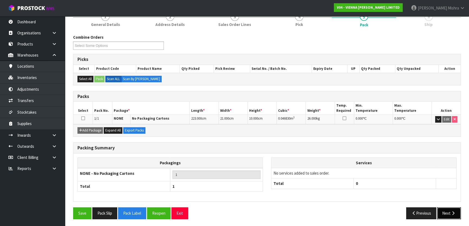
drag, startPoint x: 434, startPoint y: 208, endPoint x: 452, endPoint y: 209, distance: 18.5
click at [452, 209] on button "Next" at bounding box center [449, 213] width 24 height 12
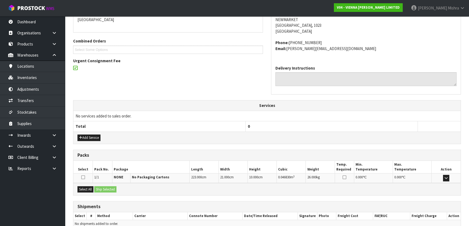
scroll to position [148, 0]
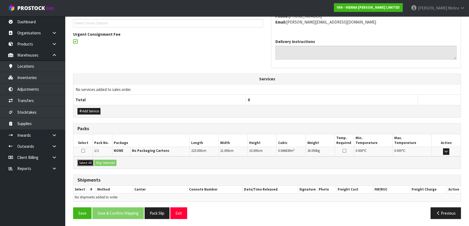
drag, startPoint x: 86, startPoint y: 163, endPoint x: 106, endPoint y: 164, distance: 20.4
click at [87, 163] on button "Select All" at bounding box center [85, 163] width 16 height 6
drag, startPoint x: 108, startPoint y: 165, endPoint x: 152, endPoint y: 176, distance: 45.8
click at [109, 165] on button "Ship Selected" at bounding box center [105, 163] width 22 height 6
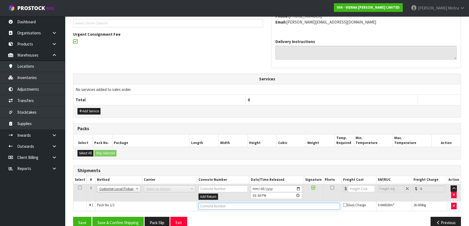
click at [224, 203] on input "text" at bounding box center [269, 206] width 142 height 7
type input "CUSTOMER COLLECTED"
click at [128, 220] on button "Save & Confirm Shipping" at bounding box center [117, 223] width 51 height 12
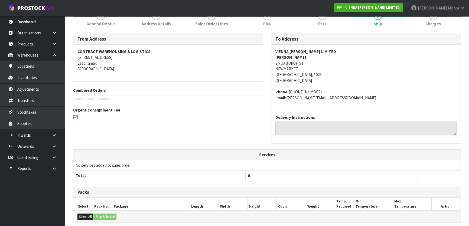
scroll to position [0, 0]
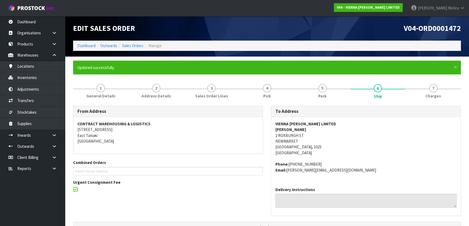
click at [136, 49] on ol "Dashboard Outwards Sales Orders Manage" at bounding box center [267, 46] width 388 height 10
click at [134, 45] on link "Sales Orders" at bounding box center [132, 45] width 21 height 5
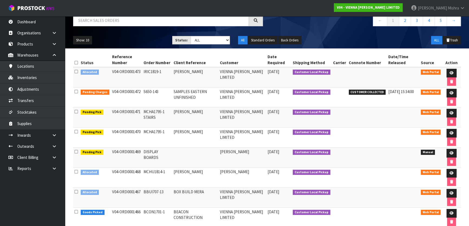
scroll to position [49, 0]
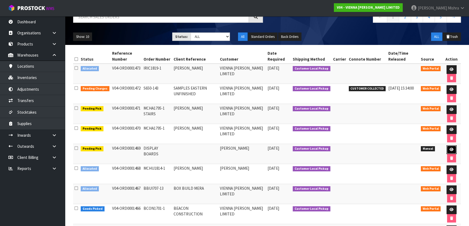
click at [449, 150] on icon at bounding box center [451, 150] width 4 height 4
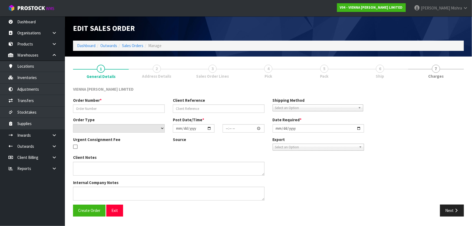
type input "DISPLAY BOARDS"
select select "number:0"
type input "[DATE]"
type input "13:51:00.000"
type input "[DATE]"
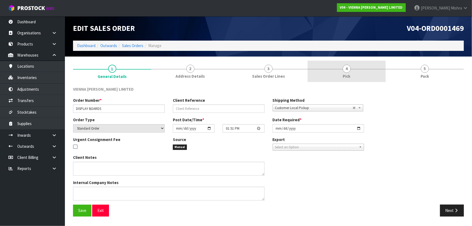
click at [360, 75] on link "4 Pick" at bounding box center [347, 71] width 78 height 21
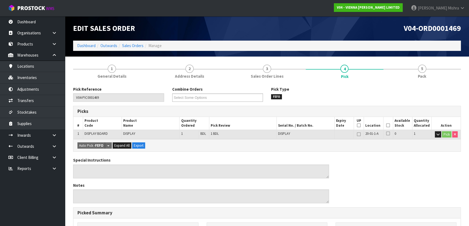
click at [387, 125] on icon at bounding box center [388, 125] width 4 height 0
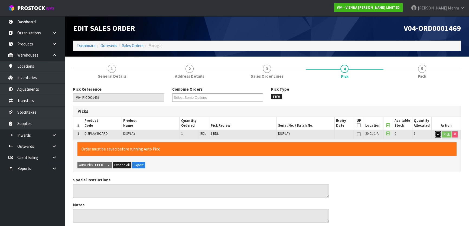
click at [435, 135] on button "button" at bounding box center [438, 134] width 6 height 6
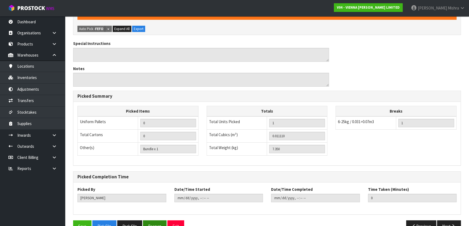
scroll to position [192, 0]
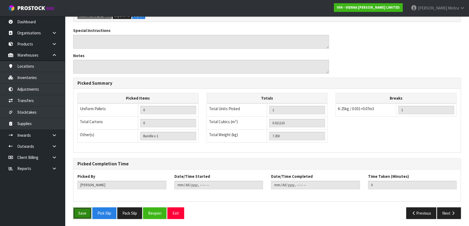
click at [74, 211] on button "Save" at bounding box center [82, 213] width 18 height 12
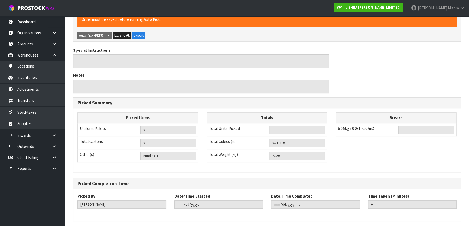
scroll to position [0, 0]
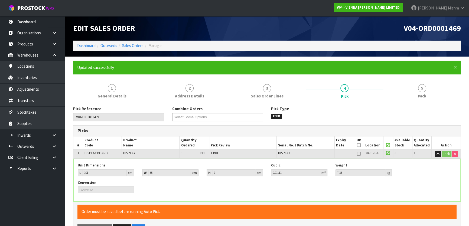
type input "[PERSON_NAME]"
type input "[DATE]T15:35:12"
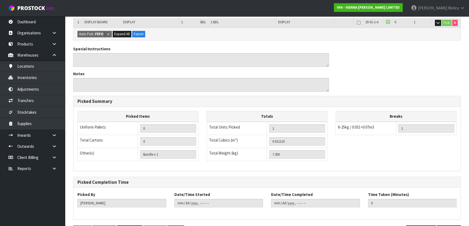
scroll to position [149, 0]
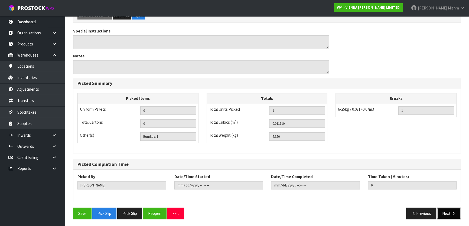
click at [445, 211] on button "Next" at bounding box center [449, 214] width 24 height 12
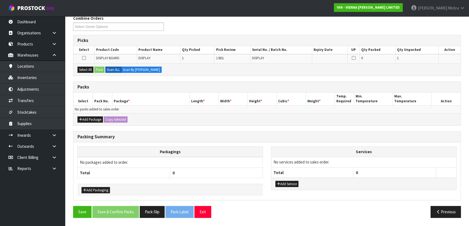
scroll to position [0, 0]
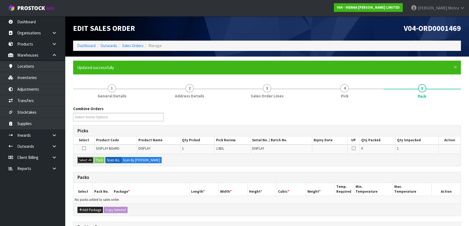
drag, startPoint x: 87, startPoint y: 159, endPoint x: 101, endPoint y: 159, distance: 14.4
click at [91, 159] on button "Select All" at bounding box center [85, 160] width 16 height 6
click at [102, 159] on button "Pack" at bounding box center [99, 160] width 10 height 6
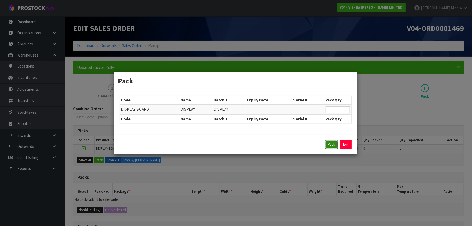
click at [325, 142] on button "Pack" at bounding box center [331, 144] width 13 height 9
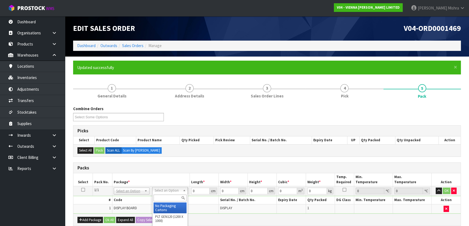
click at [169, 198] on input "text" at bounding box center [170, 198] width 33 height 7
type input "re"
type input "7.35"
drag, startPoint x: 199, startPoint y: 189, endPoint x: 173, endPoint y: 184, distance: 26.1
click at [173, 184] on table "Select Pack No. Package * Length * Width * Height * Cubic * Weight * Temp. Requ…" at bounding box center [266, 193] width 387 height 40
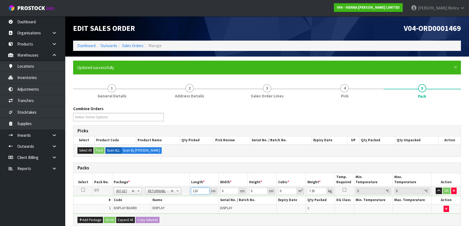
type input "120"
type input "100"
type input "5"
type input "0.06"
type input "55"
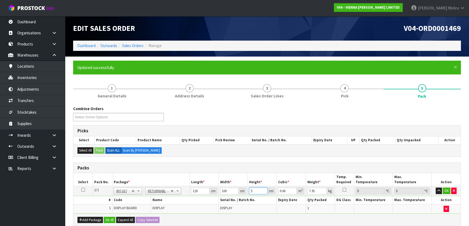
type input "0.66"
type input "55"
type input "1"
type input "50"
click at [106, 220] on button "Ok All" at bounding box center [110, 220] width 12 height 6
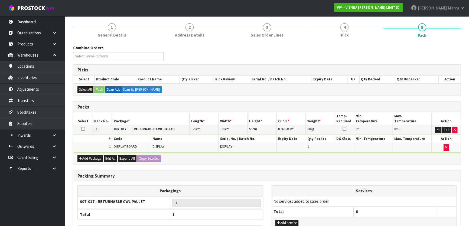
scroll to position [101, 0]
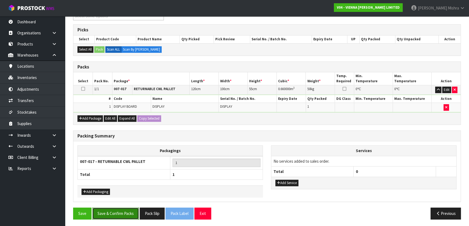
drag, startPoint x: 110, startPoint y: 217, endPoint x: 114, endPoint y: 215, distance: 3.5
click at [111, 217] on button "Save & Confirm Packs" at bounding box center [115, 214] width 47 height 12
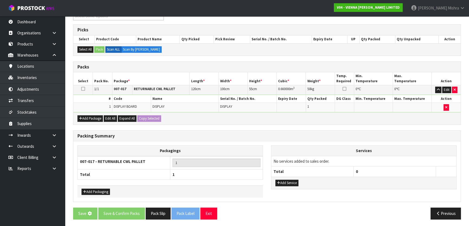
scroll to position [0, 0]
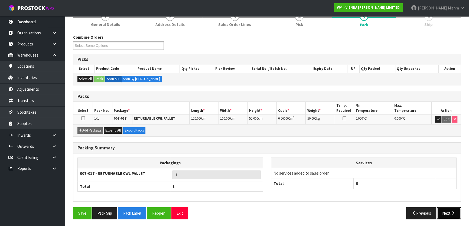
click at [452, 209] on button "Next" at bounding box center [449, 213] width 24 height 12
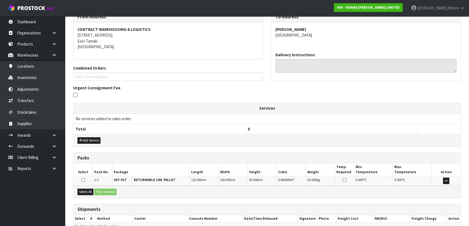
scroll to position [123, 0]
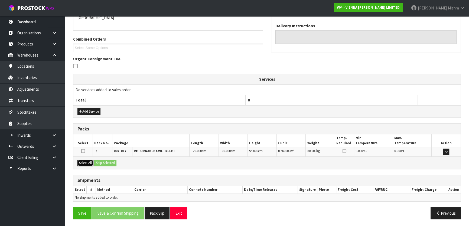
click at [92, 164] on button "Select All" at bounding box center [85, 163] width 16 height 6
click at [107, 161] on button "Ship Selected" at bounding box center [105, 163] width 22 height 6
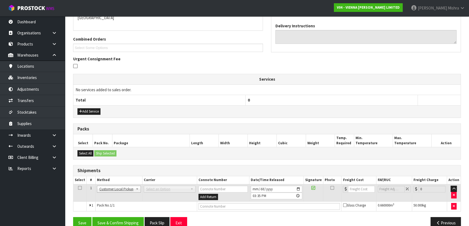
click at [210, 210] on div "Shipments Select # Method Carrier Connote Number Date/Time Released Signature P…" at bounding box center [267, 188] width 388 height 46
click at [210, 208] on input "text" at bounding box center [269, 206] width 142 height 7
type input "CUSTOMER COLLECTED"
click at [140, 220] on button "Save & Confirm Shipping" at bounding box center [117, 223] width 51 height 12
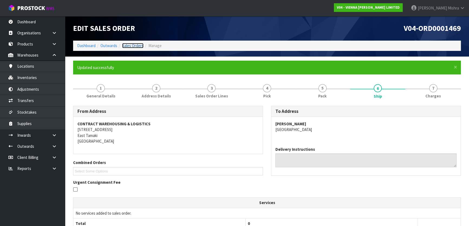
click at [134, 45] on link "Sales Orders" at bounding box center [132, 45] width 21 height 5
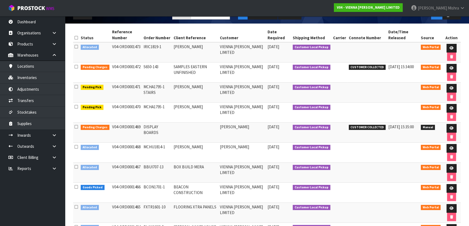
scroll to position [98, 0]
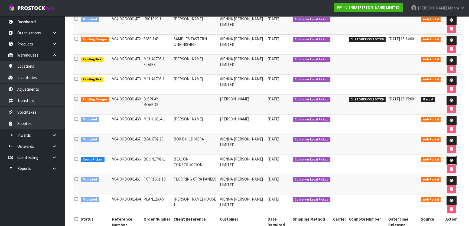
click at [450, 160] on icon at bounding box center [451, 161] width 4 height 4
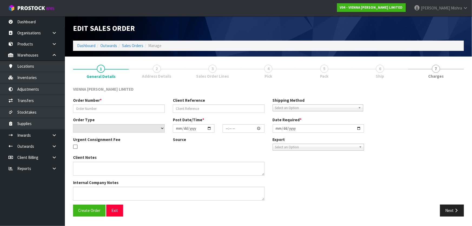
type input "BCON1701-1"
type input "BEACON CONSTRUCTION"
select select "number:0"
type input "[DATE]"
type input "15:29:00.000"
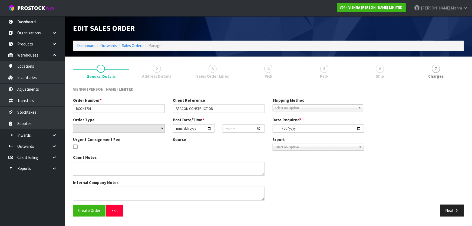
type input "[DATE]"
type textarea "BEACON CONSTRUCTION [PERSON_NAME]"
type textarea "OUR CUSTOMER HAS REQUESTED TO SEE ONE CARTON OF THIS PRODUCT BEFORE IT IS DELIV…"
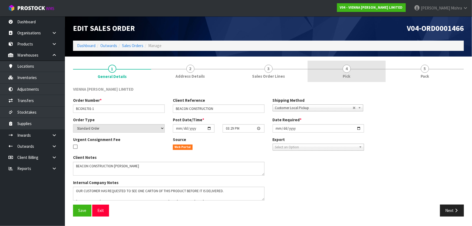
click at [353, 77] on link "4 Pick" at bounding box center [347, 71] width 78 height 21
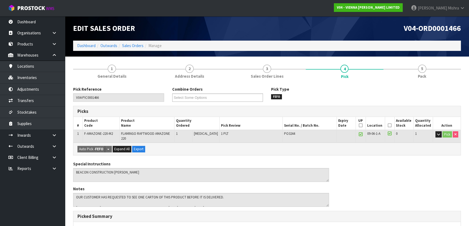
click at [359, 125] on icon at bounding box center [361, 125] width 4 height 0
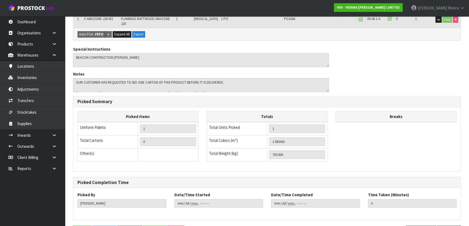
scroll to position [130, 0]
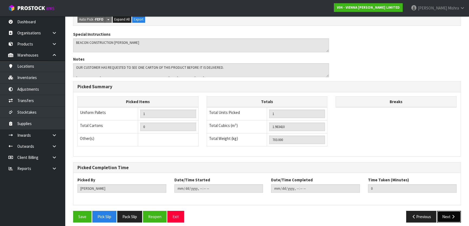
click at [456, 211] on button "Next" at bounding box center [449, 217] width 24 height 12
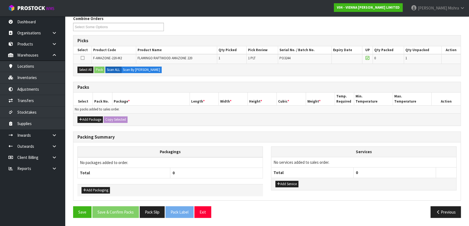
scroll to position [0, 0]
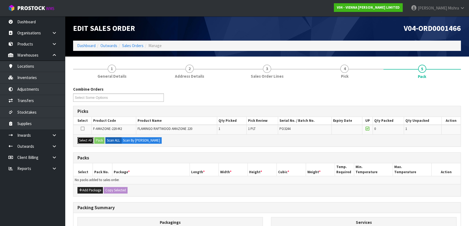
drag, startPoint x: 83, startPoint y: 138, endPoint x: 103, endPoint y: 139, distance: 20.1
click at [86, 138] on button "Select All" at bounding box center [85, 140] width 16 height 6
click at [103, 139] on button "Pack" at bounding box center [99, 140] width 10 height 6
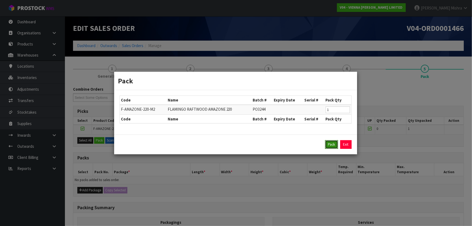
click at [332, 144] on button "Pack" at bounding box center [331, 144] width 13 height 9
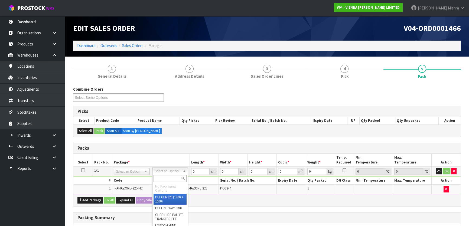
click at [159, 180] on input "text" at bounding box center [170, 178] width 33 height 7
type input "u"
drag, startPoint x: 160, startPoint y: 184, endPoint x: 197, endPoint y: 176, distance: 38.1
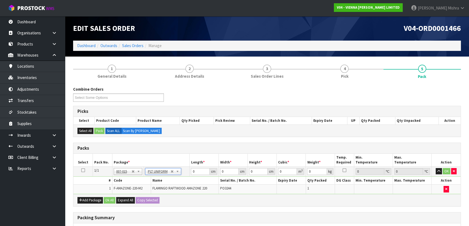
type input "703"
drag, startPoint x: 200, startPoint y: 172, endPoint x: 168, endPoint y: 173, distance: 32.5
click at [168, 173] on tr "1/1 NONE 007-001 007-002 007-004 007-009 007-013 007-014 007-015 007-017 007-01…" at bounding box center [266, 172] width 387 height 10
type input "247"
type input "110"
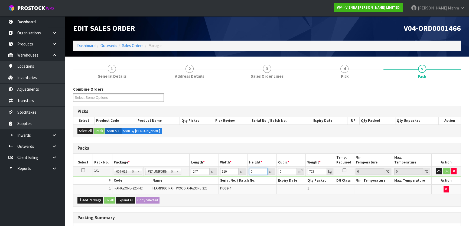
type input "7"
type input "0.19019"
type input "73"
type input "1.98341"
type input "73"
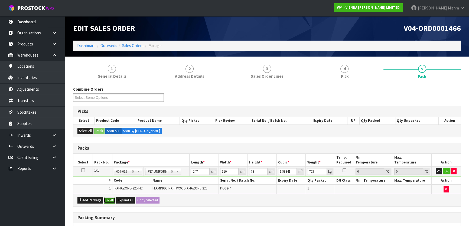
click at [108, 198] on button "Ok All" at bounding box center [110, 200] width 12 height 6
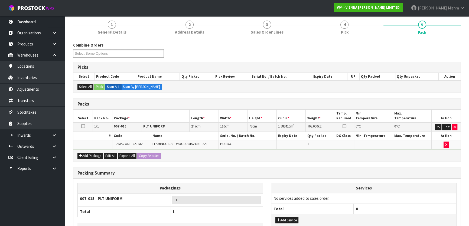
scroll to position [81, 0]
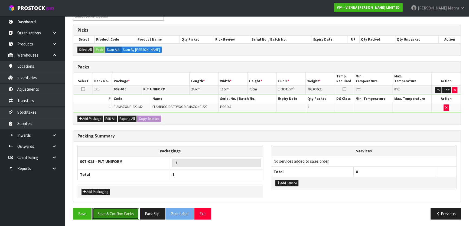
click at [109, 208] on button "Save & Confirm Packs" at bounding box center [115, 214] width 47 height 12
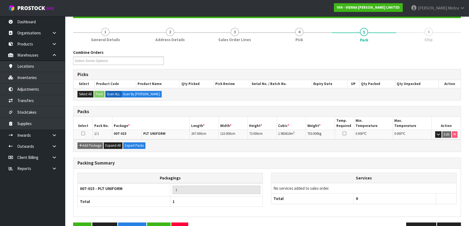
scroll to position [71, 0]
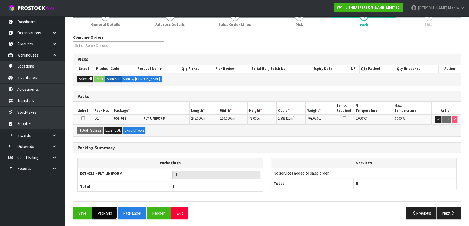
click at [103, 217] on button "Pack Slip" at bounding box center [104, 213] width 25 height 12
click at [444, 211] on button "Next" at bounding box center [449, 213] width 24 height 12
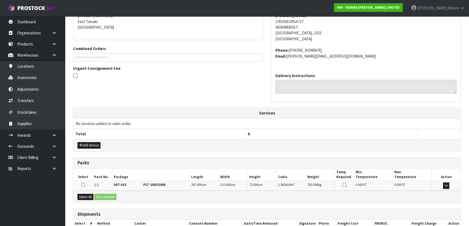
scroll to position [148, 0]
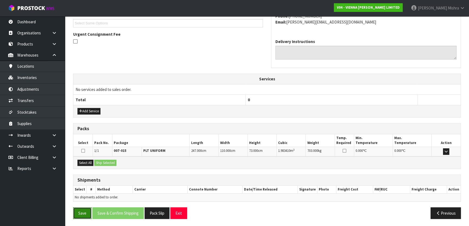
click at [87, 213] on button "Save" at bounding box center [82, 213] width 18 height 12
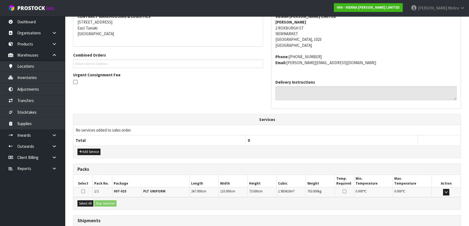
scroll to position [148, 0]
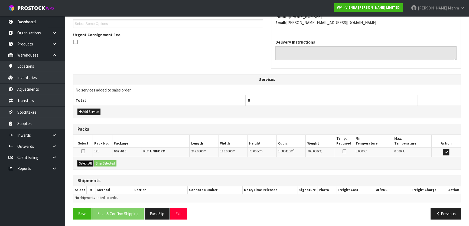
drag, startPoint x: 93, startPoint y: 164, endPoint x: 105, endPoint y: 162, distance: 11.2
click at [93, 163] on button "Select All" at bounding box center [85, 163] width 16 height 6
click at [111, 162] on button "Ship Selected" at bounding box center [105, 163] width 22 height 6
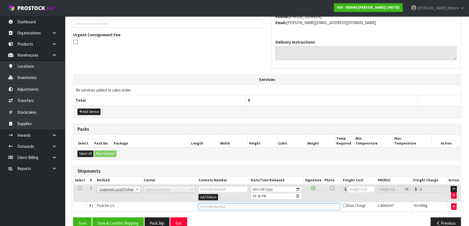
click at [208, 205] on input "text" at bounding box center [268, 206] width 141 height 7
type input "1 X CTN TAKEN BY [PERSON_NAME]"
click at [79, 220] on button "Save" at bounding box center [82, 223] width 18 height 12
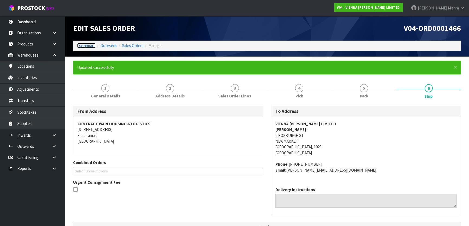
drag, startPoint x: 89, startPoint y: 45, endPoint x: 97, endPoint y: 60, distance: 17.4
click at [89, 45] on link "Dashboard" at bounding box center [86, 45] width 18 height 5
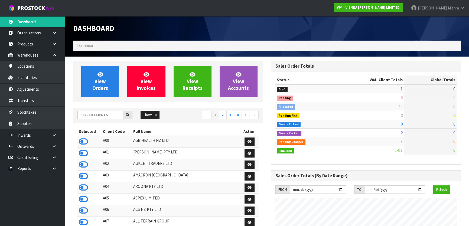
scroll to position [432, 198]
click at [103, 116] on input "text" at bounding box center [100, 115] width 46 height 8
type input "B06"
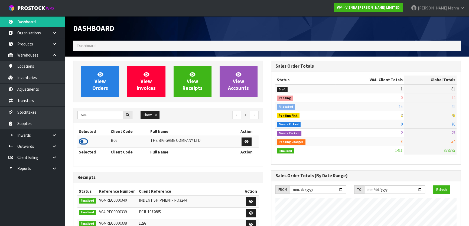
click at [85, 139] on icon at bounding box center [83, 142] width 9 height 8
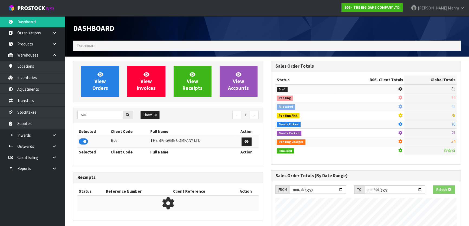
scroll to position [337, 198]
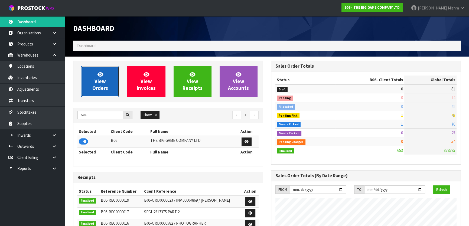
click at [101, 84] on span "View Orders" at bounding box center [100, 81] width 16 height 20
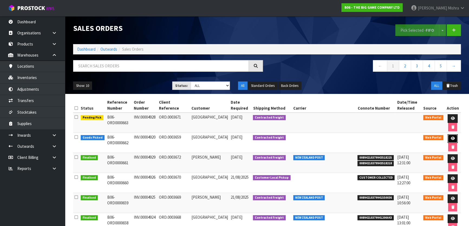
click at [449, 137] on link at bounding box center [453, 138] width 10 height 9
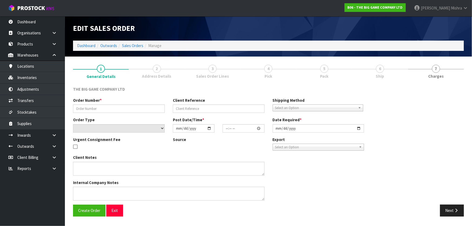
type input "INV.00004920"
type input "ORD.0003659"
select select "number:0"
type input "[DATE]"
type input "14:33:00.000"
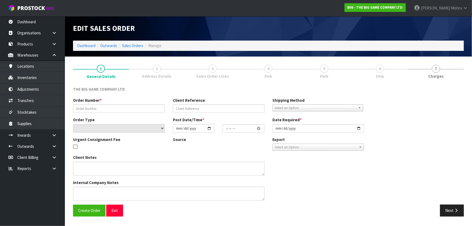
type input "[DATE]"
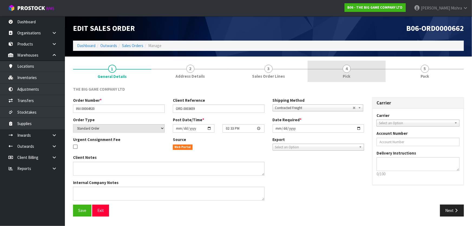
click at [346, 69] on span "4" at bounding box center [347, 69] width 8 height 8
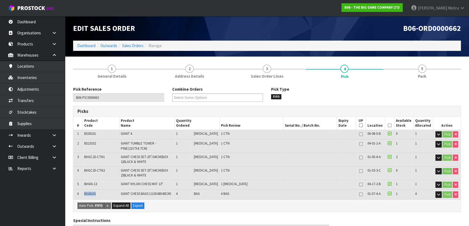
drag, startPoint x: 100, startPoint y: 194, endPoint x: 81, endPoint y: 193, distance: 19.0
click at [81, 193] on tr "6 BS26101 GIANT CHESS BAGS (110X48X48CM) 4 BAG 4 BAG 01-07-4-A 1 4 Pick" at bounding box center [266, 194] width 387 height 9
copy tr "BS26101"
click at [84, 45] on link "Dashboard" at bounding box center [86, 45] width 18 height 5
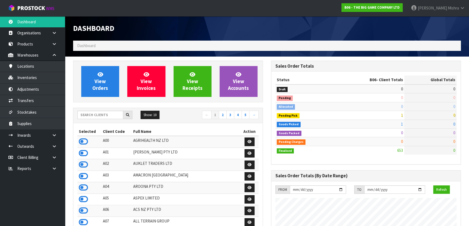
scroll to position [401, 198]
click at [94, 116] on input "text" at bounding box center [100, 115] width 46 height 8
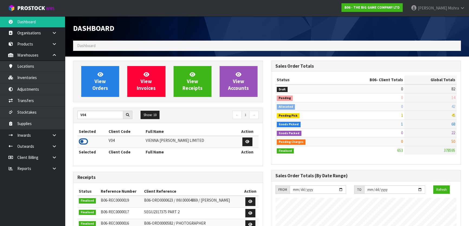
click at [81, 141] on icon at bounding box center [83, 142] width 9 height 8
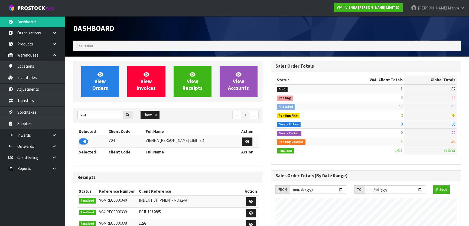
scroll to position [432, 198]
drag, startPoint x: 91, startPoint y: 113, endPoint x: 68, endPoint y: 116, distance: 22.9
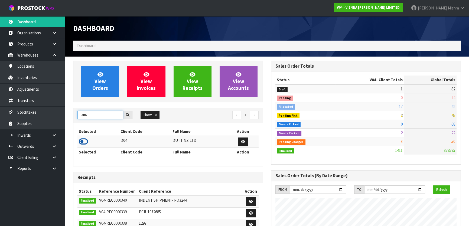
type input "D04"
click at [82, 142] on icon at bounding box center [83, 142] width 9 height 8
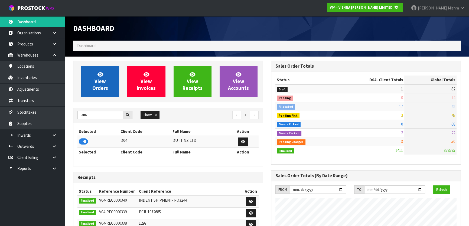
scroll to position [270426, 270565]
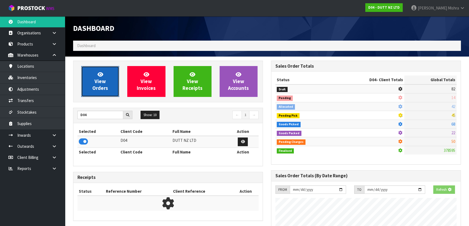
click at [100, 81] on span "View Orders" at bounding box center [100, 81] width 16 height 20
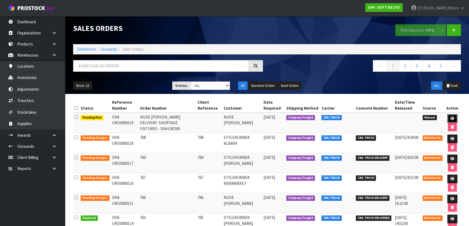
click at [452, 116] on link at bounding box center [452, 118] width 10 height 9
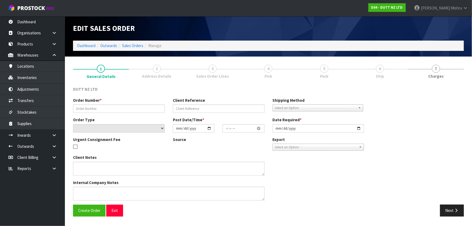
type input "NUDE LUCY DELIVERY- SHORTAGE FIXTURES - D04-ORD00"
select select "number:0"
type input "2025-08-27"
type input "13:36:00.000"
type input "2025-08-27"
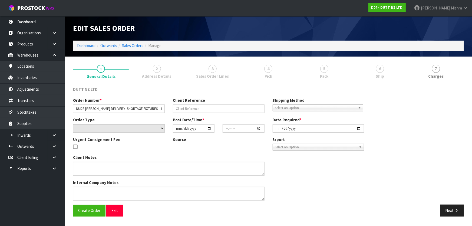
type textarea "WE APPEAR TO BE MISSING THE RAIL FOR FIXTURE 71002312 BUT WE HAVE RECEIVED THE …"
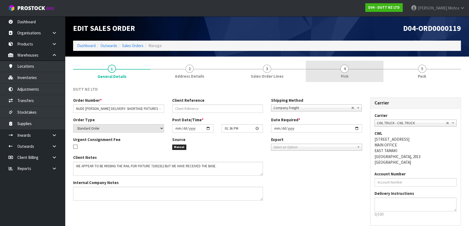
drag, startPoint x: 347, startPoint y: 69, endPoint x: 349, endPoint y: 72, distance: 3.4
click at [347, 69] on span "4" at bounding box center [344, 69] width 8 height 8
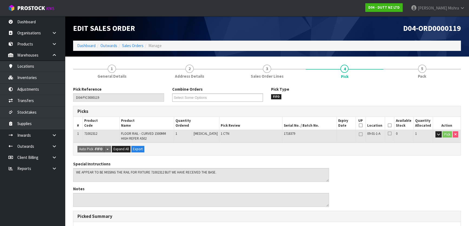
click at [389, 126] on icon at bounding box center [390, 125] width 4 height 0
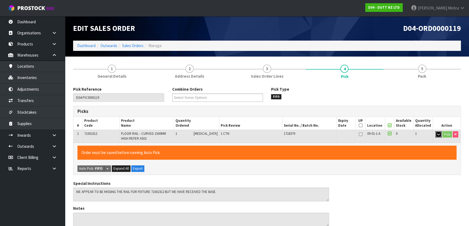
click at [441, 134] on button "button" at bounding box center [438, 134] width 6 height 6
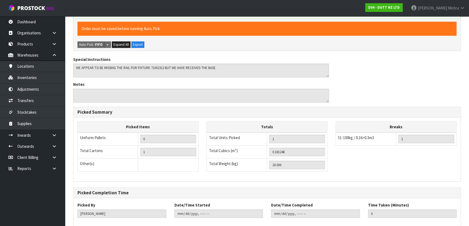
scroll to position [196, 0]
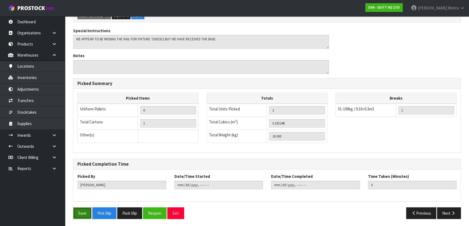
click at [84, 213] on button "Save" at bounding box center [82, 213] width 18 height 12
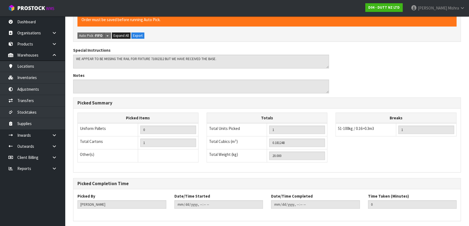
scroll to position [0, 0]
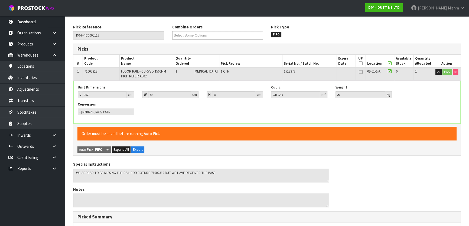
type input "Lalisha Mishra"
type input "2025-08-27T15:54:33"
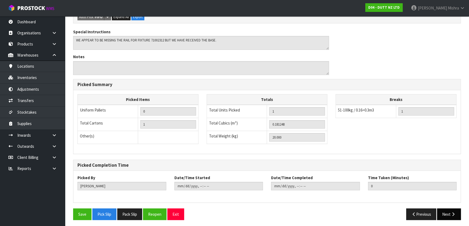
scroll to position [153, 0]
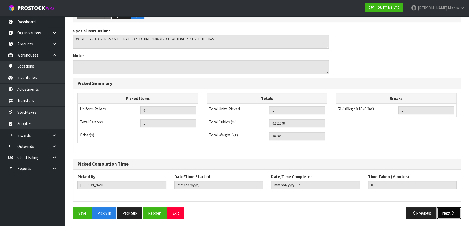
click at [447, 214] on button "Next" at bounding box center [449, 213] width 24 height 12
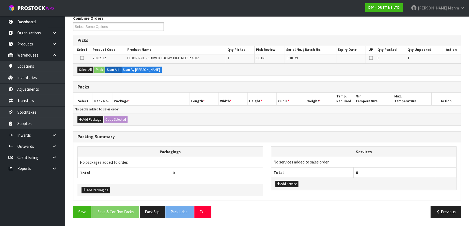
scroll to position [0, 0]
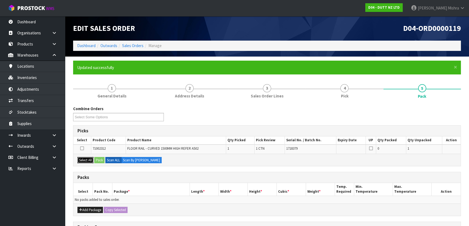
drag, startPoint x: 81, startPoint y: 160, endPoint x: 106, endPoint y: 162, distance: 25.0
click at [81, 160] on button "Select All" at bounding box center [85, 160] width 16 height 6
click at [100, 160] on button "Pack" at bounding box center [99, 160] width 10 height 6
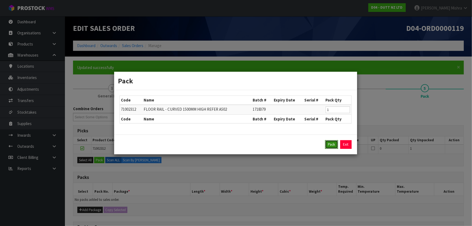
click at [331, 148] on button "Pack" at bounding box center [331, 144] width 13 height 9
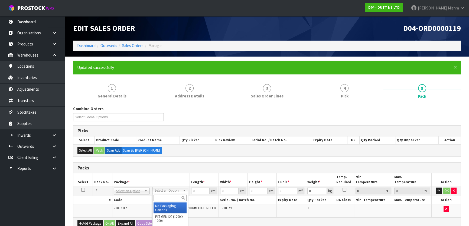
drag, startPoint x: 168, startPoint y: 209, endPoint x: 192, endPoint y: 200, distance: 26.2
drag, startPoint x: 196, startPoint y: 190, endPoint x: 180, endPoint y: 191, distance: 16.6
click at [180, 191] on tr "1/1 NONE 007-001 007-002 007-004 007-009 007-013 007-014 007-015 007-017 007-01…" at bounding box center [266, 191] width 387 height 10
type input "192"
type input "59"
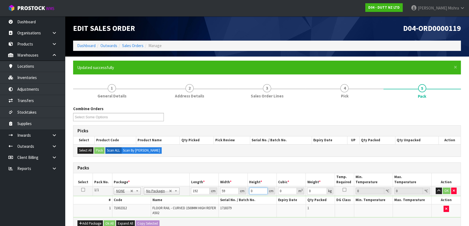
type input "1"
type input "0.011328"
type input "16"
type input "0.181248"
type input "16"
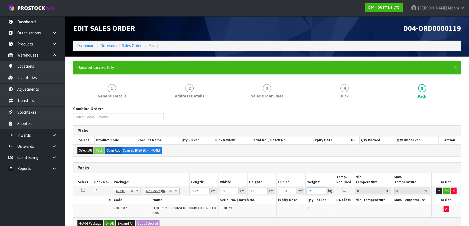
type input "20"
click at [107, 224] on button "Ok All" at bounding box center [110, 223] width 12 height 6
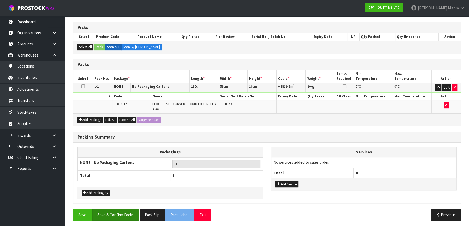
scroll to position [105, 0]
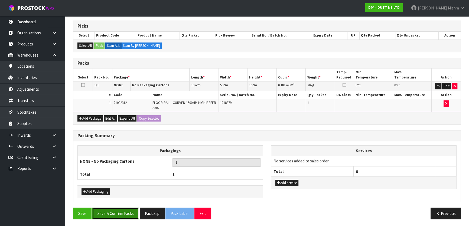
click at [120, 210] on button "Save & Confirm Packs" at bounding box center [115, 214] width 47 height 12
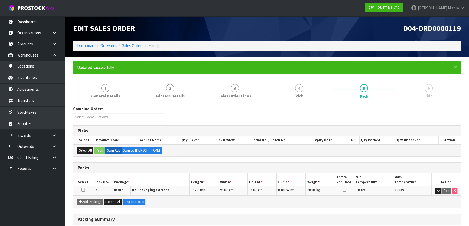
scroll to position [71, 0]
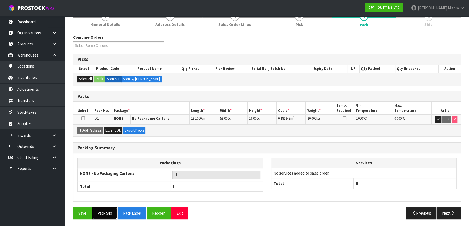
click at [106, 208] on button "Pack Slip" at bounding box center [104, 213] width 25 height 12
drag, startPoint x: 445, startPoint y: 211, endPoint x: 442, endPoint y: 208, distance: 4.0
click at [442, 208] on button "Next" at bounding box center [449, 213] width 24 height 12
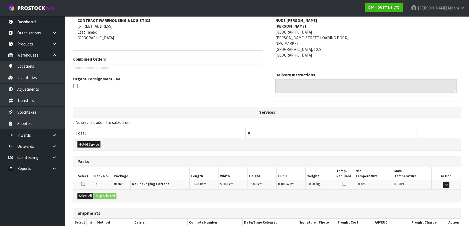
scroll to position [136, 0]
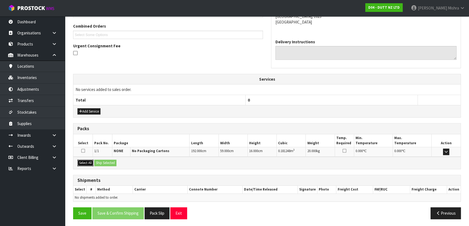
drag, startPoint x: 84, startPoint y: 159, endPoint x: 100, endPoint y: 162, distance: 16.7
click at [84, 160] on button "Select All" at bounding box center [85, 163] width 16 height 6
click at [103, 162] on button "Ship Selected" at bounding box center [105, 163] width 22 height 6
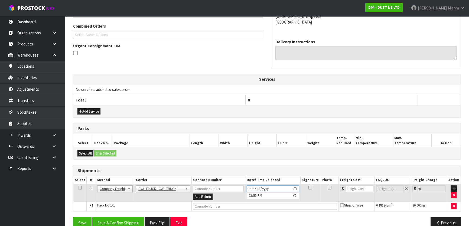
click at [252, 188] on input "2025-08-27" at bounding box center [273, 188] width 52 height 7
type input "2025-08-28"
click at [233, 206] on input "text" at bounding box center [265, 206] width 144 height 7
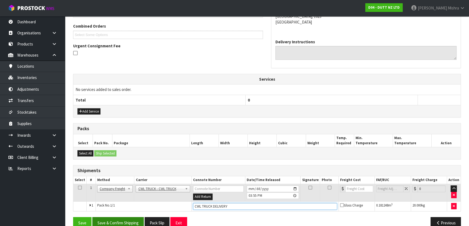
type input "CWL TRUCK DELIVERY"
click at [120, 221] on button "Save & Confirm Shipping" at bounding box center [117, 223] width 51 height 12
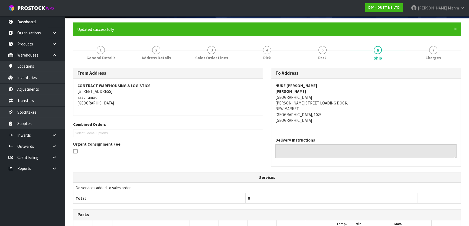
scroll to position [0, 0]
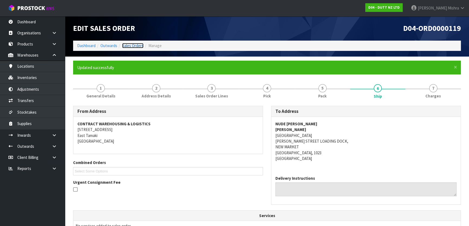
click at [130, 45] on link "Sales Orders" at bounding box center [132, 45] width 21 height 5
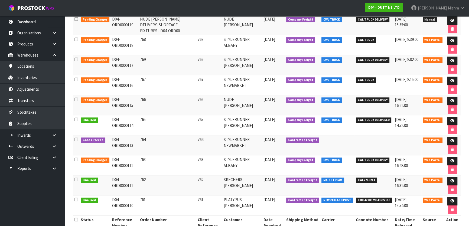
scroll to position [110, 0]
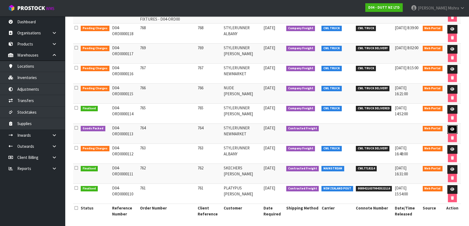
click at [449, 129] on link at bounding box center [452, 129] width 10 height 9
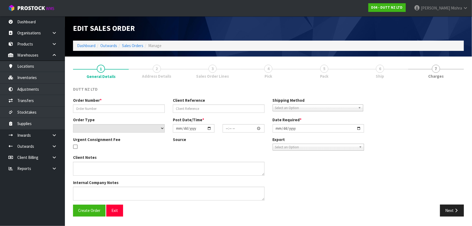
type input "764"
select select "number:0"
type input "2025-08-25"
type input "12:24:00.000"
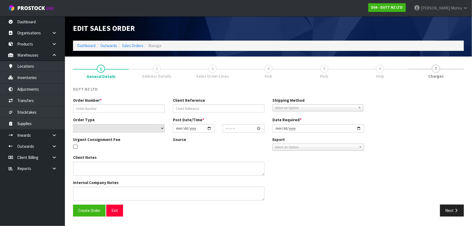
type input "2025-08-28"
type textarea "DOLLEY/ TROLLET DELIVERY DURING TRADE SITE CONTACT - +64 9 884 0183"
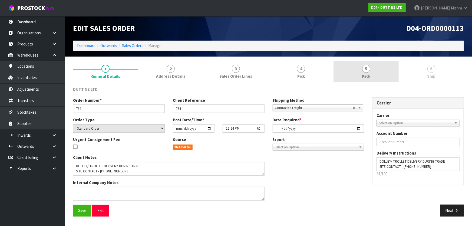
drag, startPoint x: 371, startPoint y: 79, endPoint x: 374, endPoint y: 80, distance: 2.8
click at [371, 79] on link "5 Pack" at bounding box center [366, 71] width 65 height 21
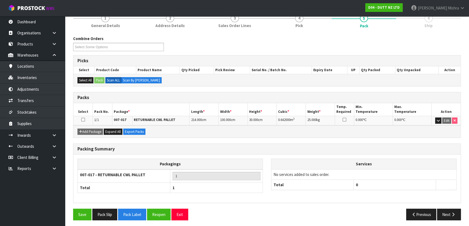
scroll to position [52, 0]
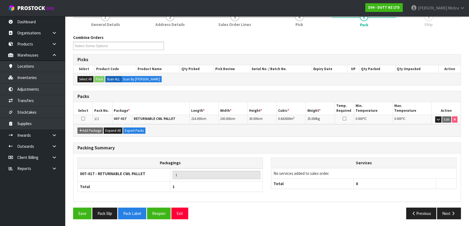
click at [436, 210] on div "Previous Next" at bounding box center [366, 214] width 198 height 12
click at [442, 209] on button "Next" at bounding box center [449, 214] width 24 height 12
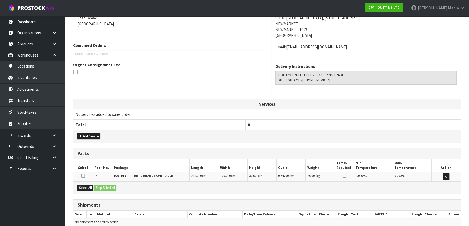
scroll to position [122, 0]
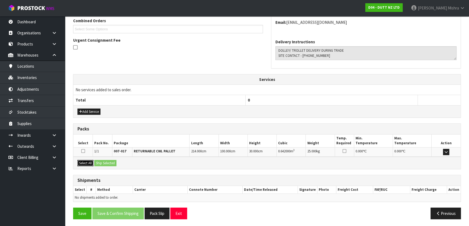
drag, startPoint x: 81, startPoint y: 161, endPoint x: 104, endPoint y: 164, distance: 23.2
click at [83, 161] on button "Select All" at bounding box center [85, 163] width 16 height 6
click at [104, 164] on button "Ship Selected" at bounding box center [105, 163] width 22 height 6
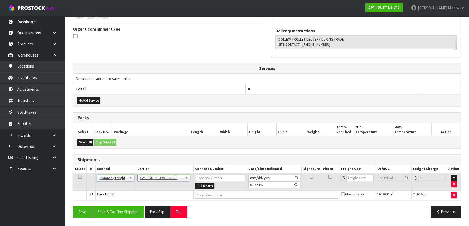
scroll to position [132, 0]
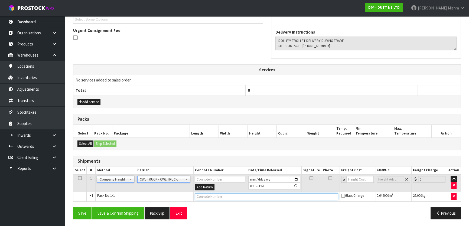
click at [213, 197] on input "text" at bounding box center [266, 196] width 143 height 7
type input "CWL TRUCK DELIVERY"
click at [250, 178] on input "2025-08-27" at bounding box center [274, 179] width 52 height 7
type input "2025-08-28"
click at [129, 213] on button "Save & Confirm Shipping" at bounding box center [117, 213] width 51 height 12
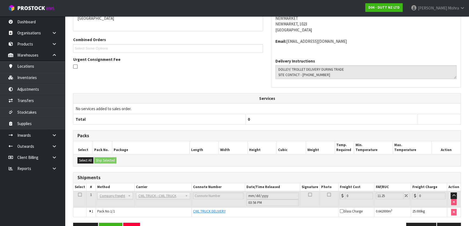
scroll to position [24, 0]
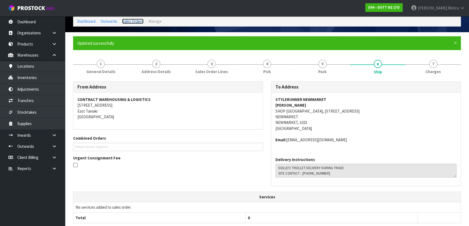
click at [139, 21] on link "Sales Orders" at bounding box center [132, 21] width 21 height 5
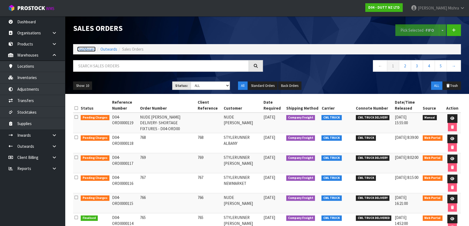
click at [88, 48] on link "Dashboard" at bounding box center [86, 49] width 18 height 5
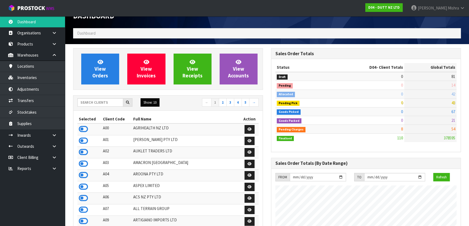
scroll to position [24, 0]
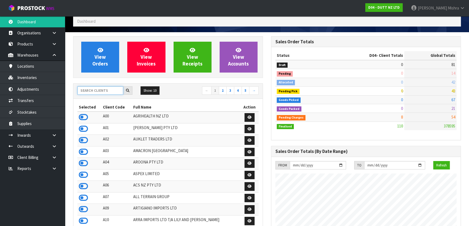
click at [103, 87] on input "text" at bounding box center [100, 90] width 46 height 8
type input "13"
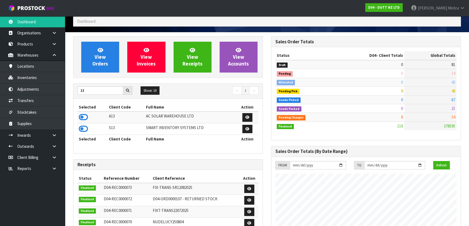
click at [84, 116] on icon at bounding box center [83, 117] width 9 height 8
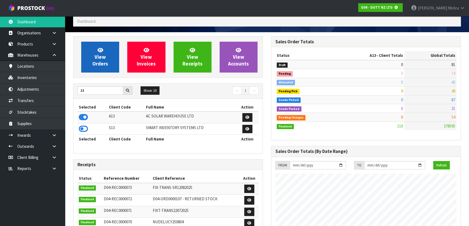
scroll to position [270426, 270565]
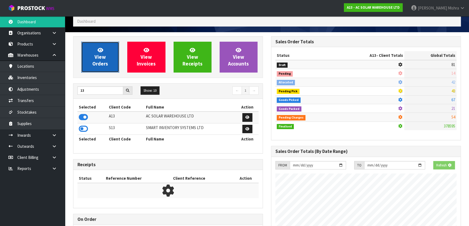
click at [97, 48] on link "View Orders" at bounding box center [100, 57] width 38 height 31
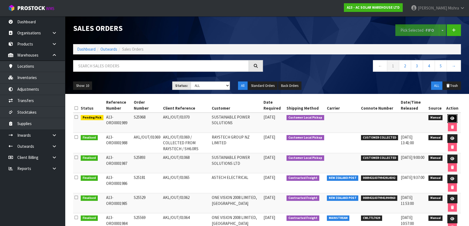
click at [450, 116] on link at bounding box center [452, 118] width 10 height 9
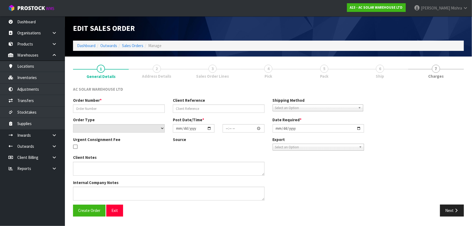
type input "S25968"
type input "AKL/OUT/01070"
select select "number:0"
type input "2025-08-27"
type input "15:11:00.000"
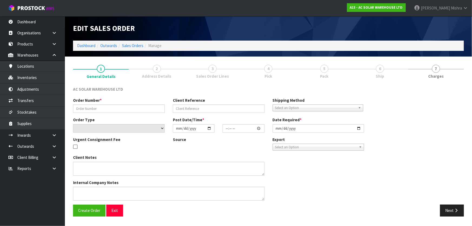
type input "2025-08-28"
type textarea "CUSTOMER COLLECTION TODAY PLEASE"
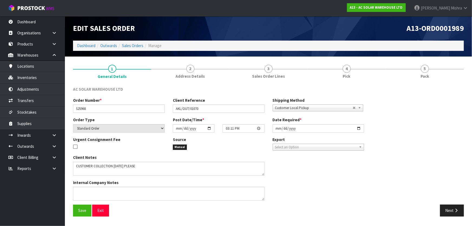
click at [75, 145] on icon at bounding box center [75, 146] width 4 height 5
click at [0, 0] on input "checkbox" at bounding box center [0, 0] width 0 height 0
type textarea "URGENT CONSIGNMENT FEE"
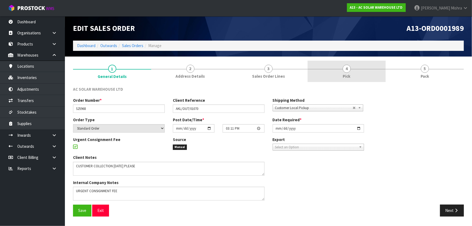
click at [370, 75] on link "4 Pick" at bounding box center [347, 71] width 78 height 21
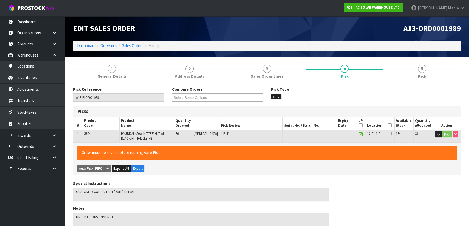
click at [359, 126] on icon at bounding box center [361, 125] width 4 height 0
drag, startPoint x: 387, startPoint y: 125, endPoint x: 360, endPoint y: 138, distance: 30.4
click at [388, 126] on icon at bounding box center [390, 125] width 4 height 0
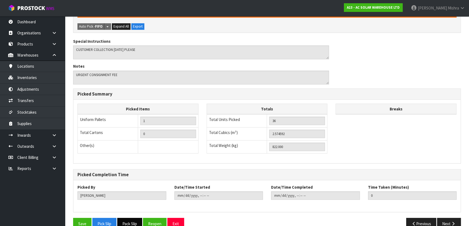
scroll to position [153, 0]
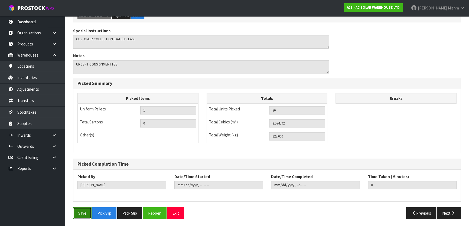
click at [83, 207] on button "Save" at bounding box center [82, 213] width 18 height 12
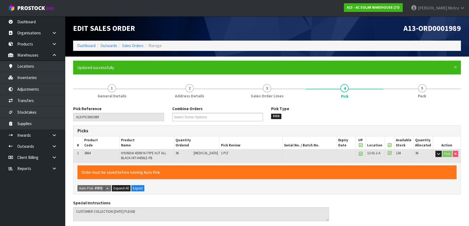
type input "Lalisha Mishra"
type input "2025-08-27T15:58:14"
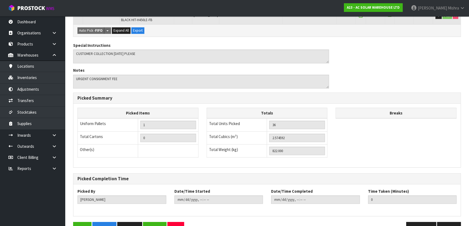
scroll to position [153, 0]
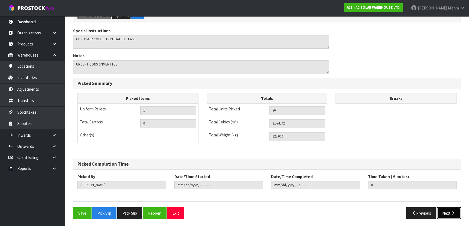
click at [444, 210] on button "Next" at bounding box center [449, 213] width 24 height 12
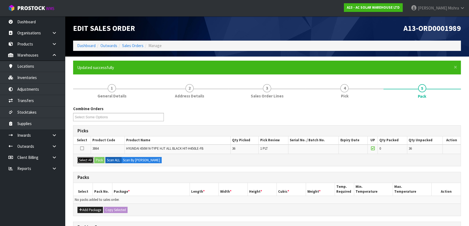
drag, startPoint x: 89, startPoint y: 161, endPoint x: 96, endPoint y: 160, distance: 6.8
click at [90, 161] on button "Select All" at bounding box center [85, 160] width 16 height 6
click at [100, 160] on button "Pack" at bounding box center [99, 160] width 10 height 6
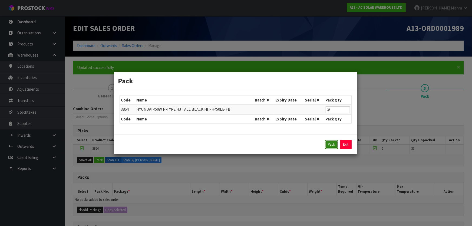
click at [330, 144] on button "Pack" at bounding box center [331, 144] width 13 height 9
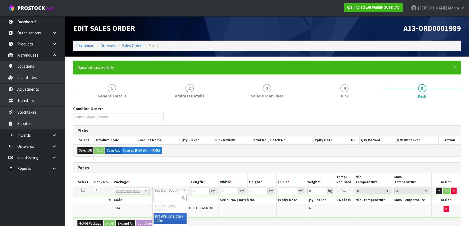
click at [168, 197] on input "text" at bounding box center [170, 198] width 33 height 7
type input "u"
type input "822"
drag, startPoint x: 196, startPoint y: 190, endPoint x: 180, endPoint y: 187, distance: 15.7
click at [183, 191] on tr "1/1 NONE 007-001 007-002 007-004 007-009 007-013 007-014 007-015 007-017 007-01…" at bounding box center [266, 191] width 387 height 10
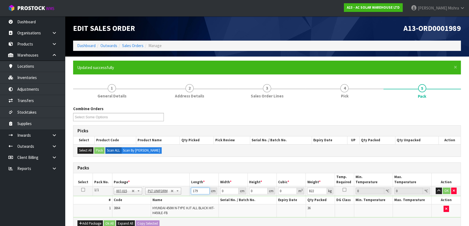
type input "179"
type input "113"
type input "1"
type input "0.020227"
type input "12"
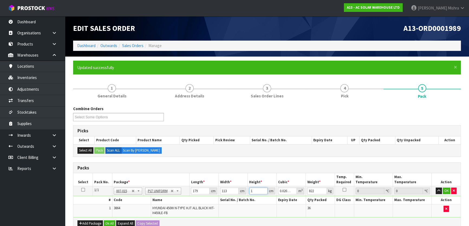
type input "0.242724"
type input "129"
type input "2.609283"
type input "12"
type input "0.242724"
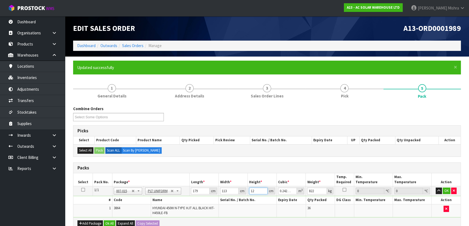
type input "127"
type input "2.568829"
type input "127"
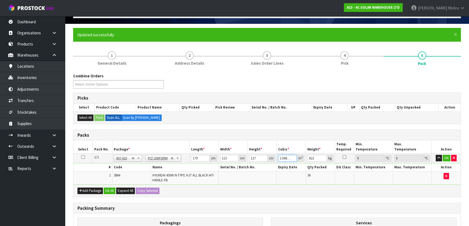
scroll to position [74, 0]
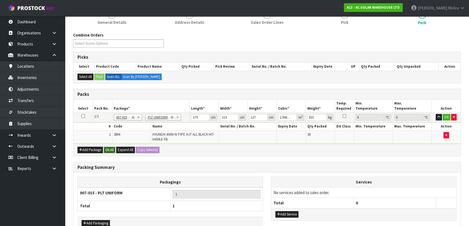
click at [112, 152] on button "Ok All" at bounding box center [110, 150] width 12 height 6
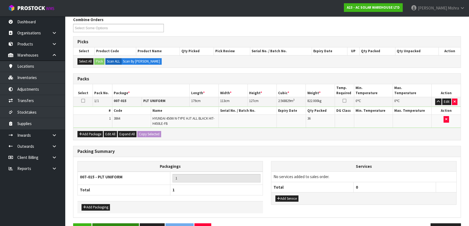
scroll to position [105, 0]
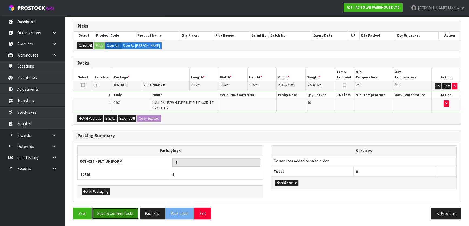
click at [112, 214] on button "Save & Confirm Packs" at bounding box center [115, 214] width 47 height 12
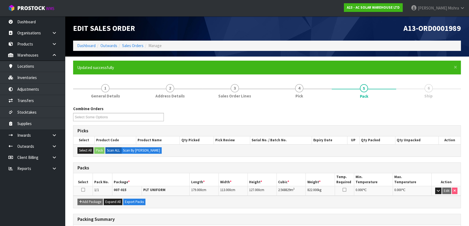
scroll to position [71, 0]
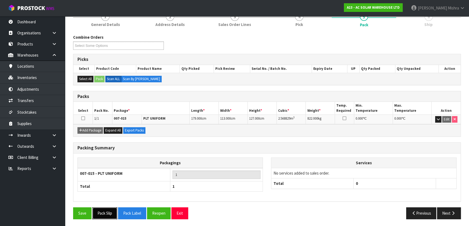
click at [99, 214] on button "Pack Slip" at bounding box center [104, 213] width 25 height 12
click at [449, 216] on button "Next" at bounding box center [449, 213] width 24 height 12
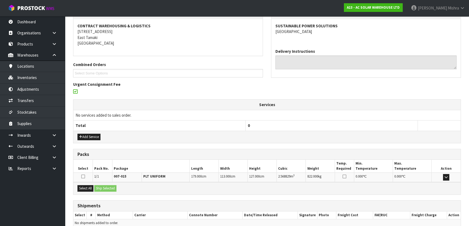
scroll to position [123, 0]
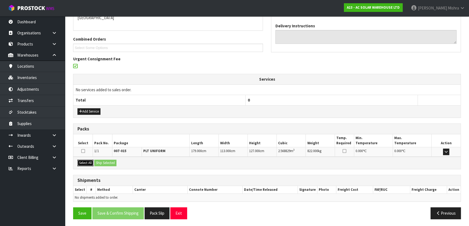
drag, startPoint x: 87, startPoint y: 160, endPoint x: 96, endPoint y: 160, distance: 9.5
click at [87, 160] on button "Select All" at bounding box center [85, 163] width 16 height 6
click at [104, 160] on button "Ship Selected" at bounding box center [105, 163] width 22 height 6
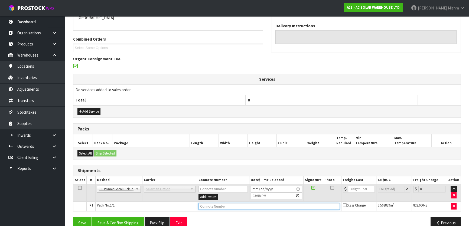
click at [208, 205] on input "text" at bounding box center [268, 206] width 141 height 7
type input "CUSTOMER COLLECTED"
click at [123, 218] on button "Save & Confirm Shipping" at bounding box center [117, 223] width 51 height 12
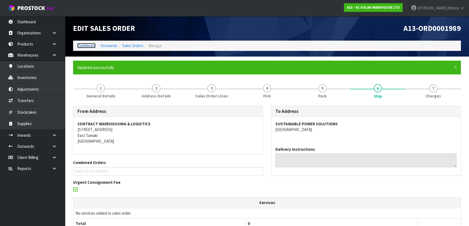
click at [87, 45] on link "Dashboard" at bounding box center [86, 45] width 18 height 5
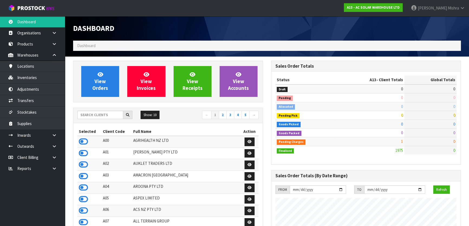
scroll to position [444, 198]
click at [84, 118] on input "text" at bounding box center [100, 115] width 46 height 8
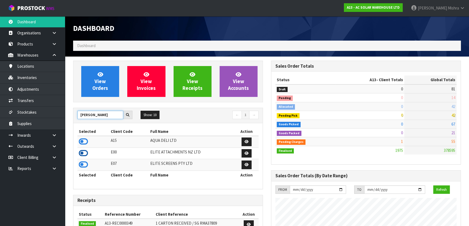
type input "ELI"
click at [84, 153] on icon at bounding box center [83, 153] width 9 height 8
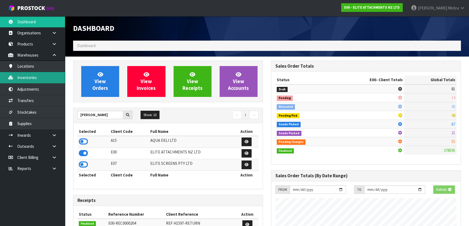
scroll to position [270433, 270565]
click at [32, 75] on link "Inventories" at bounding box center [32, 77] width 65 height 11
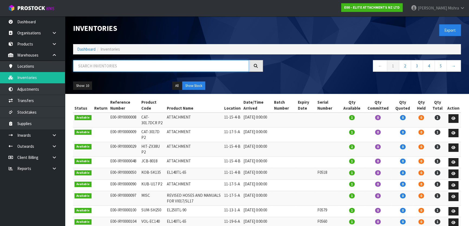
click at [145, 71] on input "text" at bounding box center [161, 66] width 176 height 12
paste input "KOM-PC55"
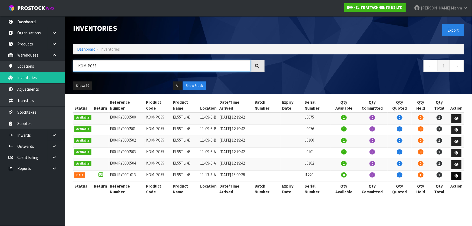
type input "KOM-PC55"
click at [458, 174] on icon at bounding box center [457, 176] width 4 height 4
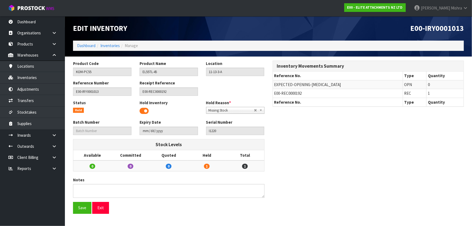
click at [209, 111] on span "Missing Stock" at bounding box center [231, 110] width 45 height 6
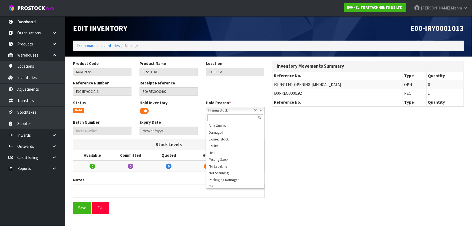
click at [143, 109] on span at bounding box center [144, 111] width 9 height 8
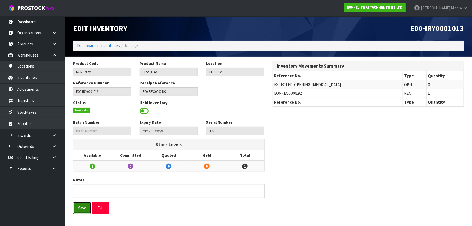
click at [80, 208] on button "Save" at bounding box center [82, 208] width 18 height 12
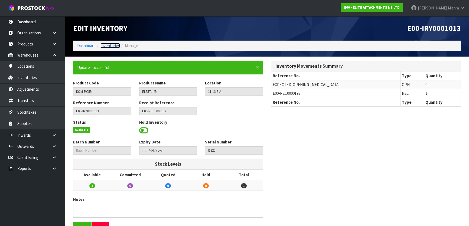
click at [106, 44] on link "Inventories" at bounding box center [109, 45] width 19 height 5
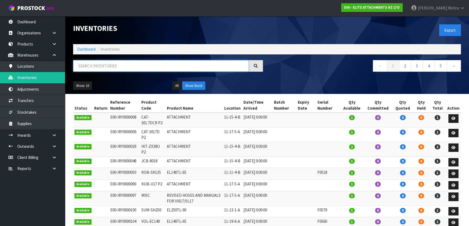
click at [105, 70] on input "text" at bounding box center [161, 66] width 176 height 12
paste input "BS23102"
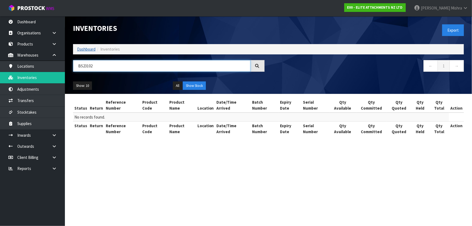
type input "BS23102"
click at [85, 49] on link "Dashboard" at bounding box center [86, 49] width 18 height 5
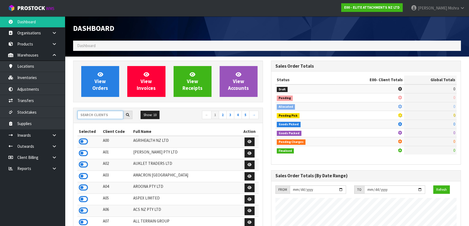
scroll to position [331, 198]
click at [100, 115] on input "text" at bounding box center [100, 115] width 46 height 8
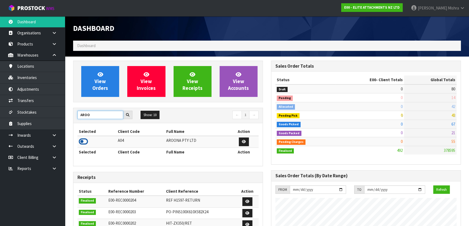
type input "AROO"
drag, startPoint x: 86, startPoint y: 142, endPoint x: 81, endPoint y: 144, distance: 4.4
click at [84, 143] on icon at bounding box center [83, 142] width 9 height 8
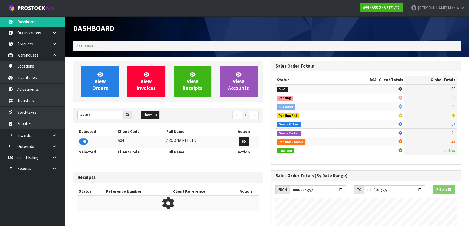
scroll to position [270426, 270565]
drag, startPoint x: 46, startPoint y: 77, endPoint x: 70, endPoint y: 74, distance: 24.5
click at [46, 77] on link "Inventories" at bounding box center [32, 77] width 65 height 11
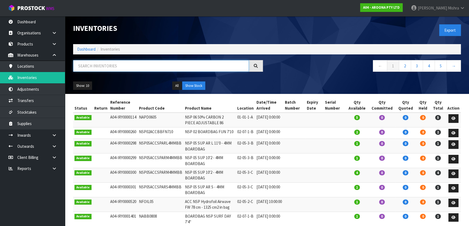
click at [105, 64] on input "text" at bounding box center [161, 66] width 176 height 12
paste input "BS23102"
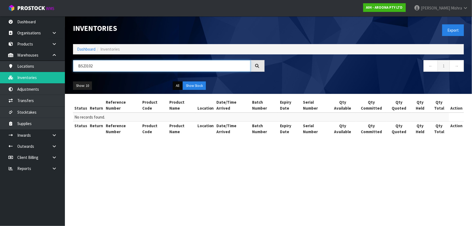
type input "BS23102"
click at [175, 85] on button "All" at bounding box center [177, 85] width 9 height 9
click at [191, 84] on button "Show Stock" at bounding box center [194, 85] width 23 height 9
click at [90, 49] on link "Dashboard" at bounding box center [86, 49] width 18 height 5
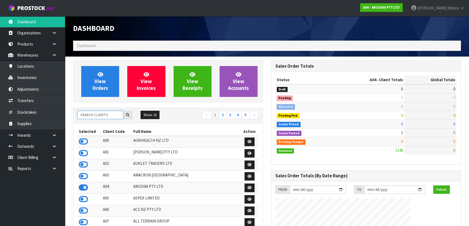
click at [105, 113] on input "text" at bounding box center [100, 115] width 46 height 8
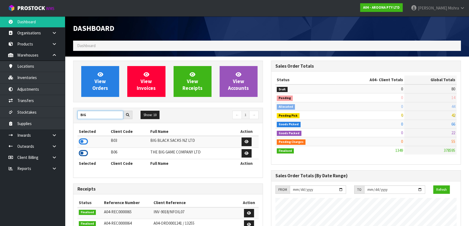
type input "BIG"
click at [81, 152] on icon at bounding box center [83, 153] width 9 height 8
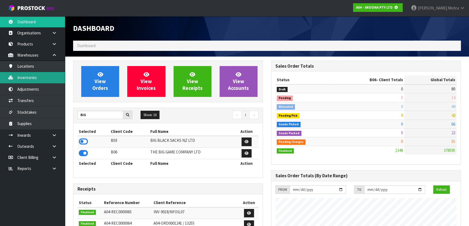
scroll to position [337, 198]
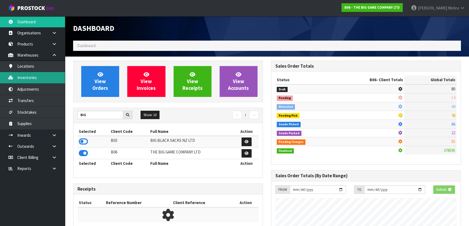
click at [44, 78] on link "Inventories" at bounding box center [32, 77] width 65 height 11
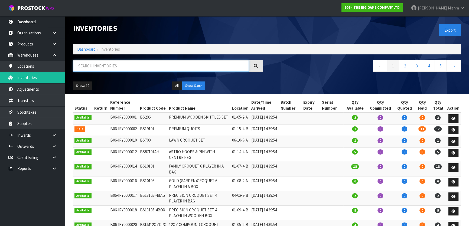
click at [91, 64] on input "text" at bounding box center [161, 66] width 176 height 12
paste input "BS23102"
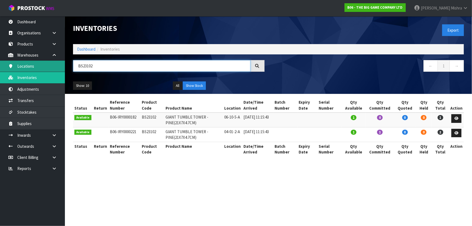
type input "BS23102"
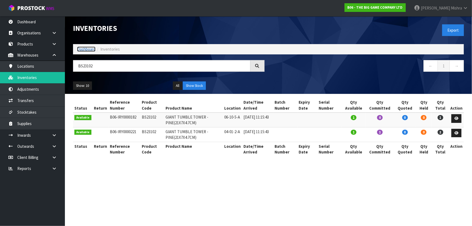
click at [89, 47] on link "Dashboard" at bounding box center [86, 49] width 18 height 5
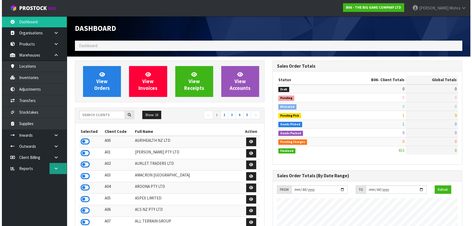
scroll to position [401, 198]
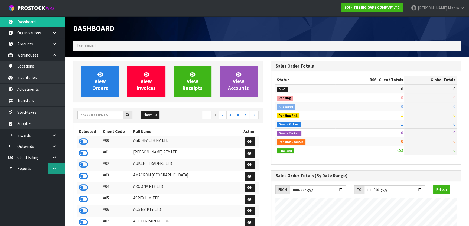
click at [56, 167] on icon at bounding box center [54, 169] width 5 height 4
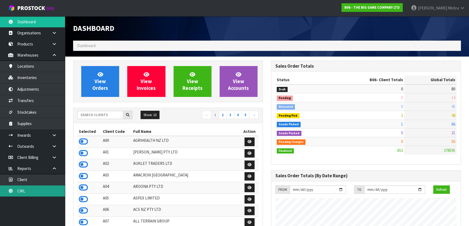
click at [40, 194] on link "CWL" at bounding box center [32, 190] width 65 height 11
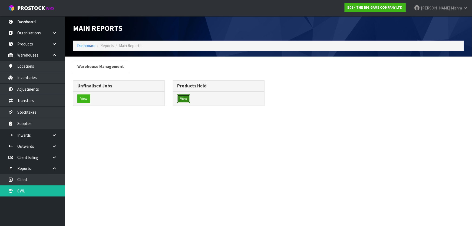
click at [182, 99] on button "View" at bounding box center [183, 98] width 13 height 9
click at [185, 102] on button "View" at bounding box center [183, 98] width 13 height 9
click at [186, 97] on button "View" at bounding box center [183, 98] width 13 height 9
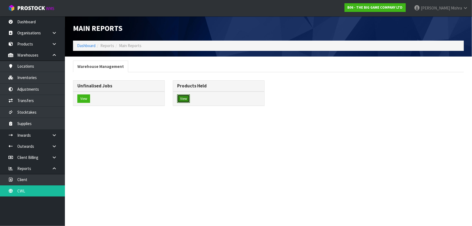
click at [186, 97] on button "View" at bounding box center [183, 98] width 13 height 9
click at [82, 99] on button "View" at bounding box center [83, 98] width 13 height 9
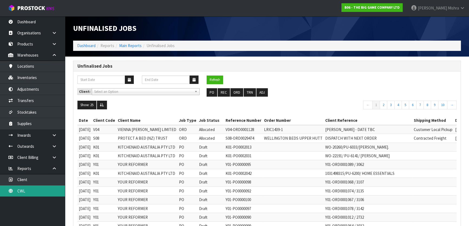
click at [48, 189] on link "CWL" at bounding box center [32, 190] width 65 height 11
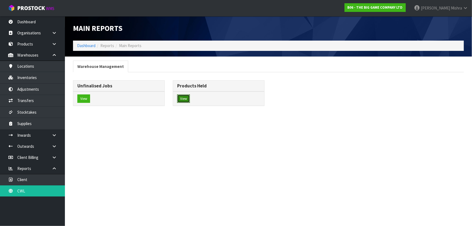
click at [185, 102] on button "View" at bounding box center [183, 98] width 13 height 9
click at [182, 95] on button "View" at bounding box center [183, 98] width 13 height 9
click at [187, 98] on button "View" at bounding box center [183, 98] width 13 height 9
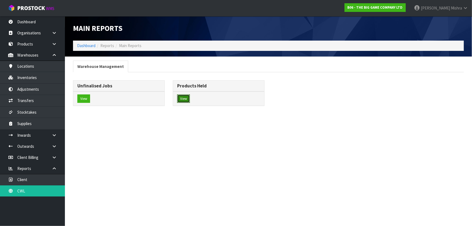
click at [187, 98] on button "View" at bounding box center [183, 98] width 13 height 9
click at [184, 96] on button "View" at bounding box center [183, 98] width 13 height 9
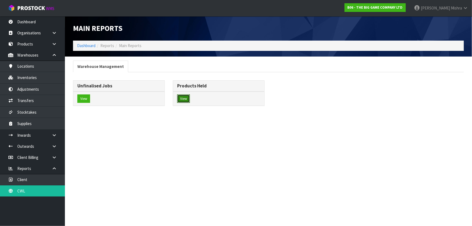
click at [184, 96] on button "View" at bounding box center [183, 98] width 13 height 9
click at [465, 8] on icon at bounding box center [465, 8] width 5 height 4
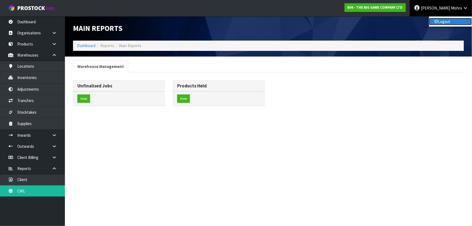
click at [450, 21] on link "Logout" at bounding box center [450, 21] width 43 height 7
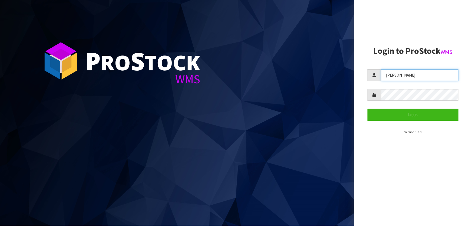
drag, startPoint x: 405, startPoint y: 74, endPoint x: 369, endPoint y: 76, distance: 35.8
click at [369, 76] on div "[PERSON_NAME]" at bounding box center [413, 75] width 91 height 12
type input "meena"
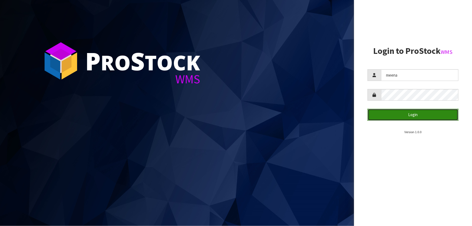
click at [413, 113] on button "Login" at bounding box center [413, 115] width 91 height 12
